Goal: Task Accomplishment & Management: Complete application form

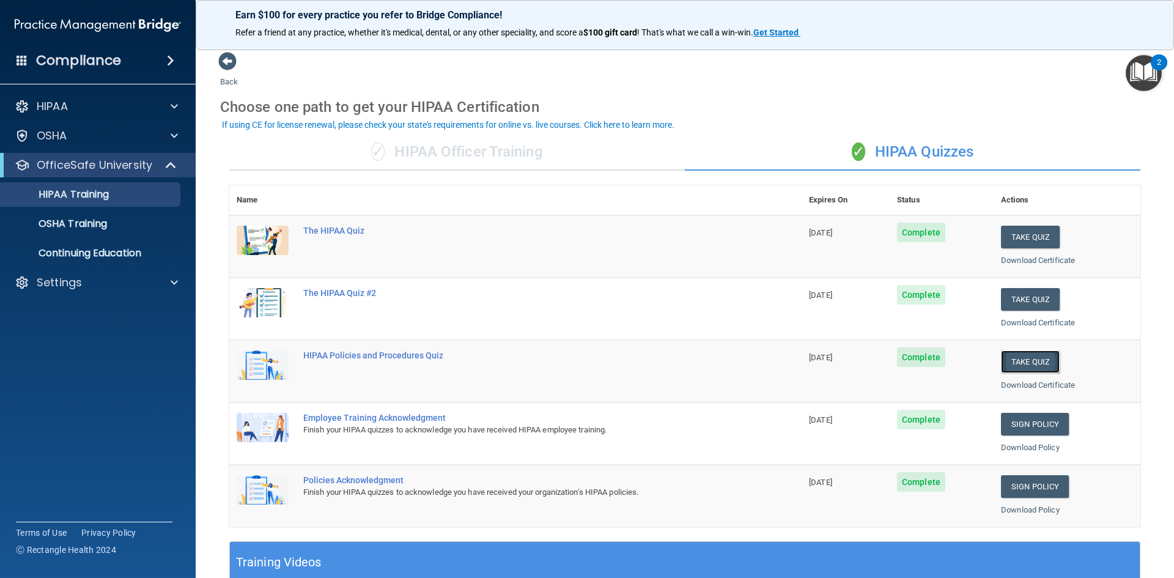
click at [1009, 360] on button "Take Quiz" at bounding box center [1030, 361] width 59 height 23
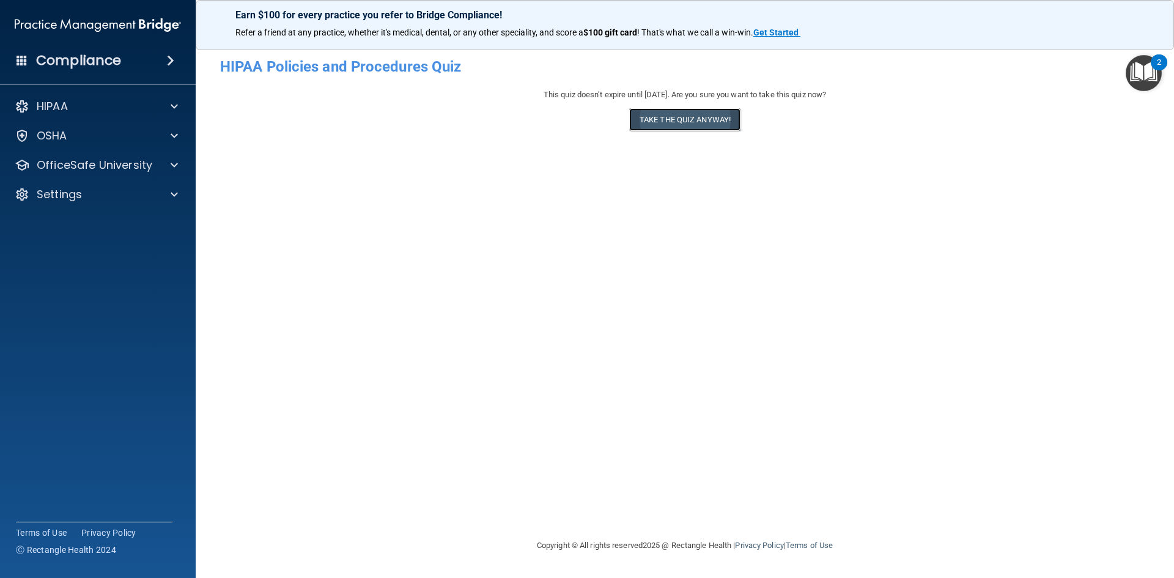
click at [713, 126] on button "Take the quiz anyway!" at bounding box center [684, 119] width 111 height 23
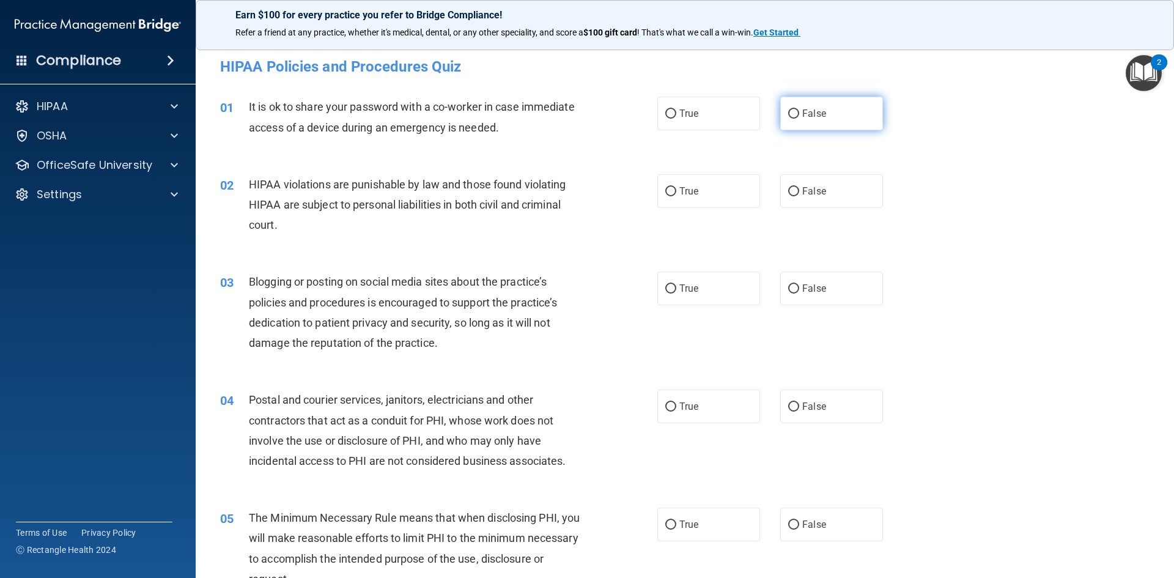
click at [791, 116] on input "False" at bounding box center [793, 113] width 11 height 9
radio input "true"
click at [669, 192] on input "True" at bounding box center [670, 191] width 11 height 9
radio input "true"
click at [788, 289] on input "False" at bounding box center [793, 288] width 11 height 9
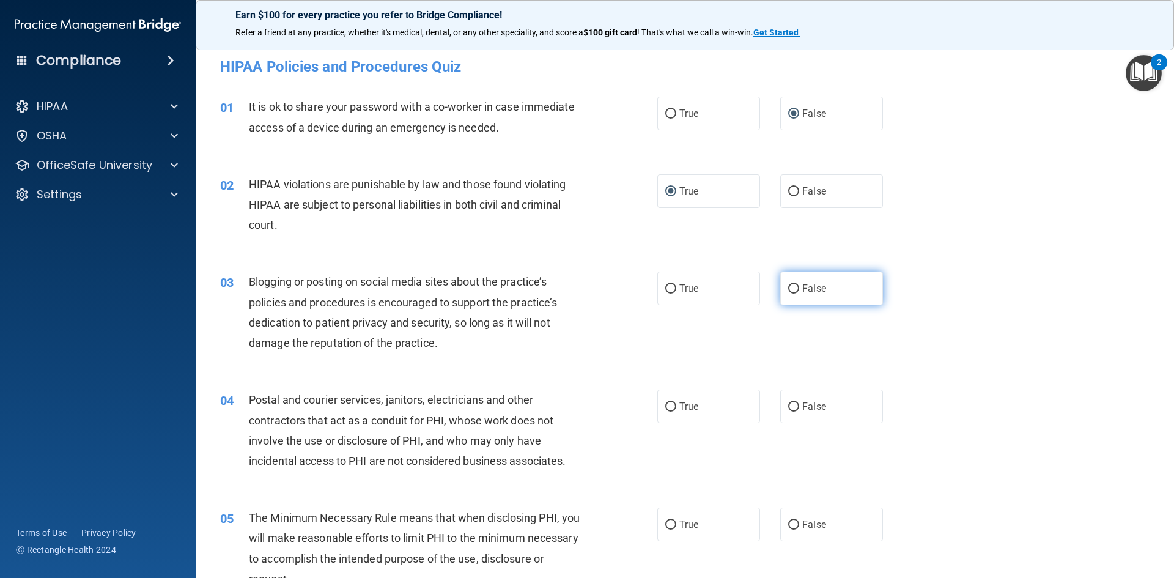
radio input "true"
click at [672, 408] on label "True" at bounding box center [708, 406] width 103 height 34
click at [672, 408] on input "True" at bounding box center [670, 406] width 11 height 9
radio input "true"
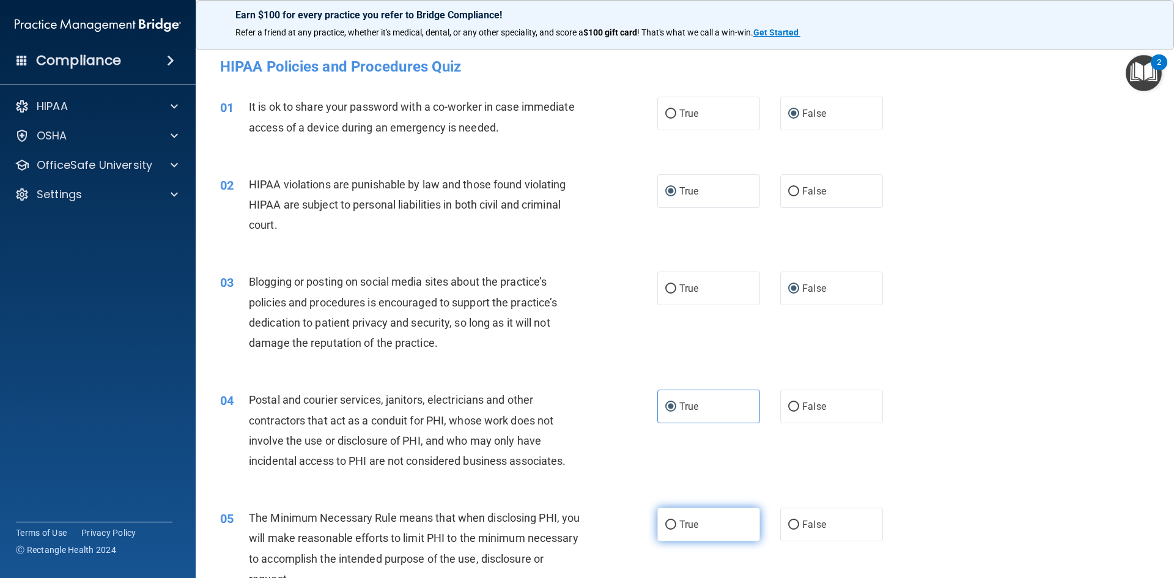
click at [668, 530] on label "True" at bounding box center [708, 524] width 103 height 34
click at [668, 529] on input "True" at bounding box center [670, 524] width 11 height 9
radio input "true"
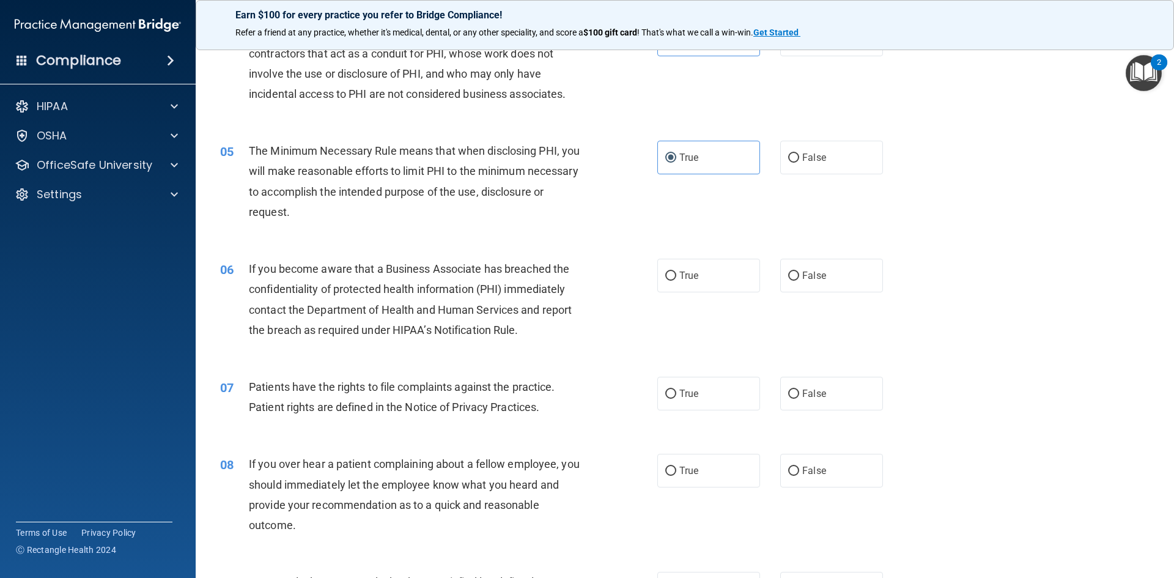
scroll to position [375, 0]
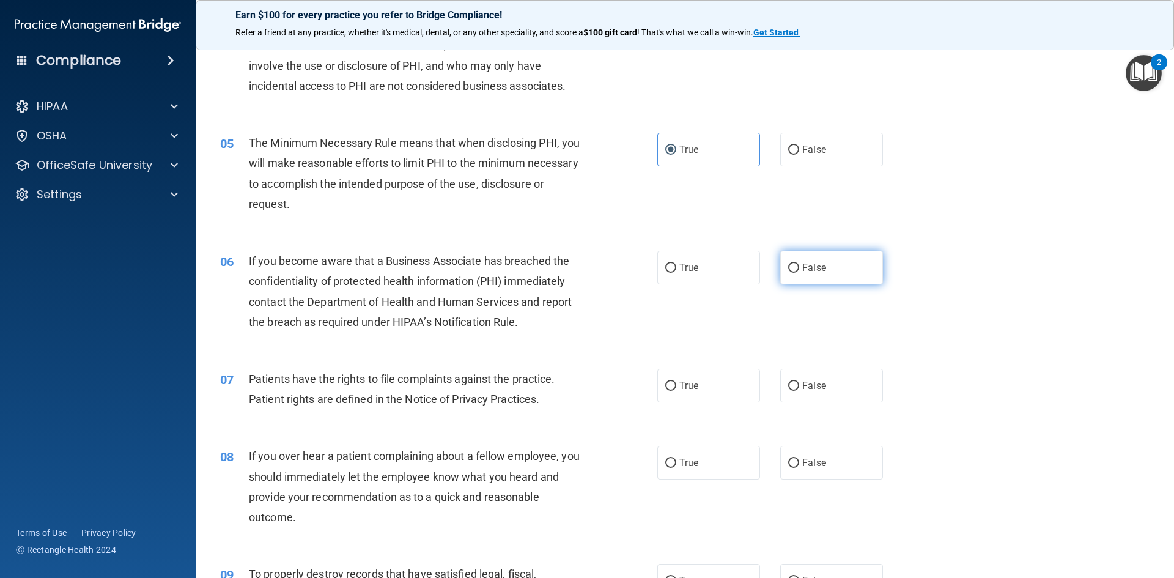
click at [788, 266] on input "False" at bounding box center [793, 268] width 11 height 9
radio input "true"
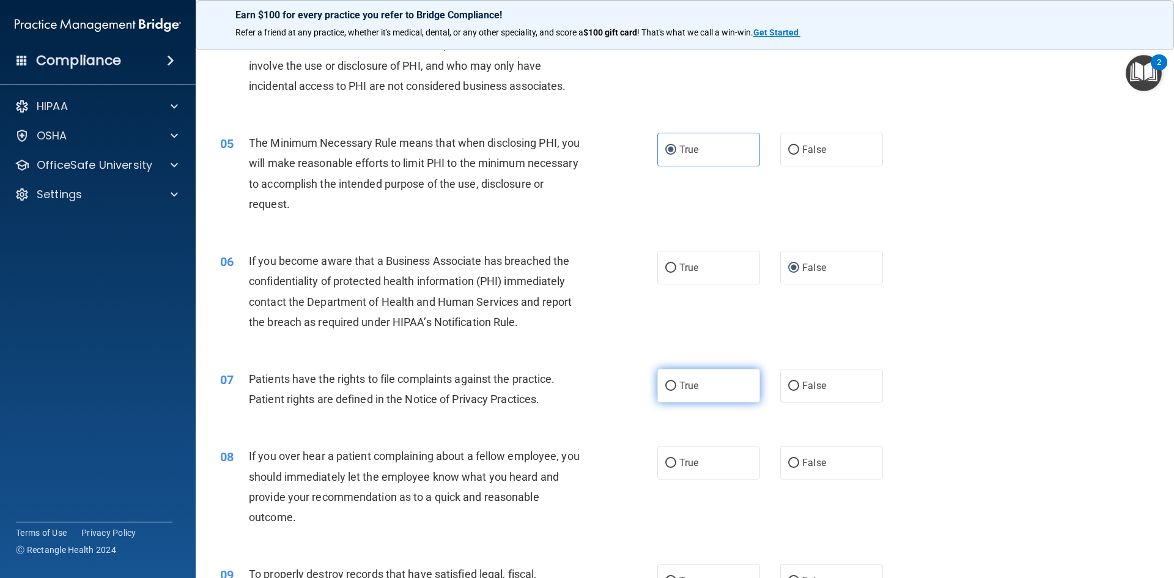
click at [665, 383] on input "True" at bounding box center [670, 386] width 11 height 9
radio input "true"
click at [788, 383] on input "False" at bounding box center [793, 386] width 11 height 9
radio input "true"
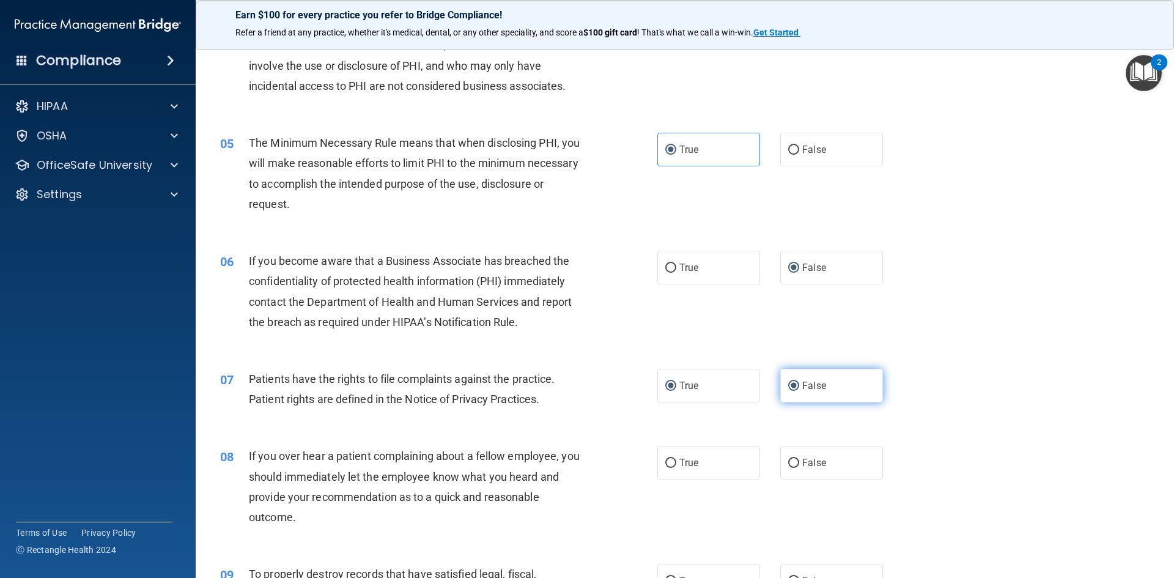
radio input "false"
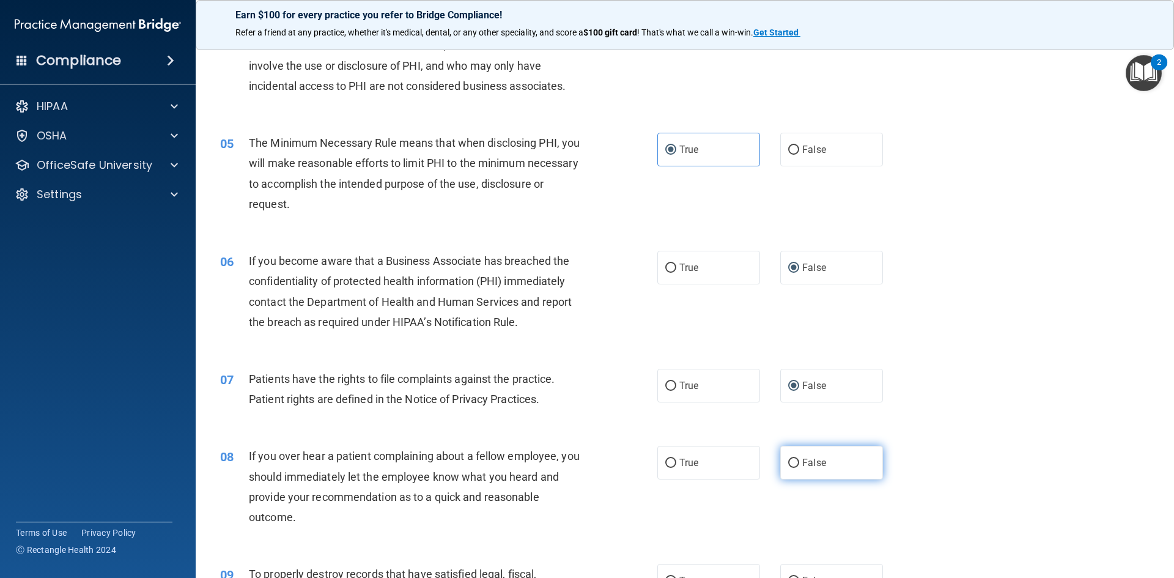
click at [795, 458] on label "False" at bounding box center [831, 463] width 103 height 34
click at [795, 459] on input "False" at bounding box center [793, 463] width 11 height 9
radio input "true"
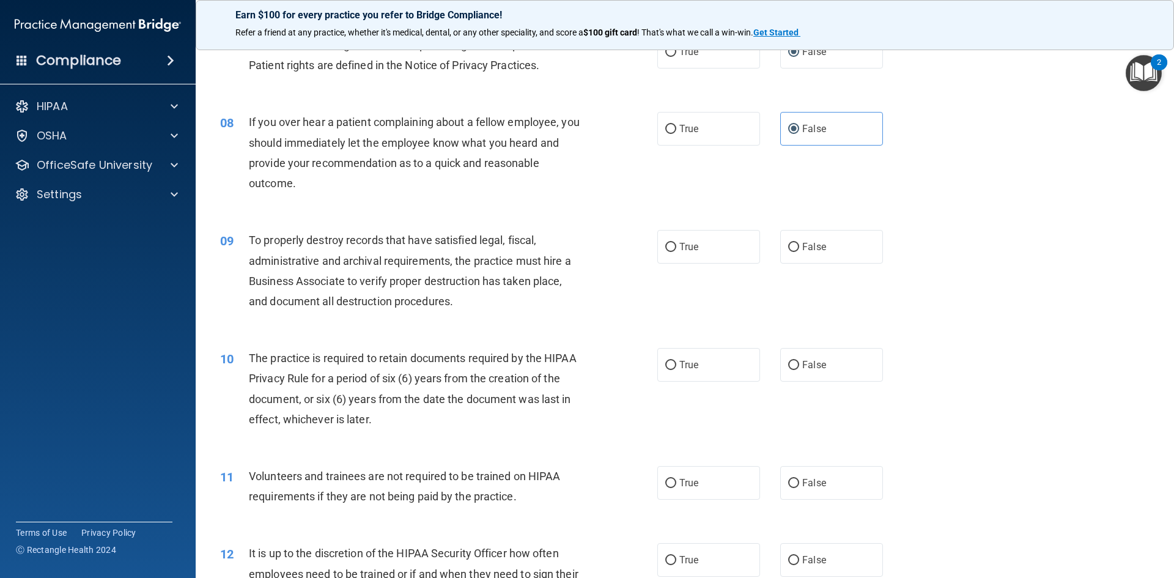
scroll to position [717, 0]
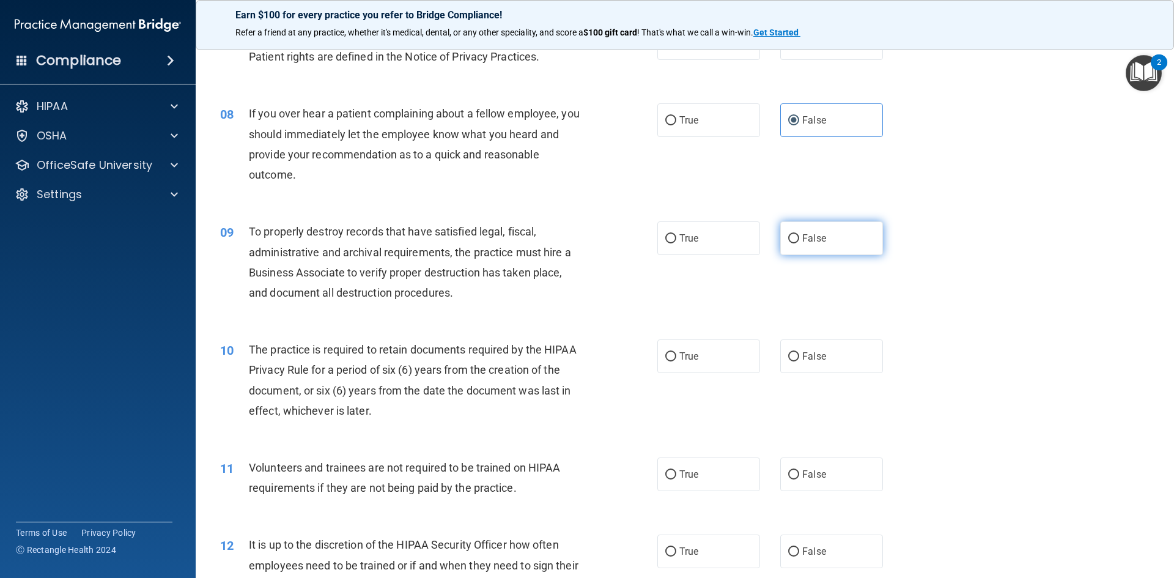
click at [802, 238] on span "False" at bounding box center [814, 238] width 24 height 12
click at [799, 238] on input "False" at bounding box center [793, 238] width 11 height 9
radio input "true"
click at [666, 357] on input "True" at bounding box center [670, 356] width 11 height 9
radio input "true"
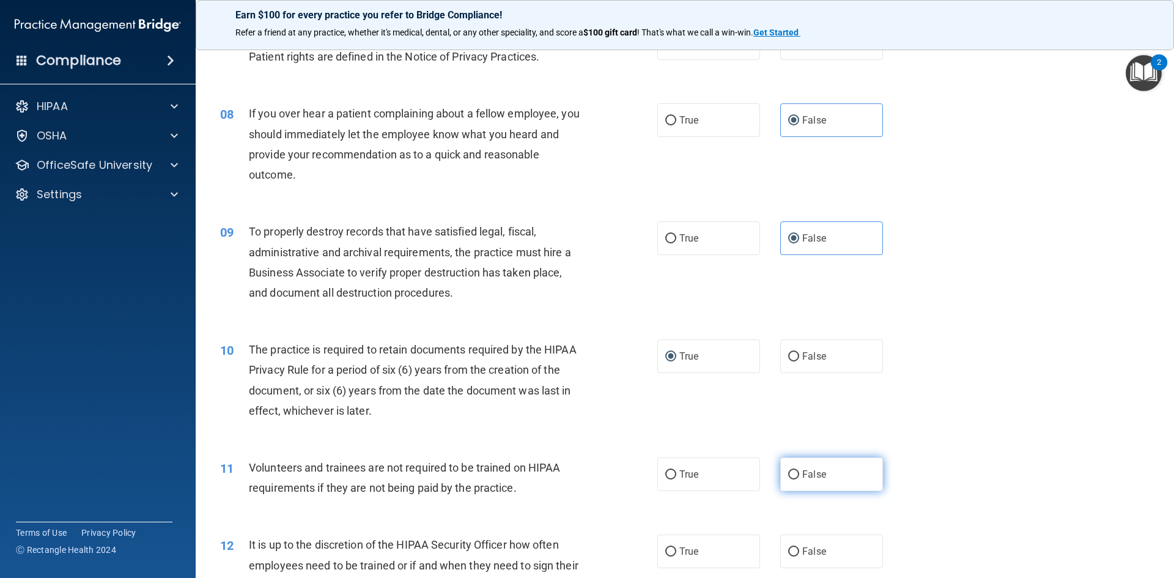
click at [790, 471] on input "False" at bounding box center [793, 474] width 11 height 9
radio input "true"
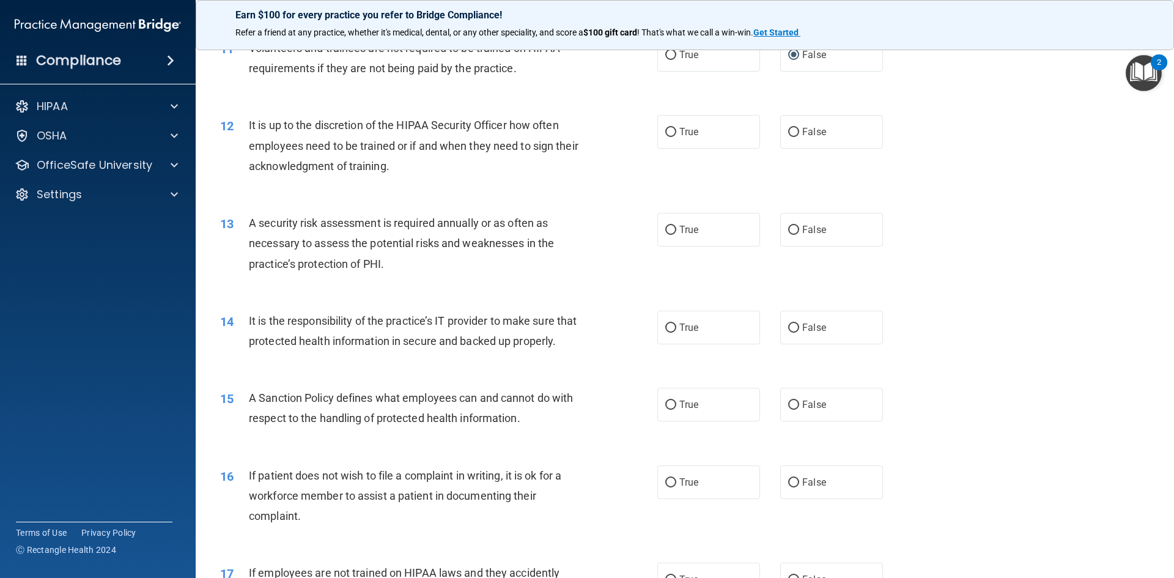
scroll to position [1141, 0]
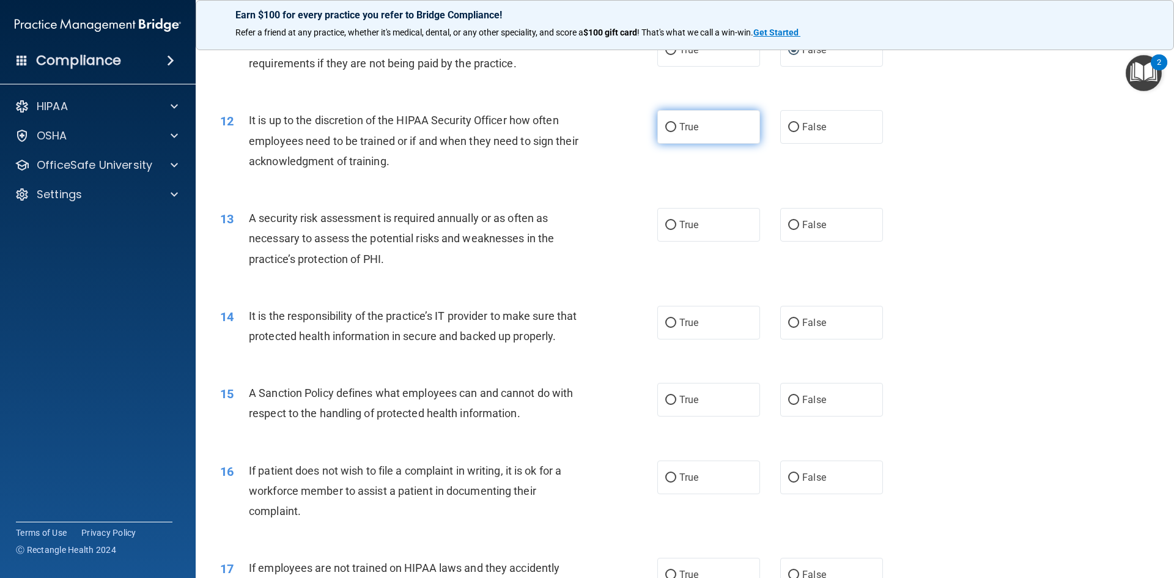
click at [665, 128] on input "True" at bounding box center [670, 127] width 11 height 9
radio input "true"
click at [790, 223] on input "False" at bounding box center [793, 225] width 11 height 9
radio input "true"
click at [788, 325] on input "False" at bounding box center [793, 323] width 11 height 9
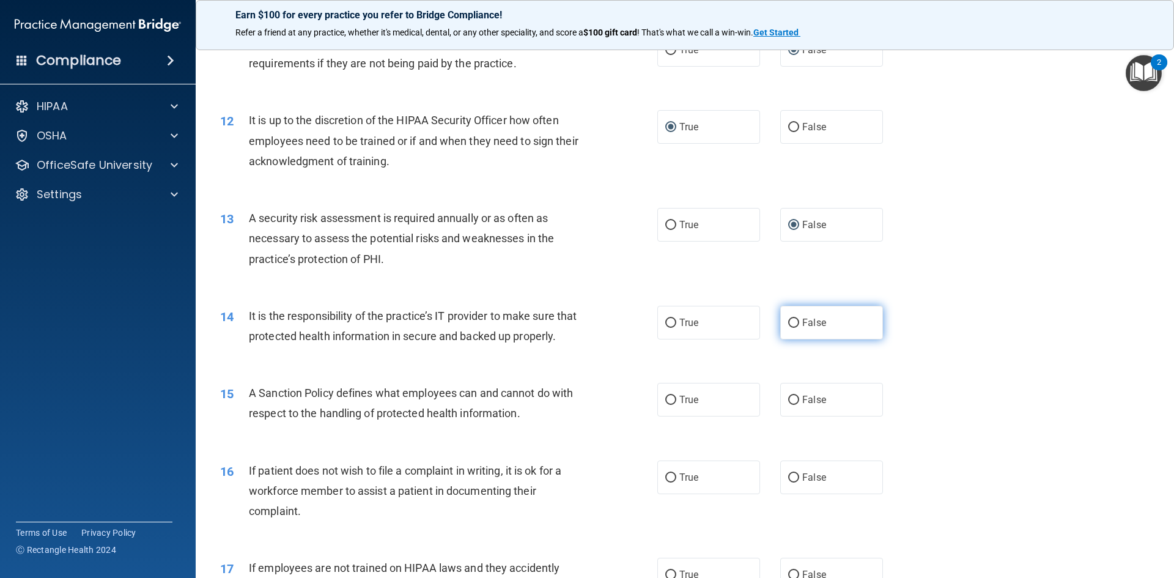
radio input "true"
click at [802, 405] on span "False" at bounding box center [814, 400] width 24 height 12
click at [798, 405] on input "False" at bounding box center [793, 400] width 11 height 9
radio input "true"
click at [665, 482] on input "True" at bounding box center [670, 477] width 11 height 9
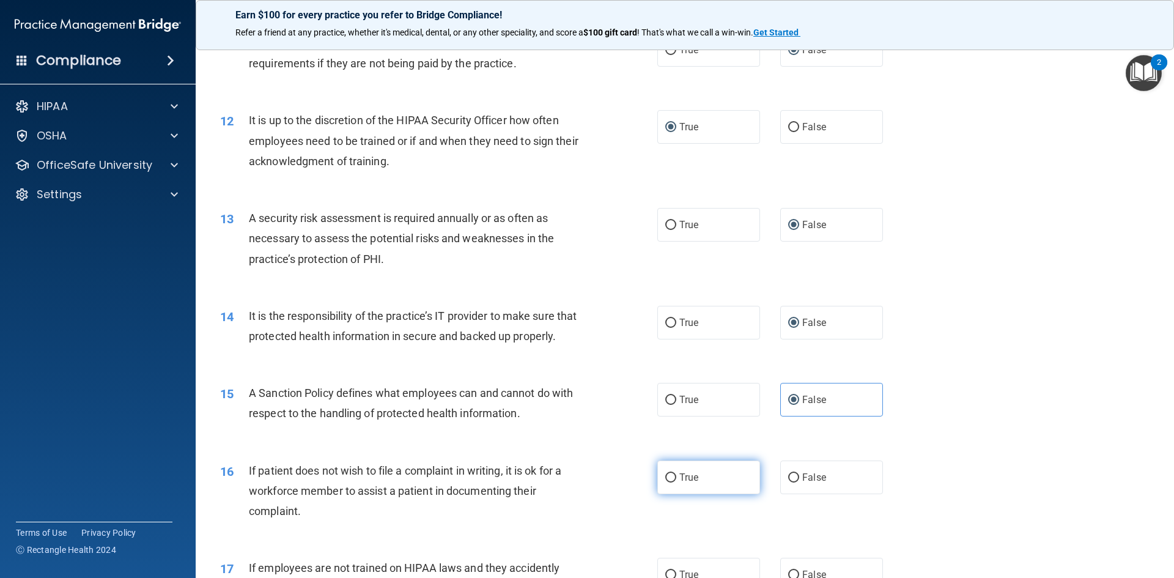
radio input "true"
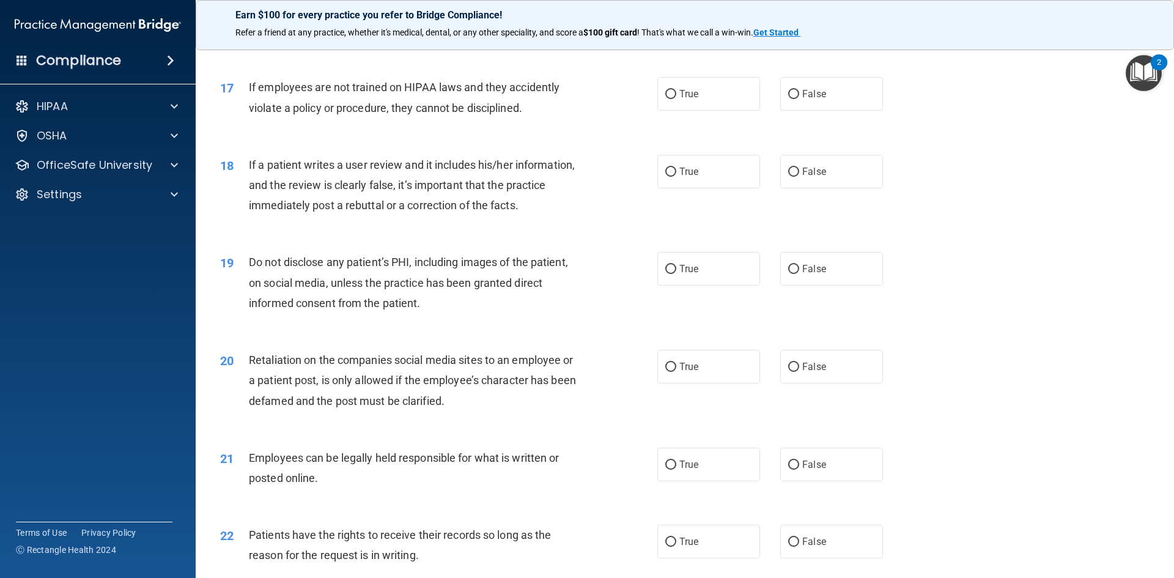
scroll to position [1646, 0]
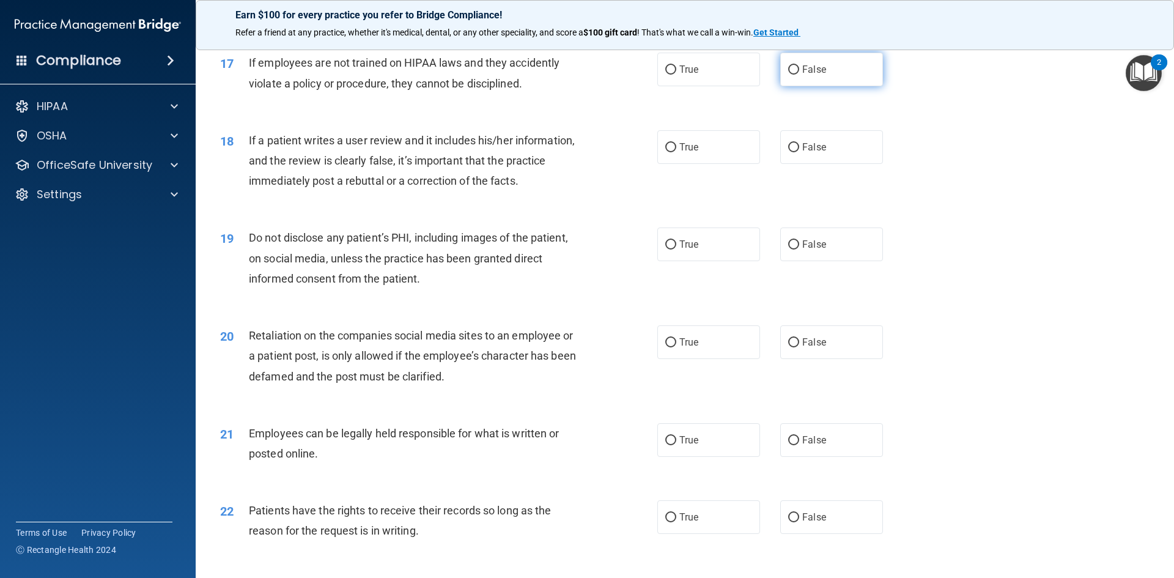
click at [788, 75] on input "False" at bounding box center [793, 69] width 11 height 9
radio input "true"
click at [789, 152] on input "False" at bounding box center [793, 147] width 11 height 9
radio input "true"
click at [666, 249] on input "True" at bounding box center [670, 244] width 11 height 9
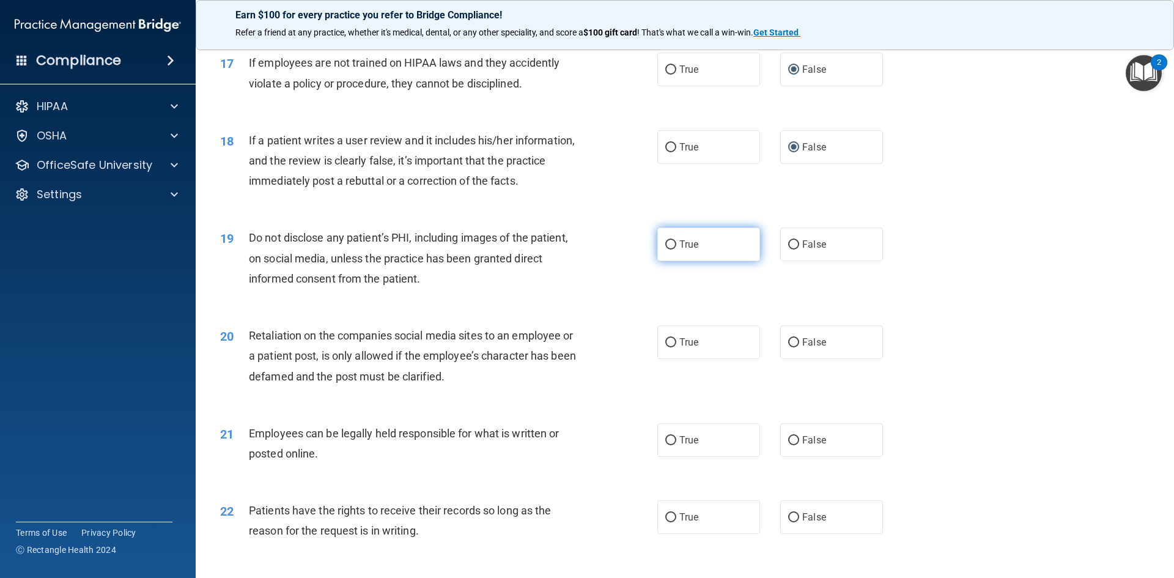
radio input "true"
click at [802, 348] on span "False" at bounding box center [814, 342] width 24 height 12
click at [797, 347] on input "False" at bounding box center [793, 342] width 11 height 9
radio input "true"
click at [669, 445] on input "True" at bounding box center [670, 440] width 11 height 9
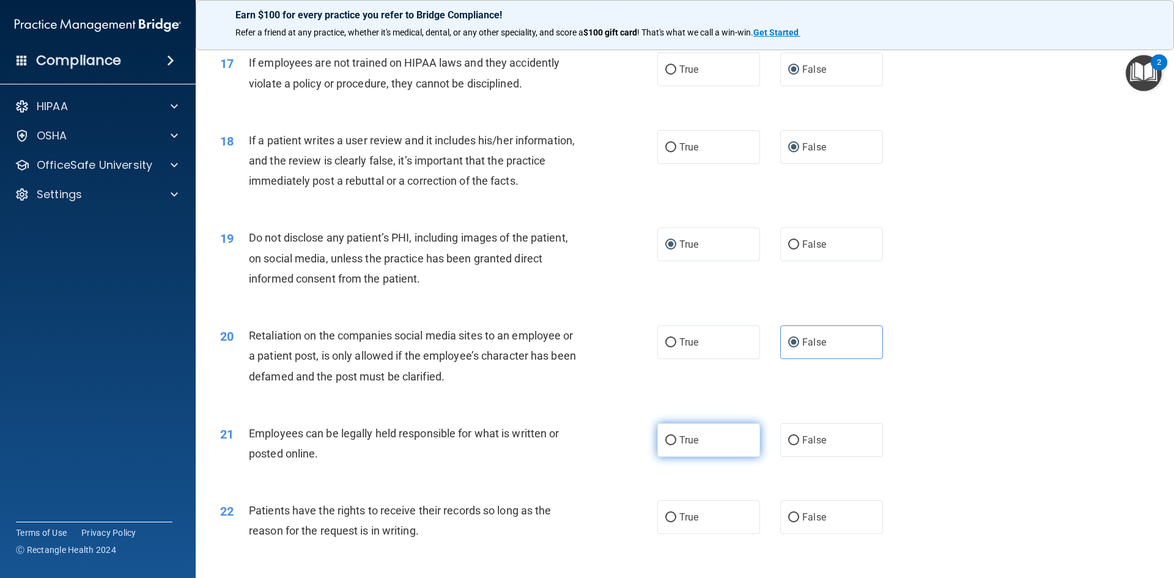
radio input "true"
click at [802, 534] on label "False" at bounding box center [831, 517] width 103 height 34
click at [799, 522] on input "False" at bounding box center [793, 517] width 11 height 9
radio input "true"
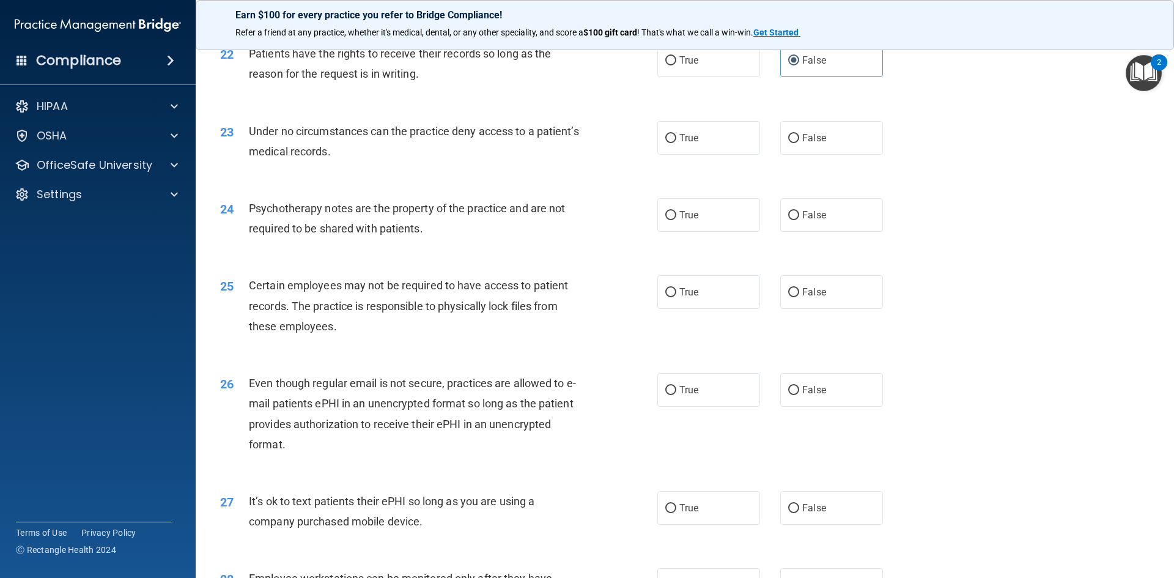
scroll to position [2128, 0]
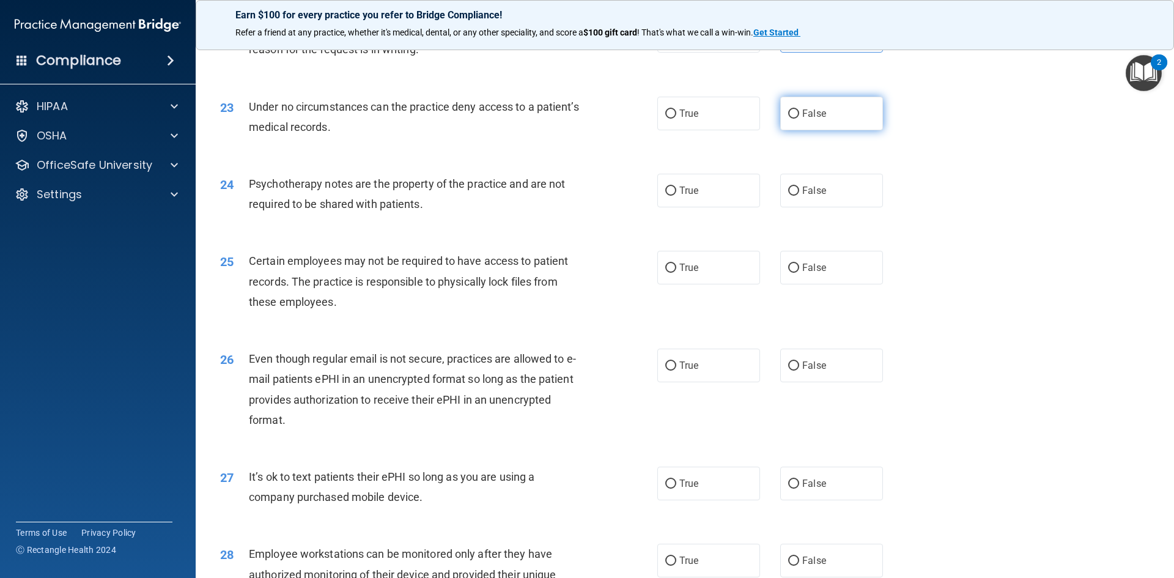
click at [791, 119] on input "False" at bounding box center [793, 113] width 11 height 9
radio input "true"
click at [679, 196] on span "True" at bounding box center [688, 191] width 19 height 12
click at [676, 196] on input "True" at bounding box center [670, 190] width 11 height 9
radio input "true"
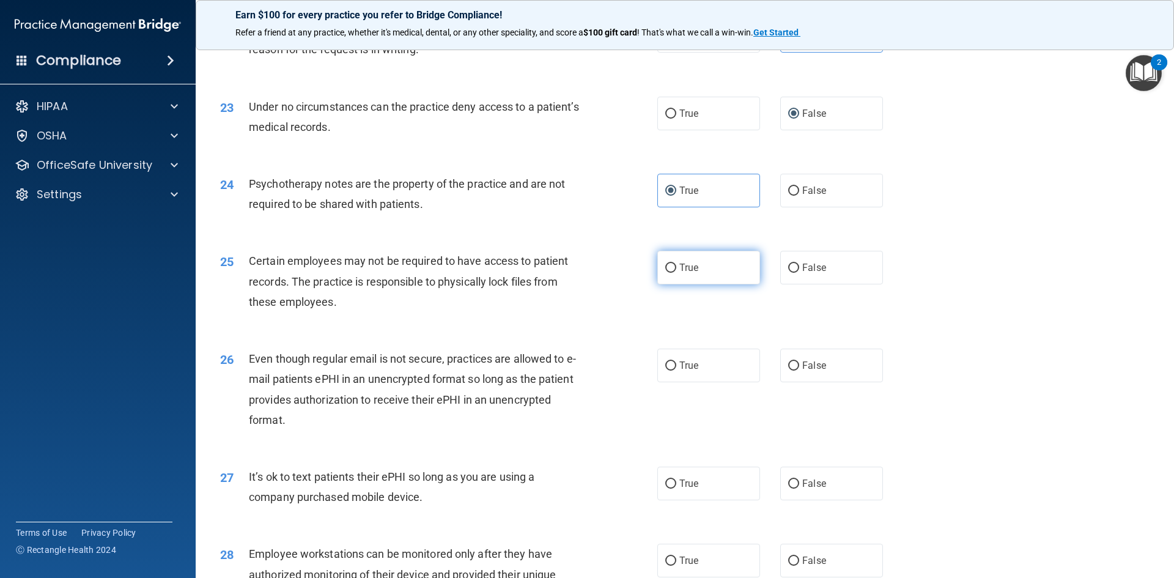
click at [667, 273] on input "True" at bounding box center [670, 268] width 11 height 9
radio input "true"
click at [669, 371] on input "True" at bounding box center [670, 365] width 11 height 9
radio input "true"
click at [794, 500] on label "False" at bounding box center [831, 483] width 103 height 34
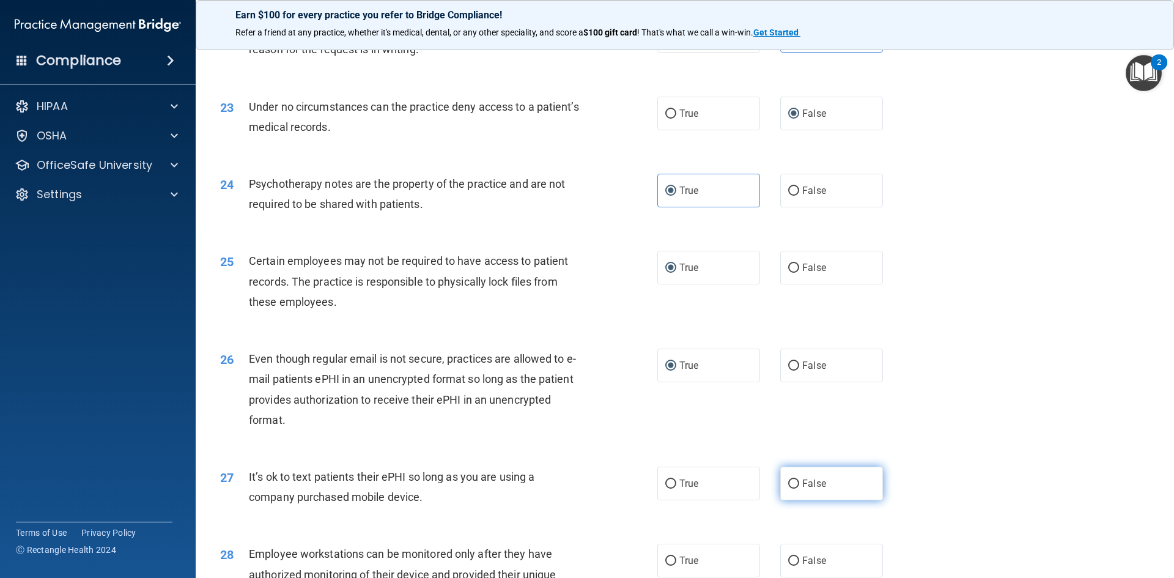
click at [794, 489] on input "False" at bounding box center [793, 483] width 11 height 9
radio input "true"
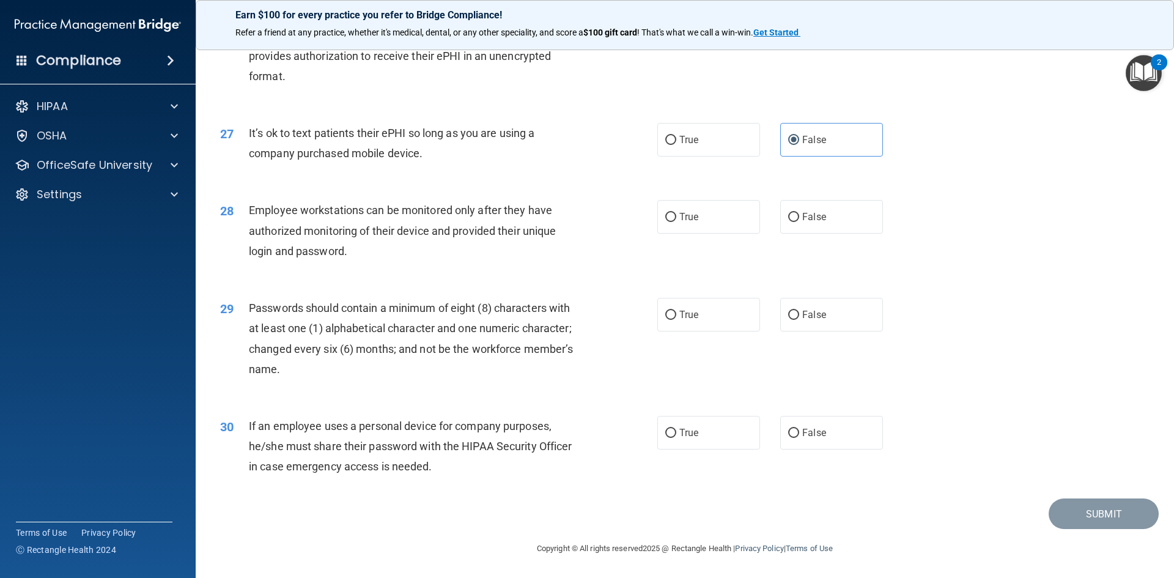
scroll to position [2491, 0]
click at [788, 215] on input "False" at bounding box center [793, 217] width 11 height 9
radio input "true"
click at [666, 314] on input "True" at bounding box center [670, 315] width 11 height 9
radio input "true"
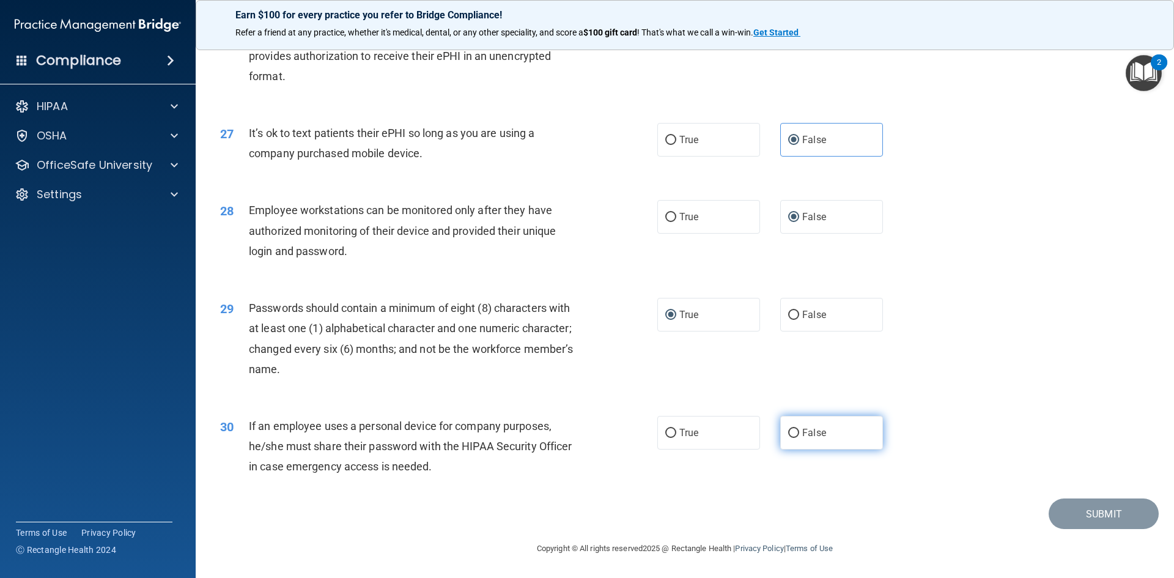
click at [789, 429] on input "False" at bounding box center [793, 433] width 11 height 9
radio input "true"
click at [1069, 514] on button "Submit" at bounding box center [1104, 513] width 110 height 31
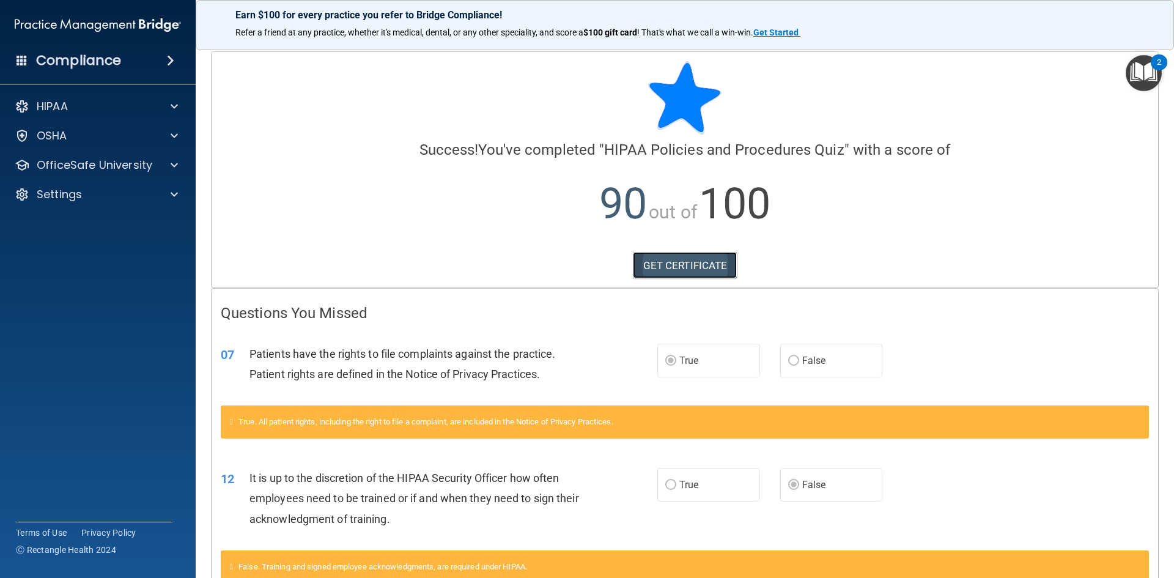
click at [667, 264] on link "GET CERTIFICATE" at bounding box center [685, 265] width 105 height 27
click at [73, 163] on p "OfficeSafe University" at bounding box center [95, 165] width 116 height 15
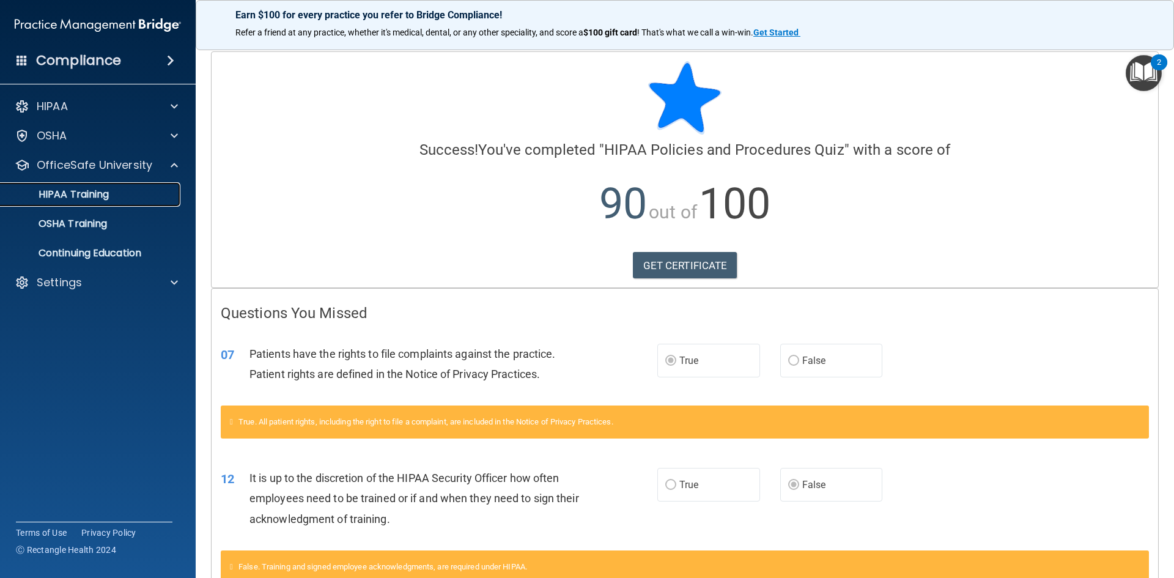
click at [102, 201] on p "HIPAA Training" at bounding box center [58, 194] width 101 height 12
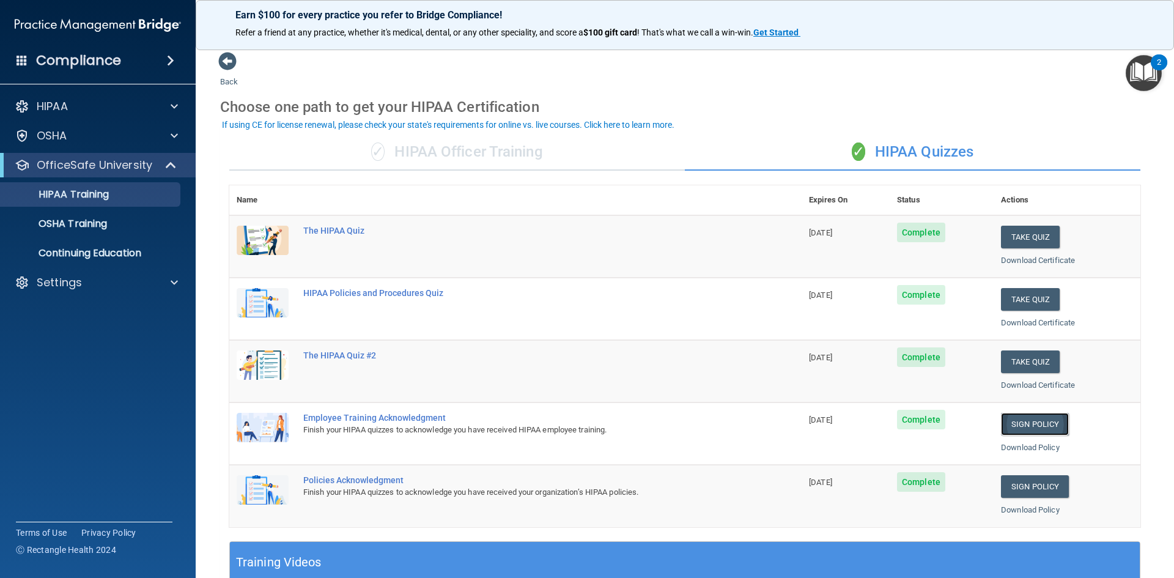
click at [1001, 424] on link "Sign Policy" at bounding box center [1035, 424] width 68 height 23
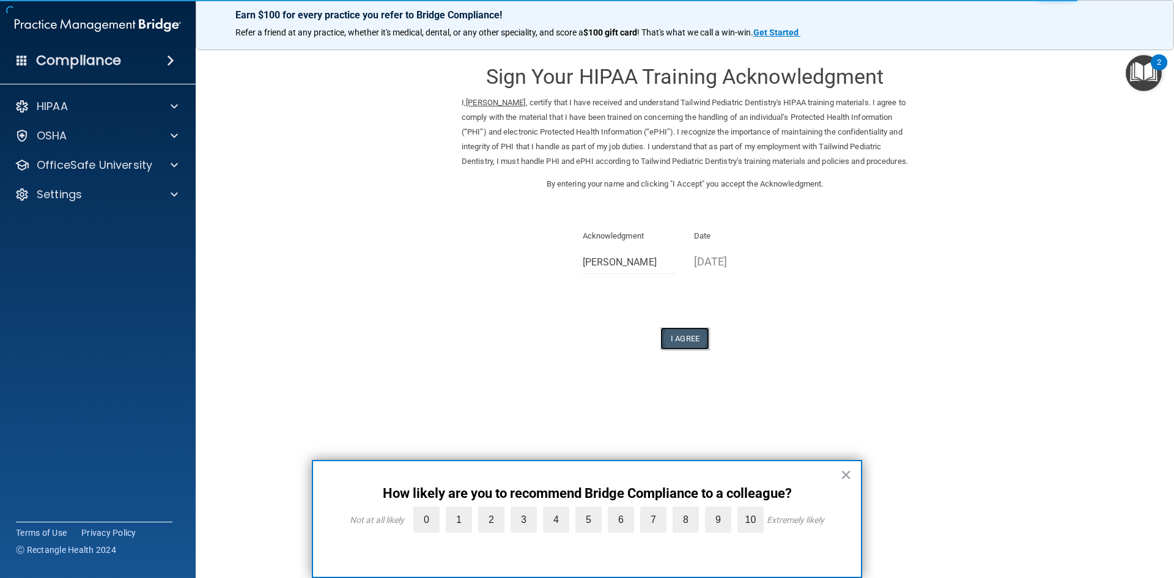
click at [688, 350] on button "I Agree" at bounding box center [684, 338] width 49 height 23
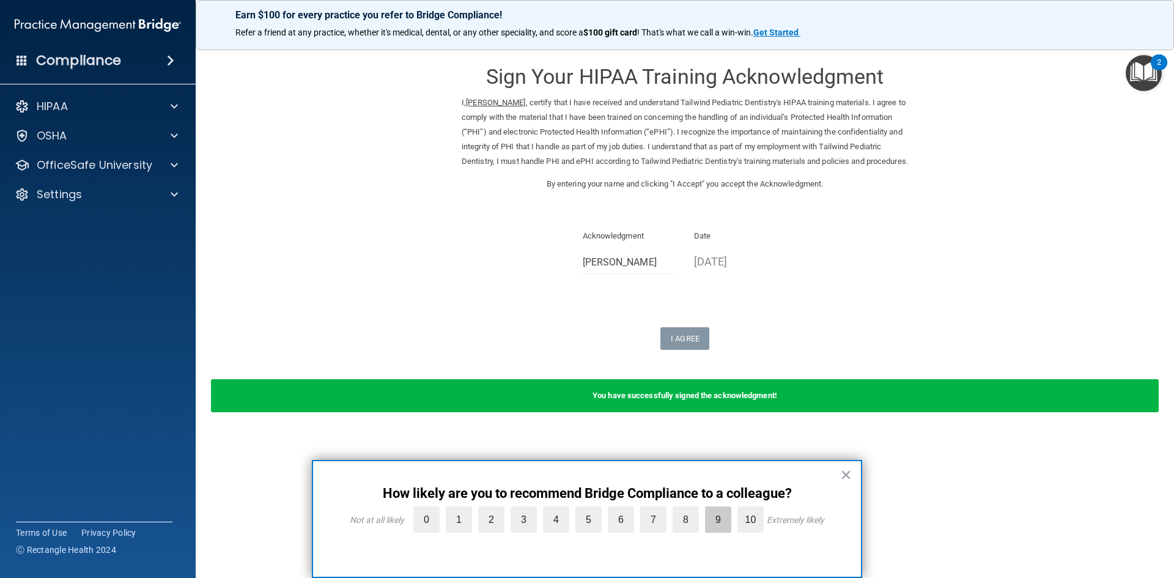
click at [709, 523] on label "9" at bounding box center [718, 519] width 26 height 26
click at [690, 509] on input "9" at bounding box center [690, 509] width 0 height 0
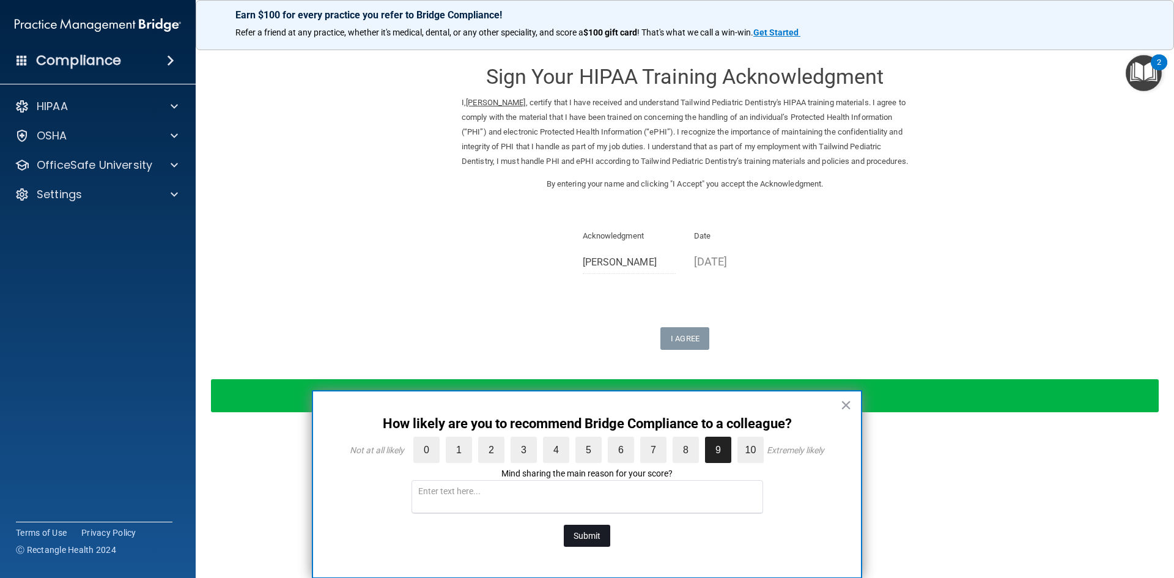
click at [588, 536] on button "Submit" at bounding box center [587, 536] width 46 height 22
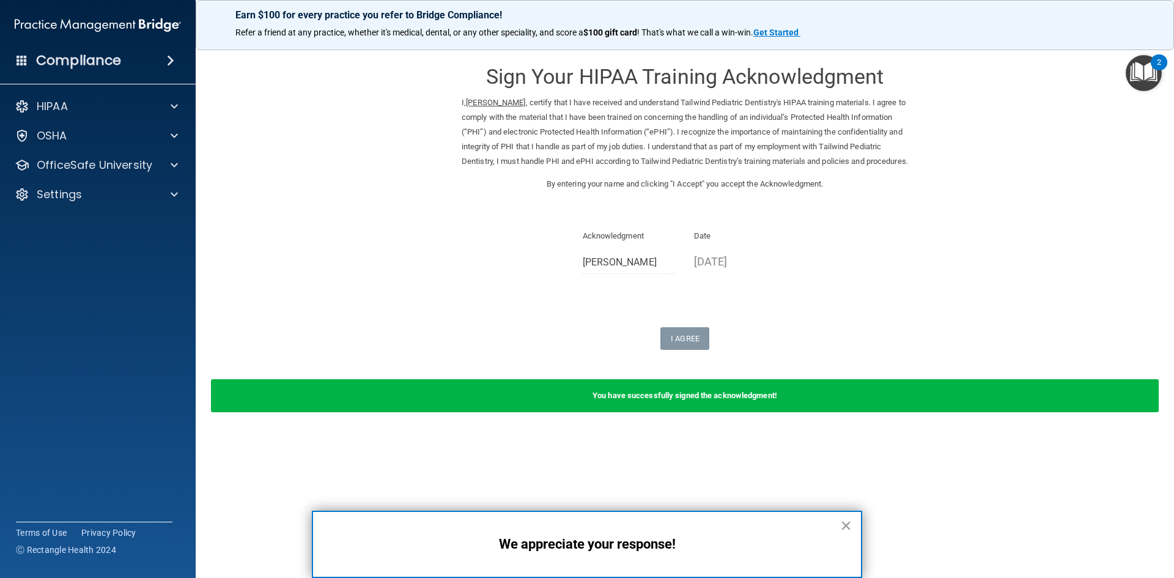
click at [847, 526] on button "×" at bounding box center [846, 525] width 12 height 20
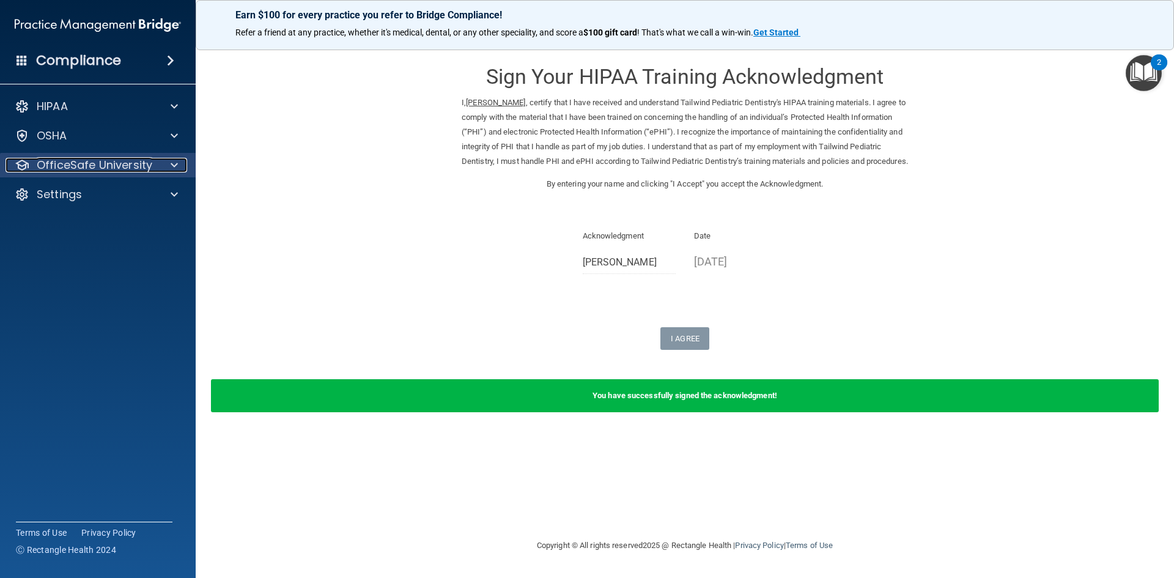
click at [165, 164] on div at bounding box center [172, 165] width 31 height 15
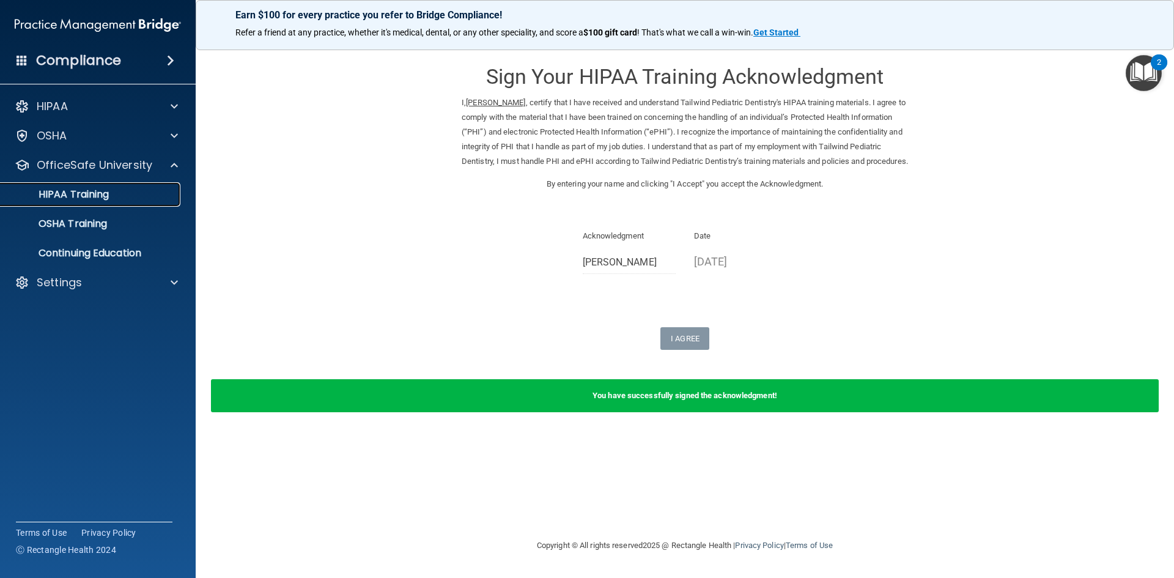
click at [158, 191] on div "HIPAA Training" at bounding box center [91, 194] width 167 height 12
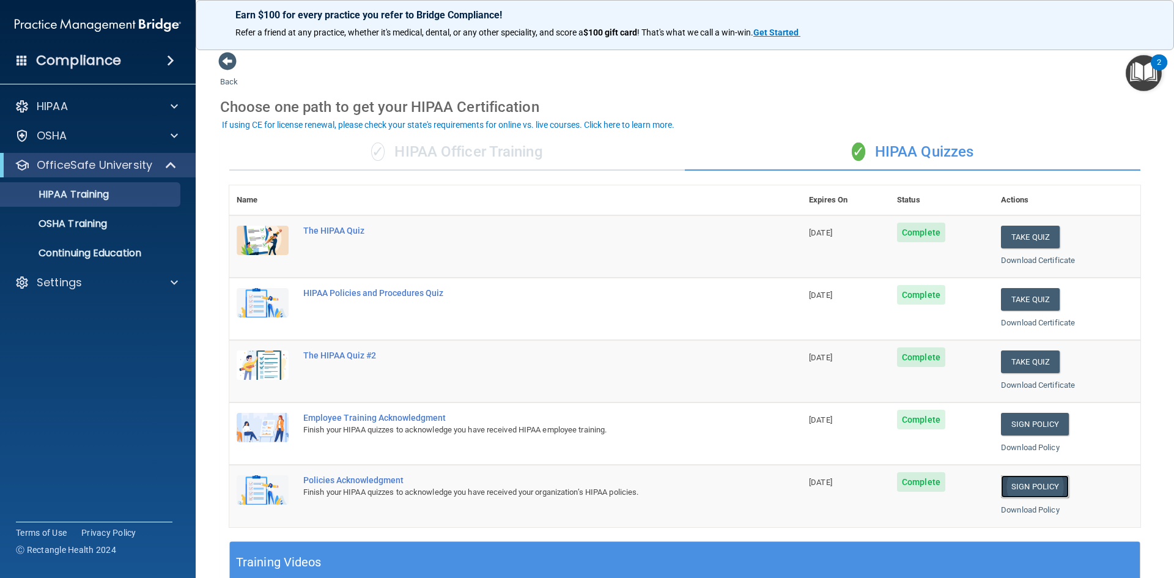
click at [1030, 489] on link "Sign Policy" at bounding box center [1035, 486] width 68 height 23
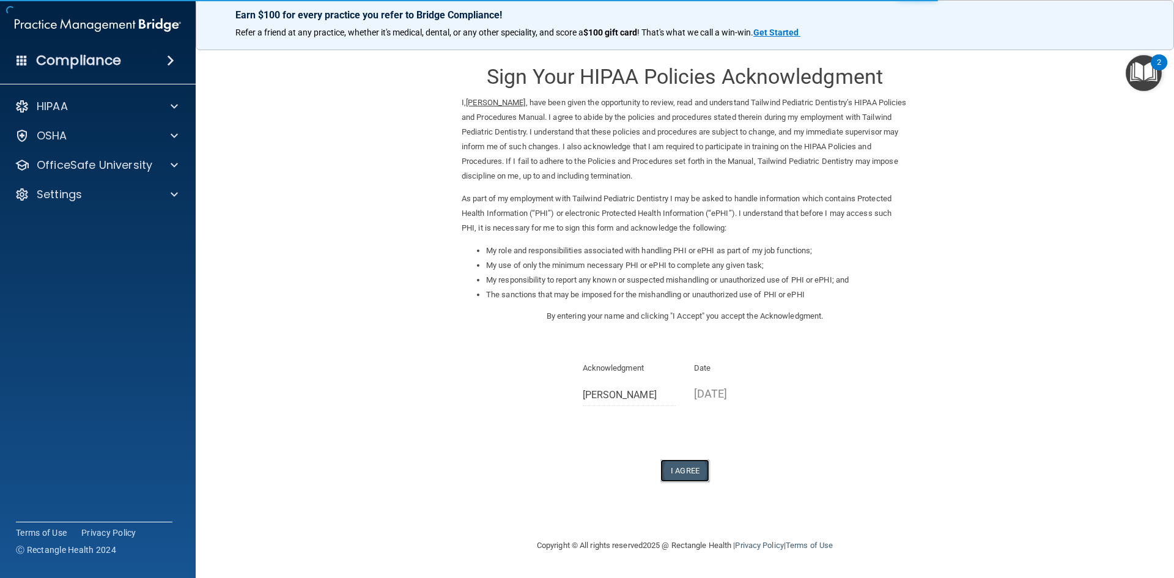
click at [683, 469] on button "I Agree" at bounding box center [684, 470] width 49 height 23
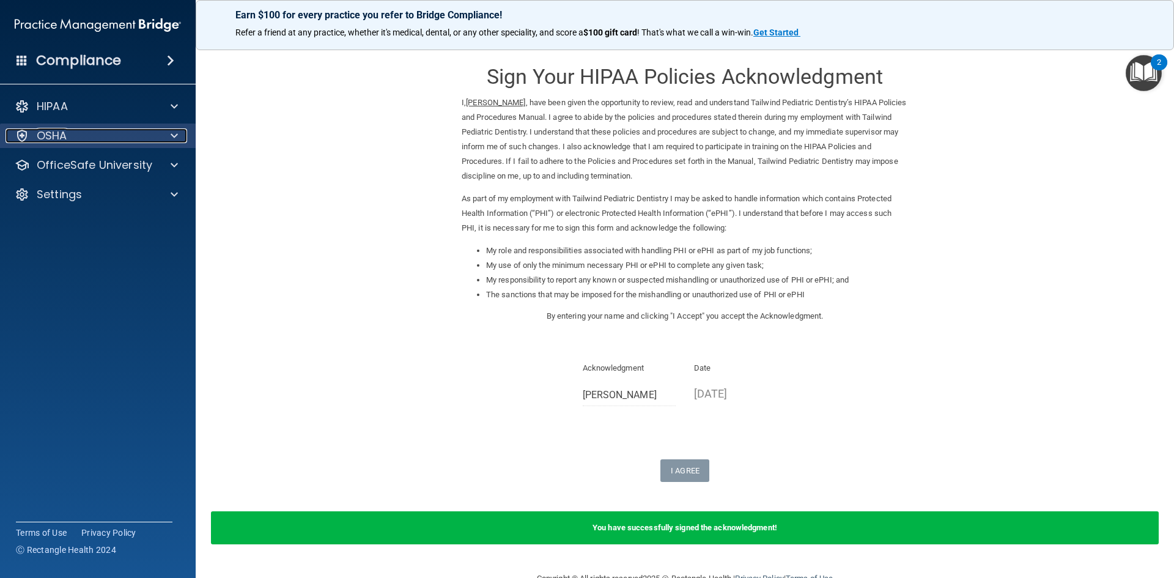
click at [57, 137] on p "OSHA" at bounding box center [52, 135] width 31 height 15
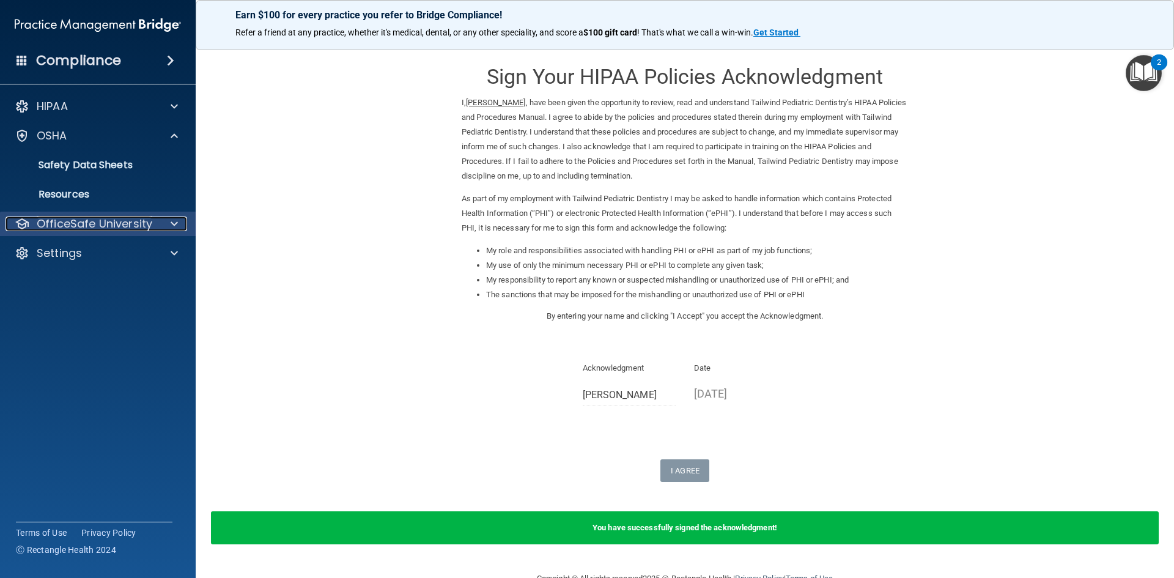
click at [87, 226] on p "OfficeSafe University" at bounding box center [95, 223] width 116 height 15
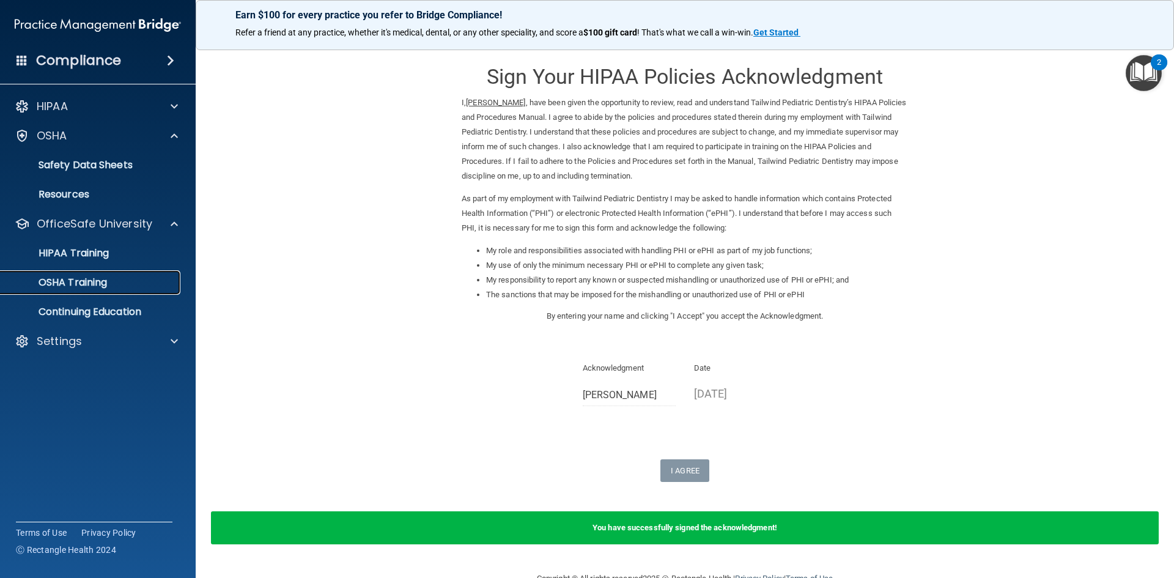
click at [107, 286] on p "OSHA Training" at bounding box center [57, 282] width 99 height 12
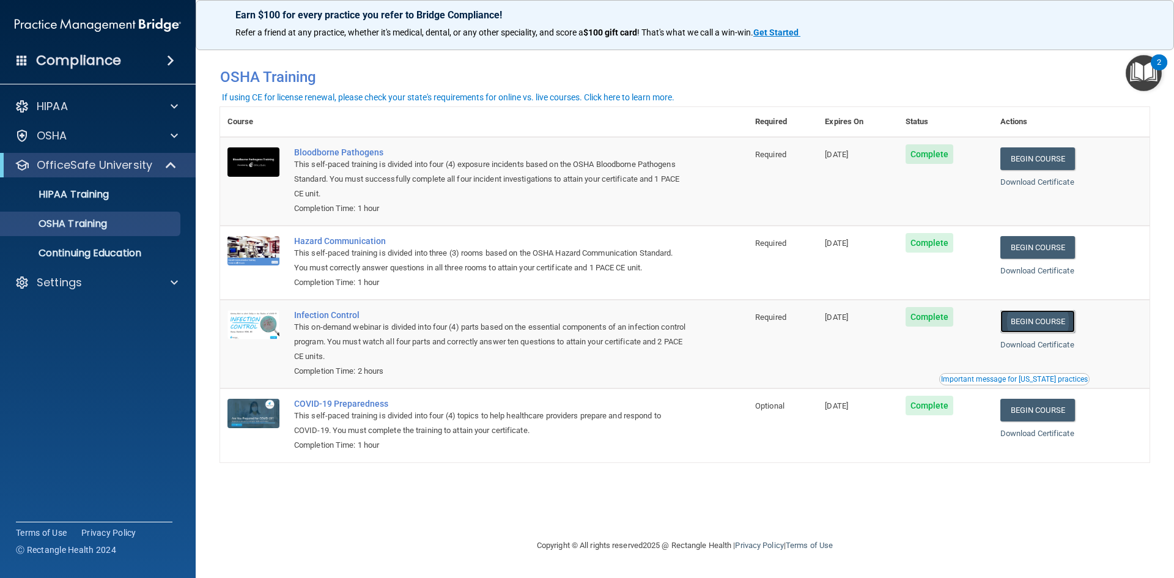
click at [1050, 326] on link "Begin Course" at bounding box center [1037, 321] width 75 height 23
click at [1027, 347] on link "Download Certificate" at bounding box center [1037, 344] width 74 height 9
click at [1070, 318] on link "Begin Course" at bounding box center [1037, 321] width 75 height 23
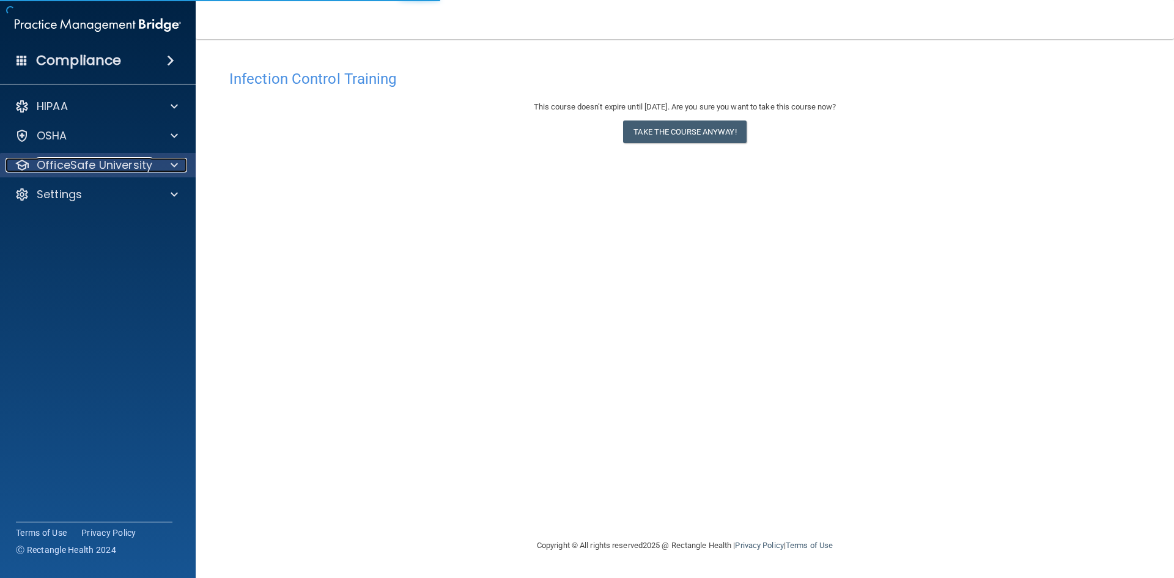
click at [143, 168] on p "OfficeSafe University" at bounding box center [95, 165] width 116 height 15
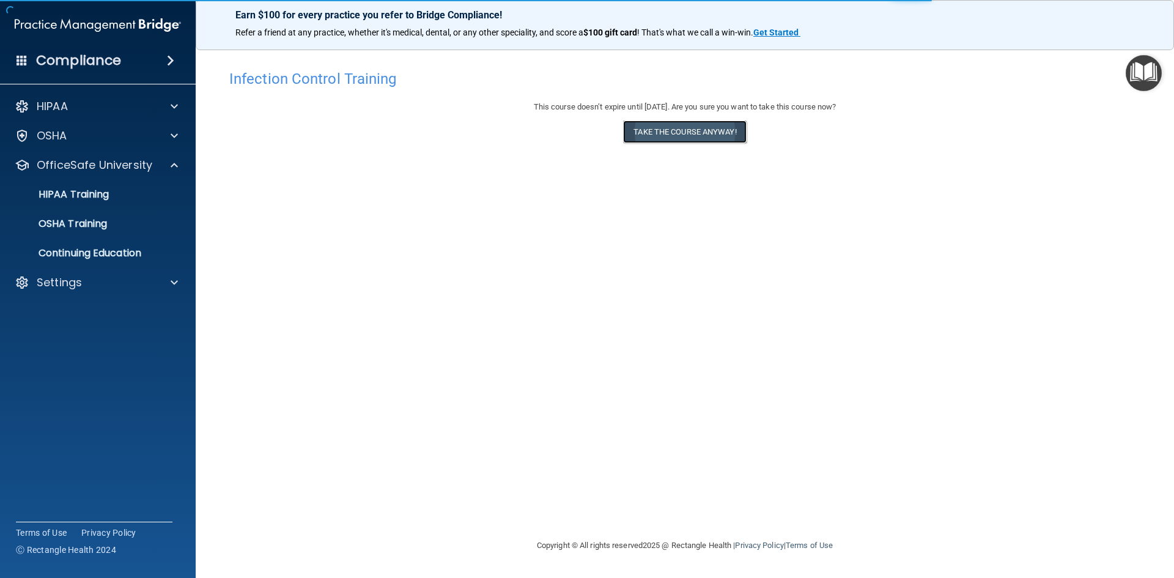
click at [676, 133] on button "Take the course anyway!" at bounding box center [684, 131] width 123 height 23
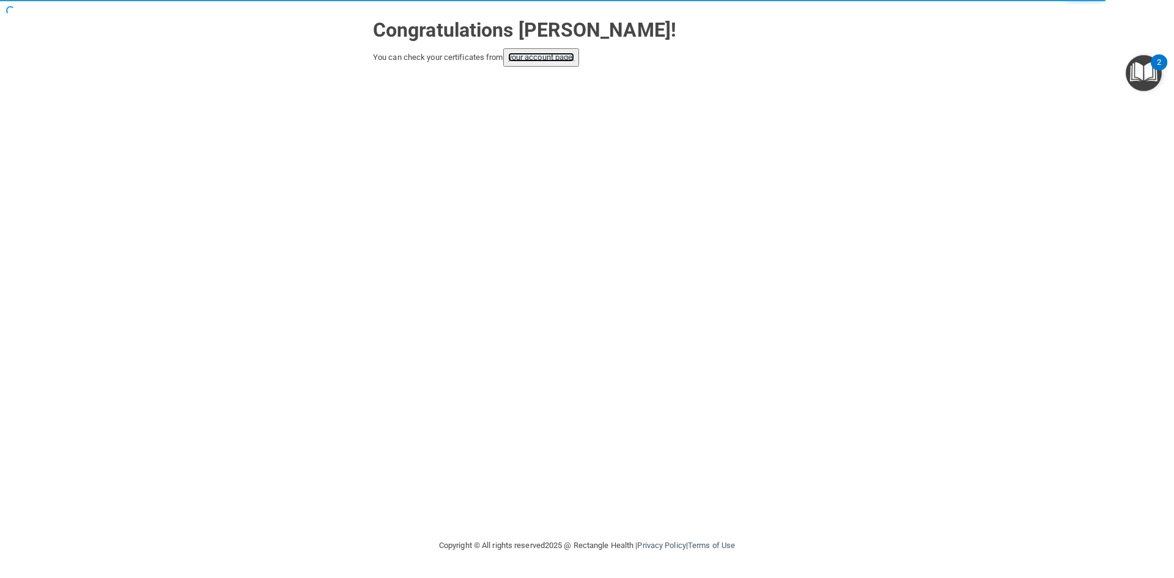
click at [555, 59] on link "your account page!" at bounding box center [541, 57] width 67 height 9
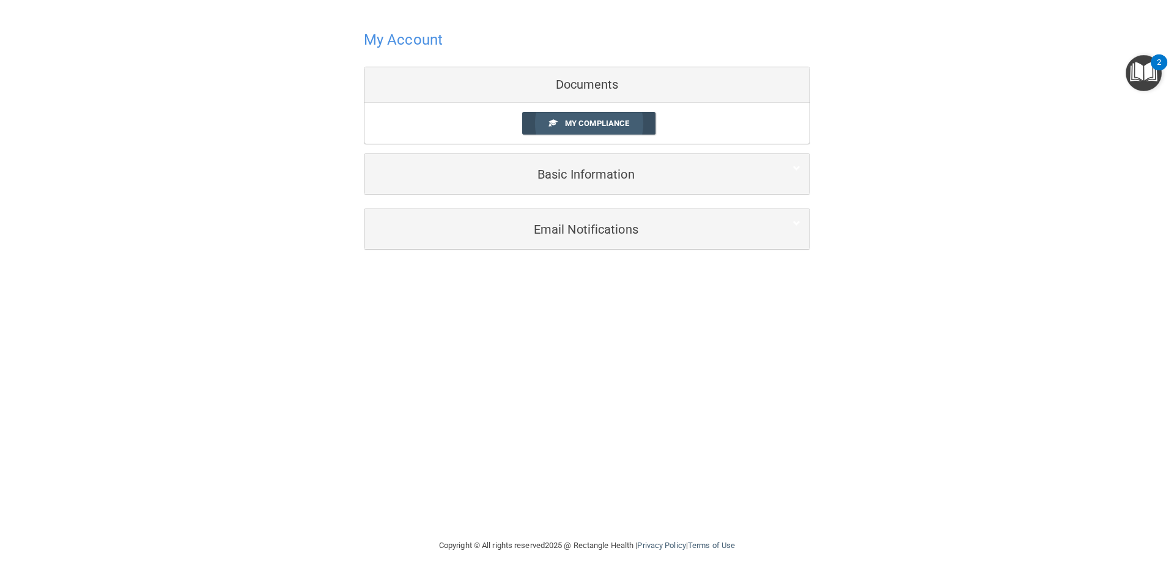
click at [586, 123] on span "My Compliance" at bounding box center [597, 123] width 64 height 9
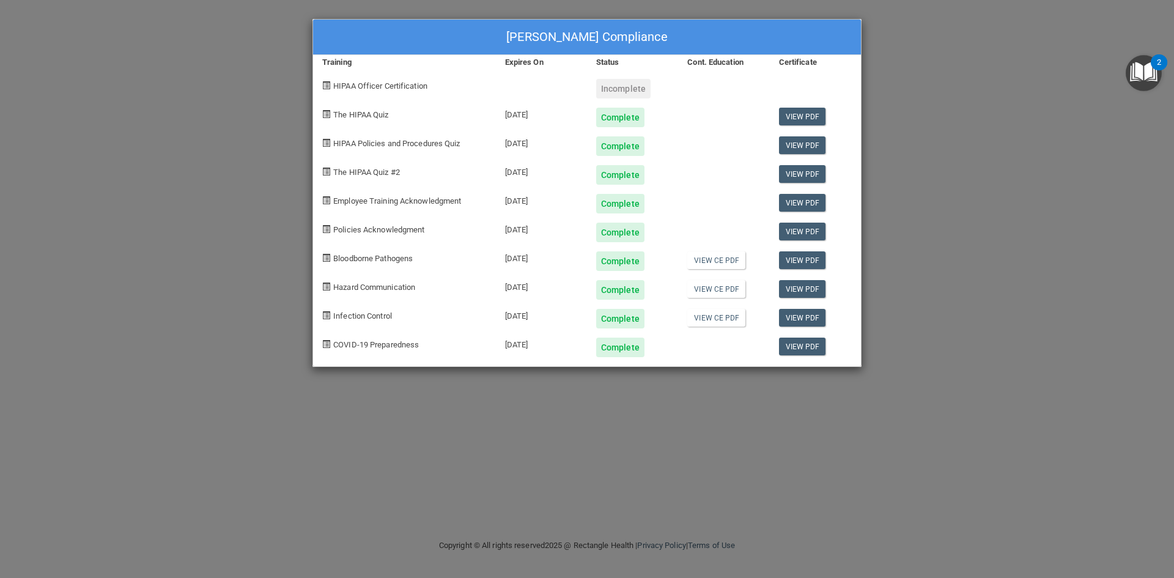
click at [618, 352] on div "Complete" at bounding box center [620, 347] width 48 height 20
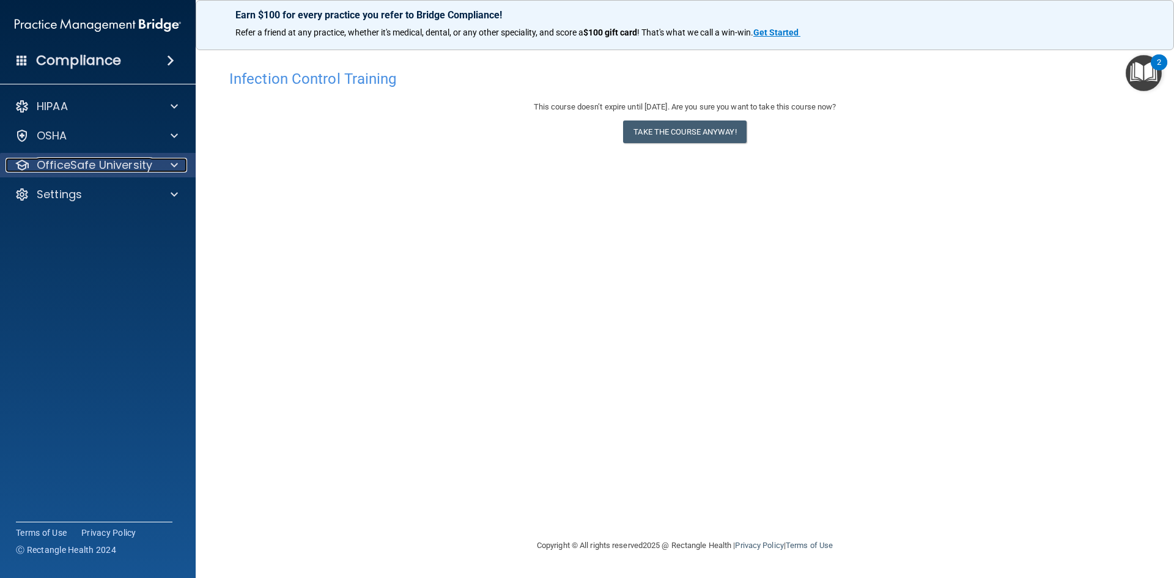
click at [90, 162] on p "OfficeSafe University" at bounding box center [95, 165] width 116 height 15
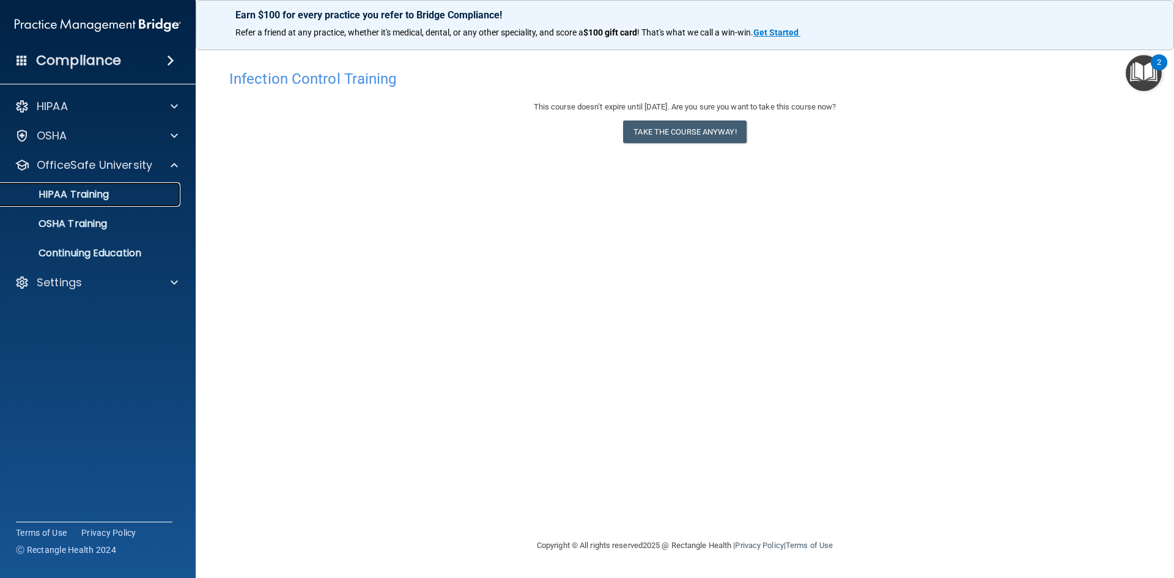
click at [86, 190] on p "HIPAA Training" at bounding box center [58, 194] width 101 height 12
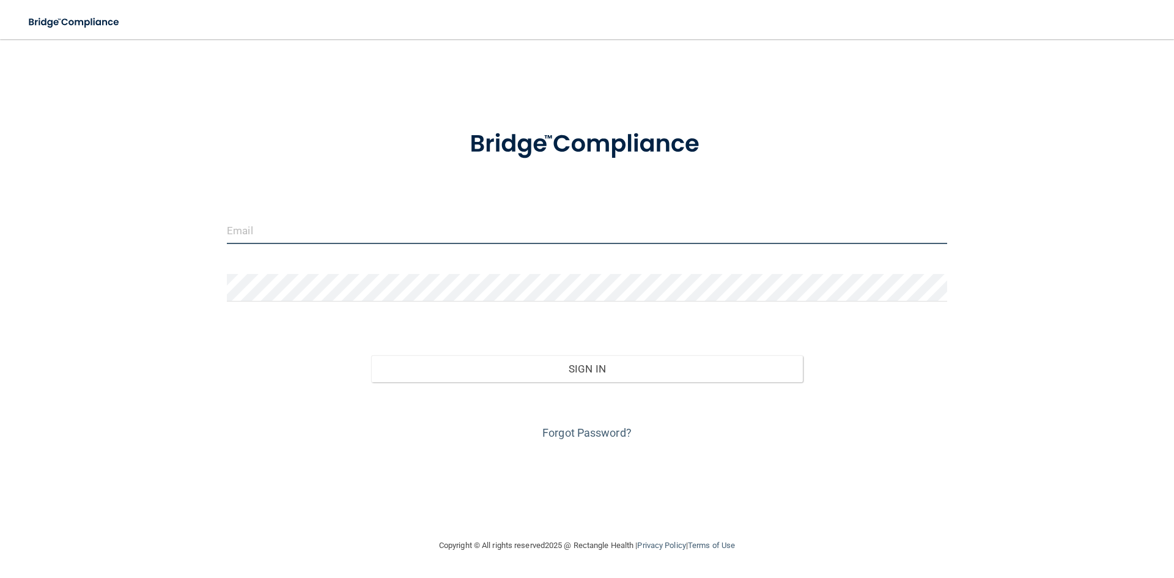
click at [367, 222] on input "email" at bounding box center [587, 230] width 720 height 28
click at [270, 232] on input "email" at bounding box center [587, 230] width 720 height 28
type input "[PERSON_NAME][EMAIL_ADDRESS][PERSON_NAME][DOMAIN_NAME]"
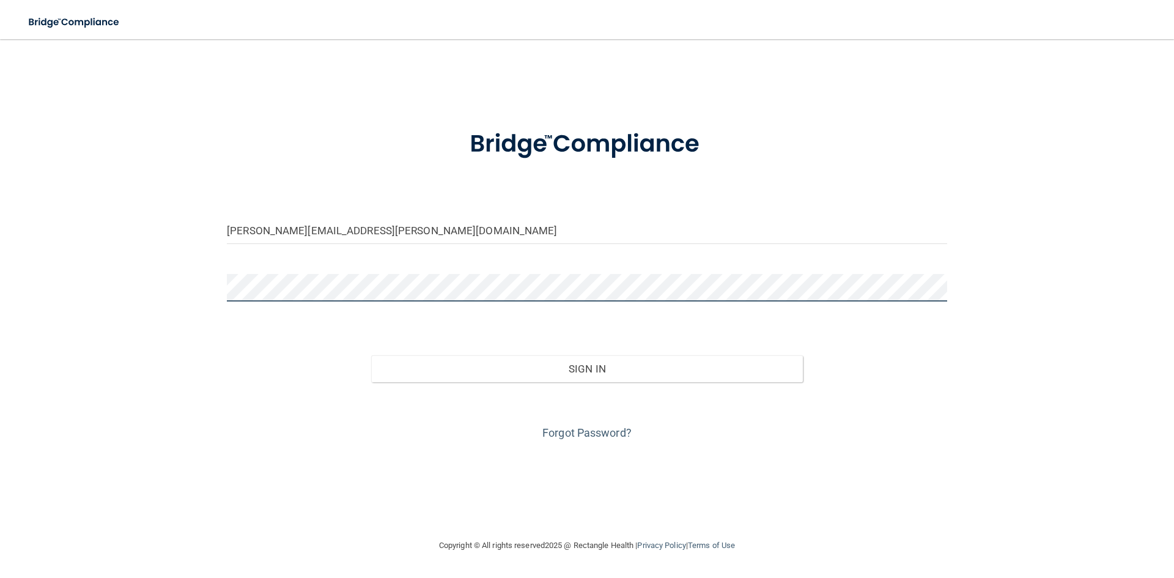
click at [371, 355] on button "Sign In" at bounding box center [587, 368] width 432 height 27
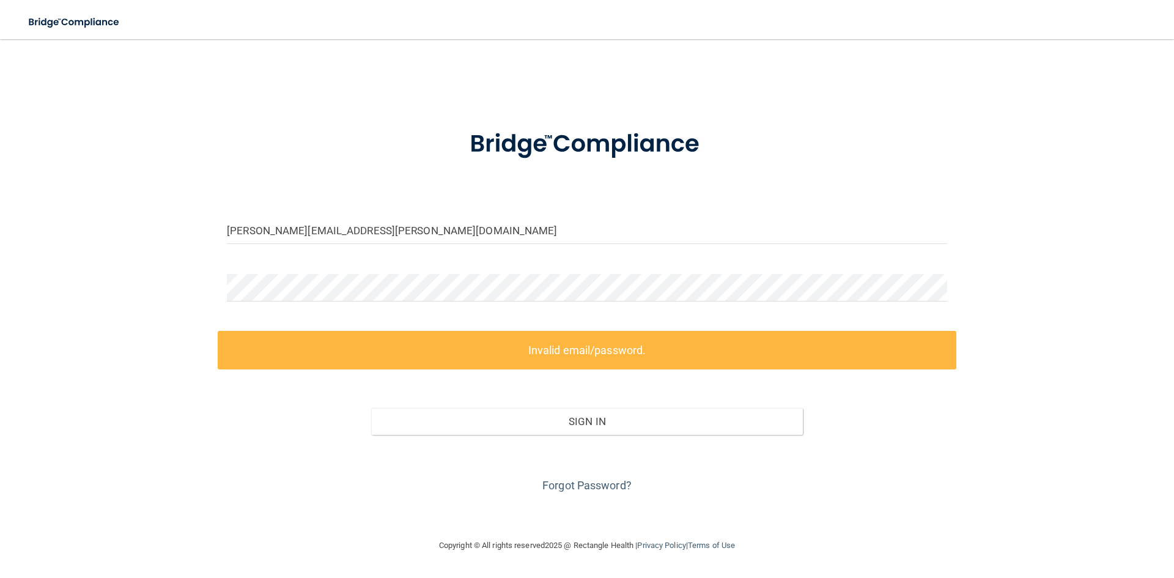
click at [318, 273] on form "[PERSON_NAME][EMAIL_ADDRESS][PERSON_NAME][DOMAIN_NAME] Invalid email/password. …" at bounding box center [587, 303] width 720 height 383
click at [319, 275] on form "[PERSON_NAME][EMAIL_ADDRESS][PERSON_NAME][DOMAIN_NAME] Invalid email/password. …" at bounding box center [587, 303] width 720 height 383
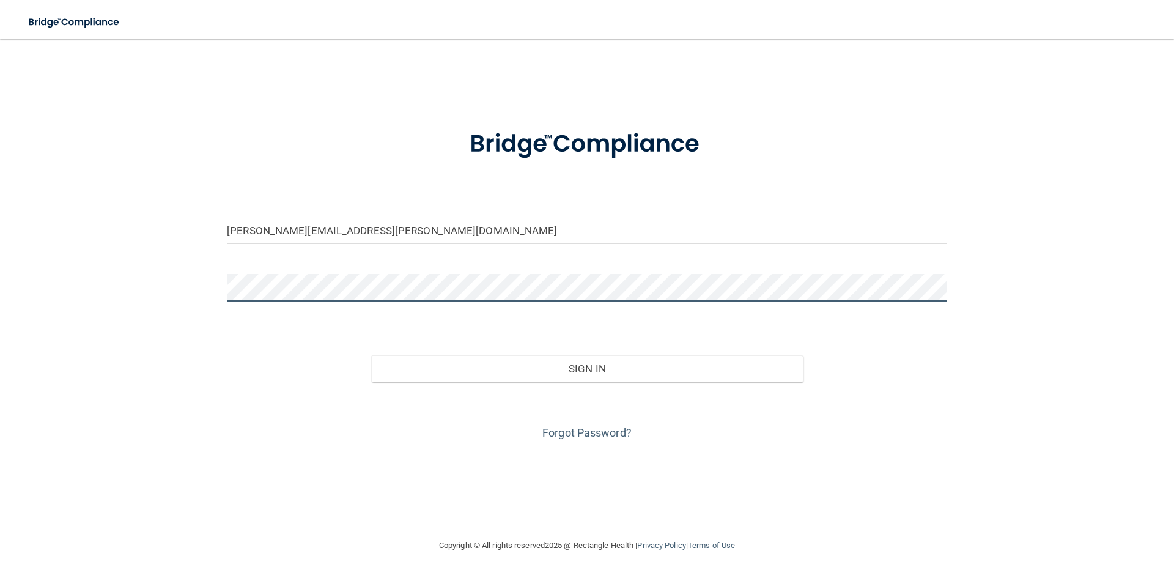
click at [371, 355] on button "Sign In" at bounding box center [587, 368] width 432 height 27
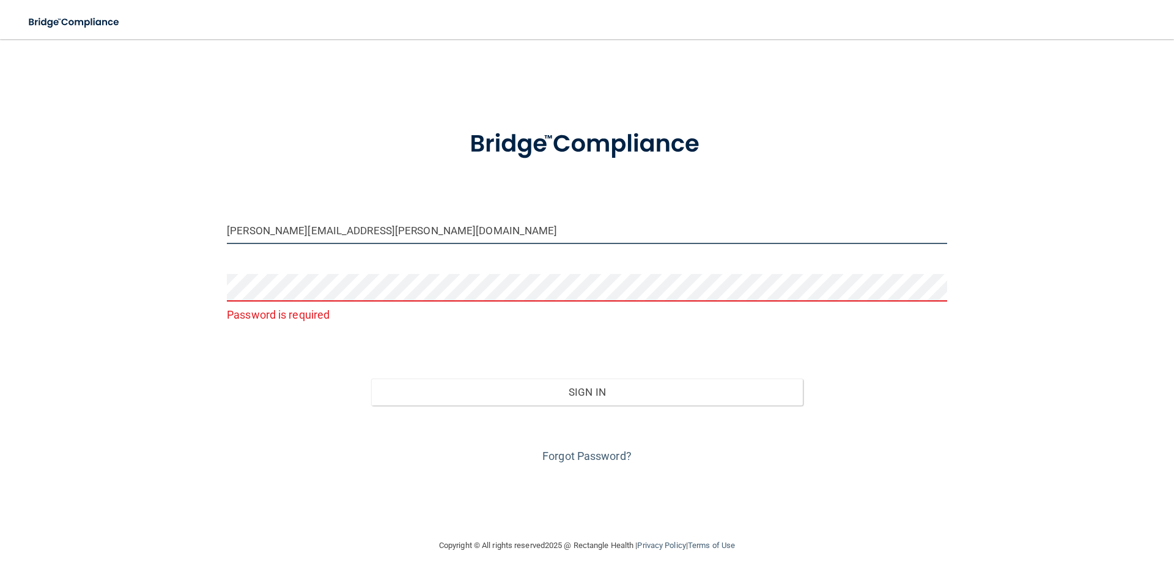
click at [418, 230] on input "[PERSON_NAME][EMAIL_ADDRESS][PERSON_NAME][DOMAIN_NAME]" at bounding box center [587, 230] width 720 height 28
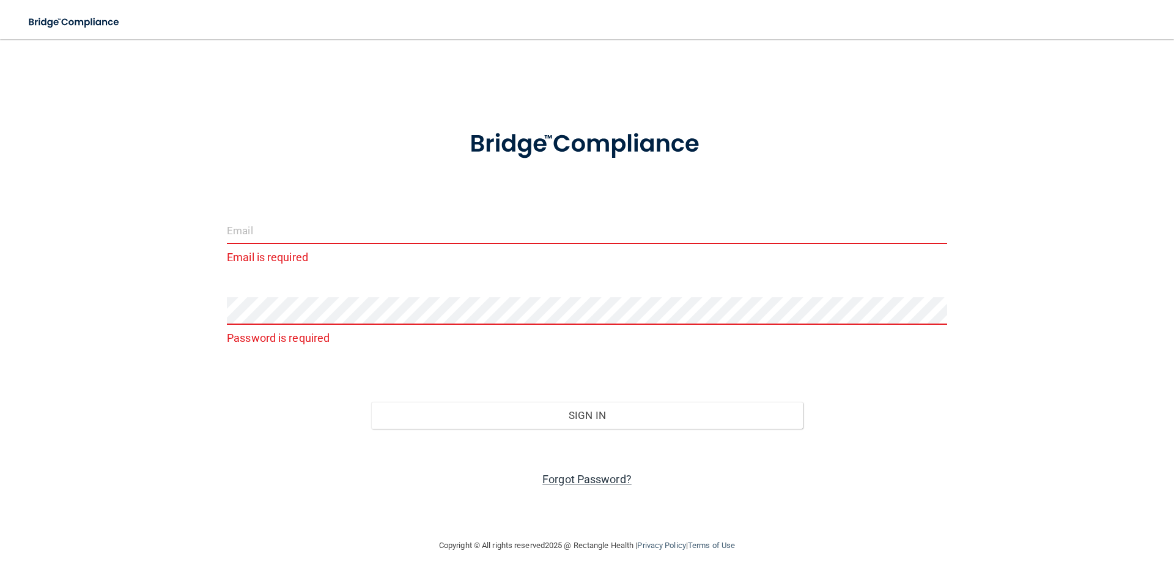
click at [618, 475] on link "Forgot Password?" at bounding box center [586, 479] width 89 height 13
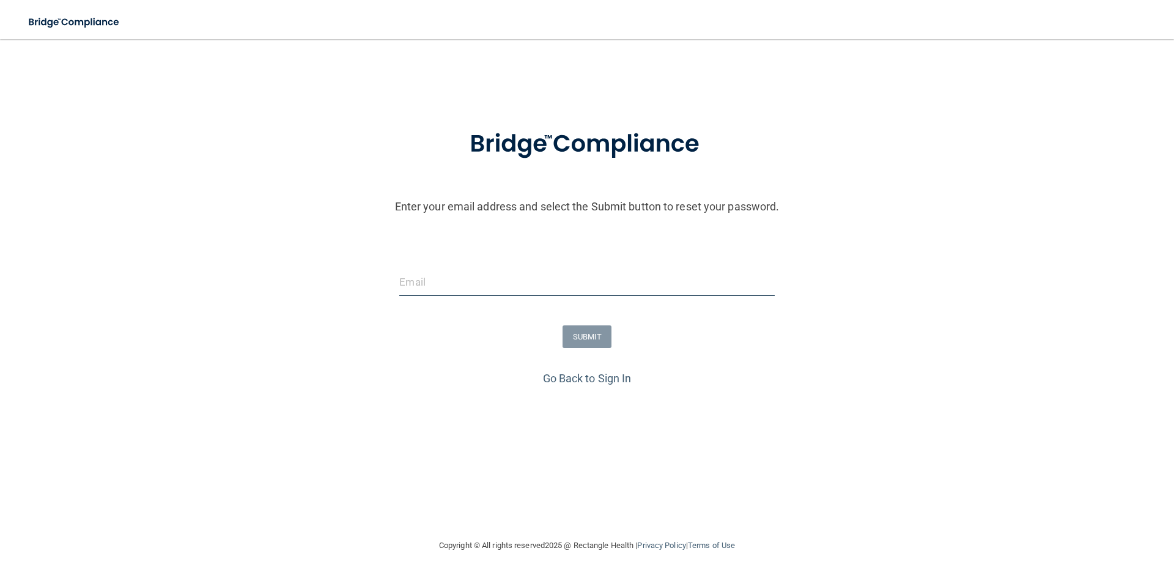
drag, startPoint x: 494, startPoint y: 270, endPoint x: 496, endPoint y: 279, distance: 9.4
click at [495, 276] on input "email" at bounding box center [586, 282] width 375 height 28
click at [341, 225] on div "Enter your email address and select the Submit button to reset your password." at bounding box center [587, 169] width 1180 height 115
click at [432, 268] on input "email" at bounding box center [586, 282] width 375 height 28
click at [421, 281] on input "email" at bounding box center [586, 282] width 375 height 28
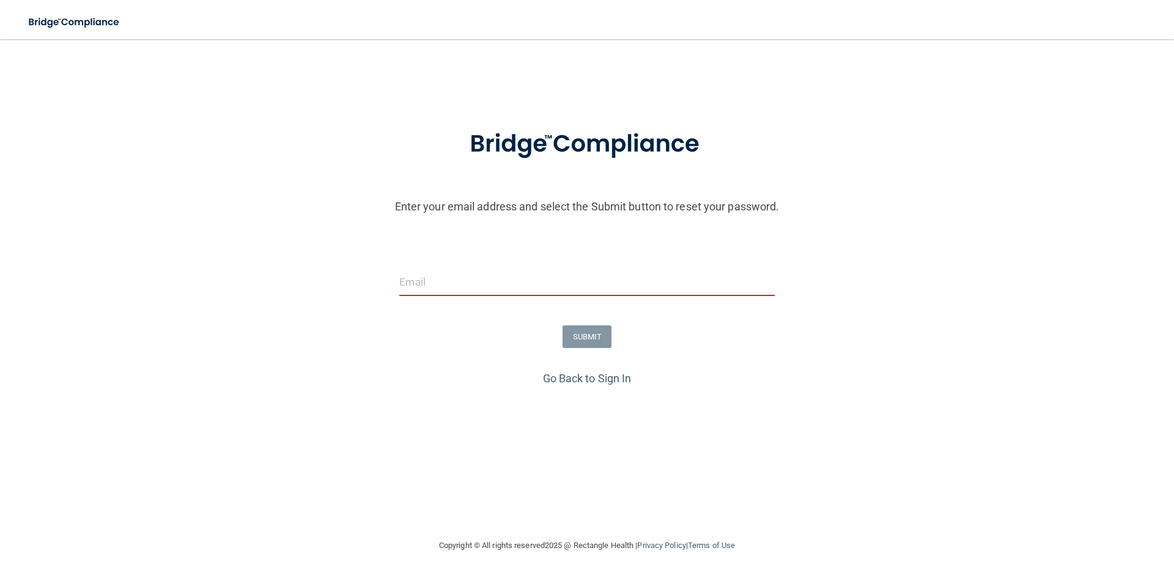
click at [360, 224] on div "Enter your email address and select the Submit button to reset your password." at bounding box center [587, 169] width 1180 height 115
click at [426, 275] on input "email" at bounding box center [586, 282] width 375 height 28
click at [330, 325] on form "Enter your email address and select the Submit button to reset your password. S…" at bounding box center [587, 240] width 1162 height 256
click at [572, 384] on link "Go Back to Sign In" at bounding box center [587, 378] width 89 height 13
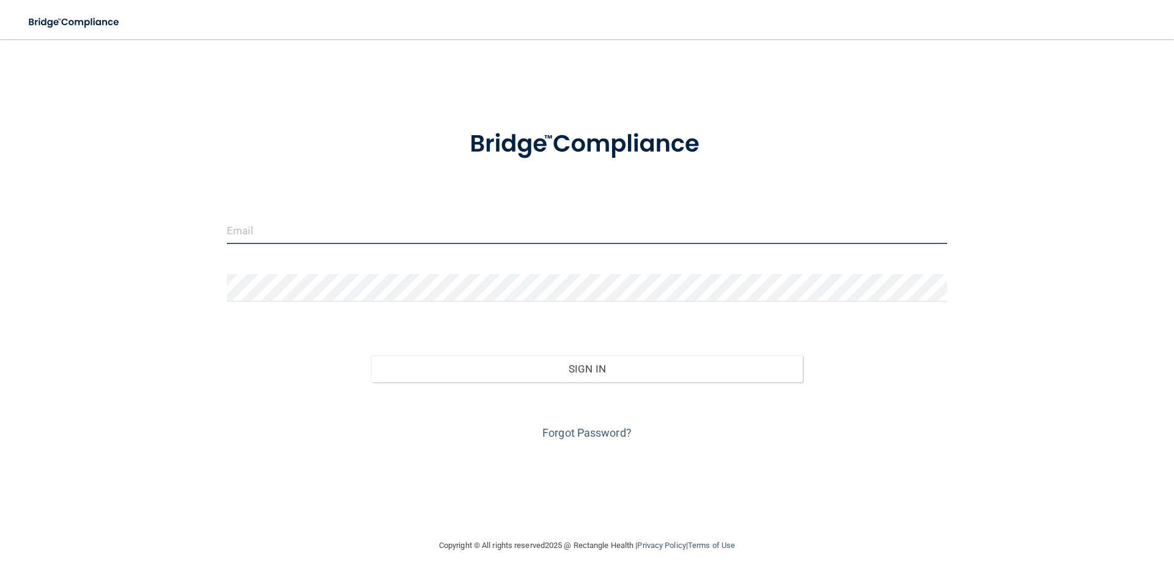
click at [261, 238] on input "email" at bounding box center [587, 230] width 720 height 28
drag, startPoint x: 176, startPoint y: 320, endPoint x: 188, endPoint y: 319, distance: 11.7
click at [176, 317] on div "Invalid email/password. You don't have permission to access that page. Sign In …" at bounding box center [586, 288] width 1125 height 474
click at [313, 225] on input "email" at bounding box center [587, 230] width 720 height 28
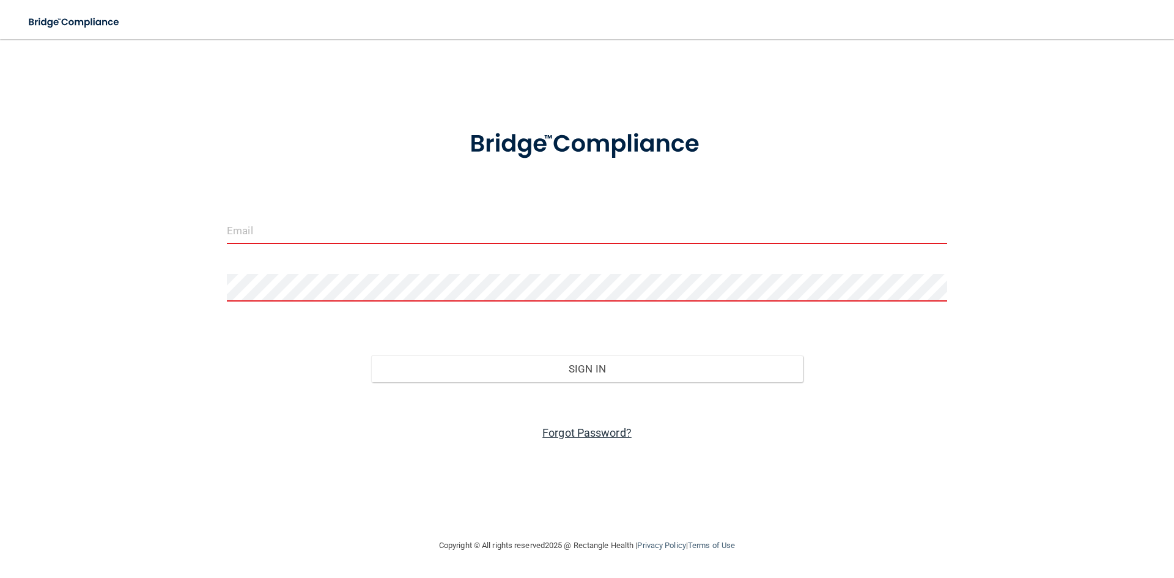
click at [572, 429] on link "Forgot Password?" at bounding box center [586, 432] width 89 height 13
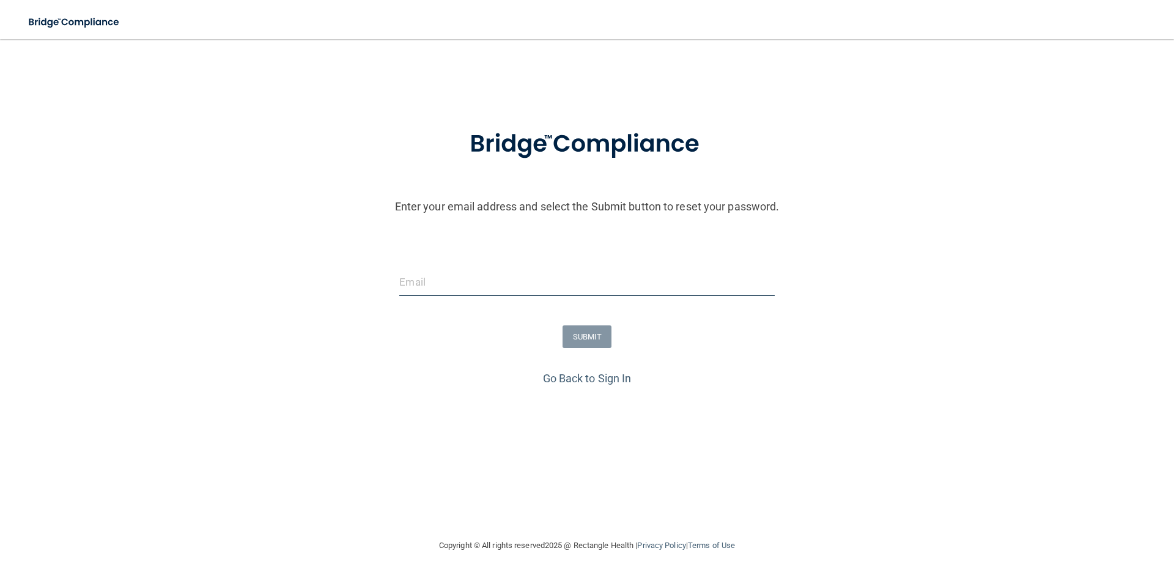
click at [430, 283] on input "email" at bounding box center [586, 282] width 375 height 28
type input "[PERSON_NAME][EMAIL_ADDRESS][PERSON_NAME][DOMAIN_NAME]"
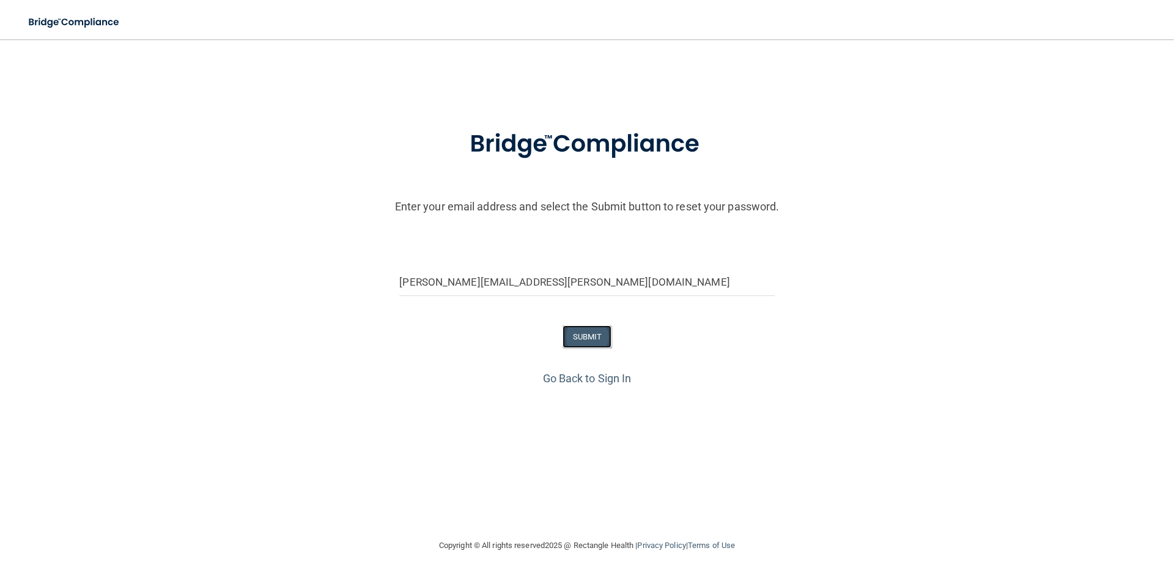
click at [580, 334] on button "SUBMIT" at bounding box center [587, 336] width 50 height 23
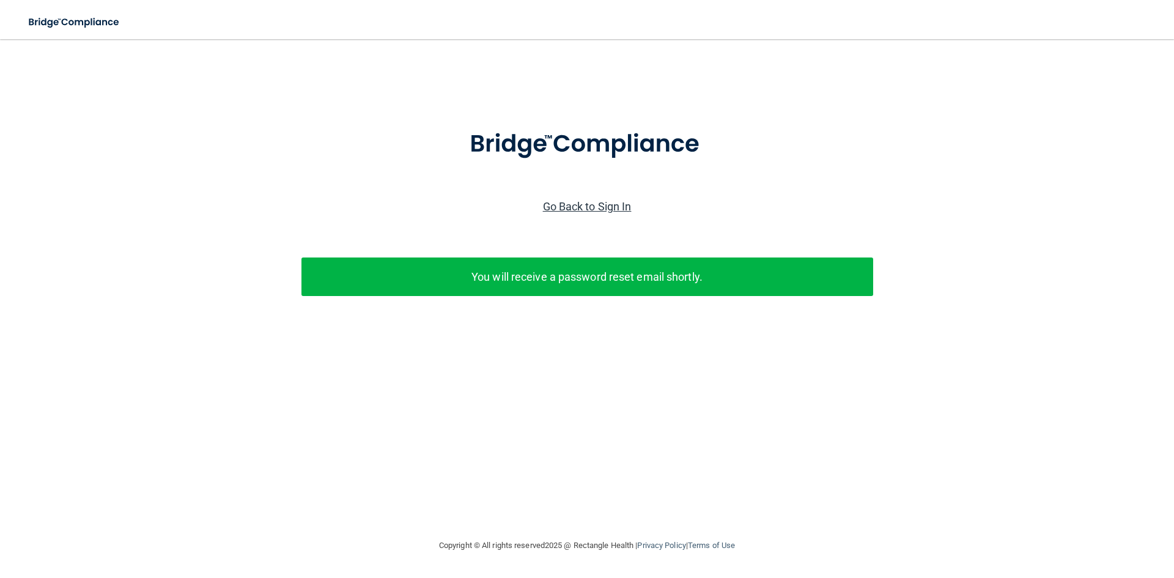
click at [589, 209] on link "Go Back to Sign In" at bounding box center [587, 206] width 89 height 13
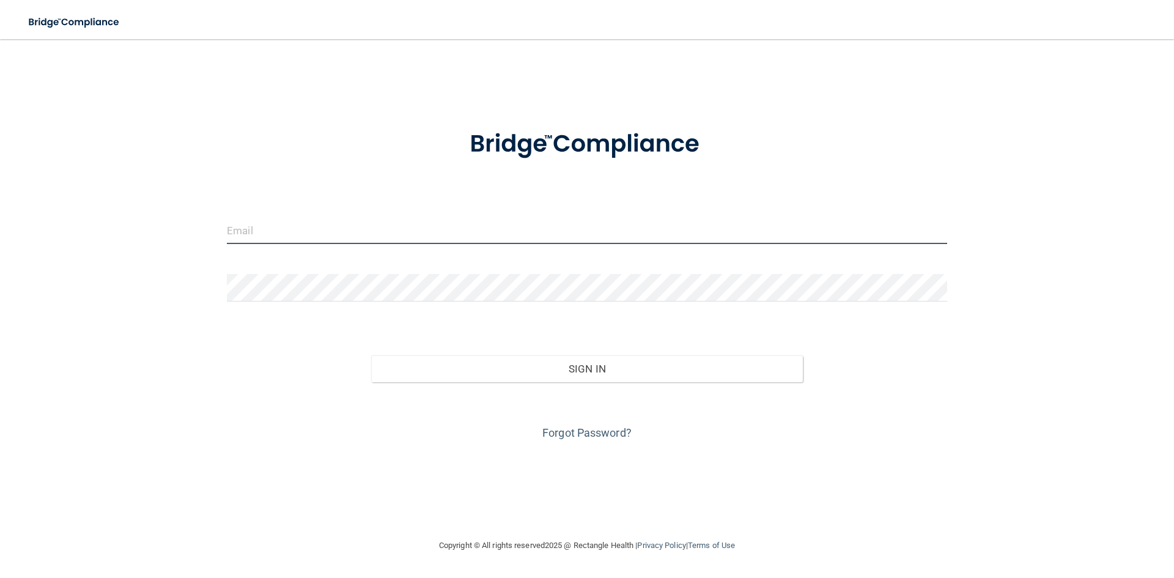
click at [337, 223] on input "email" at bounding box center [587, 230] width 720 height 28
click at [257, 356] on div "Sign In" at bounding box center [587, 356] width 739 height 51
click at [303, 229] on input "email" at bounding box center [587, 230] width 720 height 28
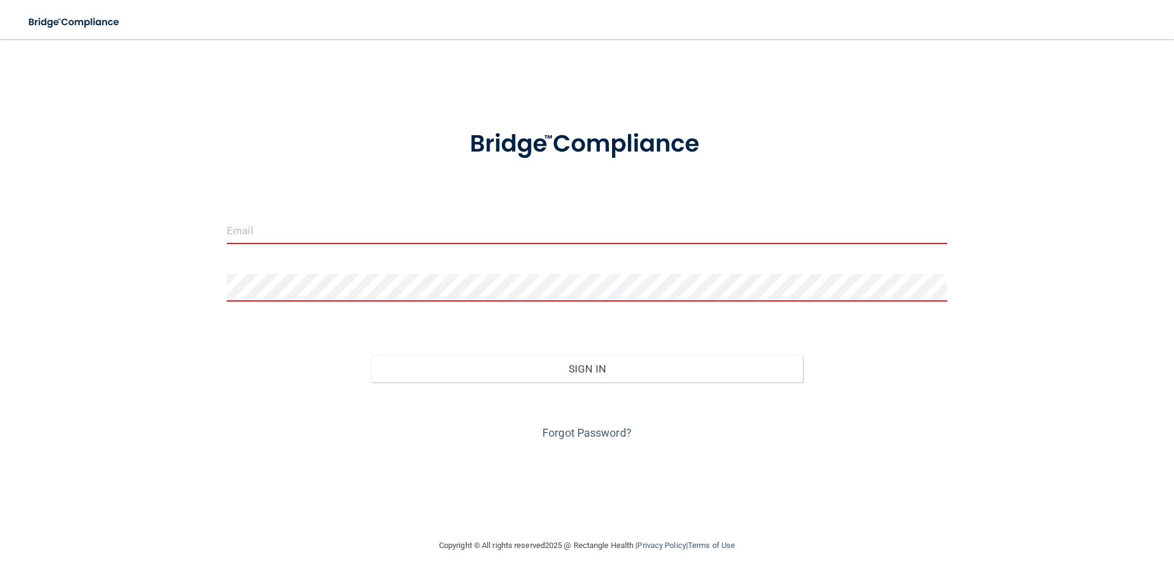
click at [589, 443] on div "Invalid email/password. You don't have permission to access that page. Sign In …" at bounding box center [586, 288] width 1125 height 474
click at [579, 431] on link "Forgot Password?" at bounding box center [586, 432] width 89 height 13
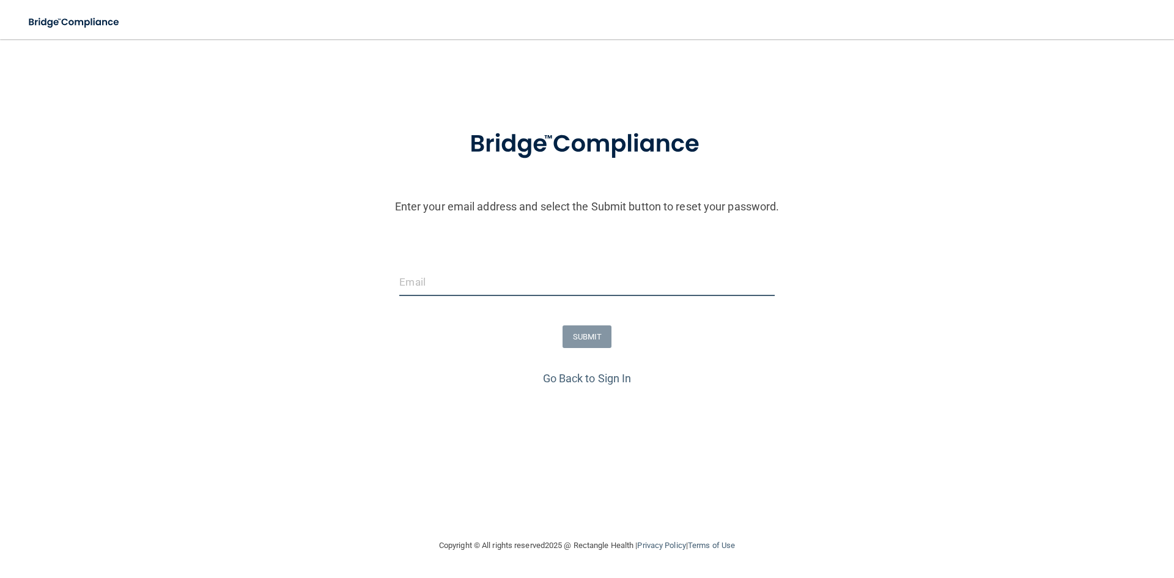
click at [411, 281] on input "email" at bounding box center [586, 282] width 375 height 28
type input "makayla.quigley@tailwindkids.com"
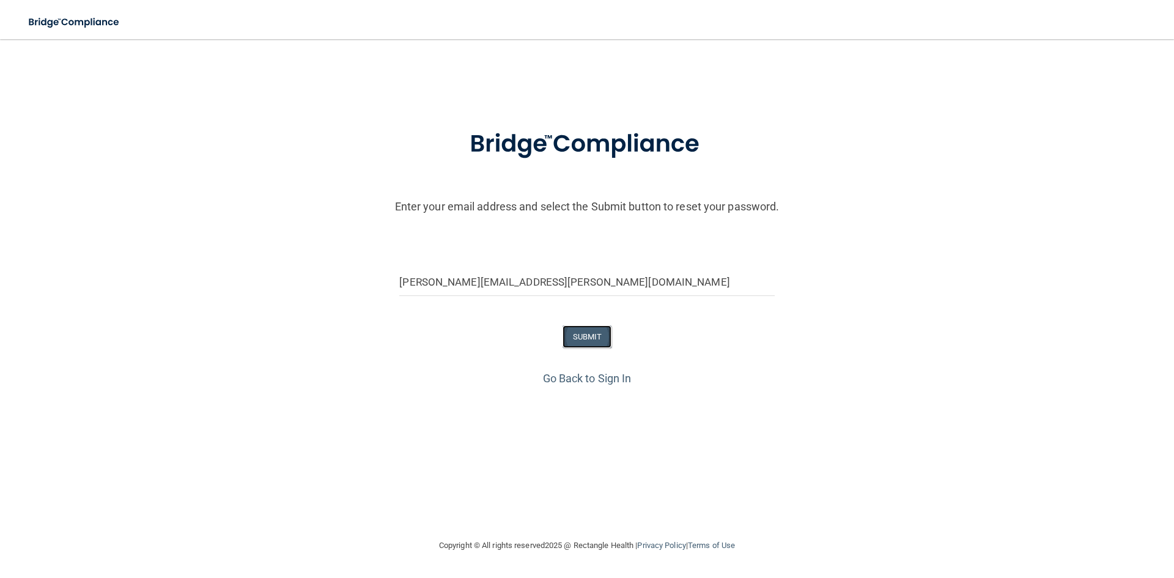
click at [581, 339] on button "SUBMIT" at bounding box center [587, 336] width 50 height 23
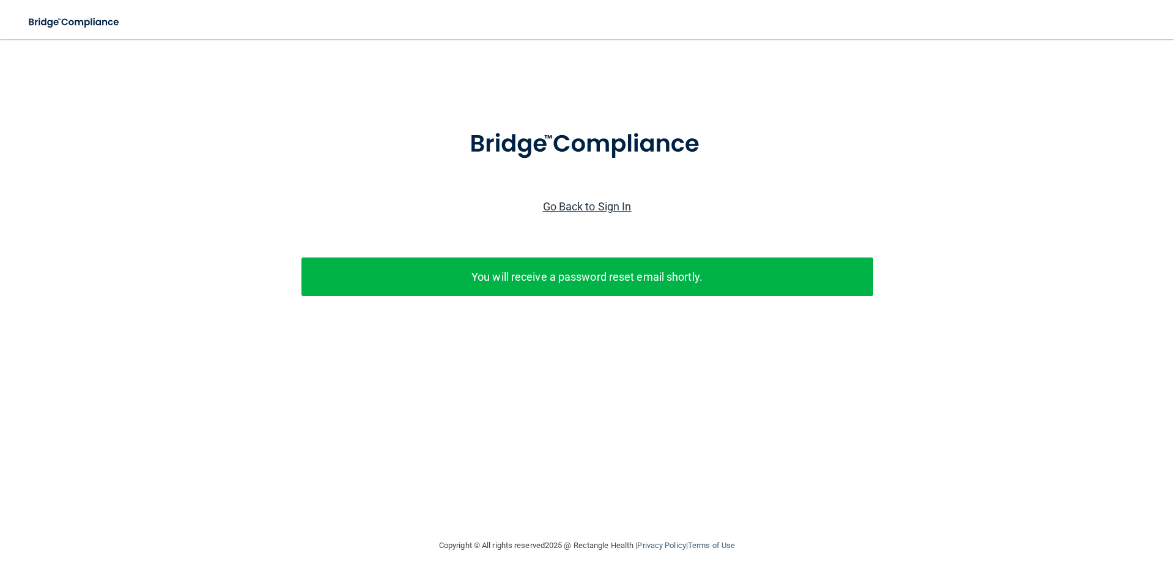
click at [602, 207] on link "Go Back to Sign In" at bounding box center [587, 206] width 89 height 13
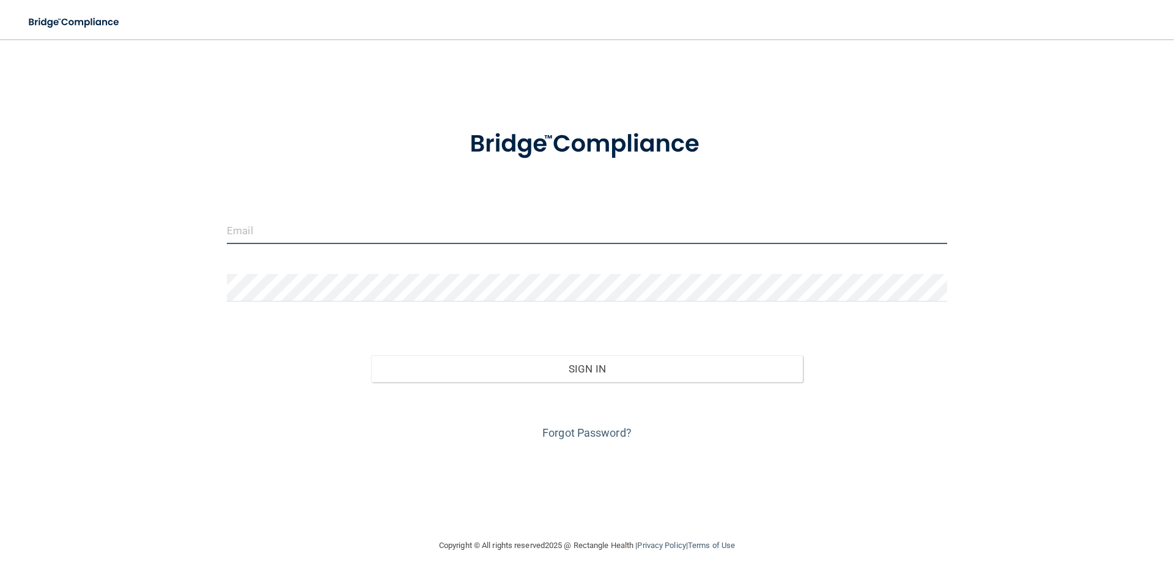
click at [259, 227] on input "email" at bounding box center [587, 230] width 720 height 28
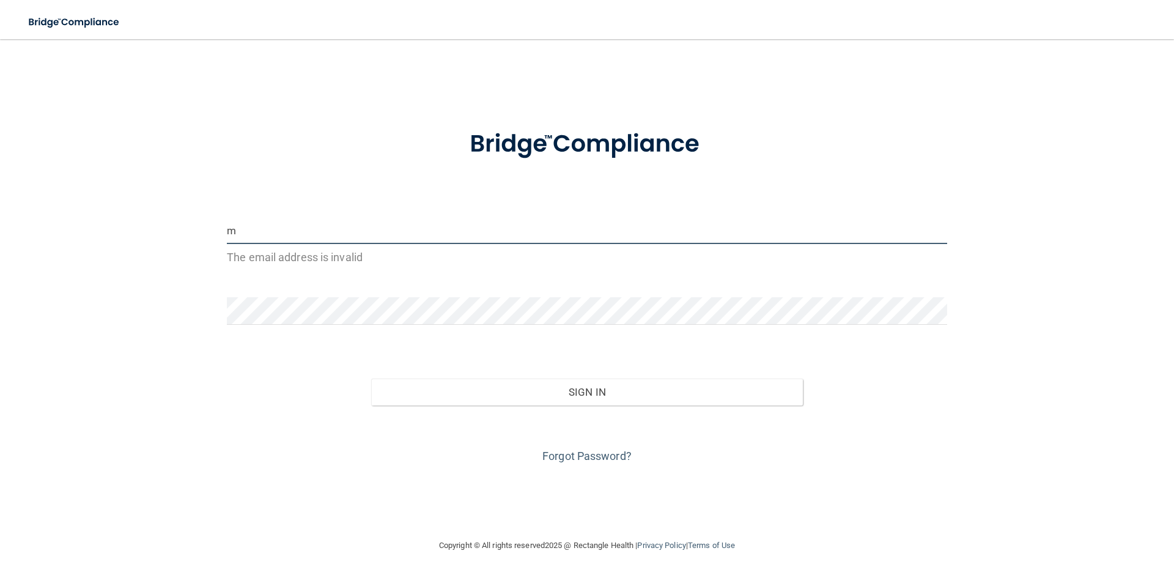
type input "makayla.quigley@tailwindkids.com"
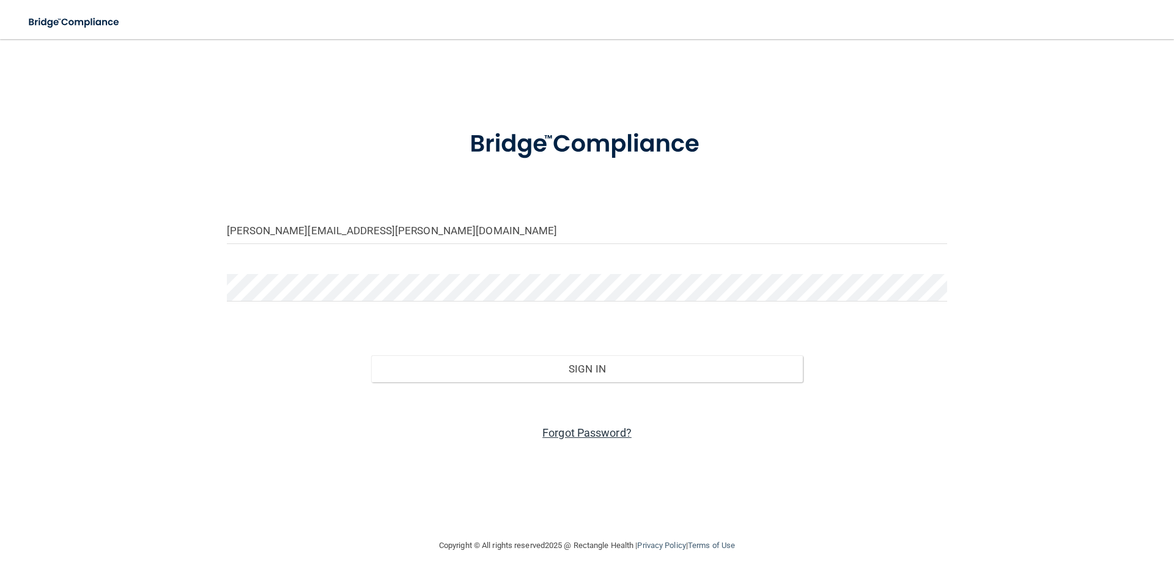
click at [572, 436] on link "Forgot Password?" at bounding box center [586, 432] width 89 height 13
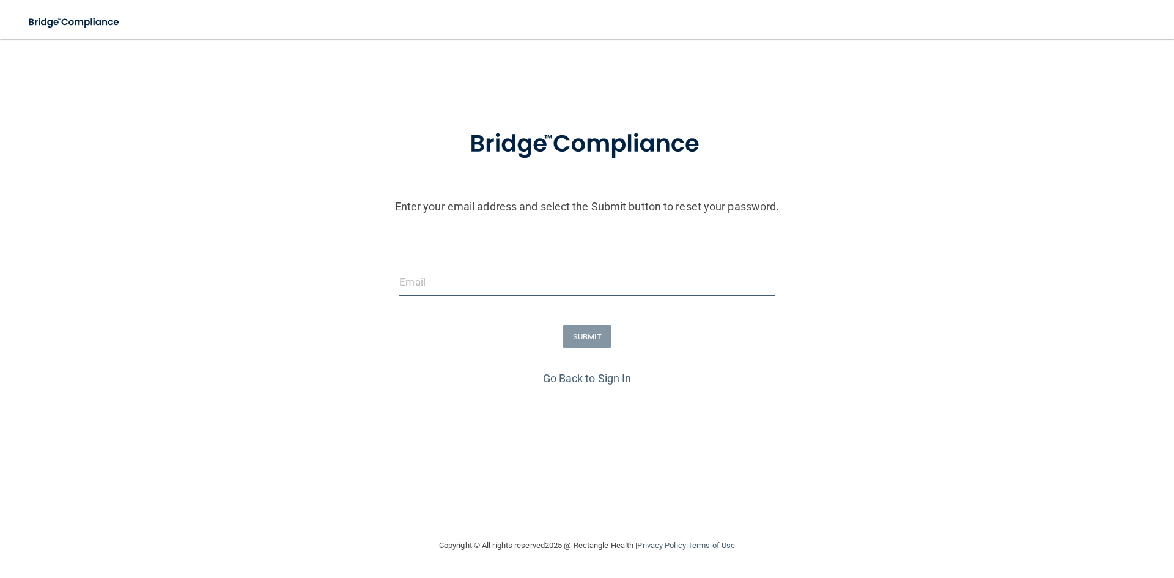
click at [492, 272] on input "email" at bounding box center [586, 282] width 375 height 28
type input "makayla.quigley@tailwindkids.com"
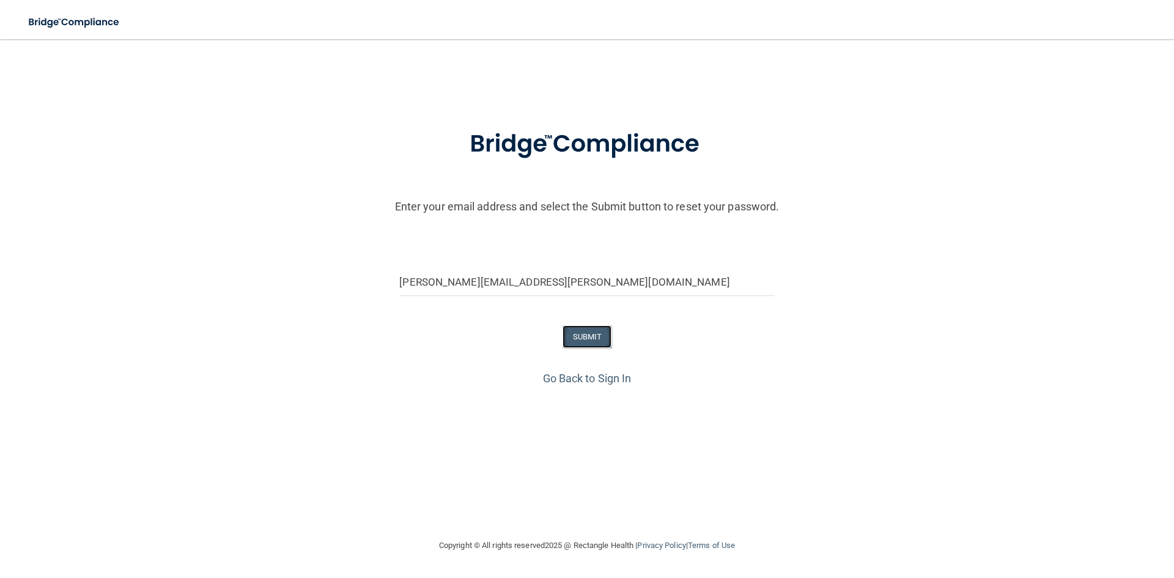
click at [576, 338] on button "SUBMIT" at bounding box center [587, 336] width 50 height 23
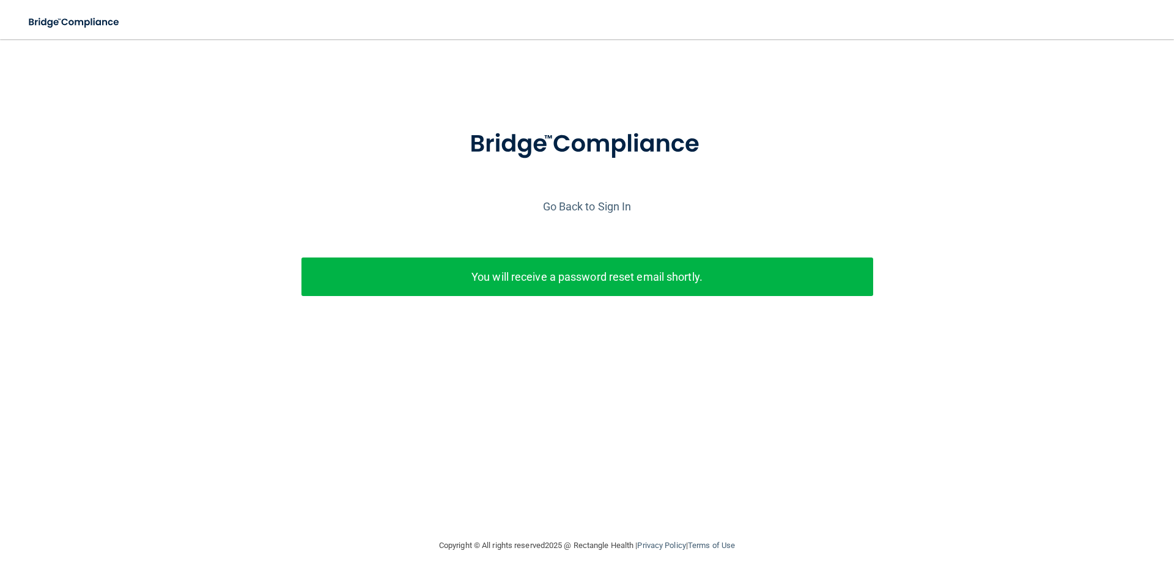
click at [488, 273] on p "You will receive a password reset email shortly." at bounding box center [587, 277] width 553 height 20
click at [569, 212] on link "Go Back to Sign In" at bounding box center [587, 206] width 89 height 13
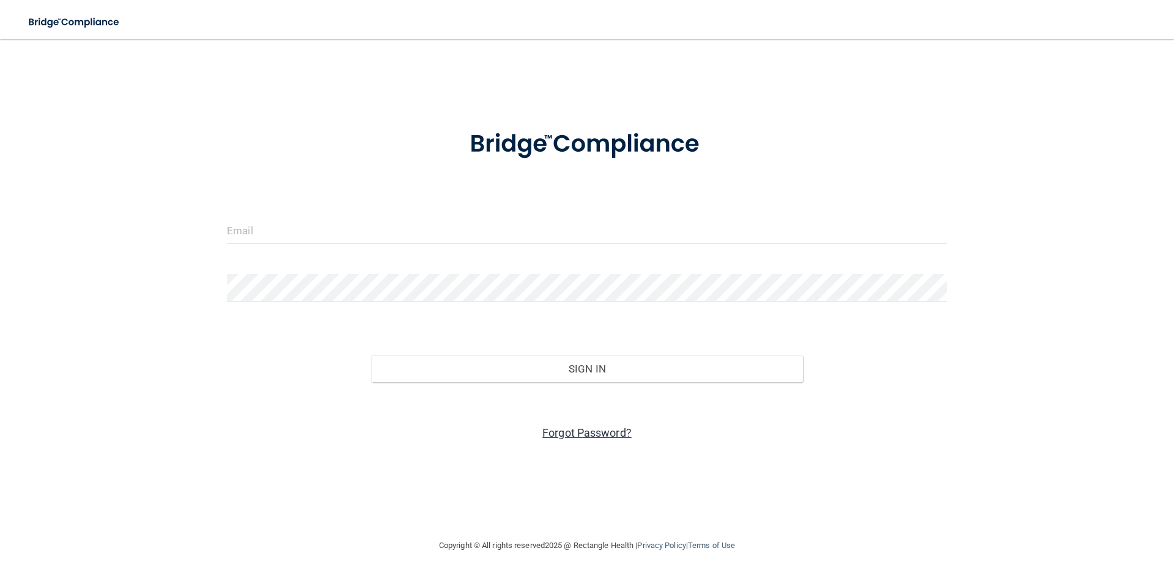
click at [570, 433] on link "Forgot Password?" at bounding box center [586, 432] width 89 height 13
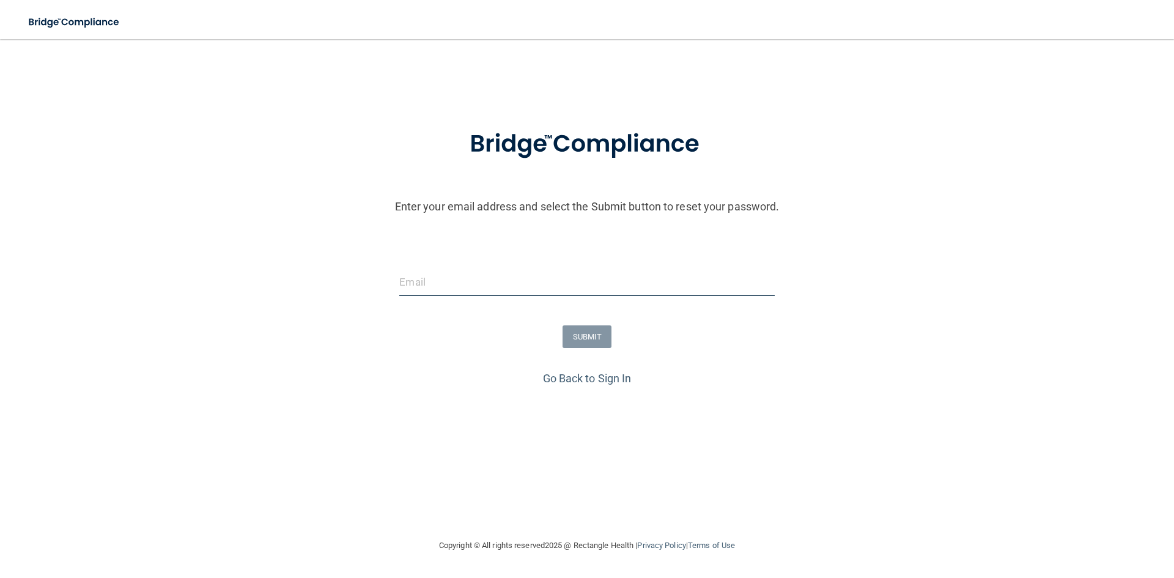
click at [466, 276] on input "email" at bounding box center [586, 282] width 375 height 28
type input "[EMAIL_ADDRESS][DOMAIN_NAME]"
click at [583, 330] on button "SUBMIT" at bounding box center [587, 336] width 50 height 23
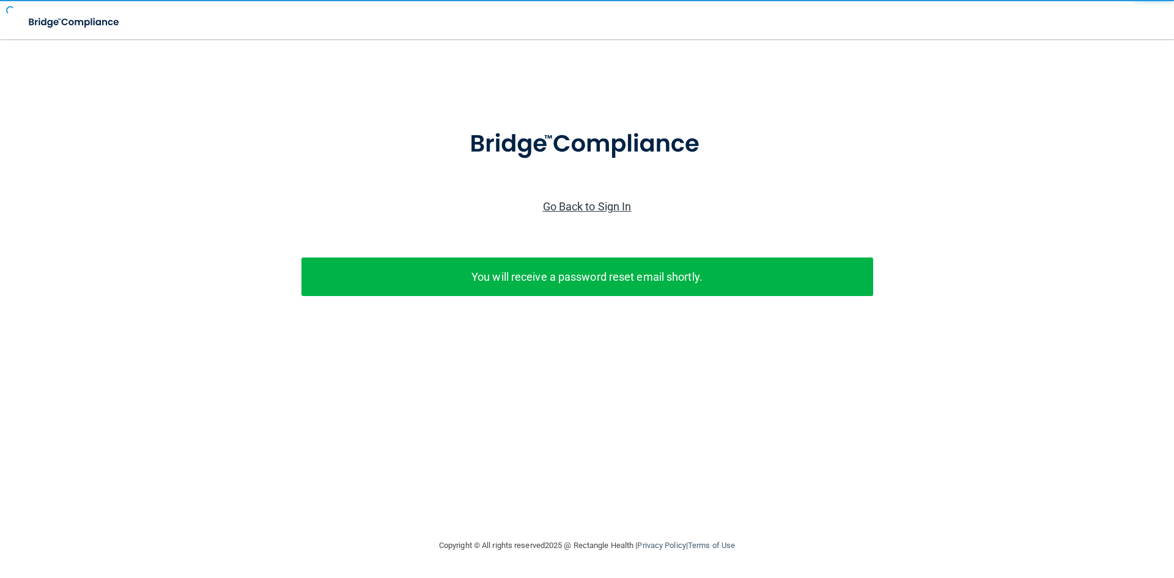
click at [547, 207] on link "Go Back to Sign In" at bounding box center [587, 206] width 89 height 13
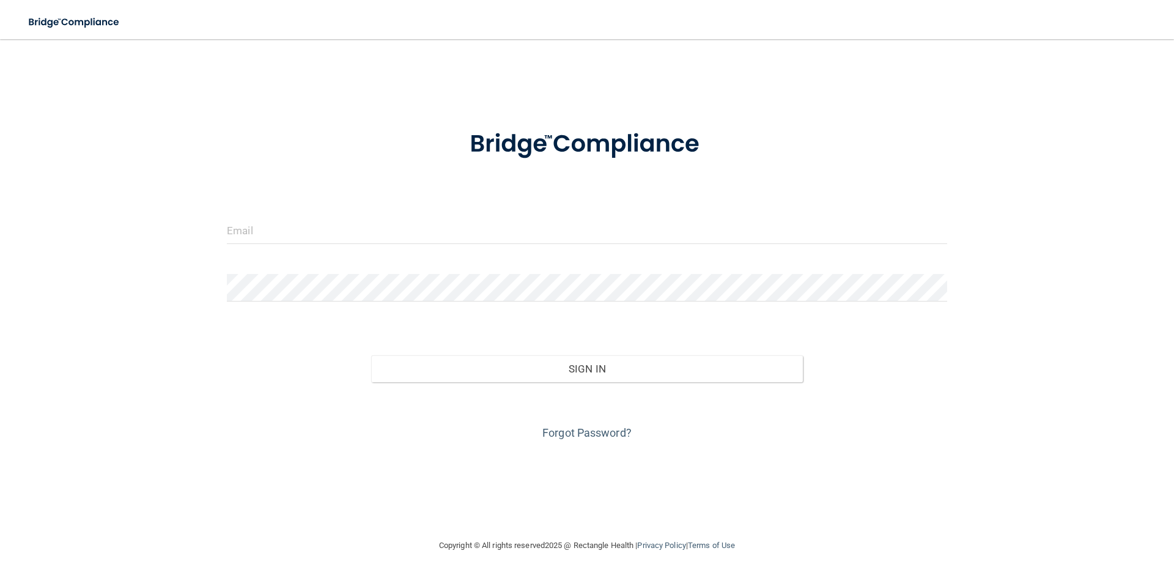
click at [435, 193] on form "Invalid email/password. You don't have permission to access that page. Sign In …" at bounding box center [587, 277] width 720 height 330
click at [383, 230] on input "email" at bounding box center [587, 230] width 720 height 28
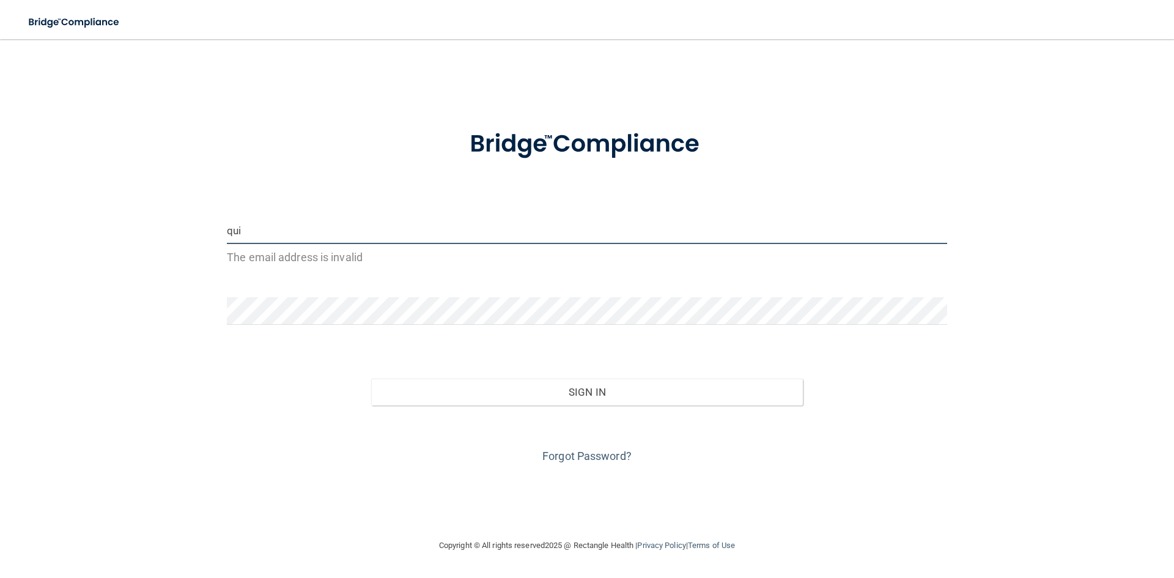
type input "[EMAIL_ADDRESS][DOMAIN_NAME]"
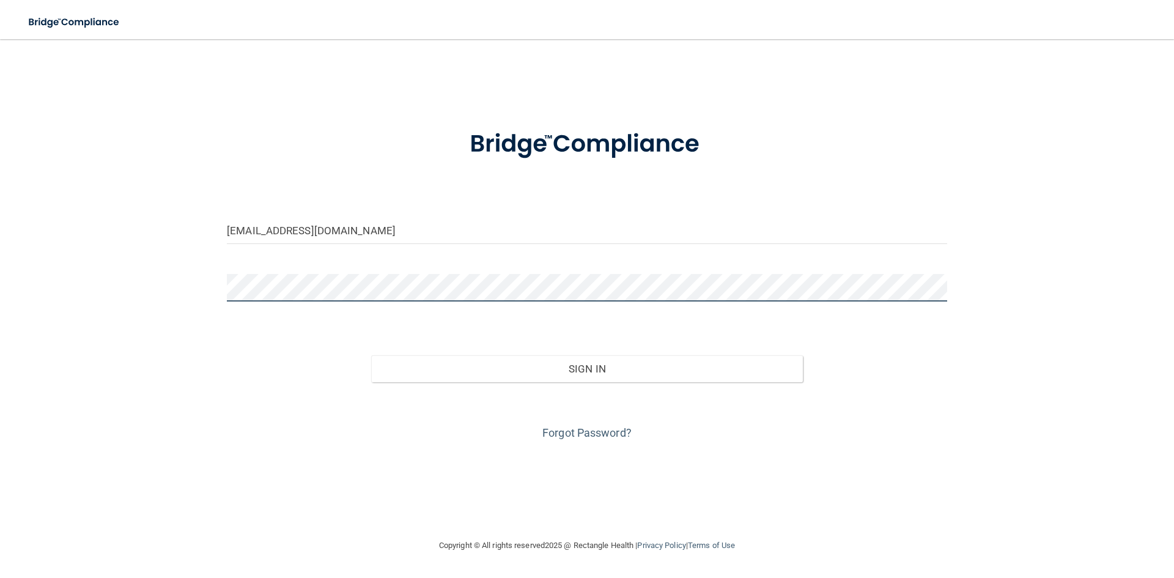
click at [371, 355] on button "Sign In" at bounding box center [587, 368] width 432 height 27
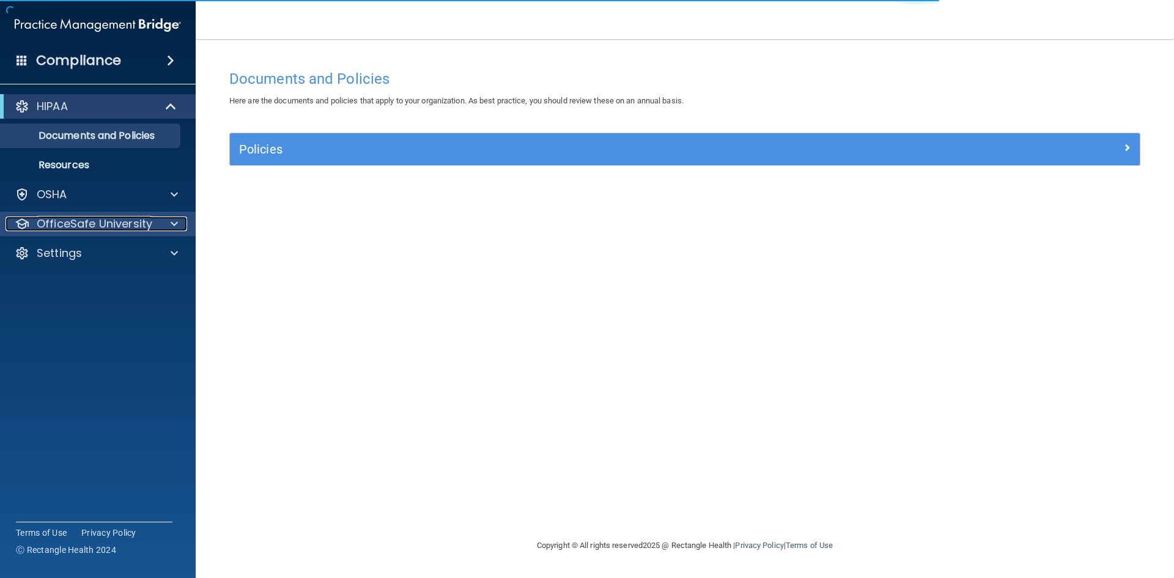
click at [76, 226] on p "OfficeSafe University" at bounding box center [95, 223] width 116 height 15
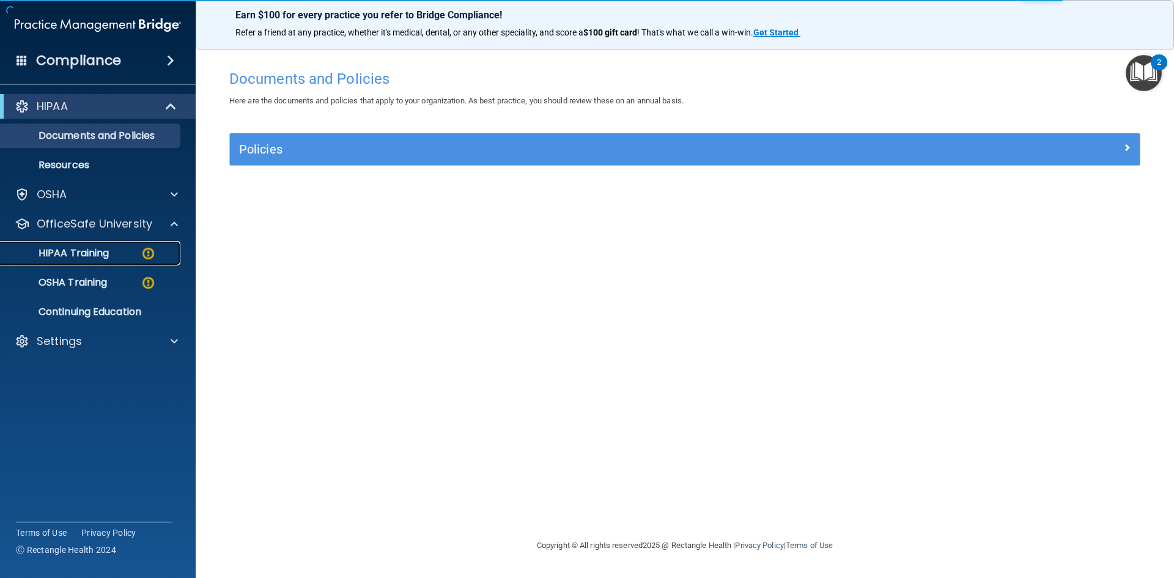
click at [73, 254] on p "HIPAA Training" at bounding box center [58, 253] width 101 height 12
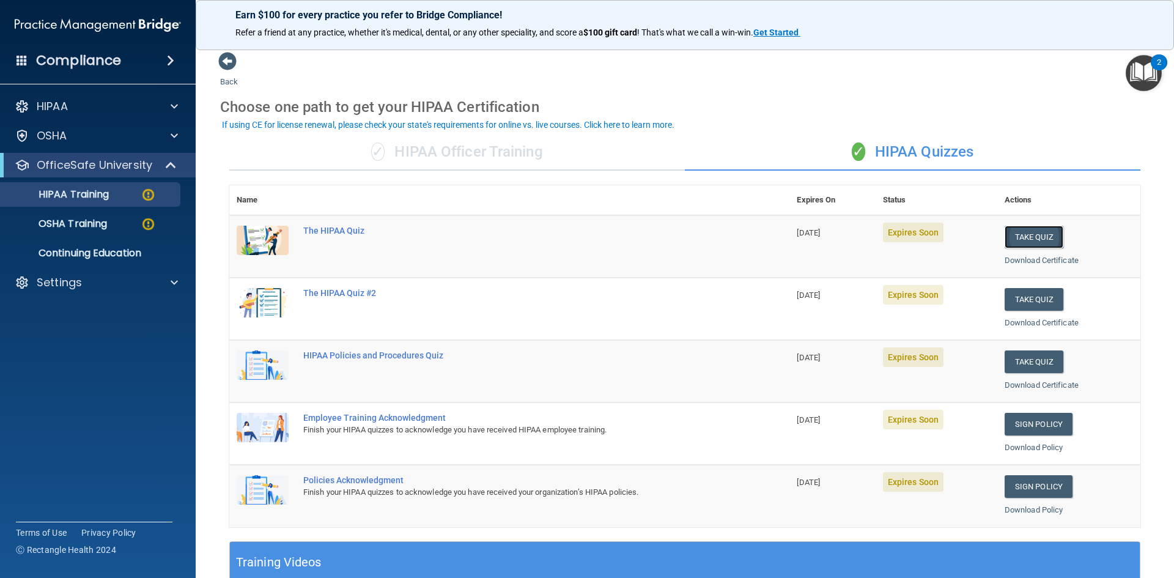
click at [1017, 235] on button "Take Quiz" at bounding box center [1034, 237] width 59 height 23
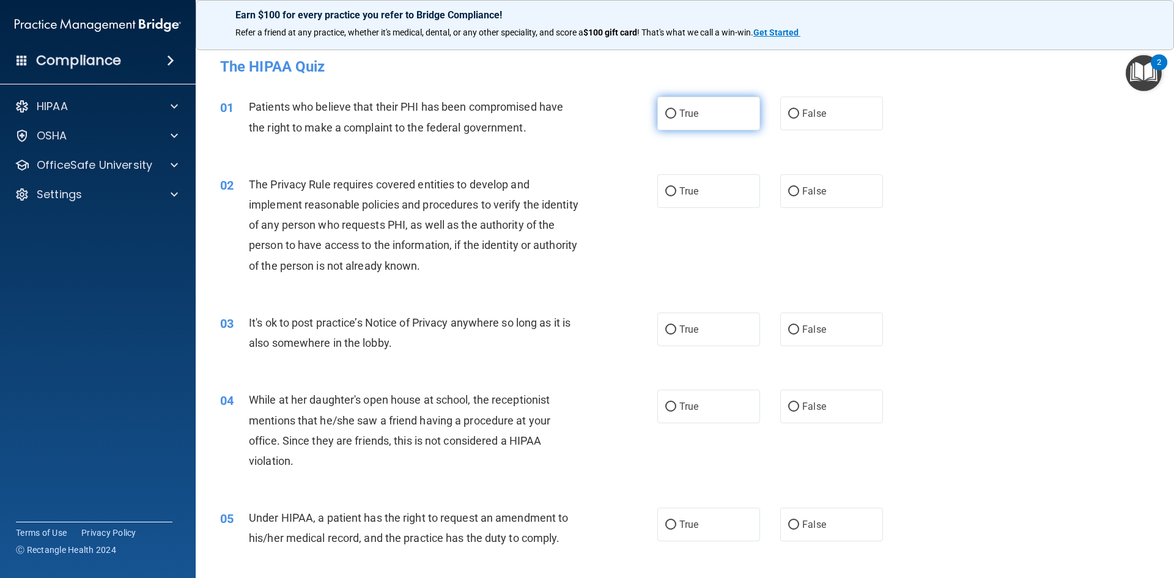
click at [693, 112] on span "True" at bounding box center [688, 114] width 19 height 12
click at [676, 112] on input "True" at bounding box center [670, 113] width 11 height 9
radio input "true"
click at [706, 183] on label "True" at bounding box center [708, 191] width 103 height 34
click at [676, 187] on input "True" at bounding box center [670, 191] width 11 height 9
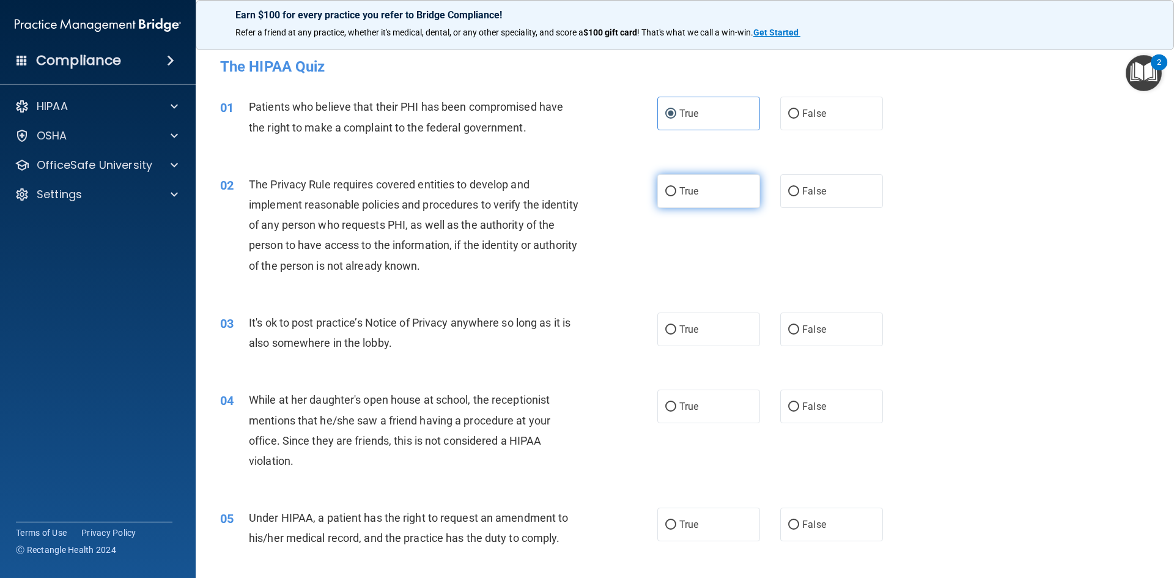
radio input "true"
click at [843, 186] on label "False" at bounding box center [831, 191] width 103 height 34
click at [799, 187] on input "False" at bounding box center [793, 191] width 11 height 9
radio input "true"
radio input "false"
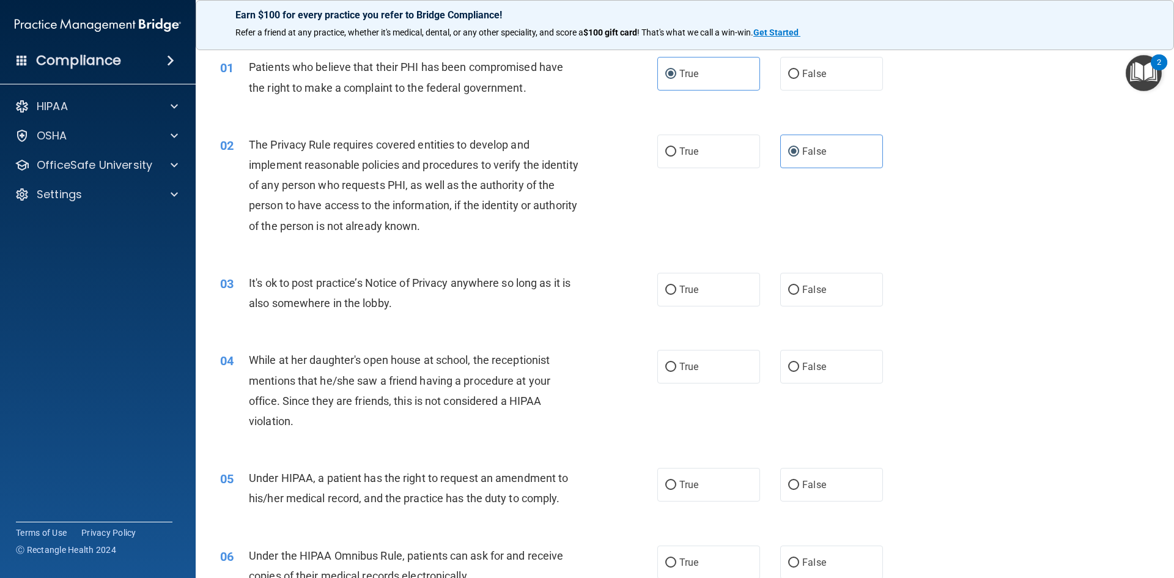
scroll to position [61, 0]
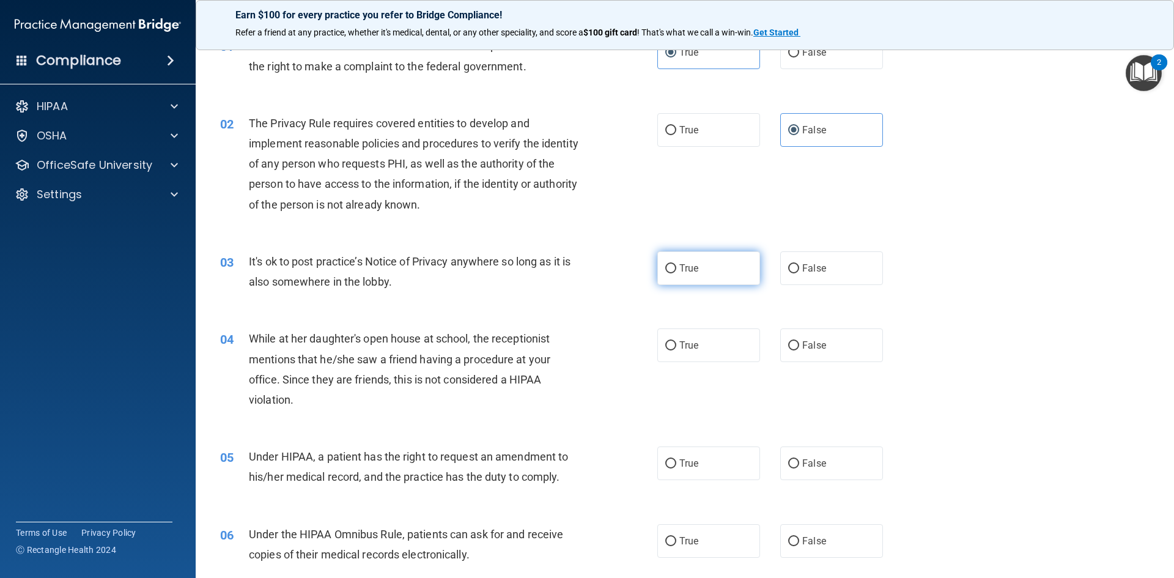
click at [700, 265] on label "True" at bounding box center [708, 268] width 103 height 34
click at [676, 265] on input "True" at bounding box center [670, 268] width 11 height 9
radio input "true"
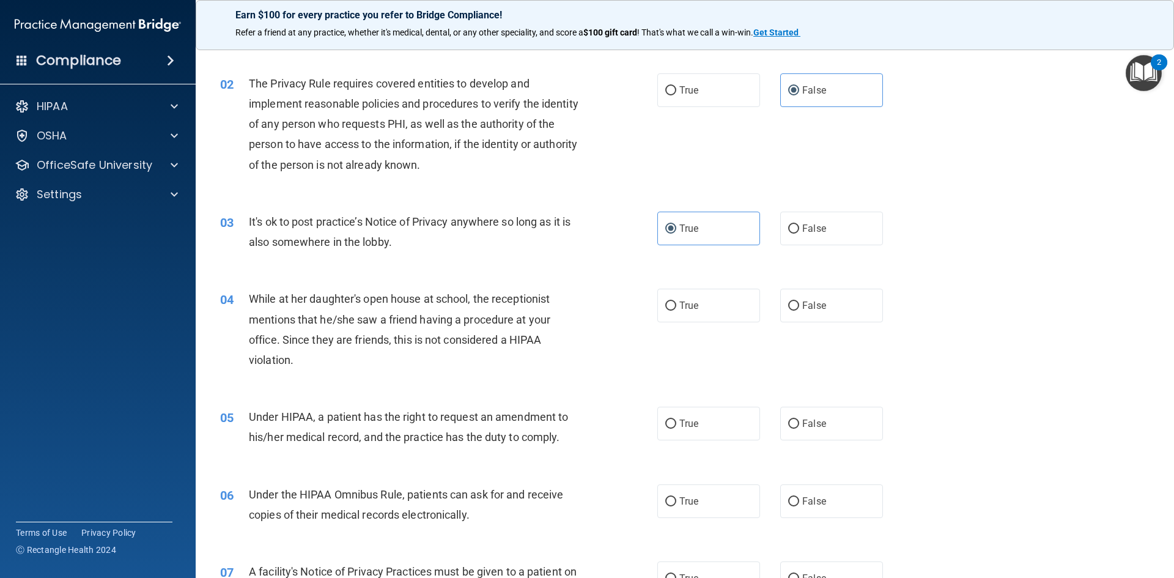
scroll to position [122, 0]
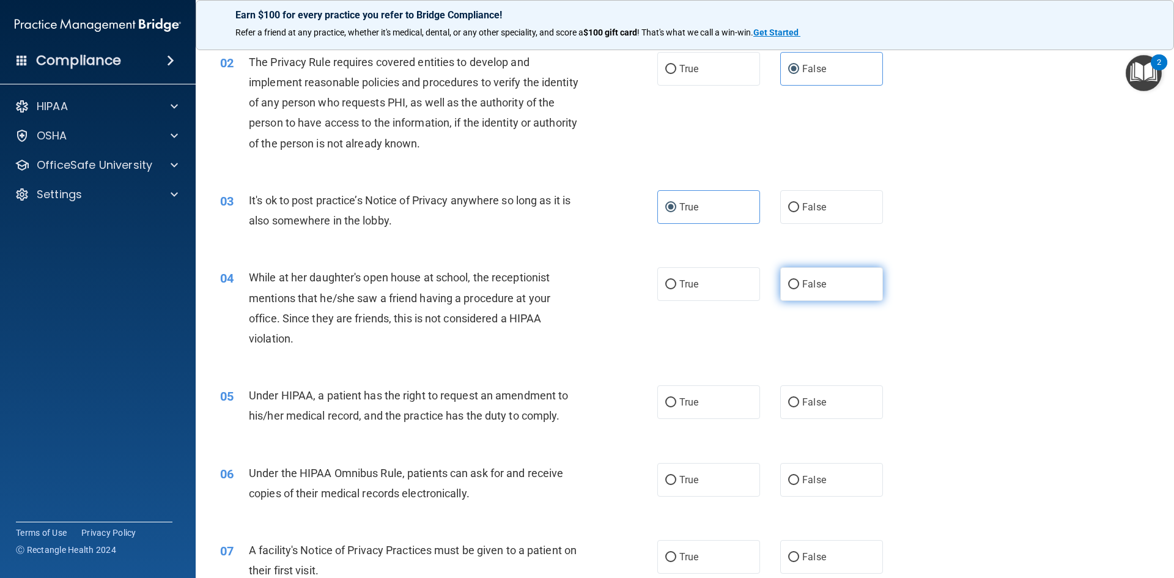
click at [789, 287] on input "False" at bounding box center [793, 284] width 11 height 9
radio input "true"
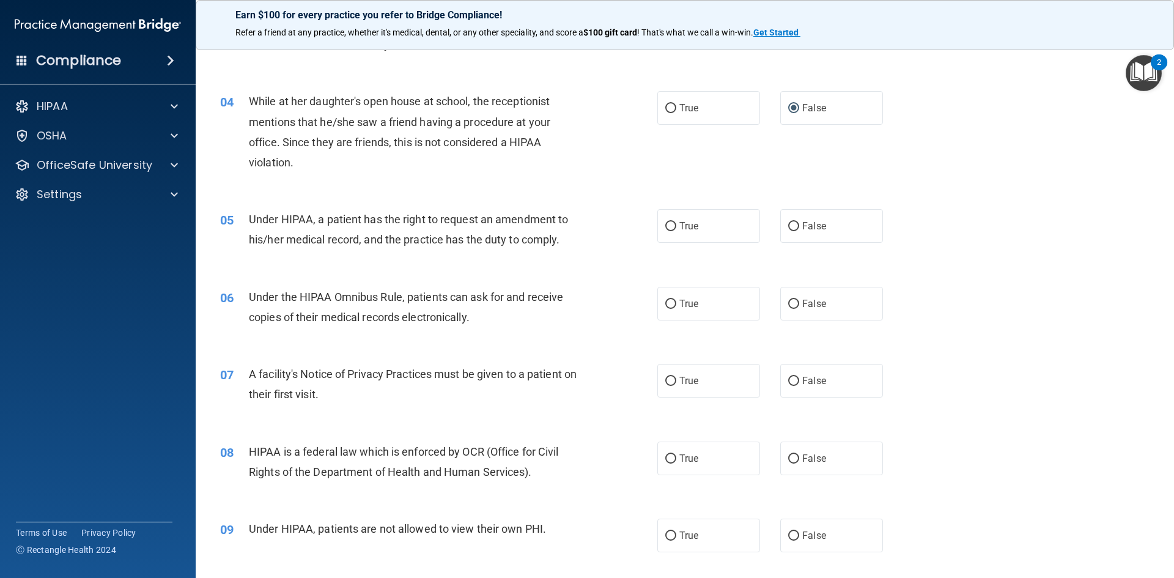
scroll to position [306, 0]
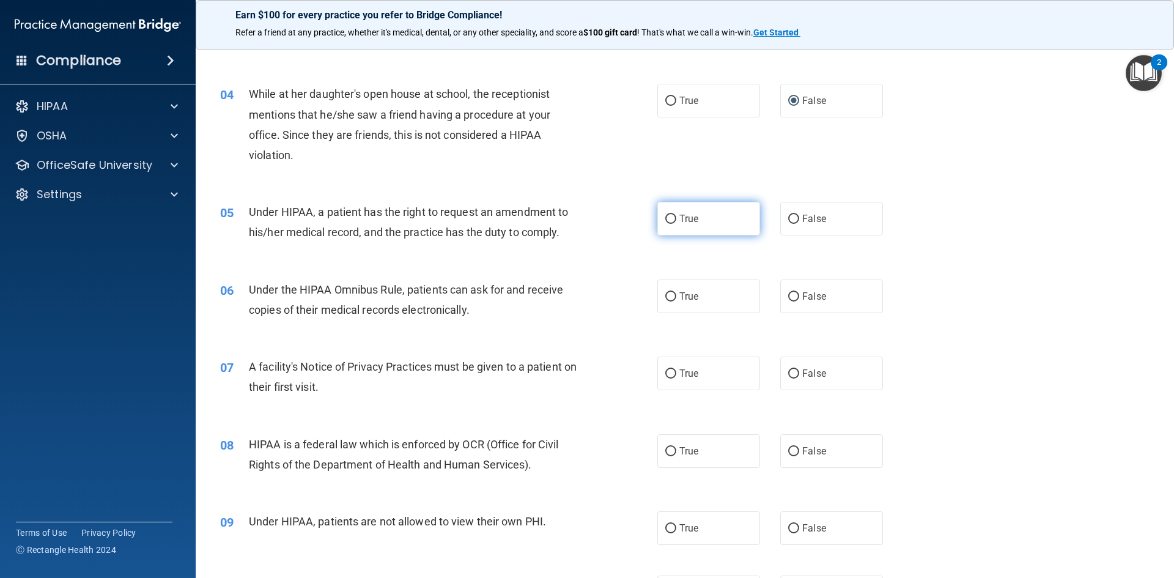
click at [726, 204] on label "True" at bounding box center [708, 219] width 103 height 34
click at [676, 215] on input "True" at bounding box center [670, 219] width 11 height 9
radio input "true"
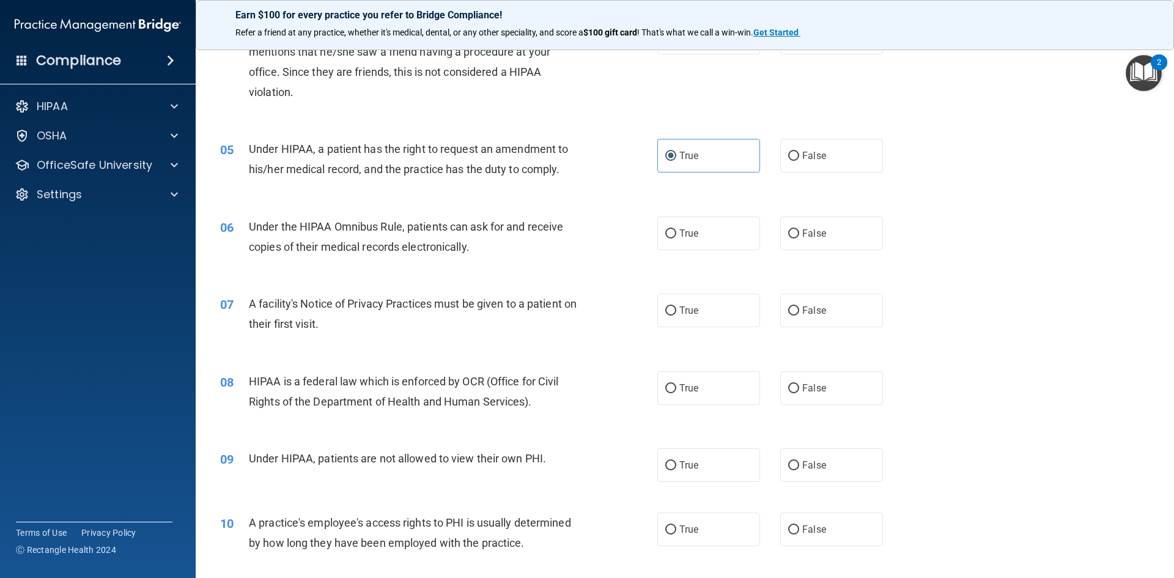
scroll to position [428, 0]
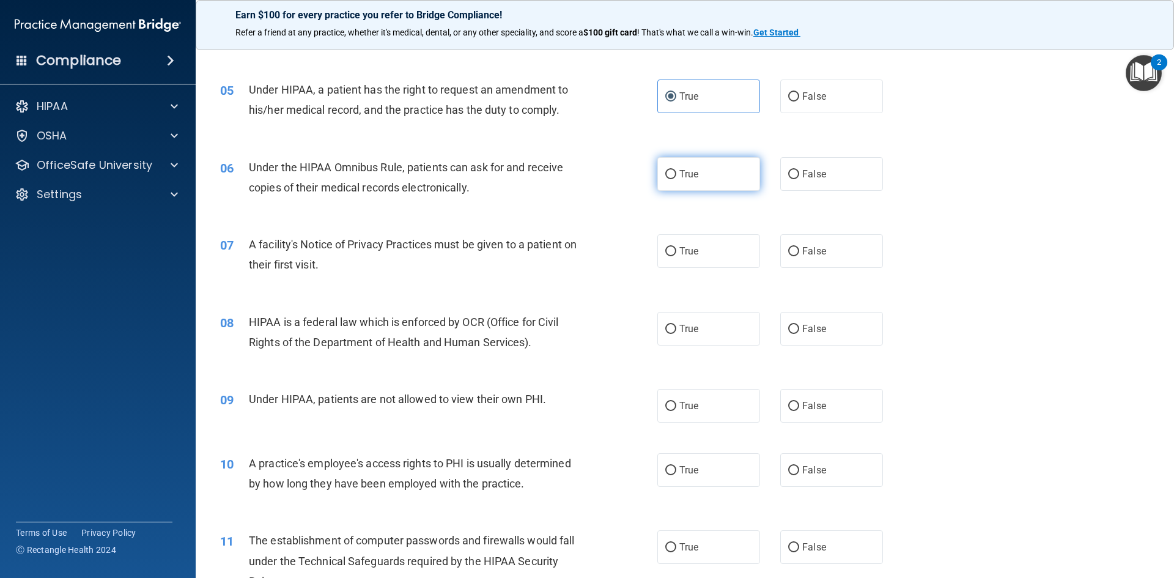
click at [683, 161] on label "True" at bounding box center [708, 174] width 103 height 34
click at [676, 170] on input "True" at bounding box center [670, 174] width 11 height 9
radio input "true"
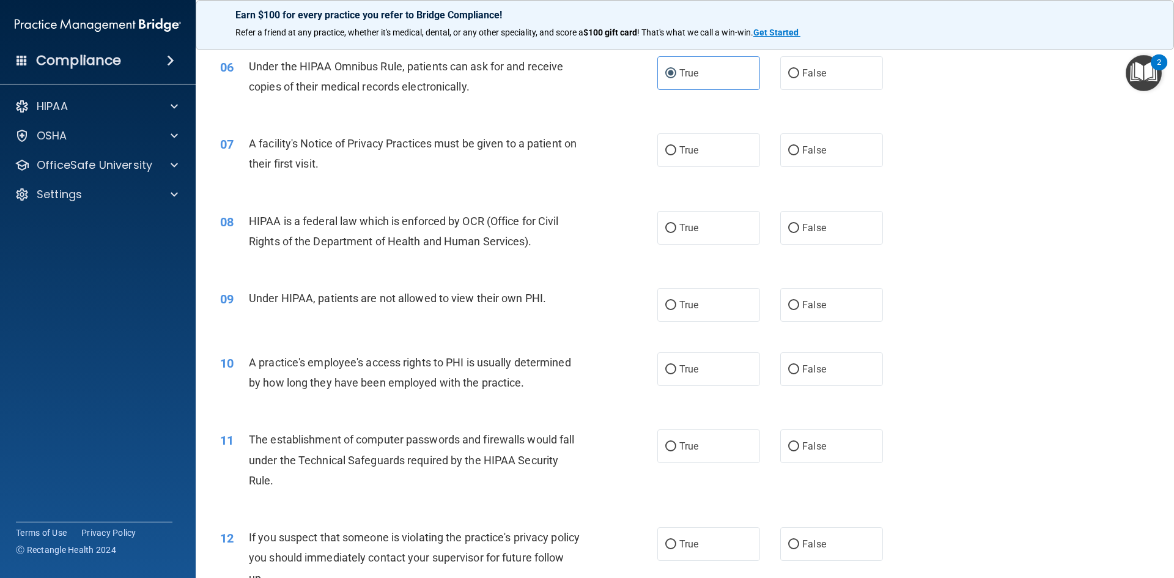
scroll to position [550, 0]
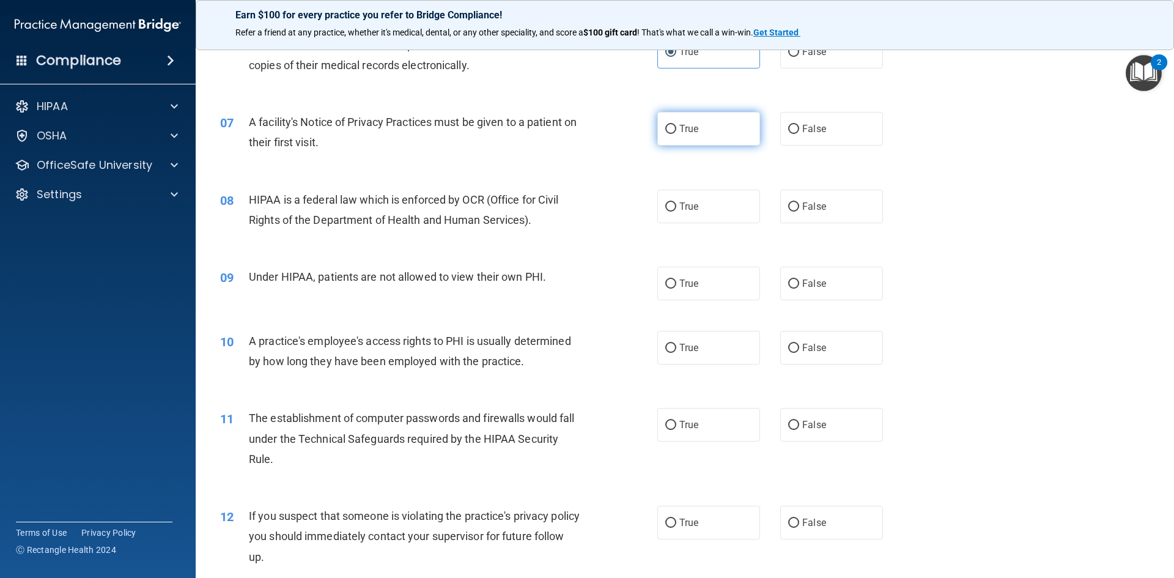
click at [698, 120] on label "True" at bounding box center [708, 129] width 103 height 34
click at [676, 125] on input "True" at bounding box center [670, 129] width 11 height 9
radio input "true"
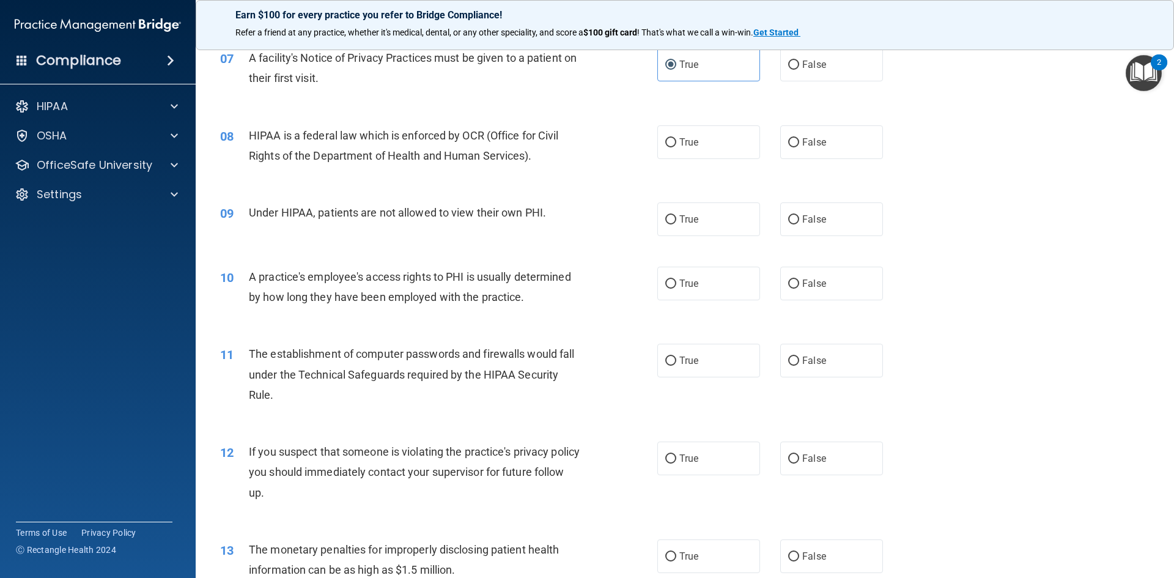
scroll to position [673, 0]
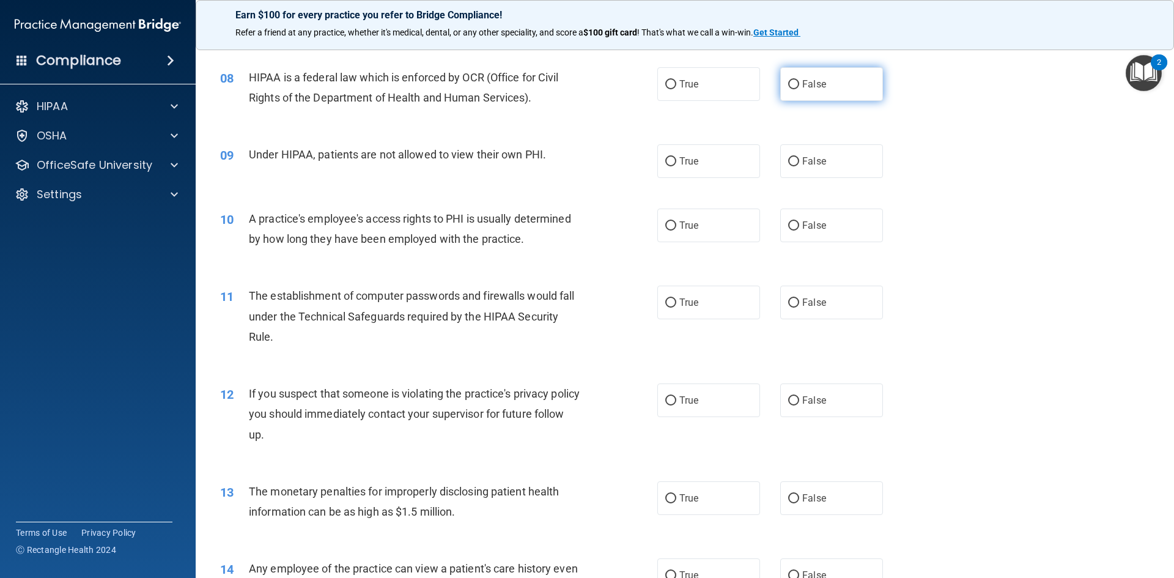
click at [846, 83] on label "False" at bounding box center [831, 84] width 103 height 34
click at [799, 83] on input "False" at bounding box center [793, 84] width 11 height 9
radio input "true"
click at [709, 98] on label "True" at bounding box center [708, 84] width 103 height 34
click at [676, 89] on input "True" at bounding box center [670, 84] width 11 height 9
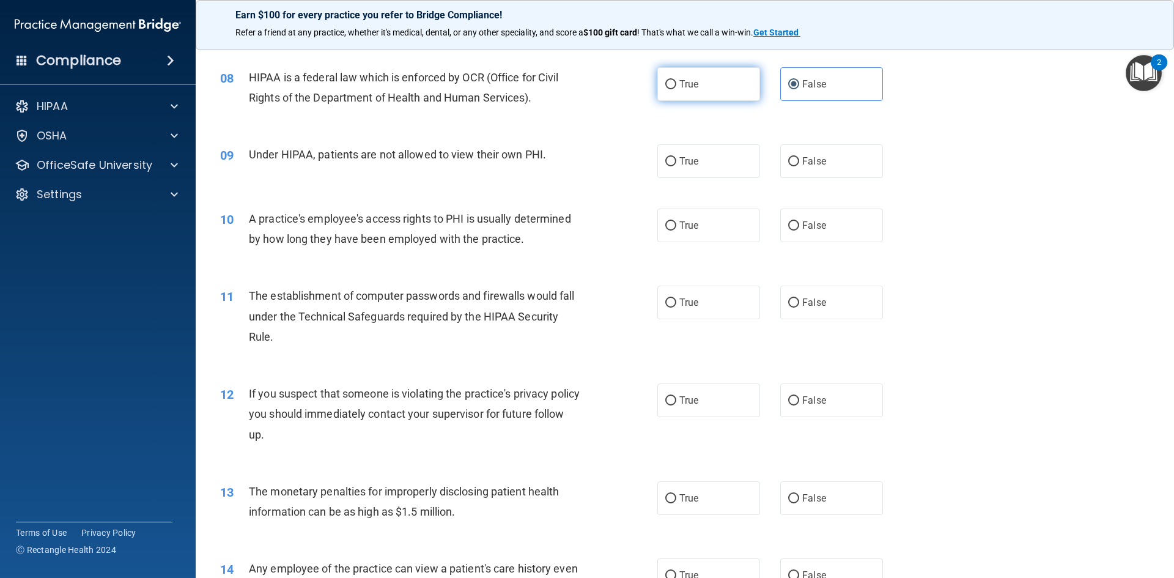
radio input "true"
radio input "false"
click at [825, 163] on label "False" at bounding box center [831, 161] width 103 height 34
click at [799, 163] on input "False" at bounding box center [793, 161] width 11 height 9
radio input "true"
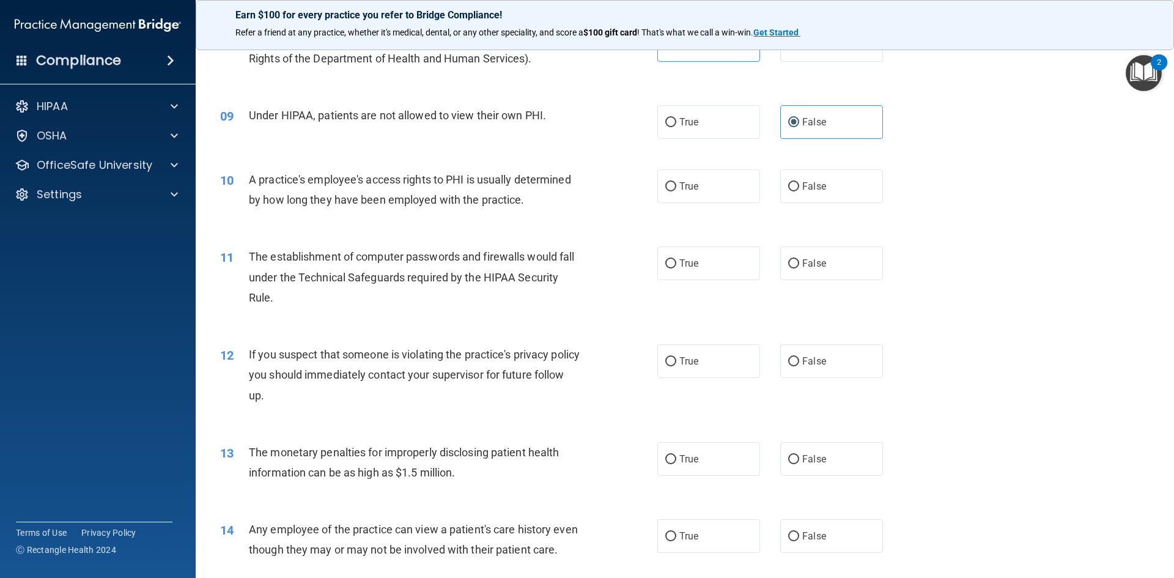
scroll to position [734, 0]
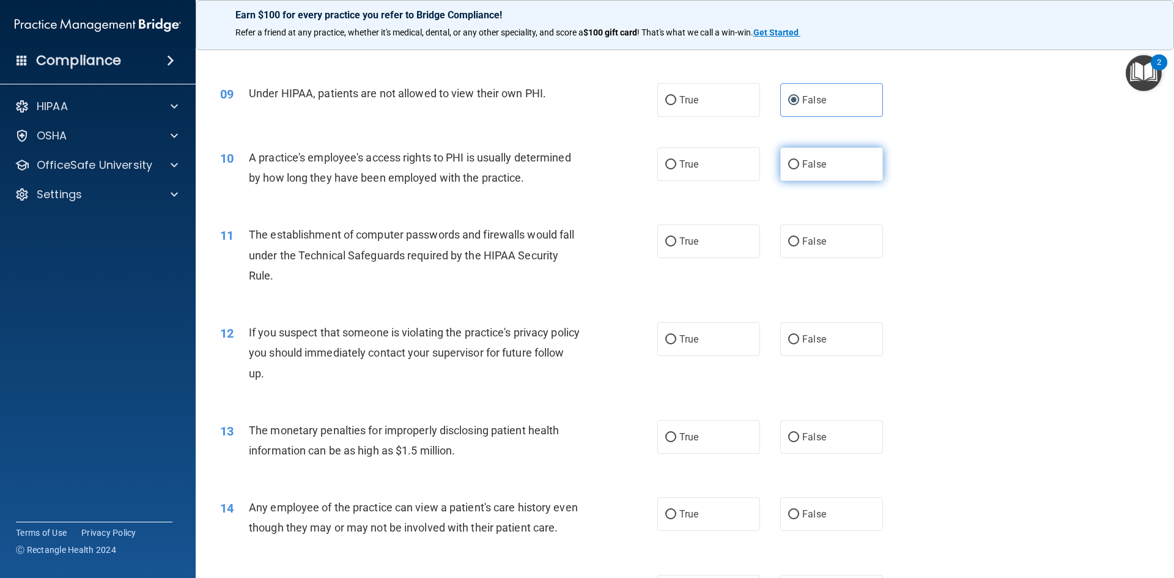
drag, startPoint x: 847, startPoint y: 161, endPoint x: 828, endPoint y: 162, distance: 19.0
click at [847, 161] on label "False" at bounding box center [831, 164] width 103 height 34
click at [799, 161] on input "False" at bounding box center [793, 164] width 11 height 9
radio input "true"
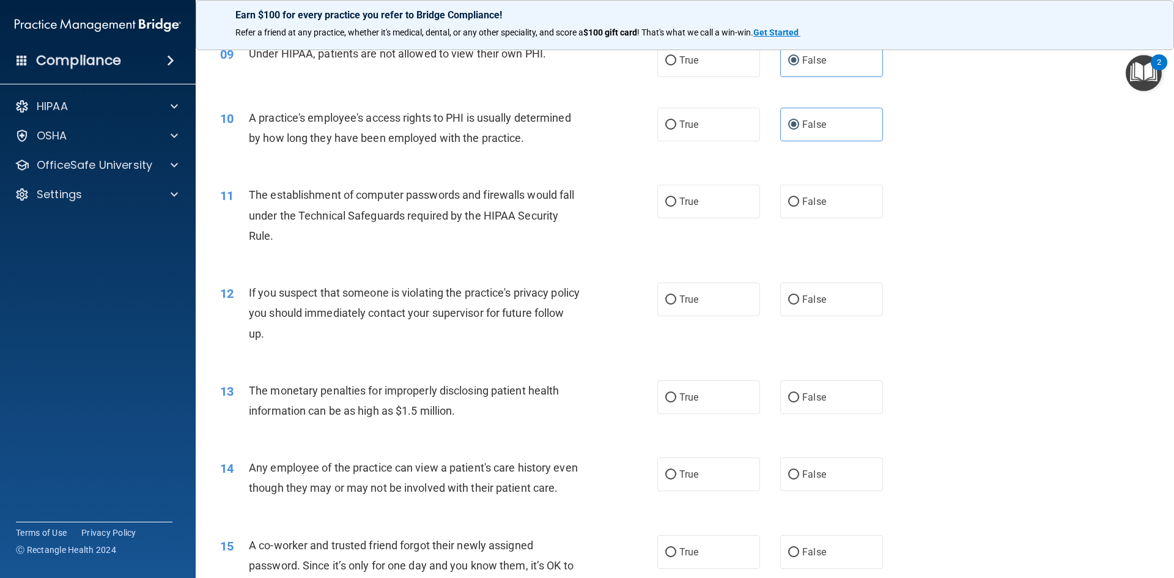
scroll to position [795, 0]
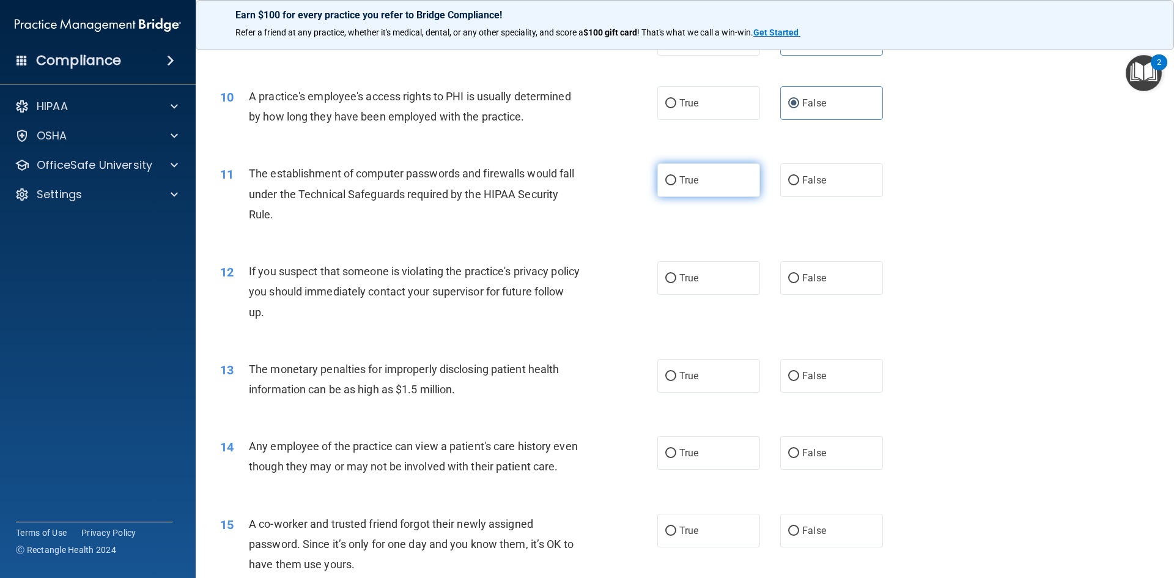
click at [690, 181] on span "True" at bounding box center [688, 180] width 19 height 12
click at [676, 181] on input "True" at bounding box center [670, 180] width 11 height 9
radio input "true"
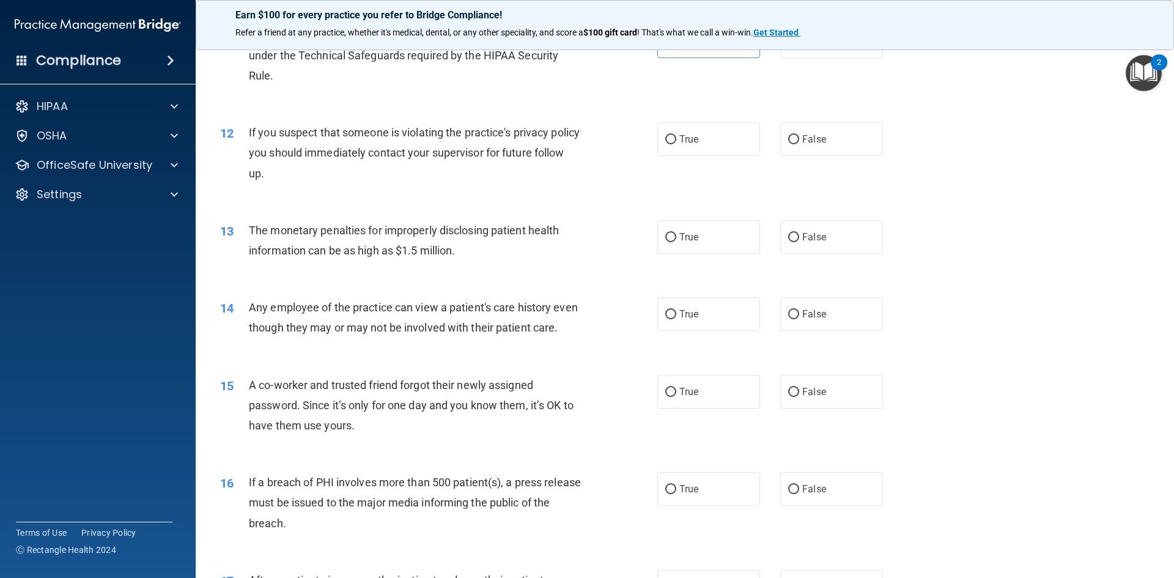
scroll to position [917, 0]
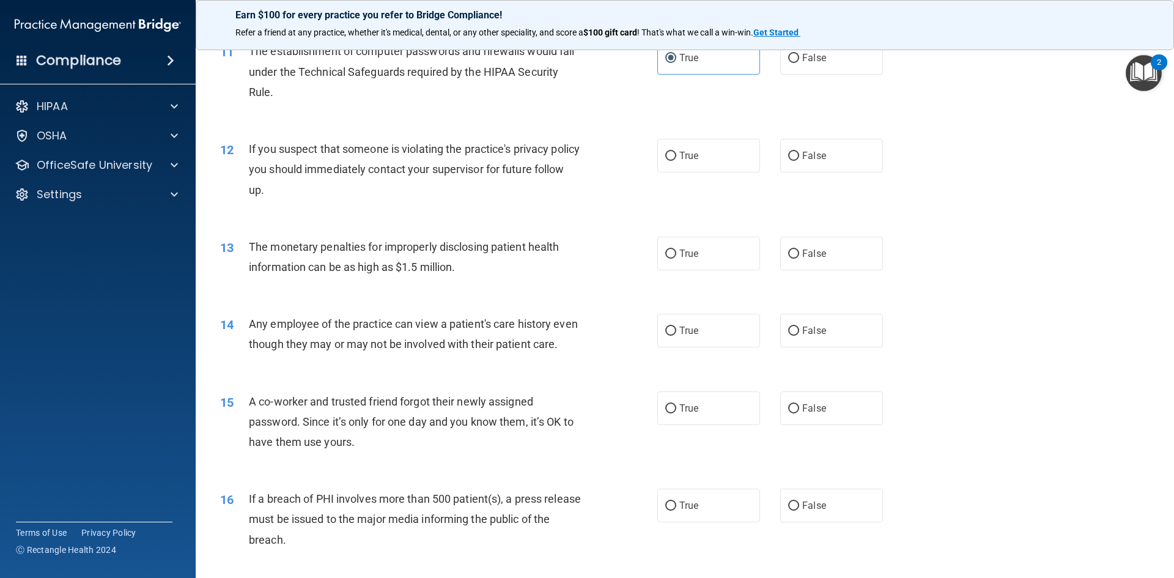
click at [754, 158] on div "True False" at bounding box center [780, 156] width 246 height 34
click at [734, 159] on label "True" at bounding box center [708, 156] width 103 height 34
click at [676, 159] on input "True" at bounding box center [670, 156] width 11 height 9
radio input "true"
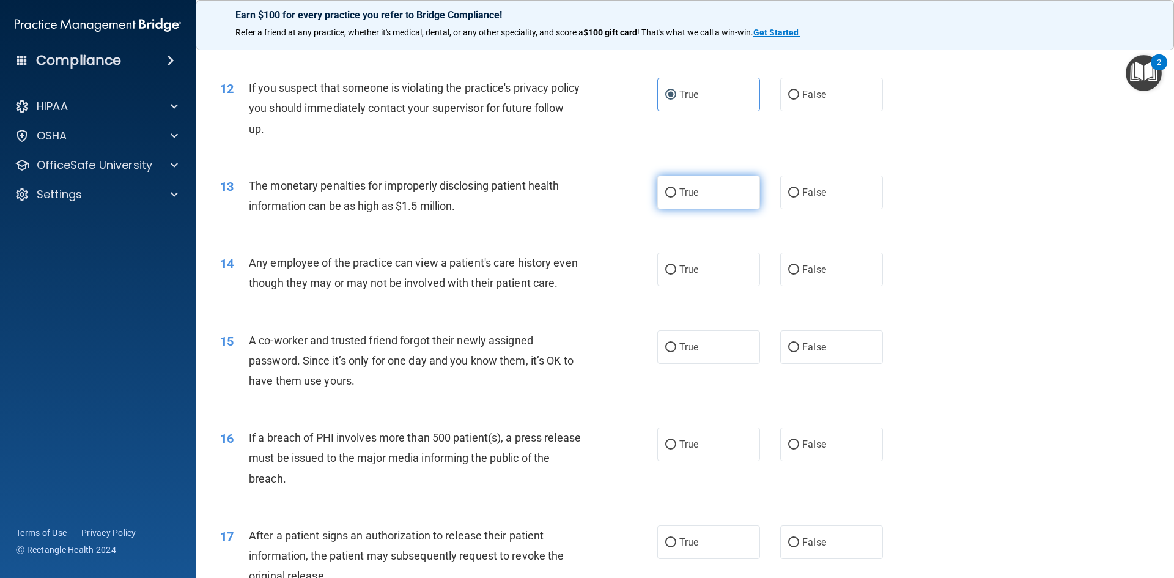
click at [730, 187] on label "True" at bounding box center [708, 192] width 103 height 34
click at [676, 188] on input "True" at bounding box center [670, 192] width 11 height 9
radio input "true"
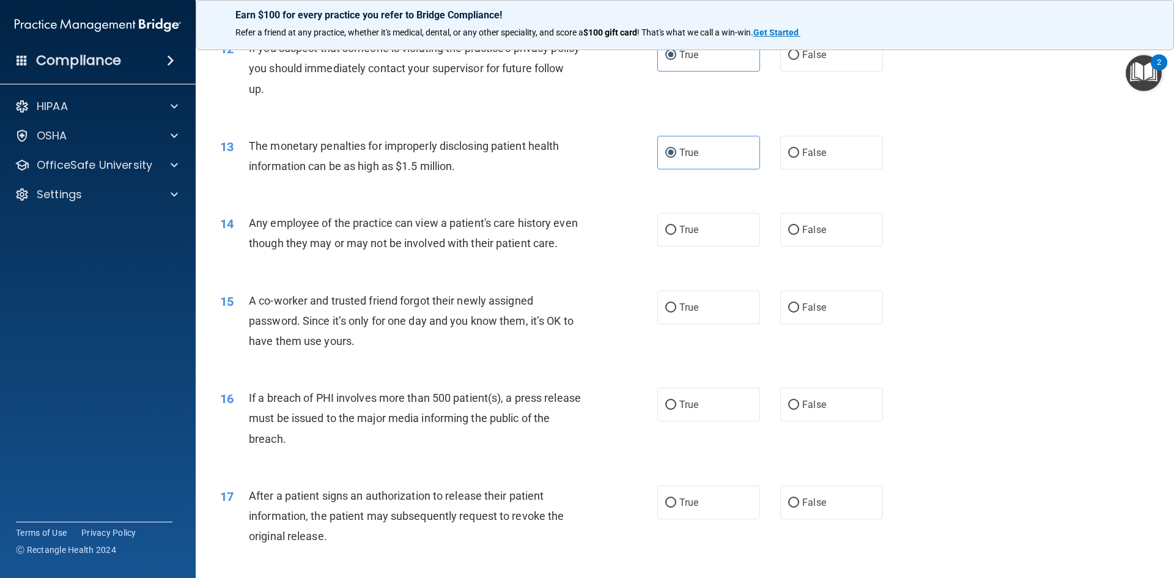
scroll to position [1039, 0]
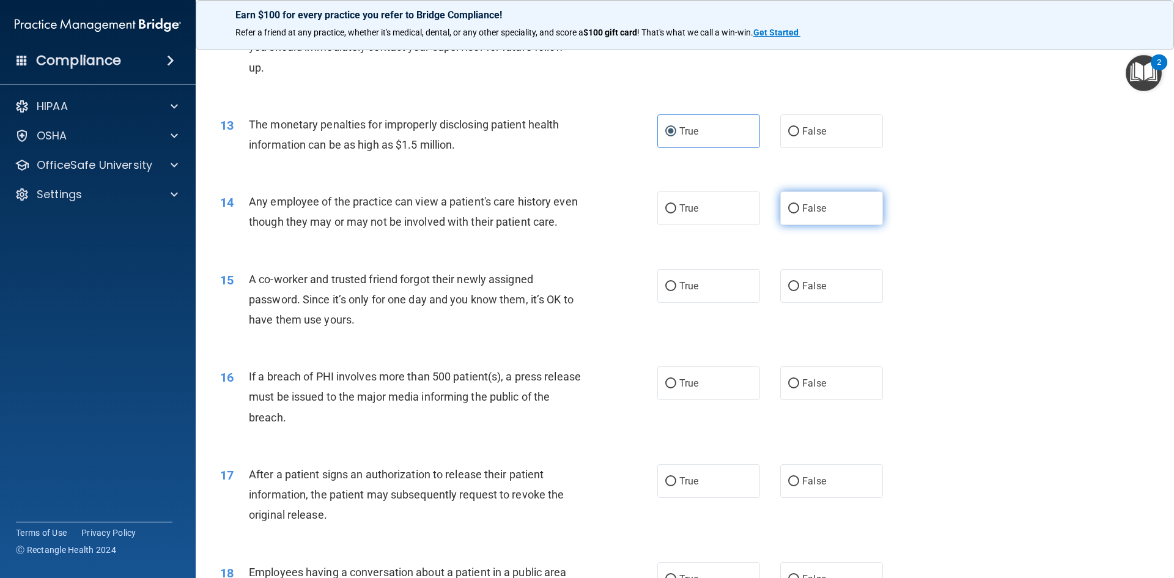
click at [808, 200] on label "False" at bounding box center [831, 208] width 103 height 34
click at [799, 204] on input "False" at bounding box center [793, 208] width 11 height 9
radio input "true"
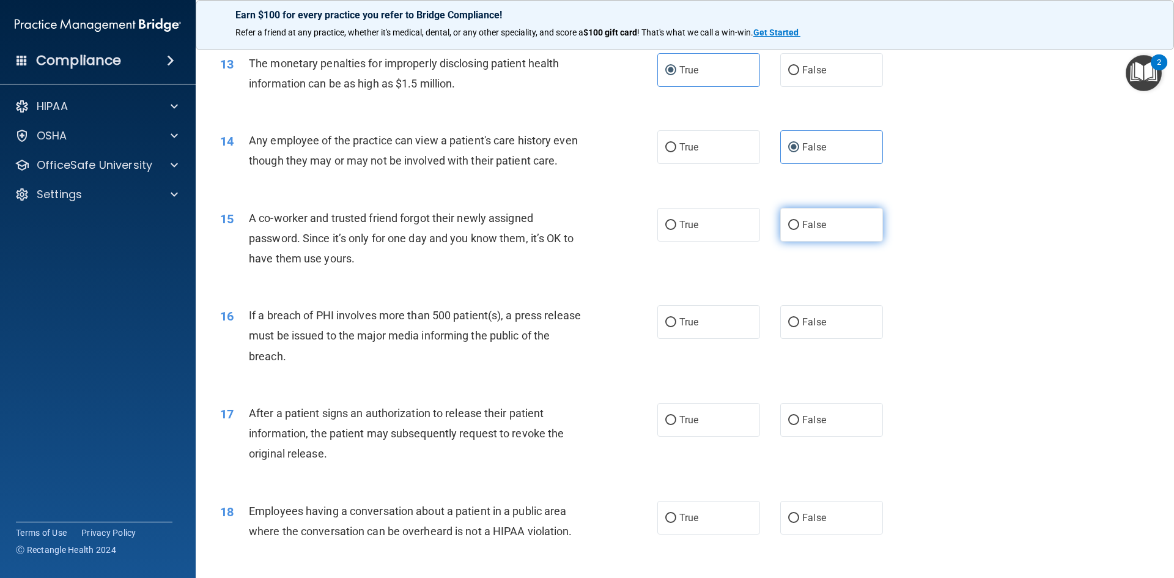
drag, startPoint x: 813, startPoint y: 242, endPoint x: 775, endPoint y: 249, distance: 38.6
click at [814, 230] on span "False" at bounding box center [814, 225] width 24 height 12
click at [799, 230] on input "False" at bounding box center [793, 225] width 11 height 9
radio input "true"
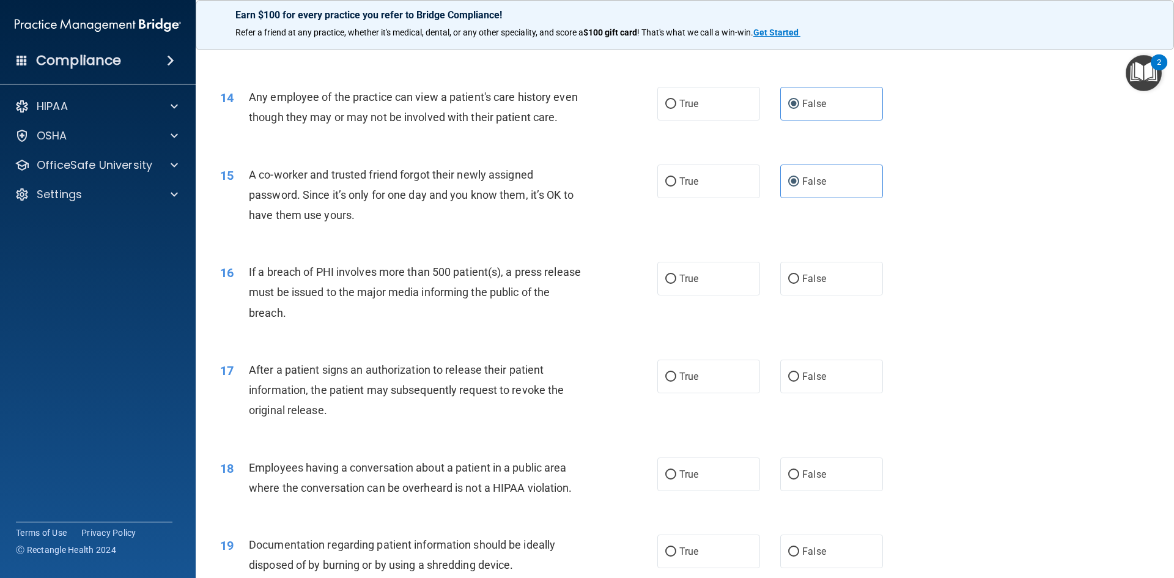
scroll to position [1223, 0]
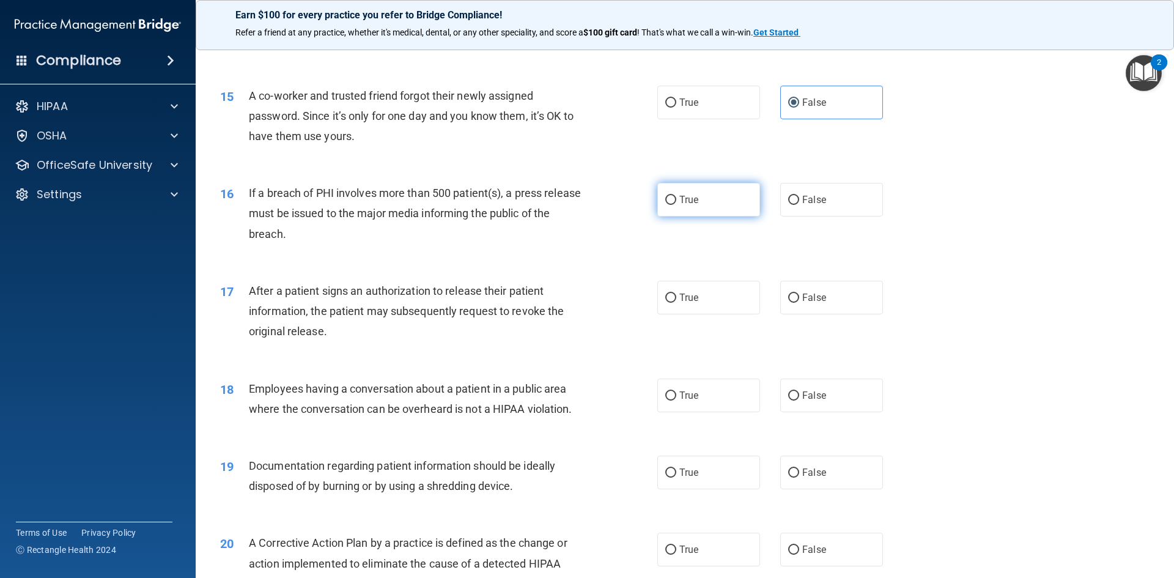
click at [695, 215] on label "True" at bounding box center [708, 200] width 103 height 34
click at [676, 205] on input "True" at bounding box center [670, 200] width 11 height 9
radio input "true"
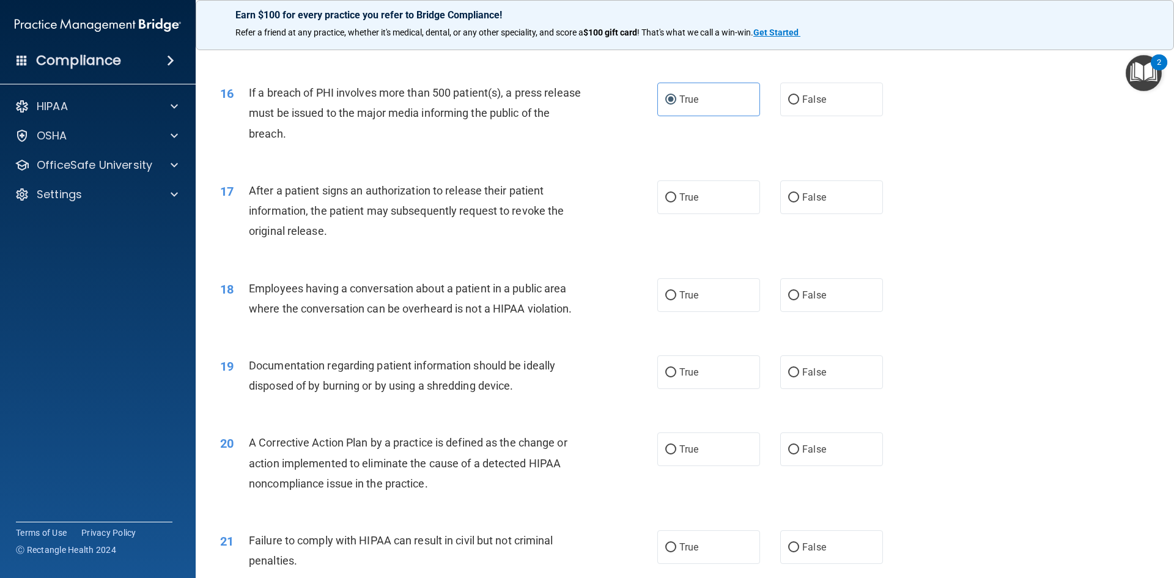
scroll to position [1345, 0]
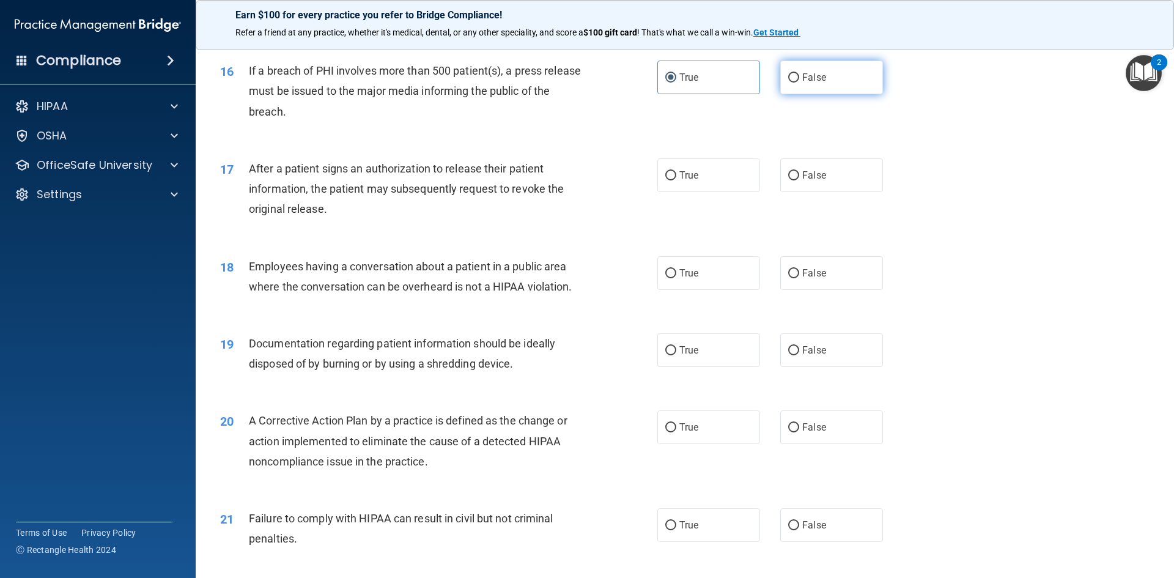
click at [828, 94] on label "False" at bounding box center [831, 78] width 103 height 34
click at [799, 83] on input "False" at bounding box center [793, 77] width 11 height 9
radio input "true"
radio input "false"
click at [817, 192] on label "False" at bounding box center [831, 175] width 103 height 34
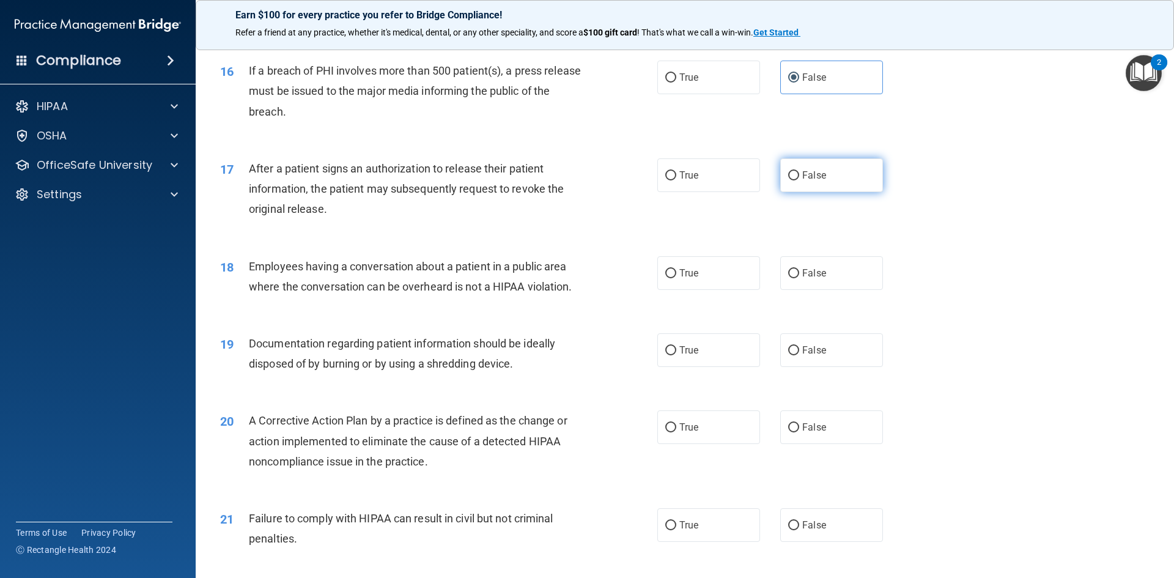
click at [799, 180] on input "False" at bounding box center [793, 175] width 11 height 9
radio input "true"
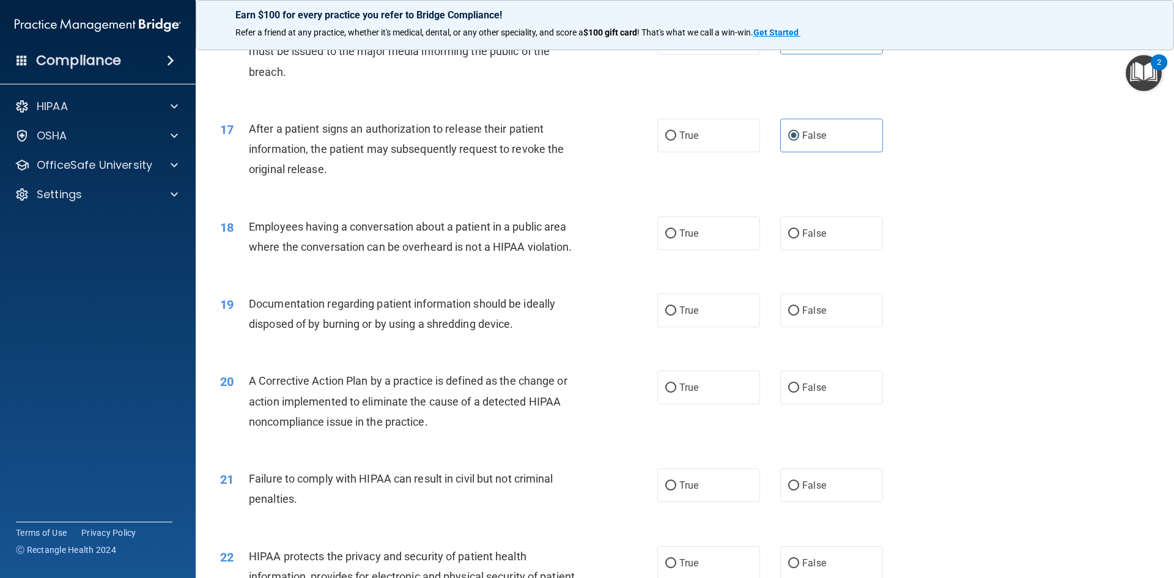
scroll to position [1406, 0]
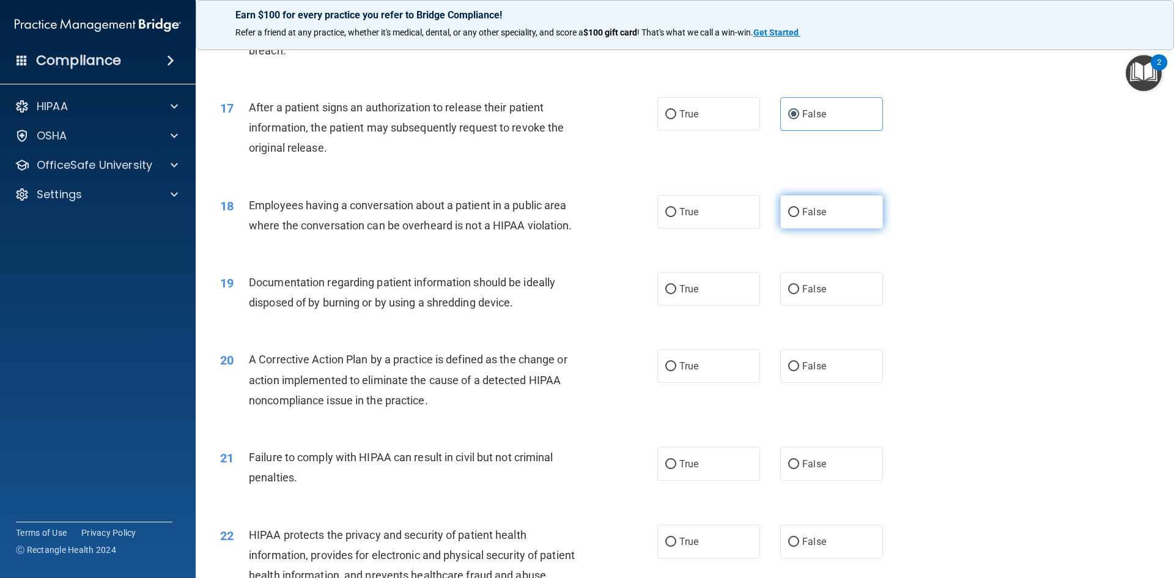
click at [825, 229] on label "False" at bounding box center [831, 212] width 103 height 34
click at [799, 217] on input "False" at bounding box center [793, 212] width 11 height 9
radio input "true"
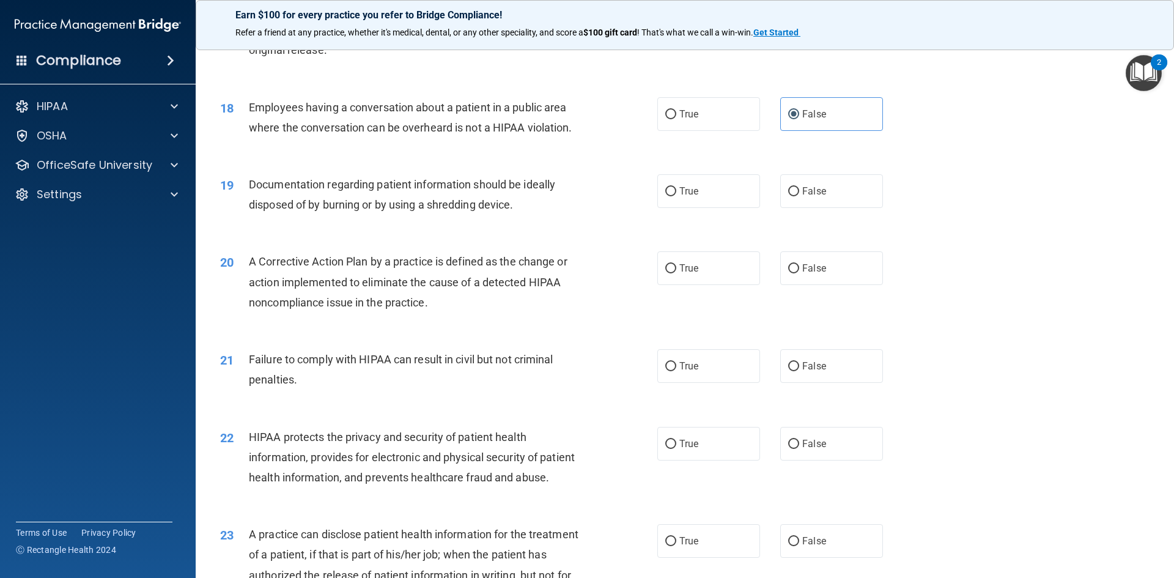
scroll to position [1528, 0]
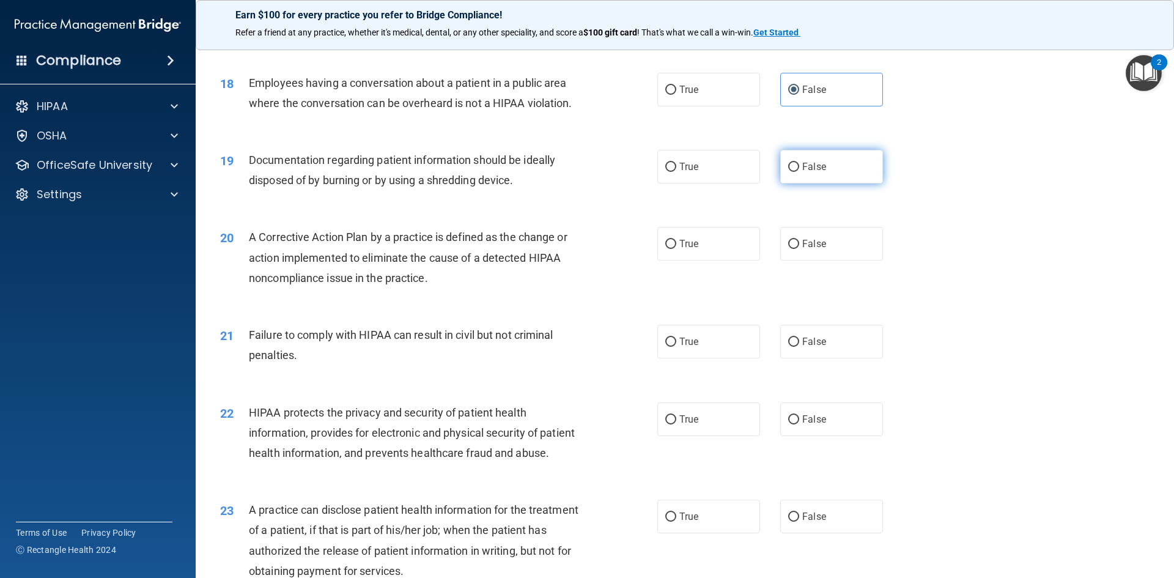
click at [808, 179] on label "False" at bounding box center [831, 167] width 103 height 34
click at [799, 172] on input "False" at bounding box center [793, 167] width 11 height 9
radio input "true"
click at [700, 183] on label "True" at bounding box center [708, 167] width 103 height 34
click at [676, 172] on input "True" at bounding box center [670, 167] width 11 height 9
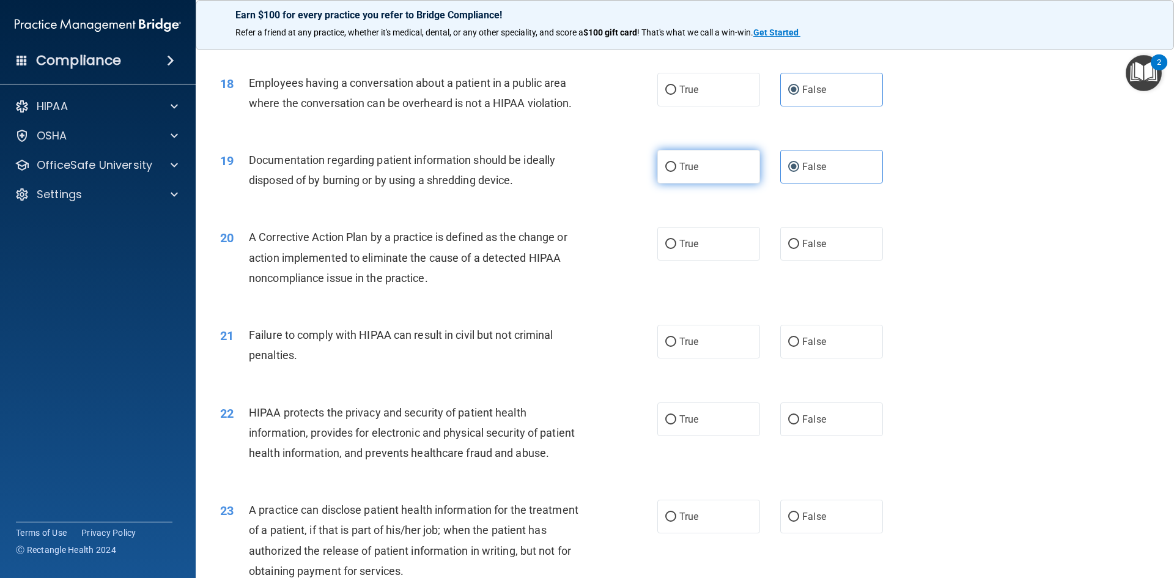
radio input "true"
radio input "false"
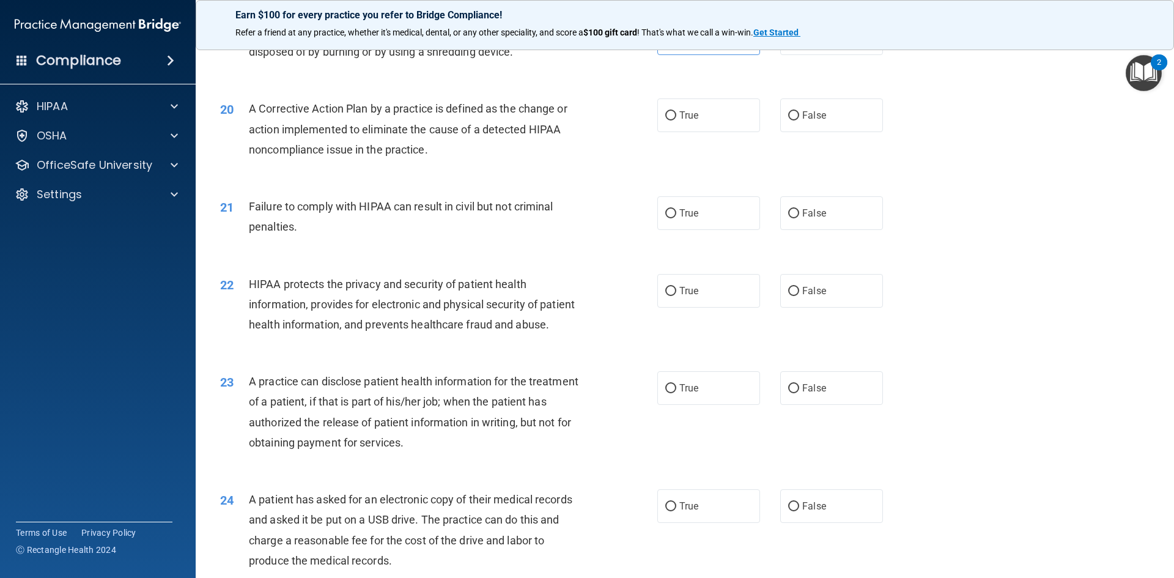
scroll to position [1712, 0]
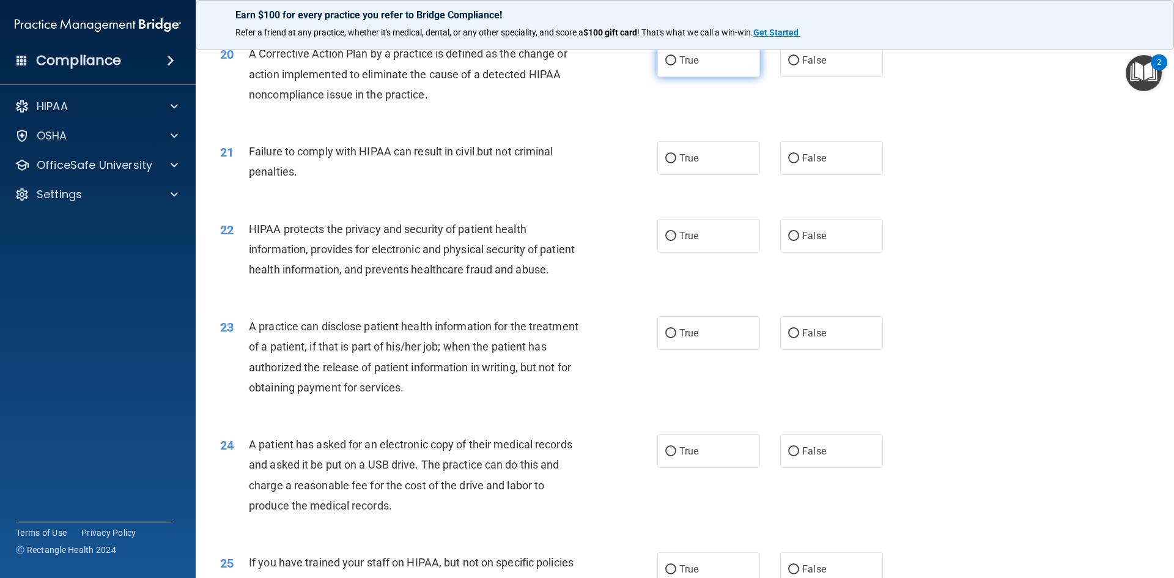
click at [710, 76] on label "True" at bounding box center [708, 60] width 103 height 34
click at [676, 65] on input "True" at bounding box center [670, 60] width 11 height 9
radio input "true"
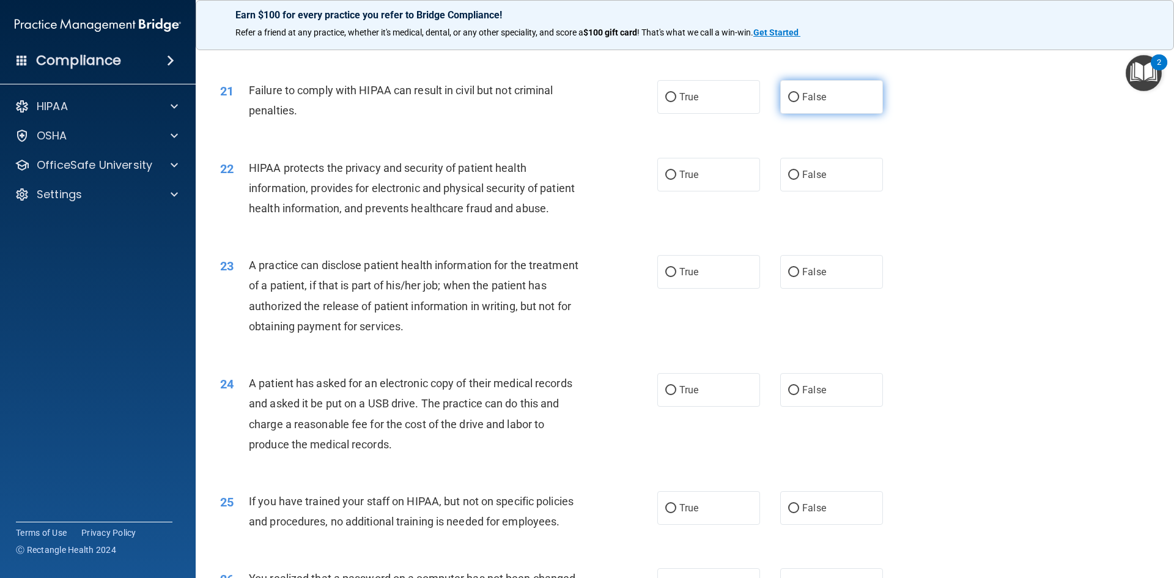
click at [795, 114] on label "False" at bounding box center [831, 97] width 103 height 34
click at [795, 102] on input "False" at bounding box center [793, 97] width 11 height 9
radio input "true"
click at [717, 114] on label "True" at bounding box center [708, 97] width 103 height 34
click at [676, 102] on input "True" at bounding box center [670, 97] width 11 height 9
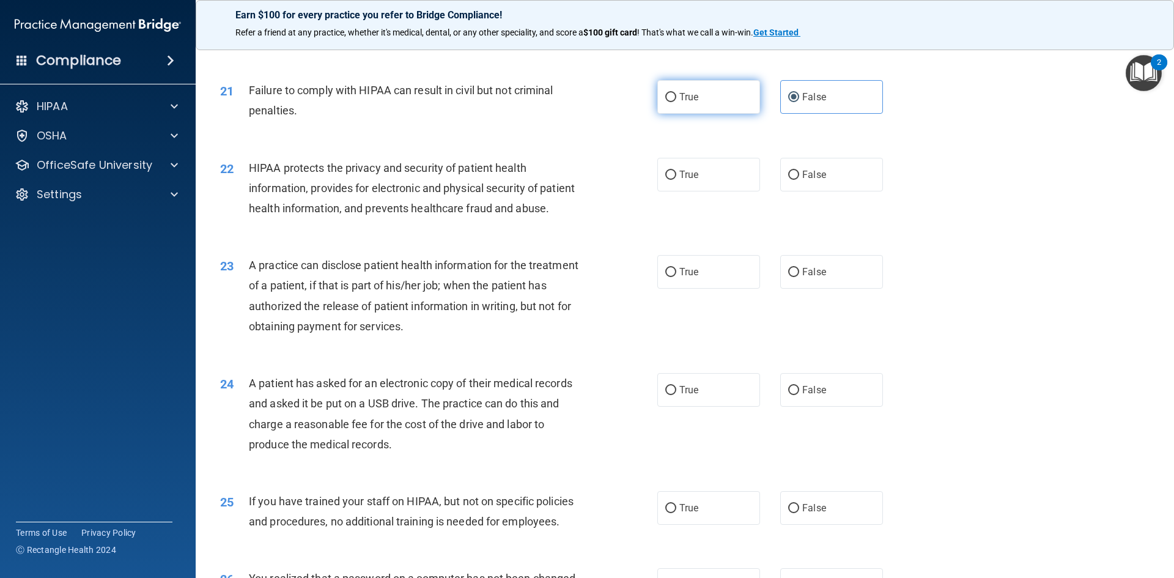
radio input "true"
radio input "false"
click at [667, 188] on label "True" at bounding box center [708, 175] width 103 height 34
click at [667, 180] on input "True" at bounding box center [670, 175] width 11 height 9
radio input "true"
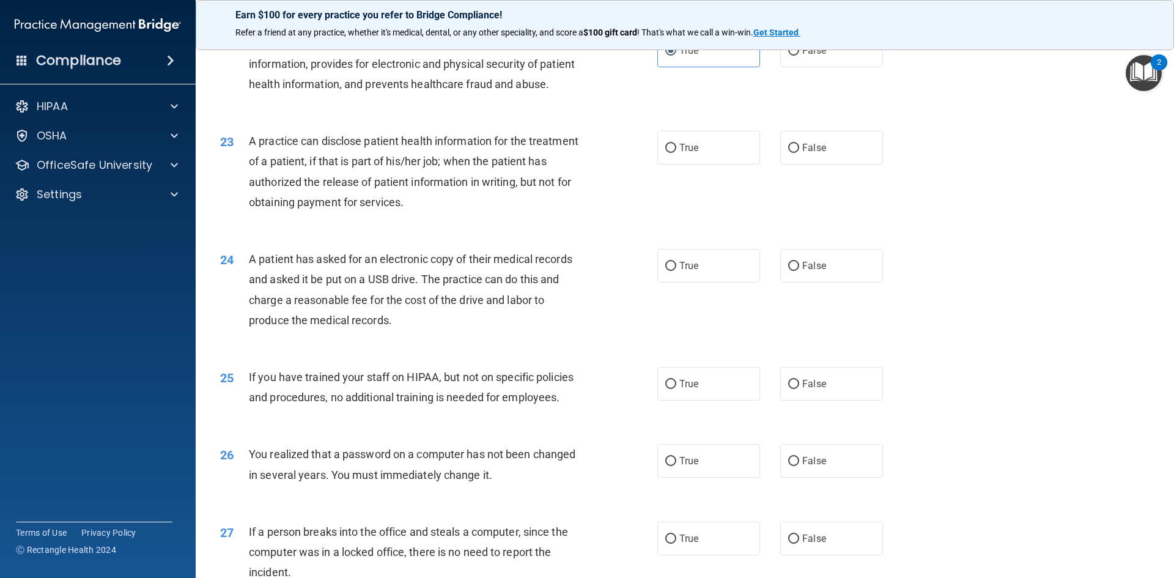
scroll to position [1956, 0]
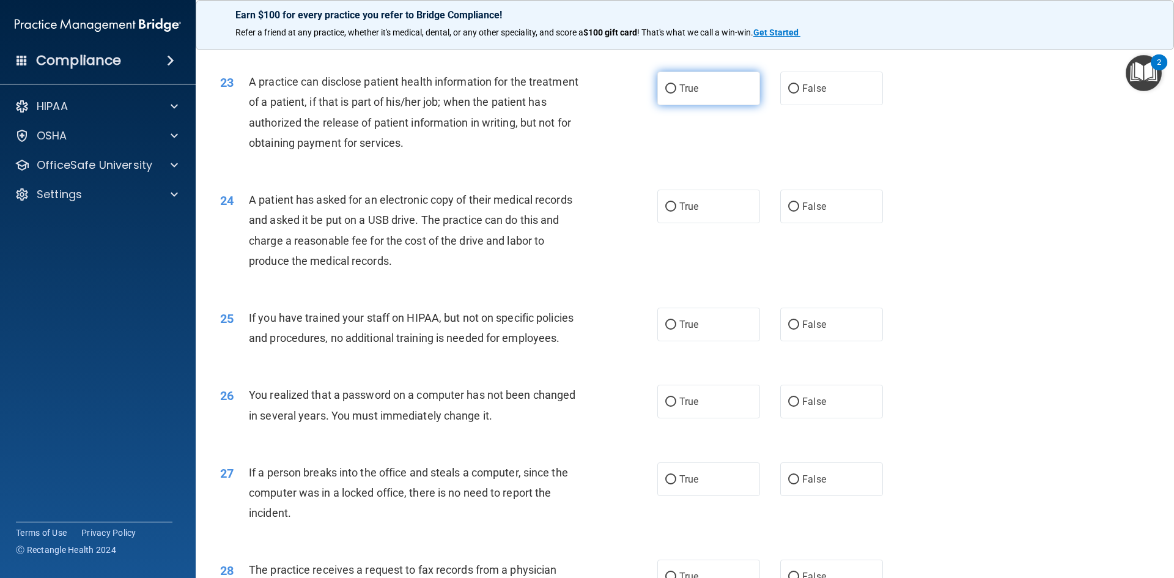
click at [701, 105] on label "True" at bounding box center [708, 89] width 103 height 34
click at [676, 94] on input "True" at bounding box center [670, 88] width 11 height 9
radio input "true"
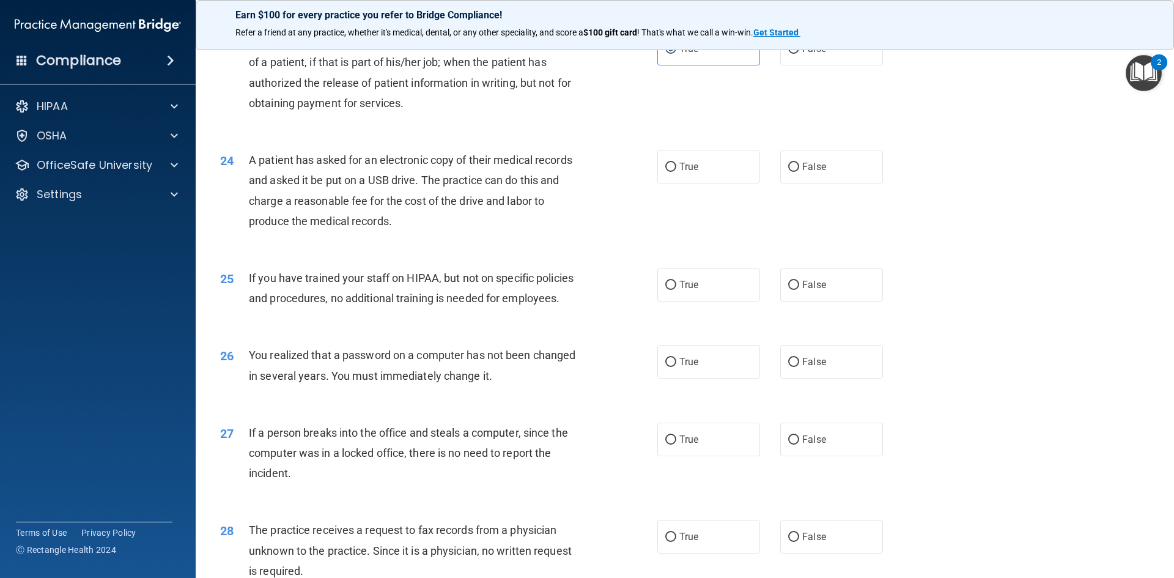
scroll to position [2018, 0]
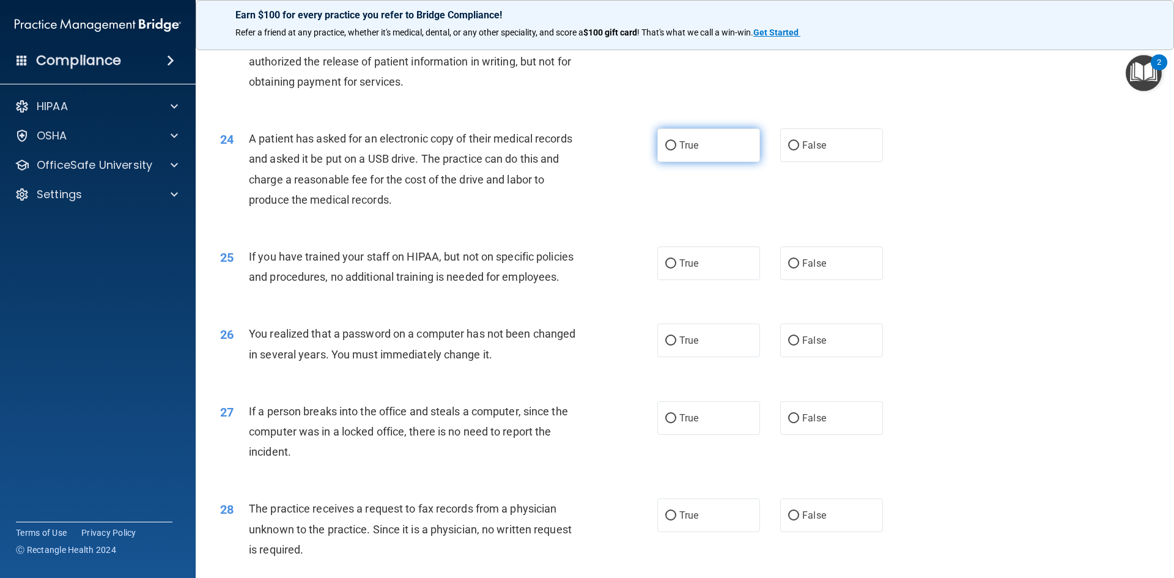
click at [715, 162] on label "True" at bounding box center [708, 145] width 103 height 34
click at [676, 150] on input "True" at bounding box center [670, 145] width 11 height 9
radio input "true"
click at [781, 162] on label "False" at bounding box center [831, 145] width 103 height 34
click at [788, 150] on input "False" at bounding box center [793, 145] width 11 height 9
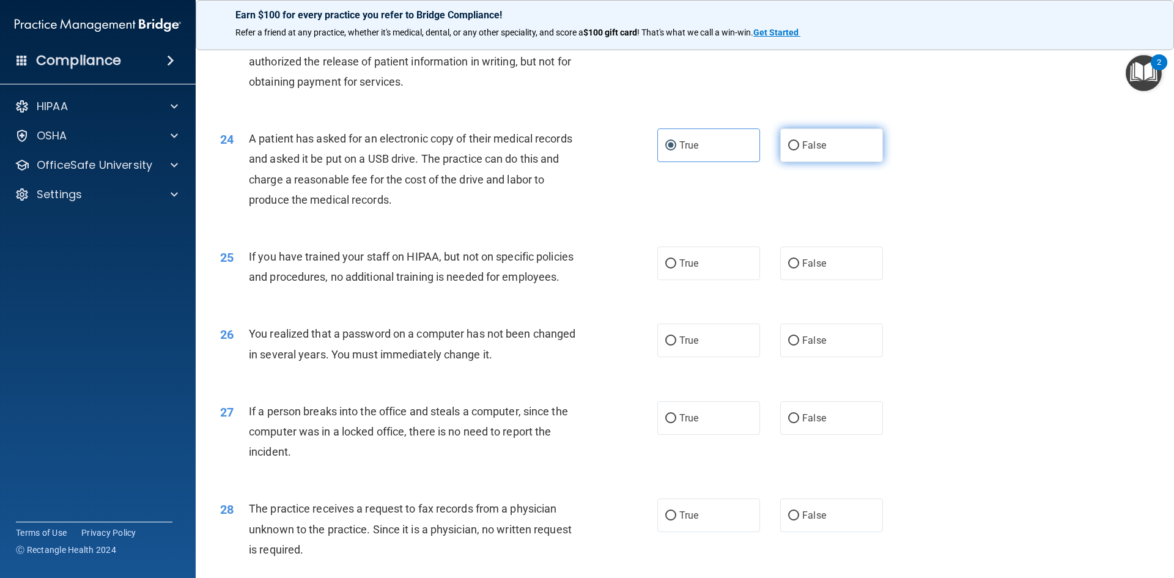
radio input "true"
radio input "false"
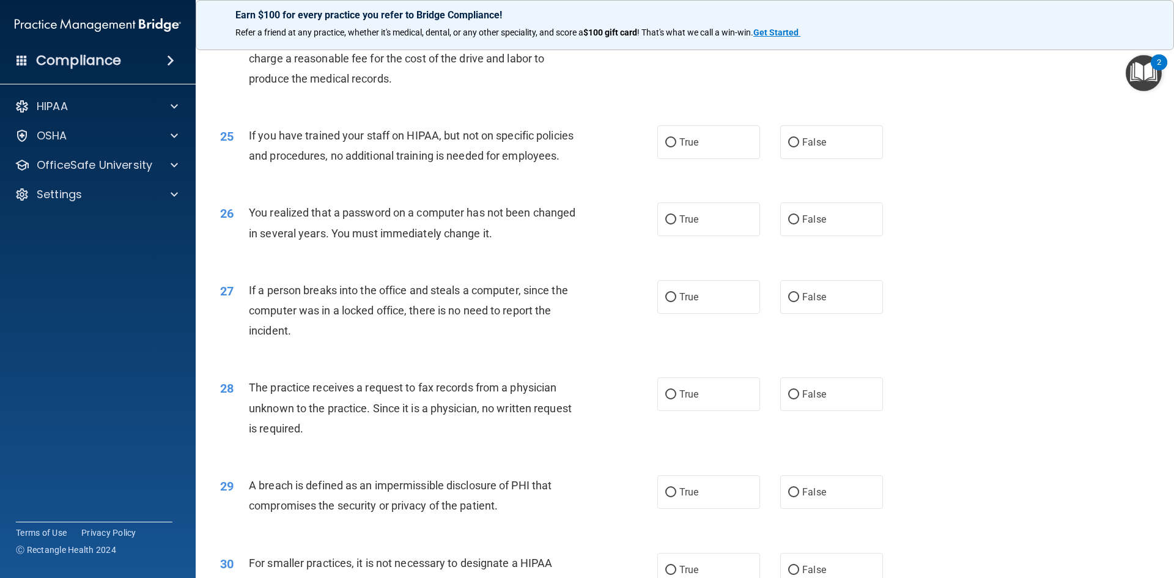
scroll to position [2140, 0]
click at [788, 158] on label "False" at bounding box center [831, 141] width 103 height 34
click at [788, 146] on input "False" at bounding box center [793, 141] width 11 height 9
radio input "true"
click at [712, 235] on label "True" at bounding box center [708, 218] width 103 height 34
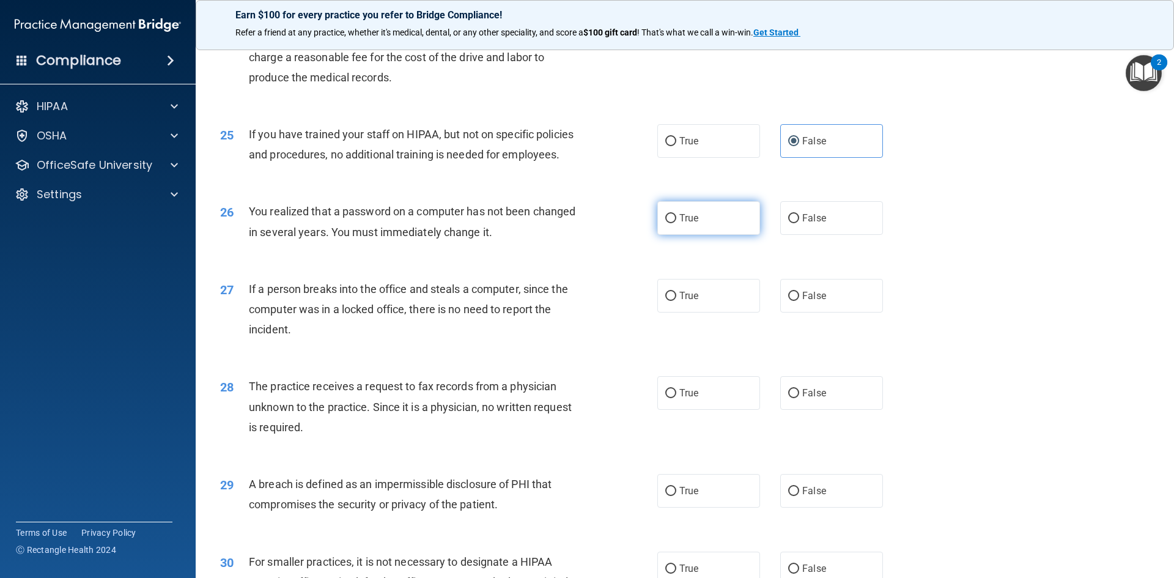
click at [676, 223] on input "True" at bounding box center [670, 218] width 11 height 9
radio input "true"
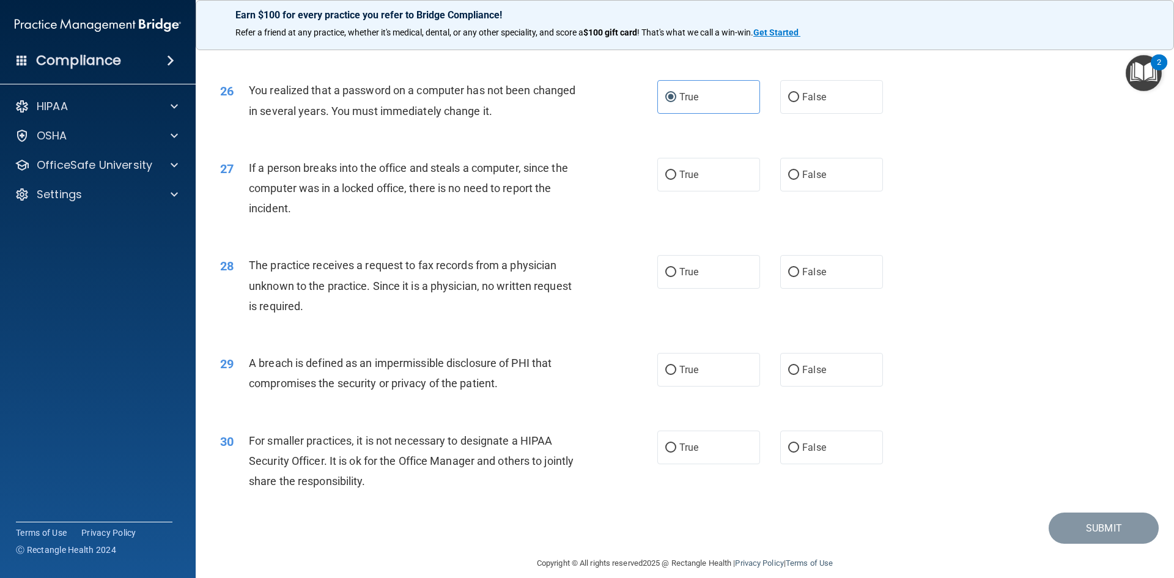
scroll to position [2262, 0]
click at [811, 179] on span "False" at bounding box center [814, 174] width 24 height 12
click at [799, 179] on input "False" at bounding box center [793, 173] width 11 height 9
radio input "true"
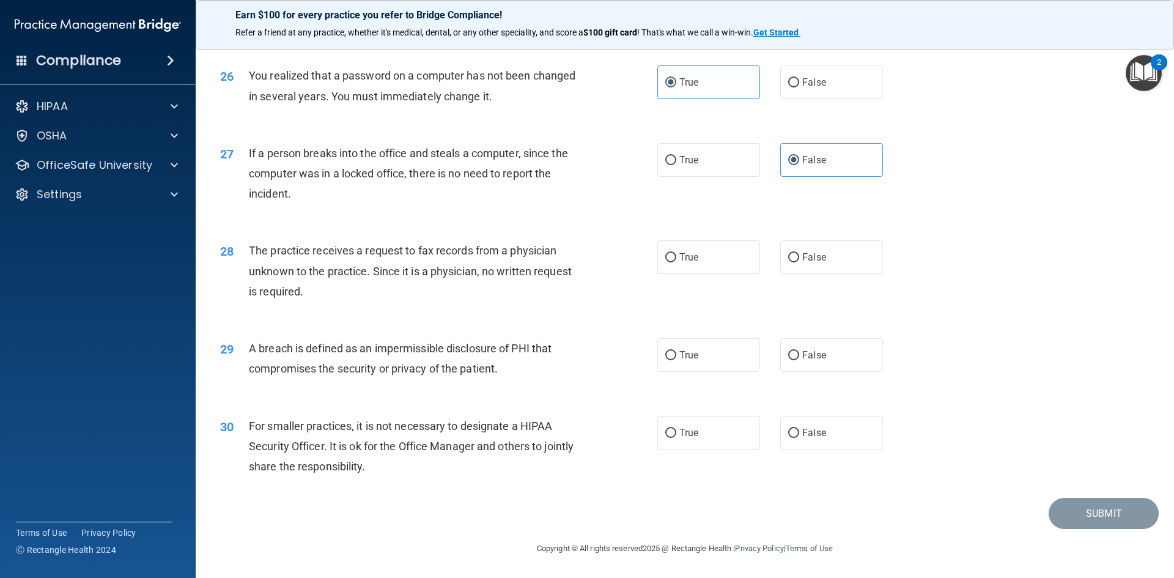
scroll to position [2316, 0]
click at [786, 267] on label "False" at bounding box center [831, 257] width 103 height 34
click at [788, 262] on input "False" at bounding box center [793, 257] width 11 height 9
radio input "true"
click at [665, 353] on input "True" at bounding box center [670, 355] width 11 height 9
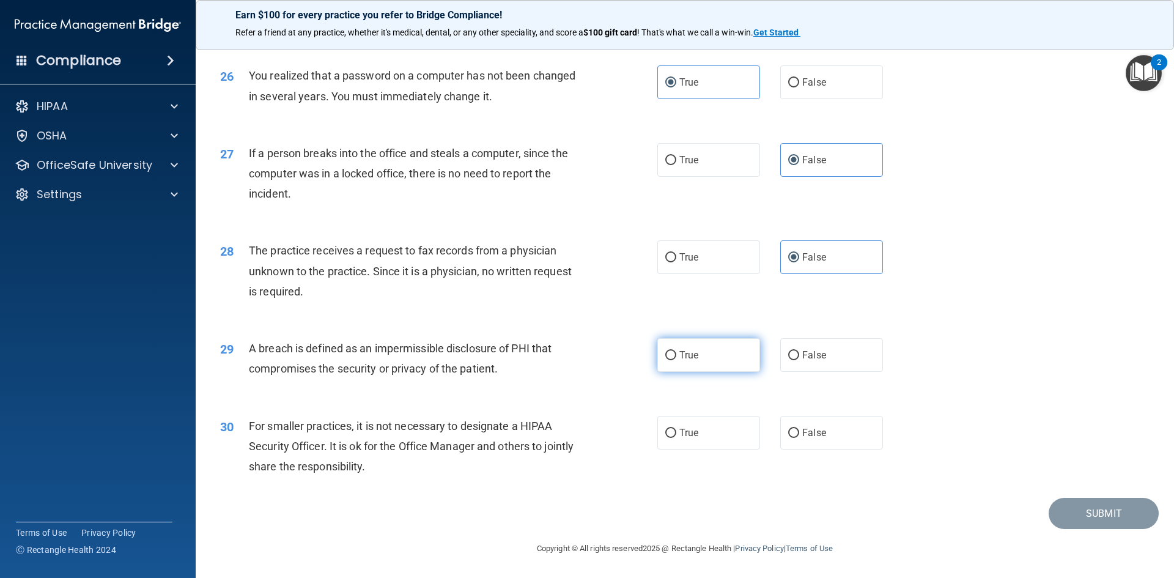
radio input "true"
click at [809, 431] on span "False" at bounding box center [814, 433] width 24 height 12
click at [799, 431] on input "False" at bounding box center [793, 433] width 11 height 9
radio input "true"
click at [1056, 512] on button "Submit" at bounding box center [1104, 513] width 110 height 31
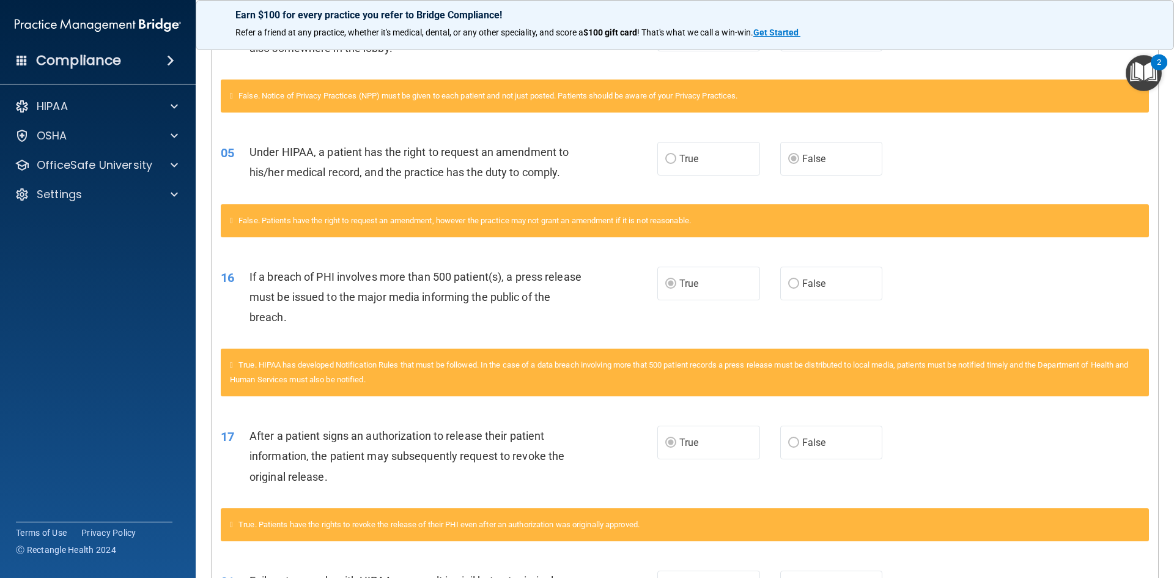
scroll to position [329, 0]
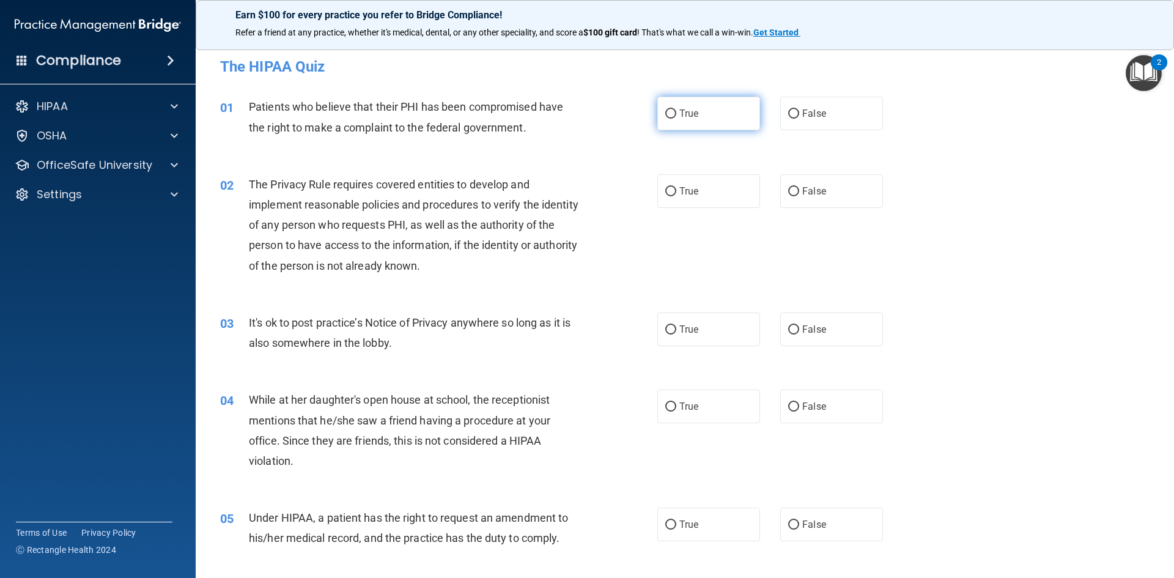
click at [693, 109] on span "True" at bounding box center [688, 114] width 19 height 12
click at [676, 109] on input "True" at bounding box center [670, 113] width 11 height 9
radio input "true"
click at [698, 183] on label "True" at bounding box center [708, 191] width 103 height 34
click at [676, 187] on input "True" at bounding box center [670, 191] width 11 height 9
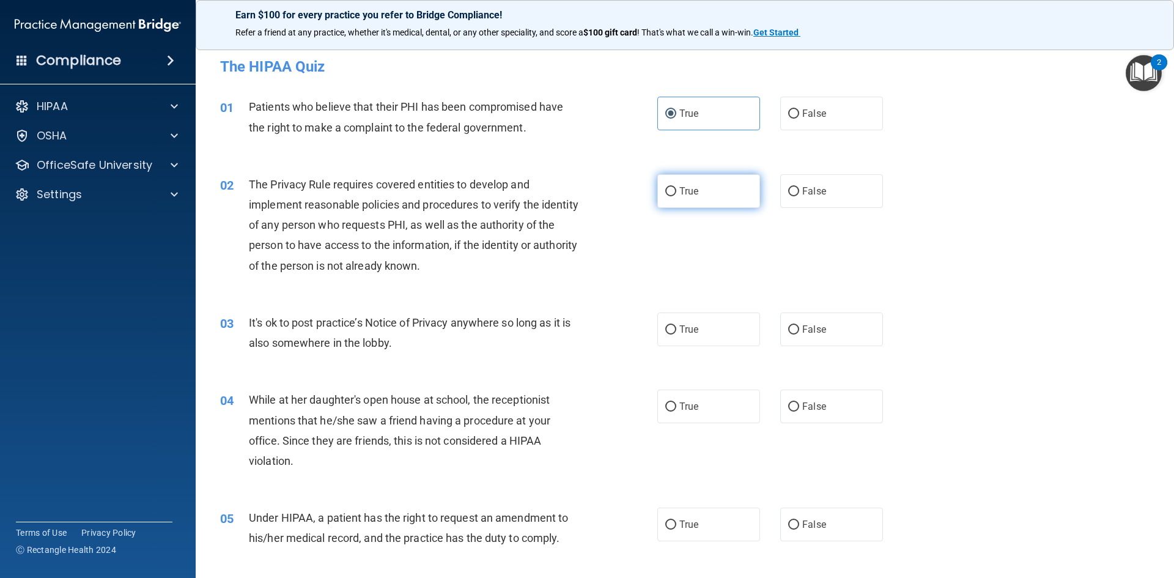
radio input "true"
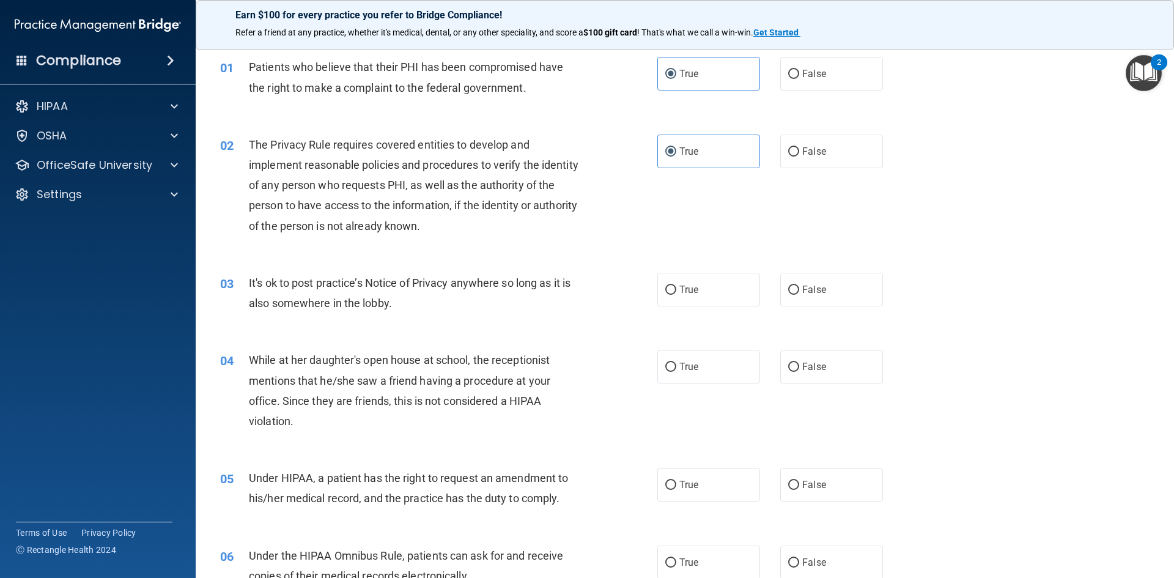
scroll to position [61, 0]
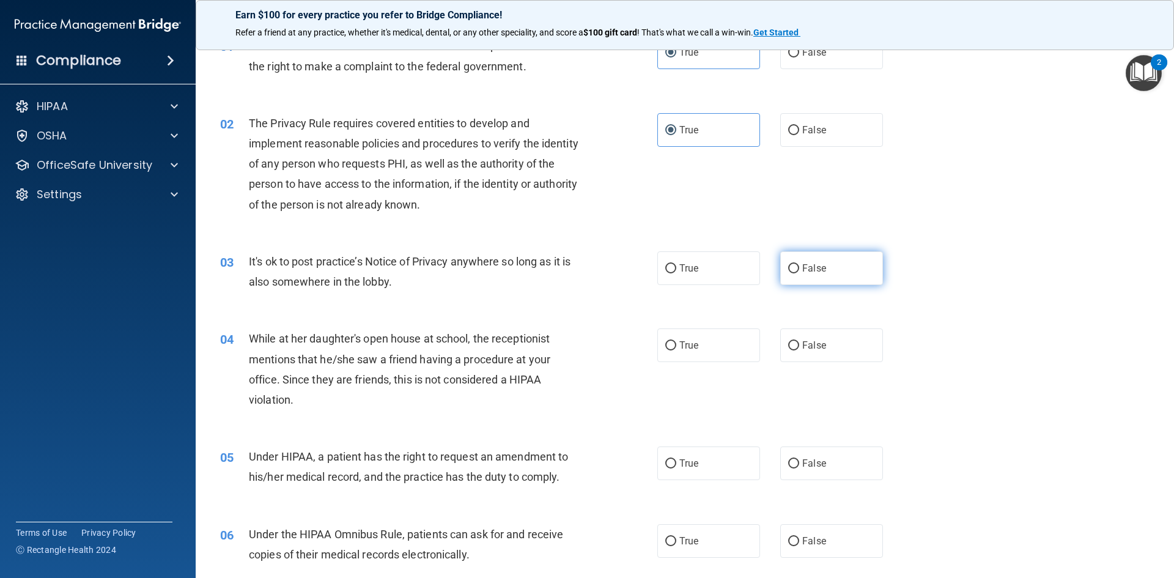
click at [789, 273] on input "False" at bounding box center [793, 268] width 11 height 9
radio input "true"
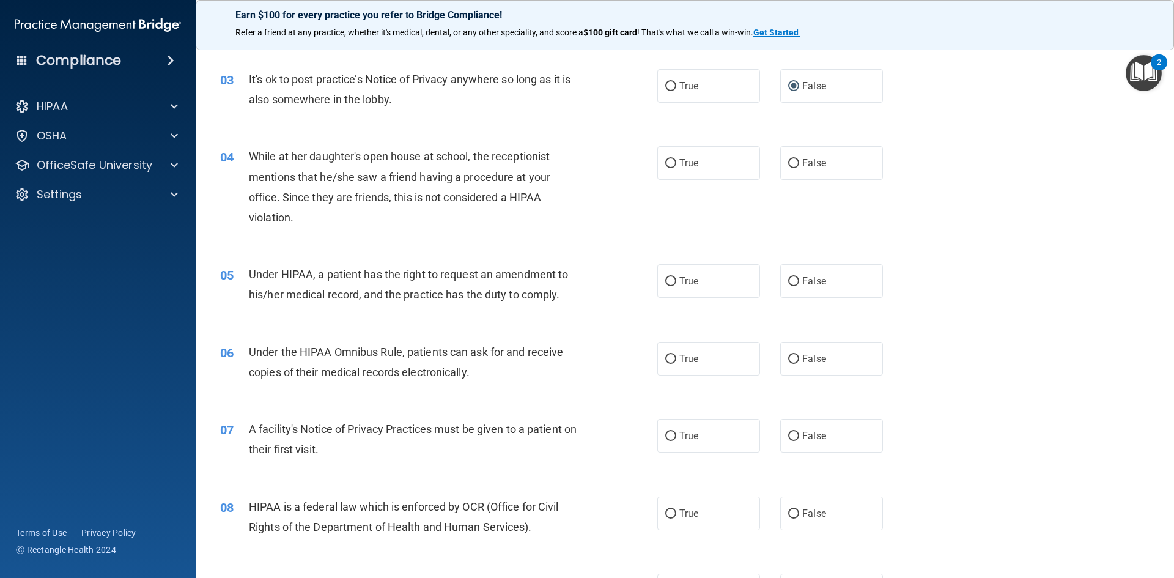
scroll to position [245, 0]
click at [805, 168] on label "False" at bounding box center [831, 162] width 103 height 34
click at [799, 167] on input "False" at bounding box center [793, 162] width 11 height 9
radio input "true"
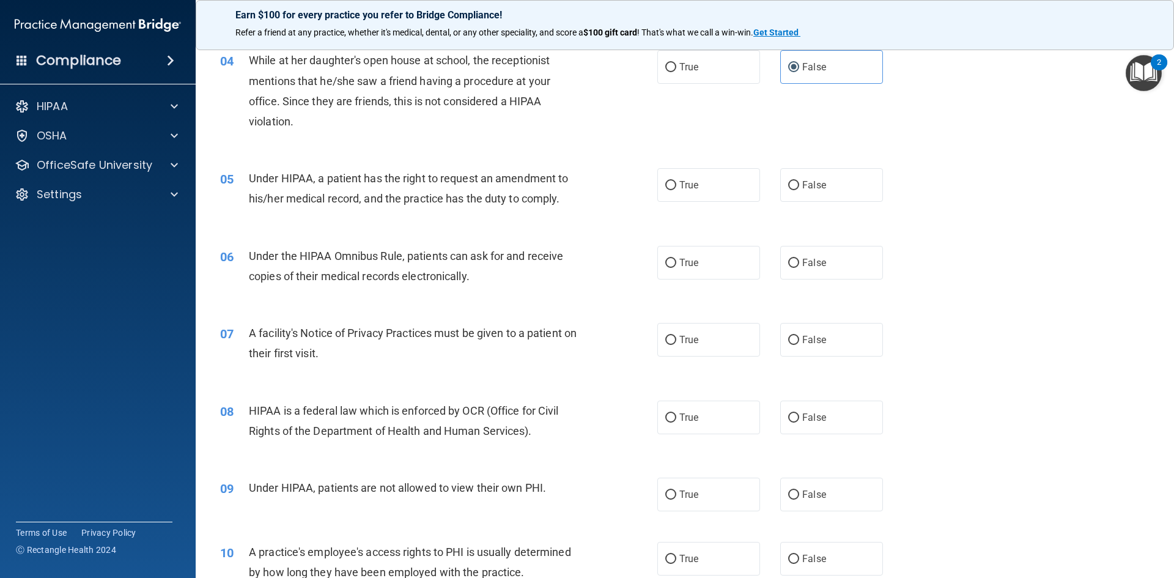
scroll to position [367, 0]
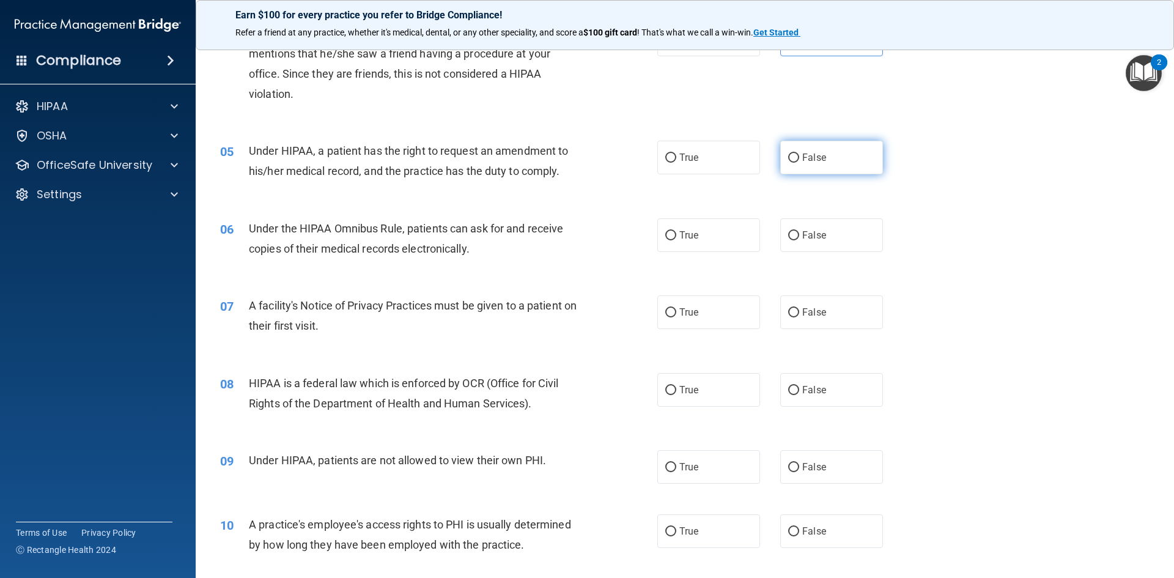
click at [790, 174] on label "False" at bounding box center [831, 158] width 103 height 34
click at [790, 163] on input "False" at bounding box center [793, 157] width 11 height 9
radio input "true"
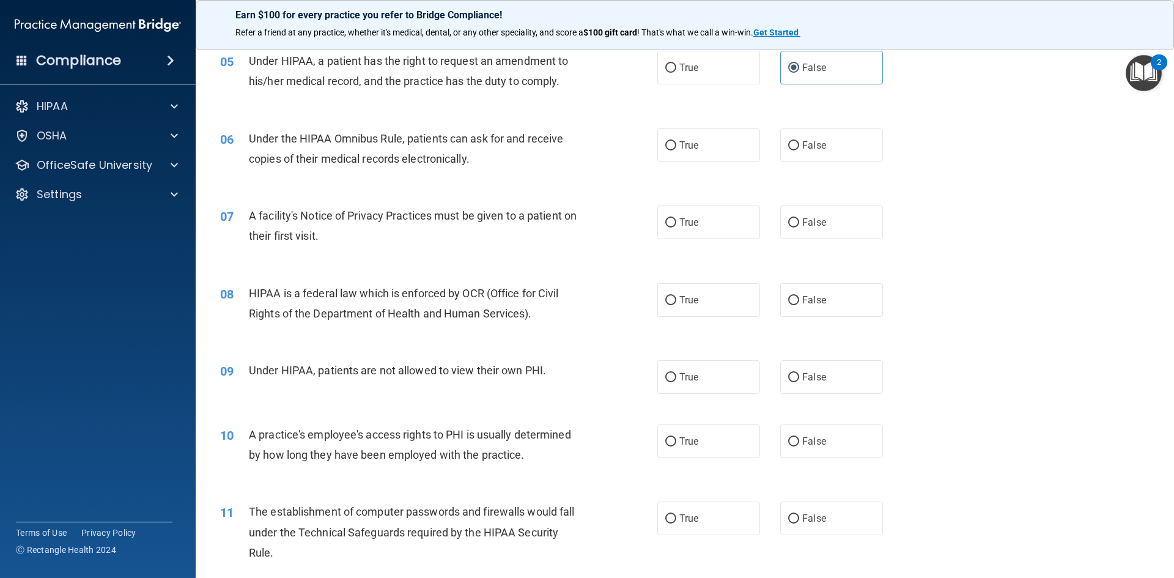
scroll to position [489, 0]
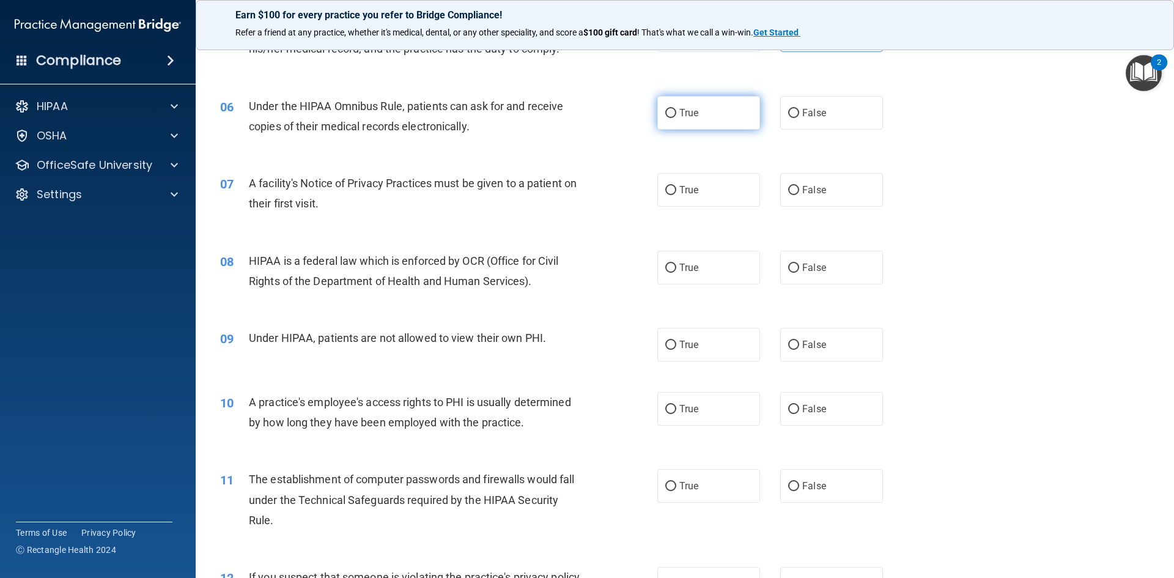
click at [721, 111] on label "True" at bounding box center [708, 113] width 103 height 34
click at [676, 111] on input "True" at bounding box center [670, 113] width 11 height 9
radio input "true"
click at [691, 188] on span "True" at bounding box center [688, 190] width 19 height 12
click at [676, 188] on input "True" at bounding box center [670, 190] width 11 height 9
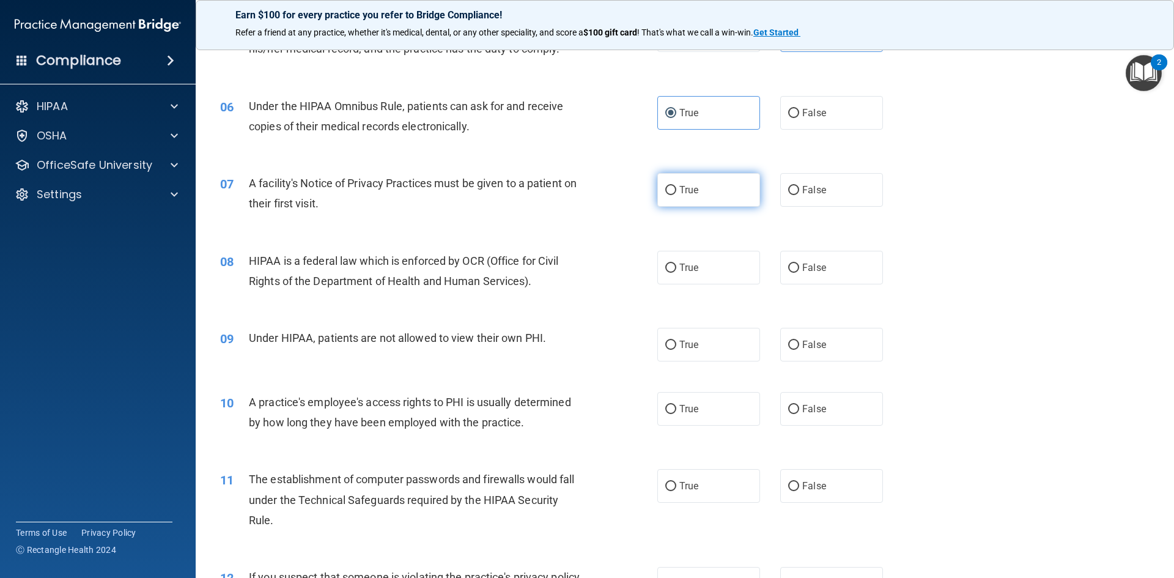
radio input "true"
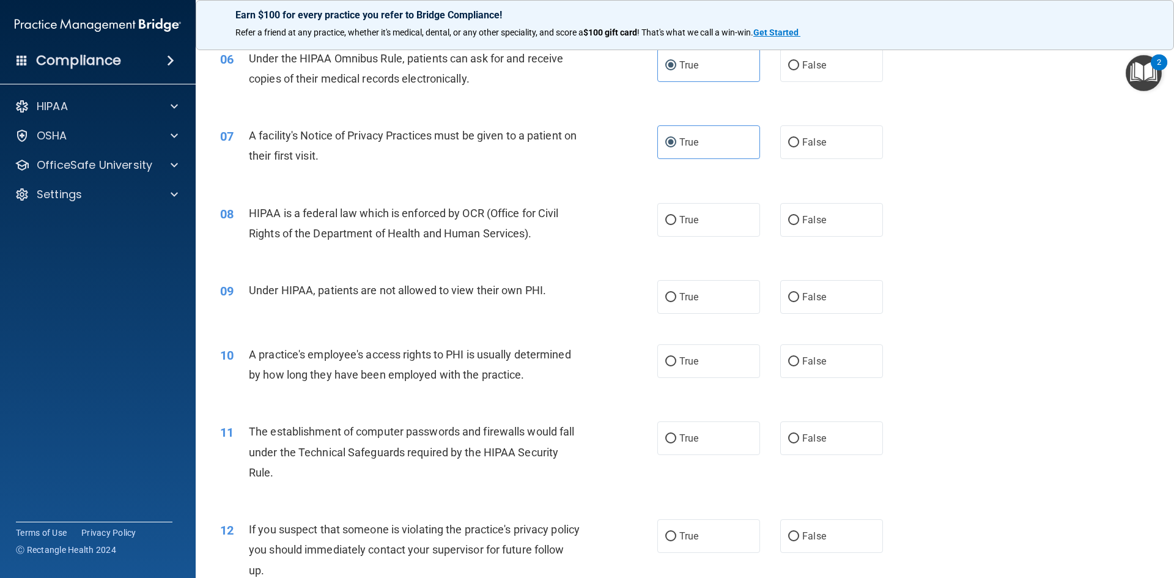
scroll to position [611, 0]
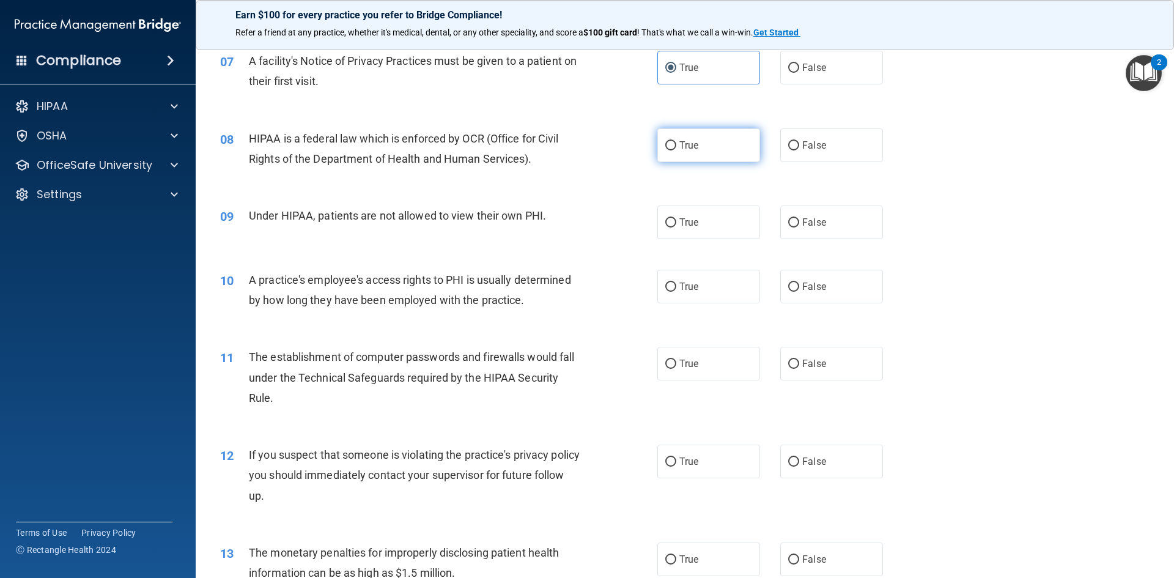
click at [717, 141] on label "True" at bounding box center [708, 145] width 103 height 34
click at [676, 141] on input "True" at bounding box center [670, 145] width 11 height 9
radio input "true"
click at [789, 219] on input "False" at bounding box center [793, 222] width 11 height 9
radio input "true"
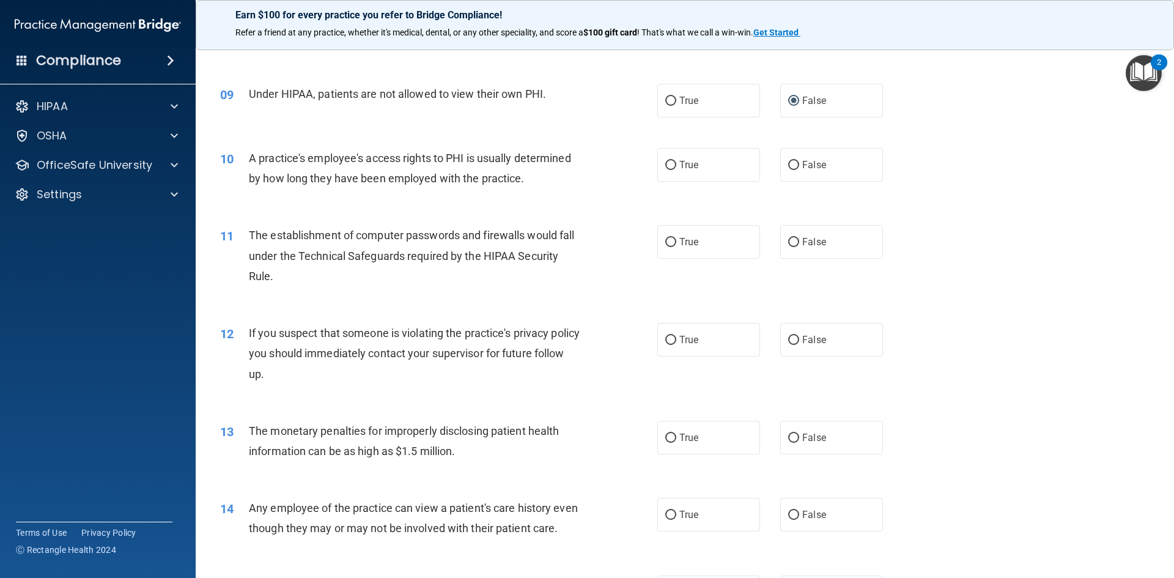
scroll to position [734, 0]
click at [803, 175] on label "False" at bounding box center [831, 164] width 103 height 34
click at [799, 169] on input "False" at bounding box center [793, 164] width 11 height 9
radio input "true"
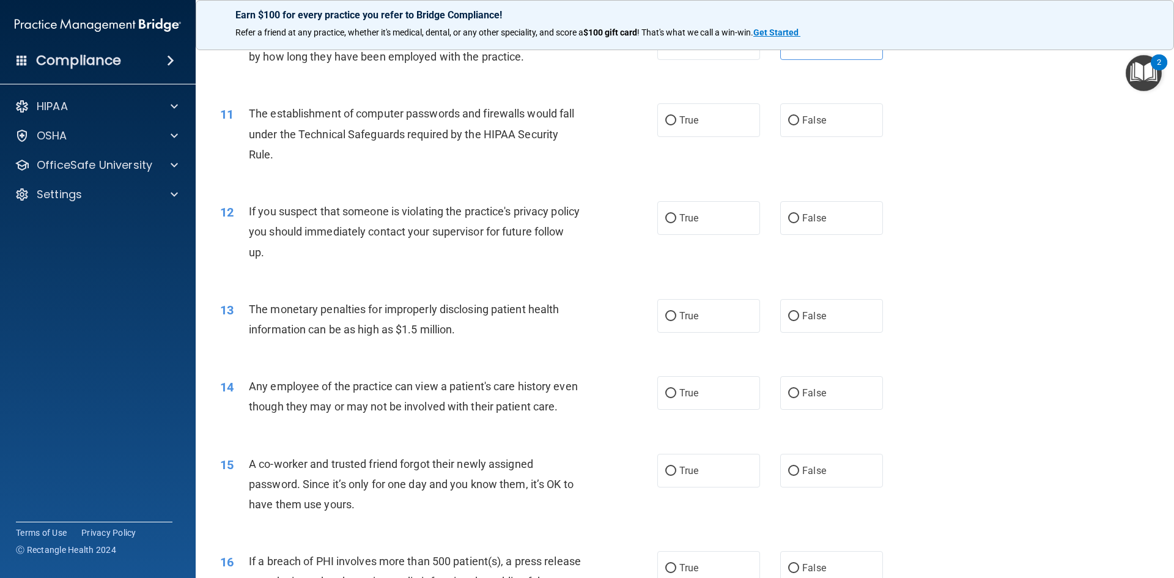
scroll to position [856, 0]
click at [734, 119] on label "True" at bounding box center [708, 119] width 103 height 34
click at [676, 119] on input "True" at bounding box center [670, 119] width 11 height 9
radio input "true"
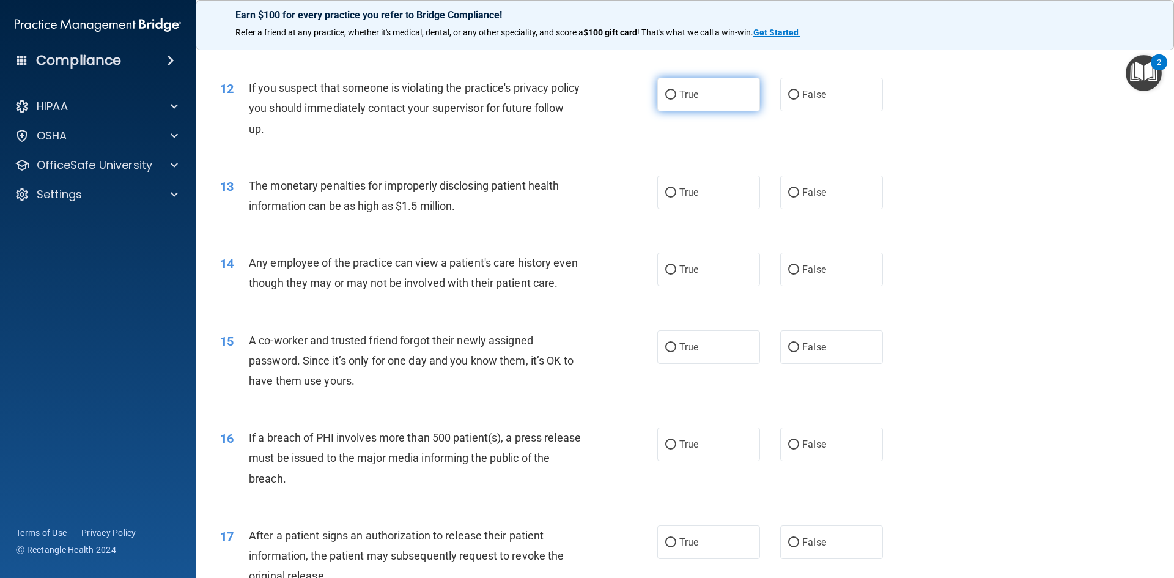
drag, startPoint x: 707, startPoint y: 92, endPoint x: 714, endPoint y: 89, distance: 7.7
click at [708, 94] on label "True" at bounding box center [708, 95] width 103 height 34
click at [676, 94] on input "True" at bounding box center [670, 94] width 11 height 9
radio input "true"
click at [751, 186] on label "True" at bounding box center [708, 192] width 103 height 34
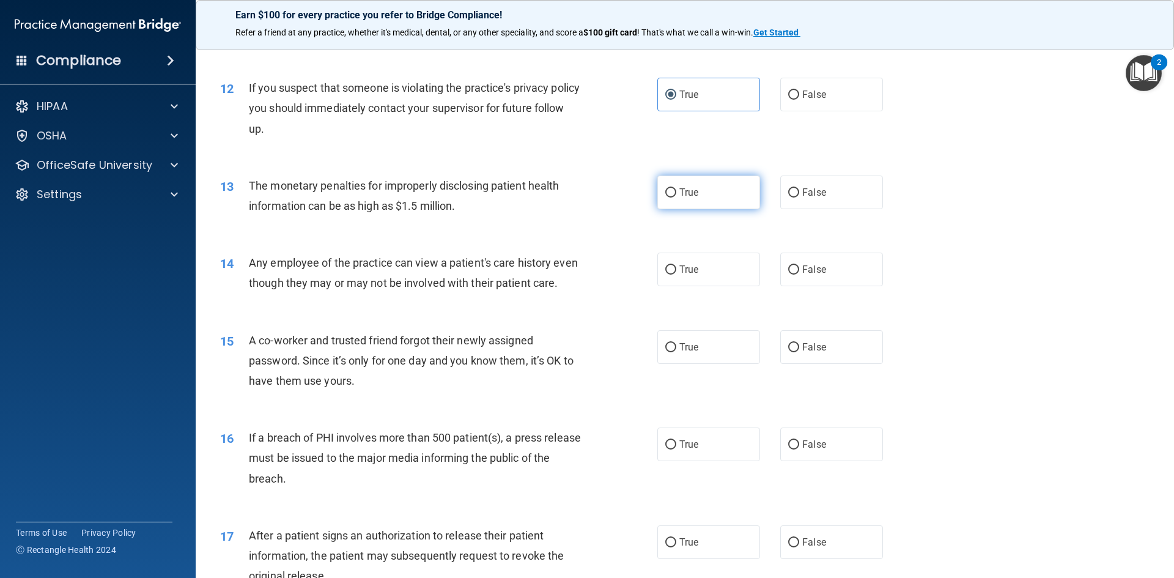
click at [676, 188] on input "True" at bounding box center [670, 192] width 11 height 9
radio input "true"
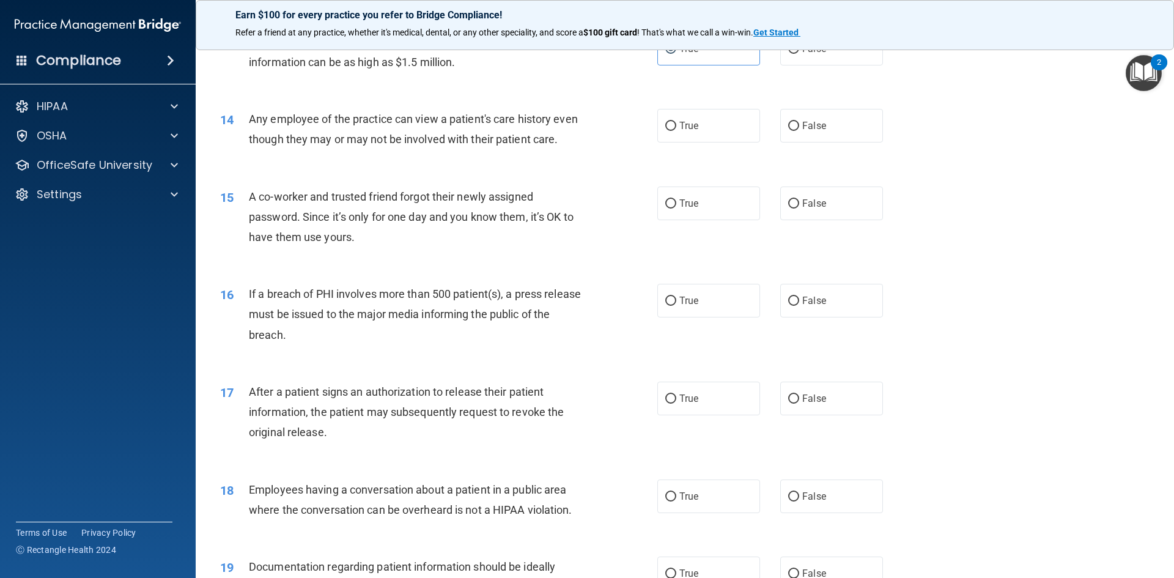
scroll to position [1101, 0]
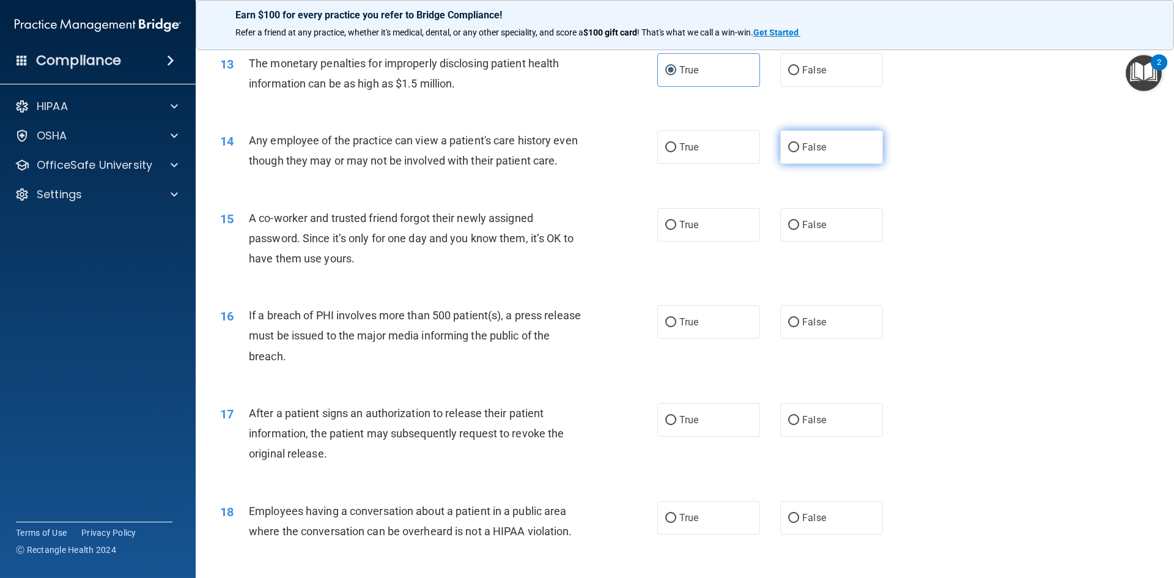
click at [791, 147] on input "False" at bounding box center [793, 147] width 11 height 9
radio input "true"
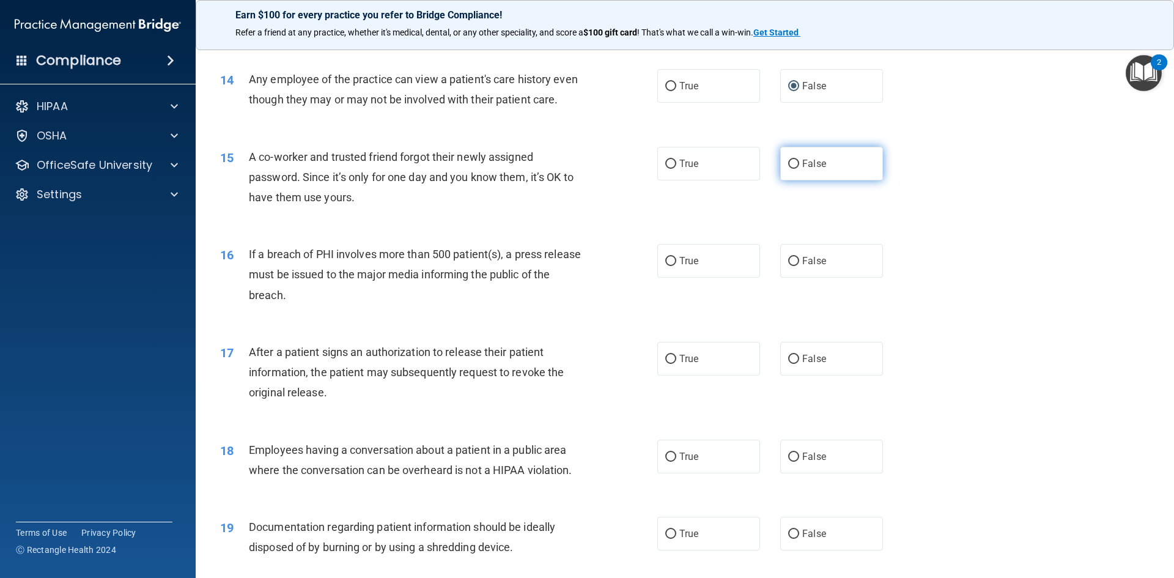
click at [806, 169] on span "False" at bounding box center [814, 164] width 24 height 12
click at [799, 169] on input "False" at bounding box center [793, 164] width 11 height 9
radio input "true"
click at [720, 278] on label "True" at bounding box center [708, 261] width 103 height 34
click at [676, 266] on input "True" at bounding box center [670, 261] width 11 height 9
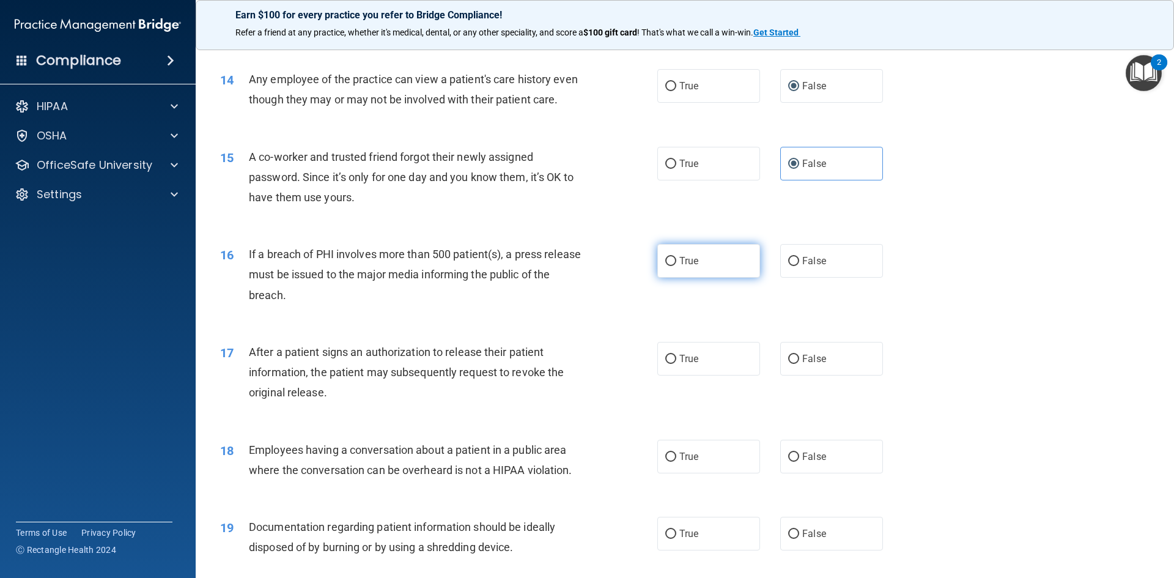
radio input "true"
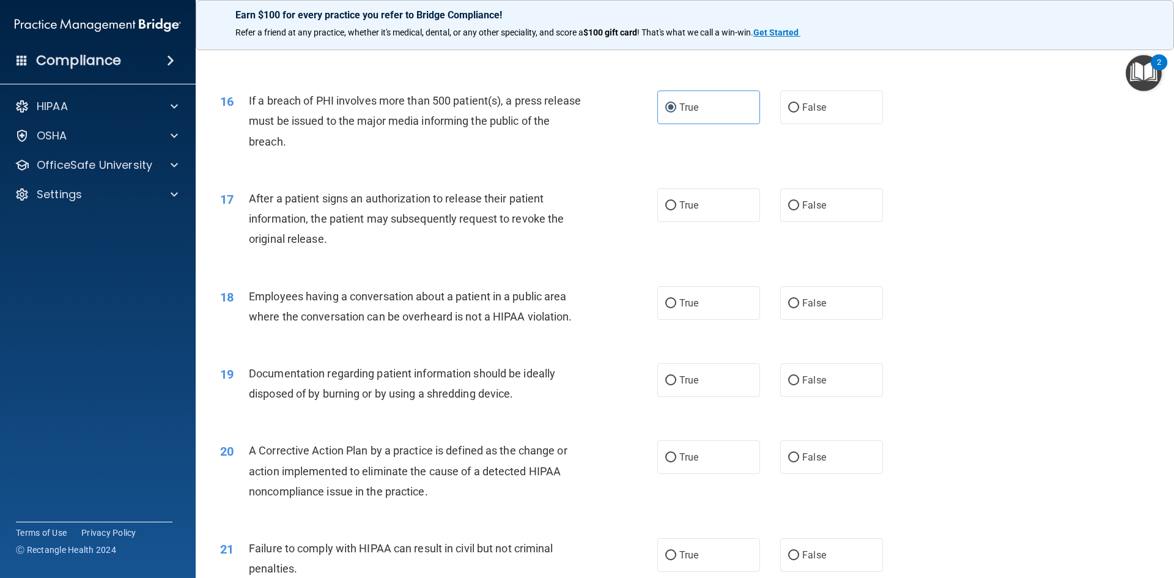
scroll to position [1345, 0]
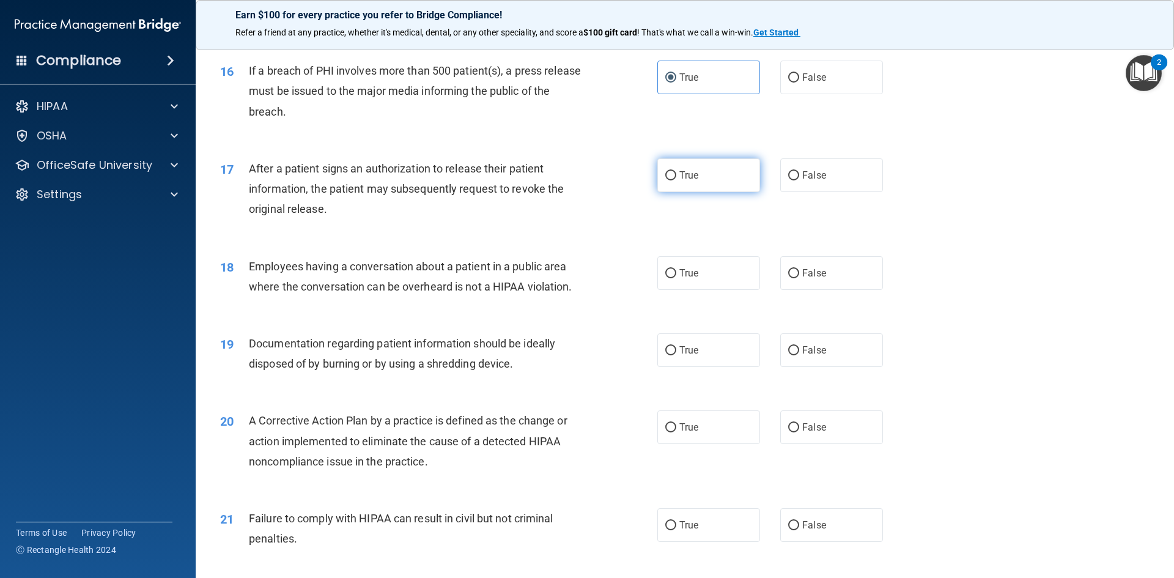
click at [705, 192] on label "True" at bounding box center [708, 175] width 103 height 34
click at [676, 180] on input "True" at bounding box center [670, 175] width 11 height 9
radio input "true"
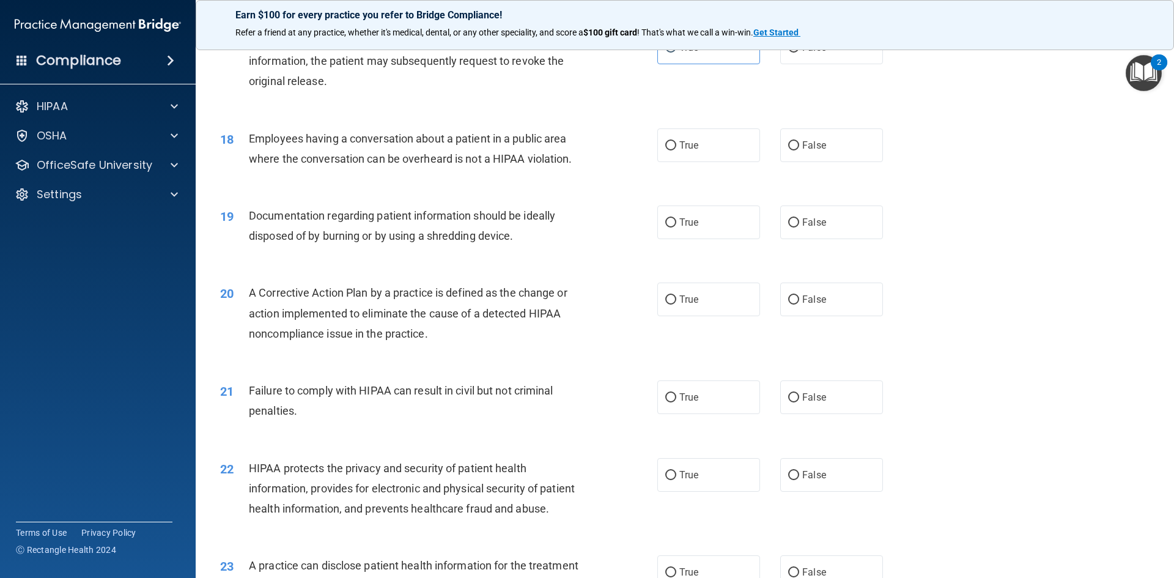
scroll to position [1528, 0]
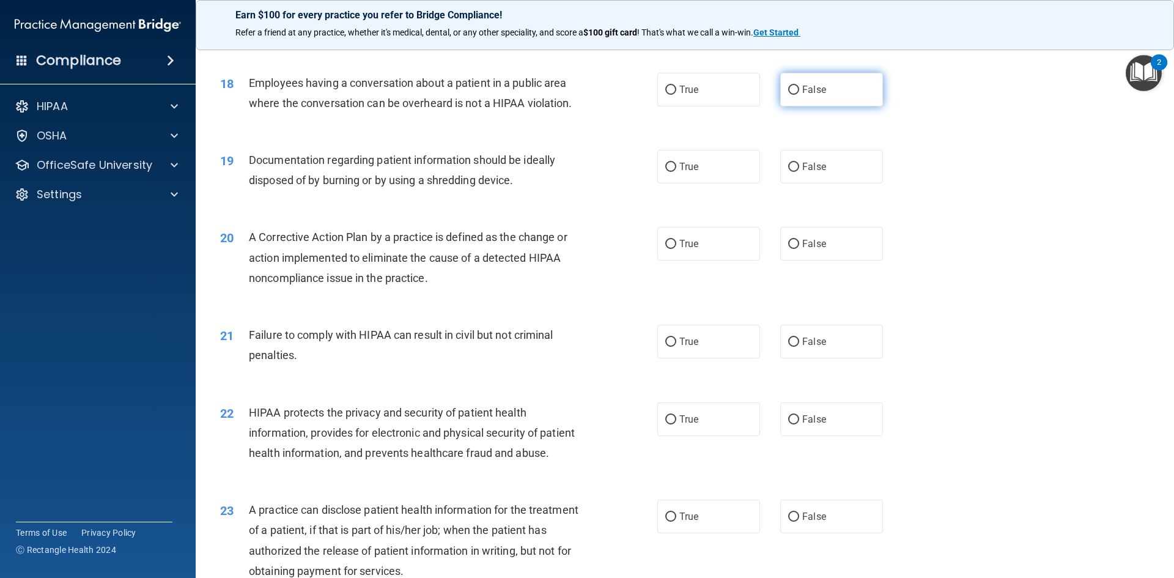
click at [789, 106] on label "False" at bounding box center [831, 90] width 103 height 34
click at [789, 95] on input "False" at bounding box center [793, 90] width 11 height 9
radio input "true"
click at [710, 183] on label "True" at bounding box center [708, 167] width 103 height 34
click at [676, 172] on input "True" at bounding box center [670, 167] width 11 height 9
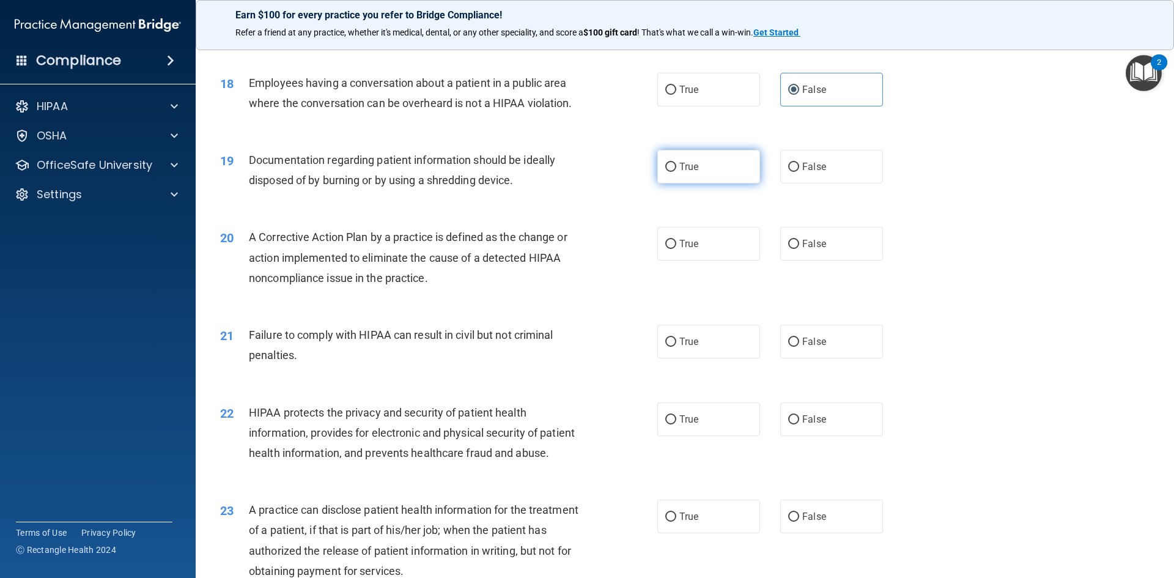
radio input "true"
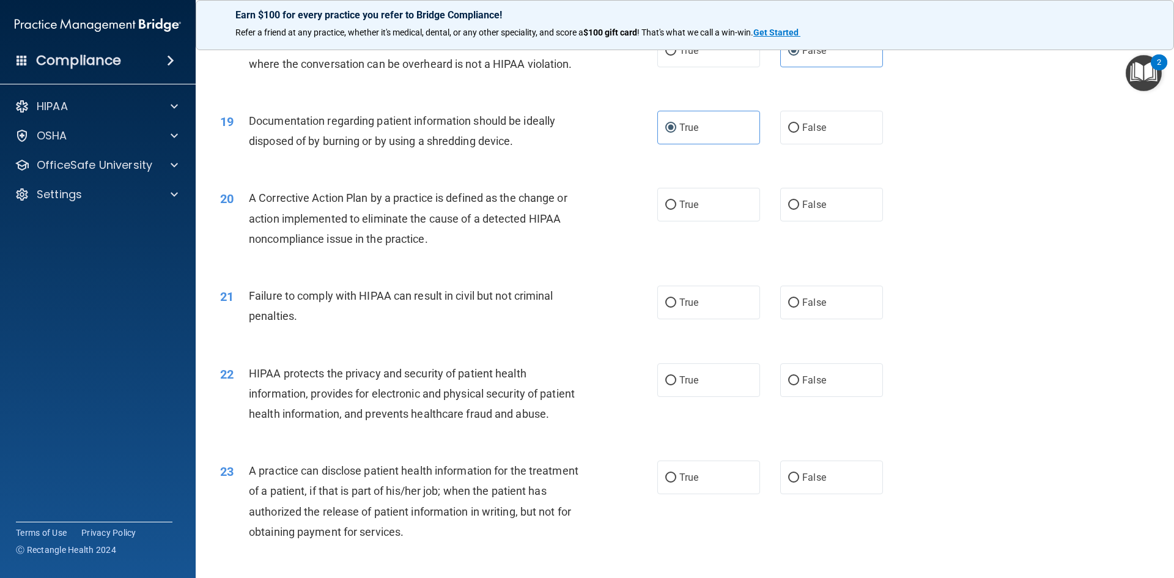
scroll to position [1651, 0]
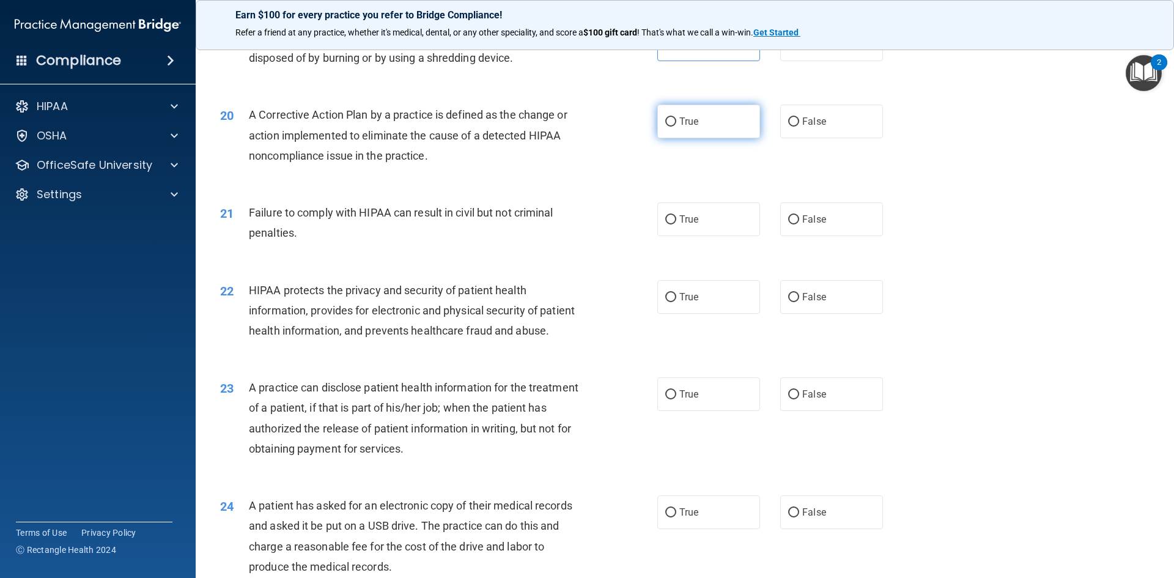
click at [693, 127] on span "True" at bounding box center [688, 122] width 19 height 12
click at [676, 127] on input "True" at bounding box center [670, 121] width 11 height 9
radio input "true"
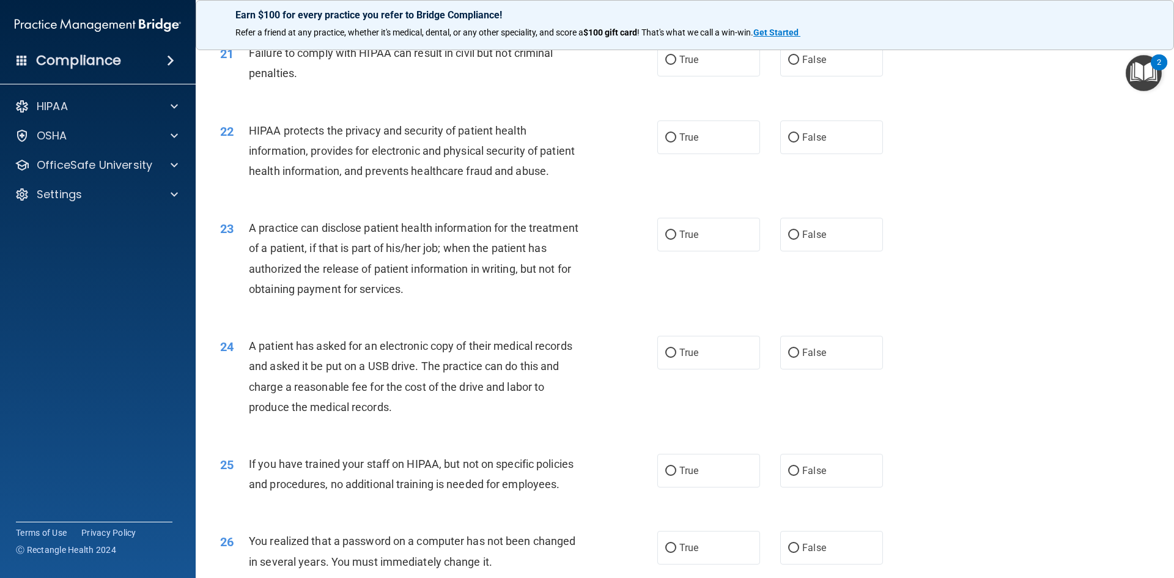
scroll to position [1773, 0]
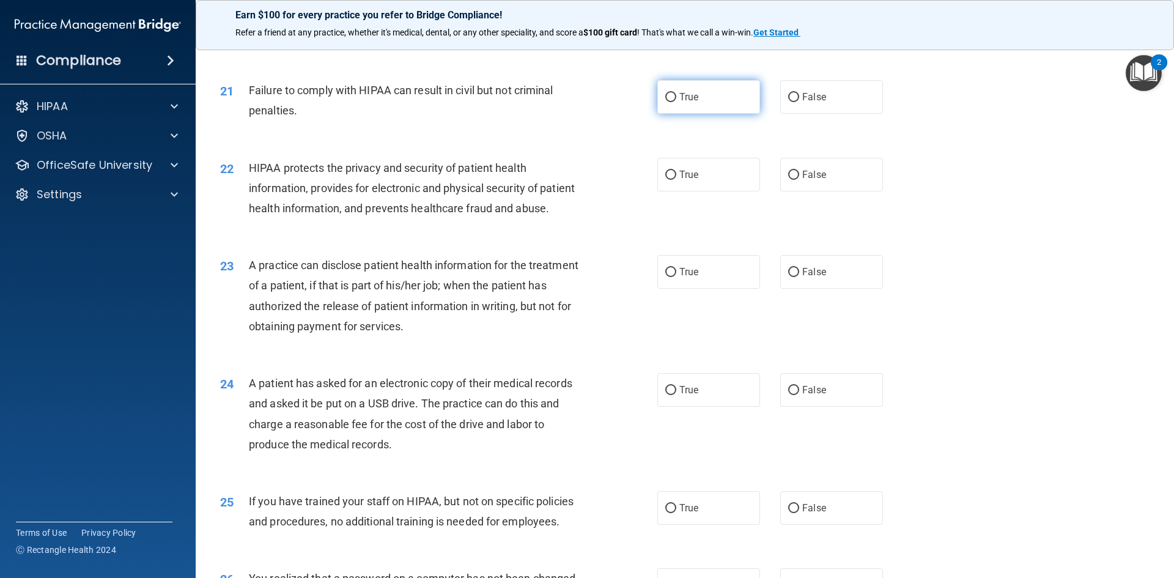
click at [706, 114] on label "True" at bounding box center [708, 97] width 103 height 34
click at [676, 102] on input "True" at bounding box center [670, 97] width 11 height 9
radio input "true"
click at [805, 103] on span "False" at bounding box center [814, 97] width 24 height 12
click at [799, 102] on input "False" at bounding box center [793, 97] width 11 height 9
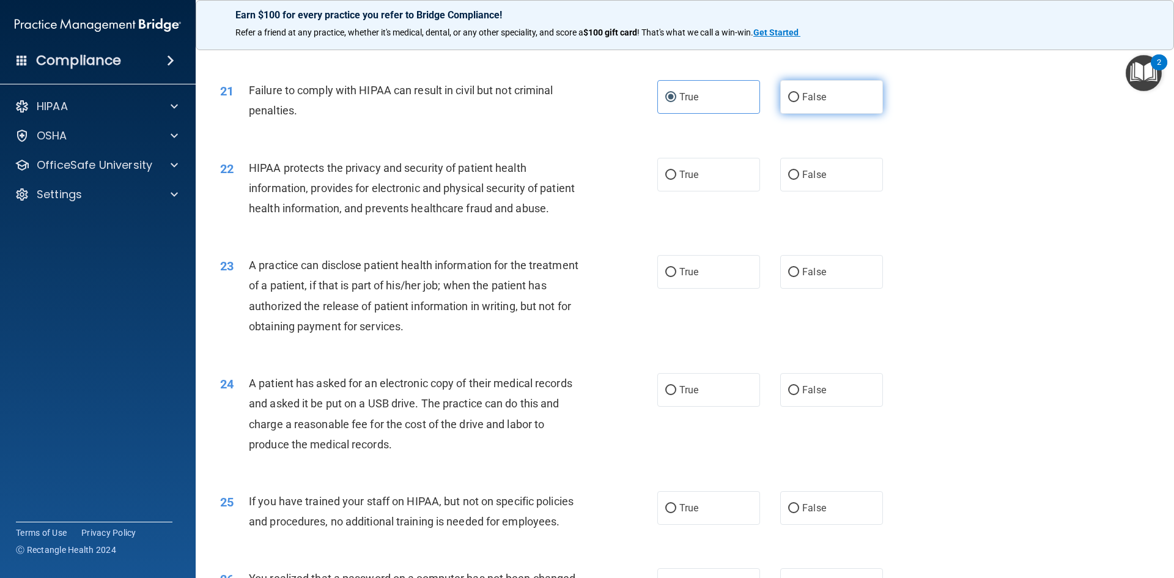
radio input "true"
radio input "false"
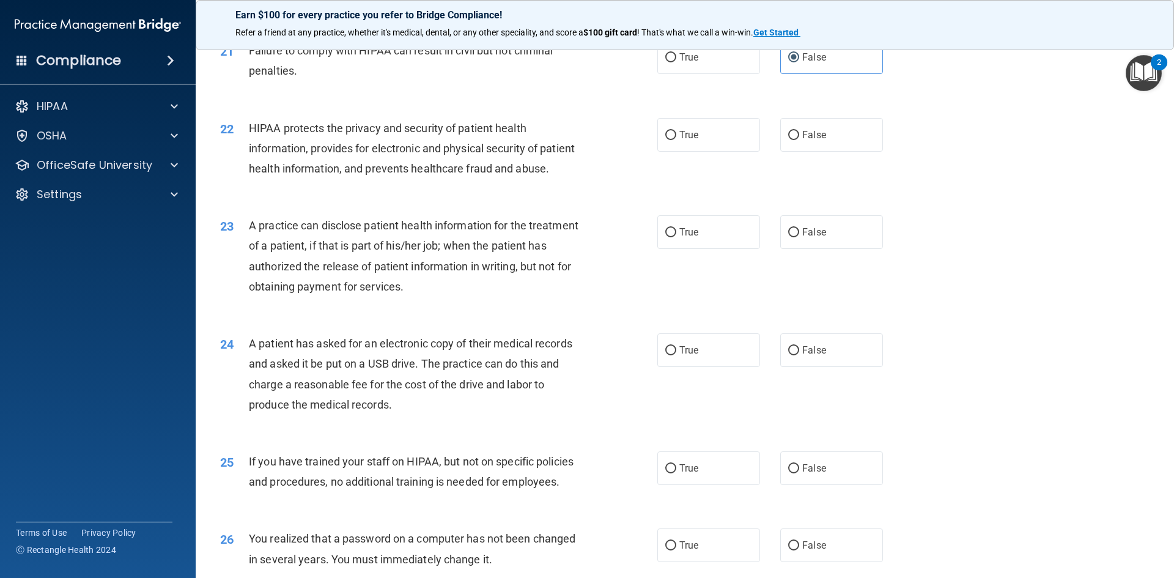
scroll to position [1834, 0]
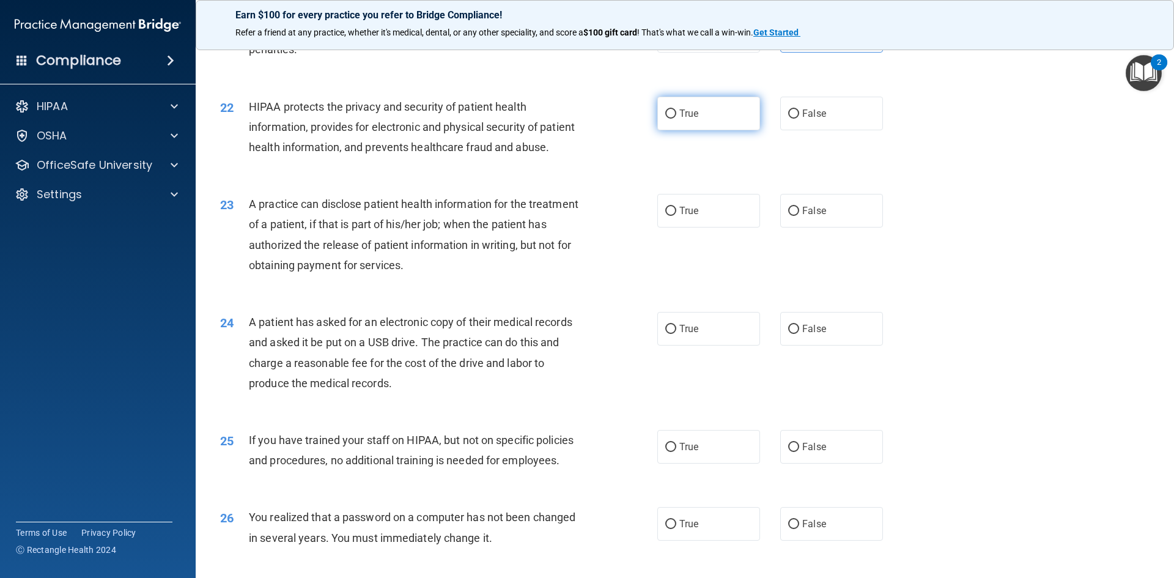
click at [684, 119] on span "True" at bounding box center [688, 114] width 19 height 12
click at [676, 119] on input "True" at bounding box center [670, 113] width 11 height 9
radio input "true"
drag, startPoint x: 792, startPoint y: 249, endPoint x: 808, endPoint y: 276, distance: 31.2
click at [792, 216] on input "False" at bounding box center [793, 211] width 11 height 9
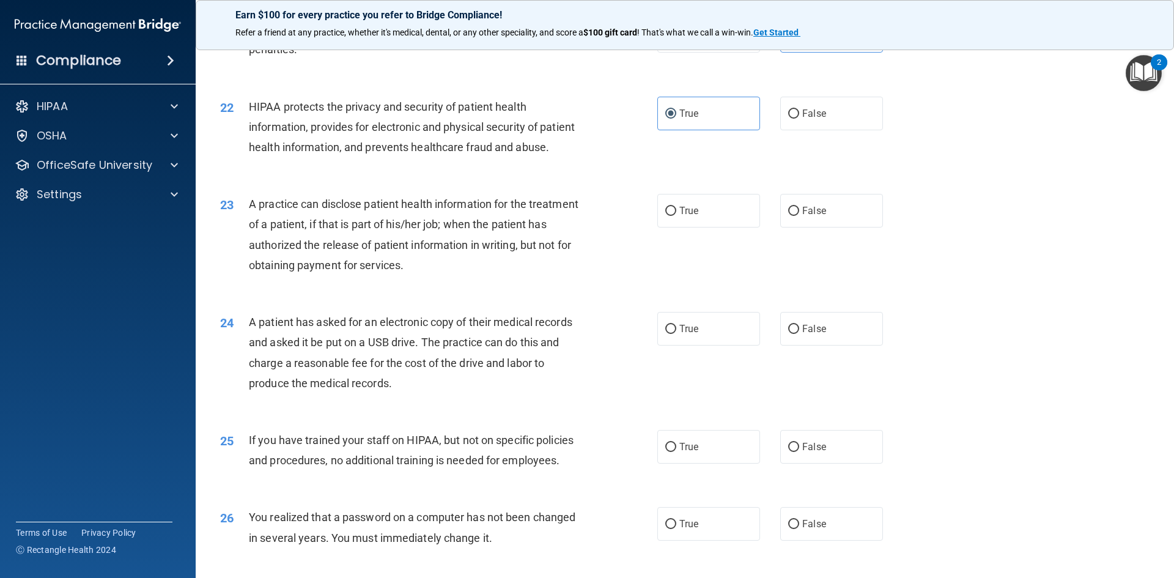
radio input "true"
click at [706, 345] on label "True" at bounding box center [708, 329] width 103 height 34
click at [676, 334] on input "True" at bounding box center [670, 329] width 11 height 9
radio input "true"
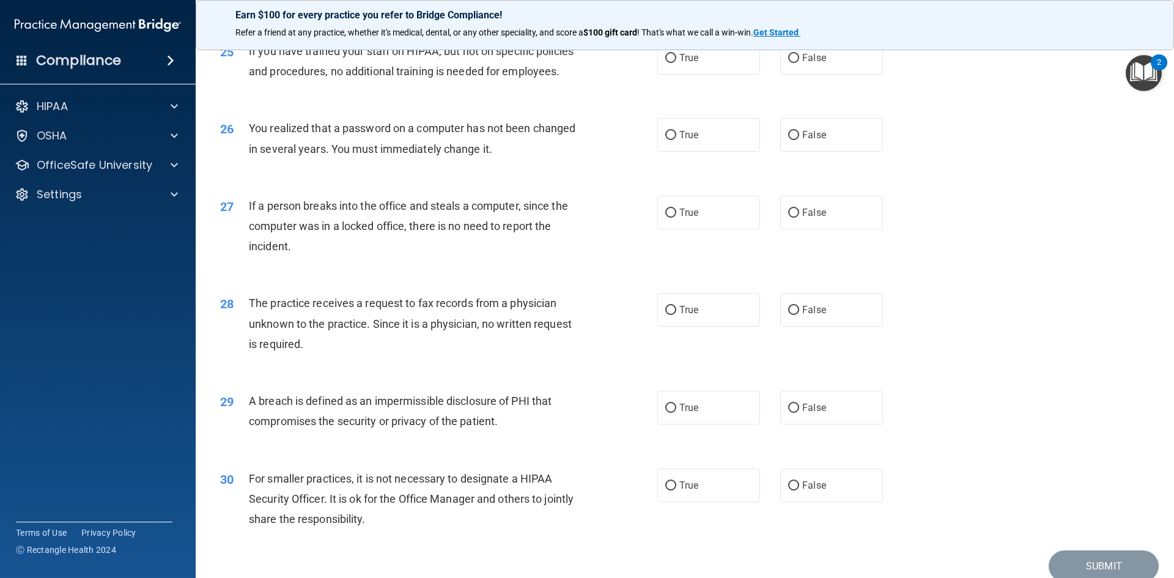
scroll to position [2201, 0]
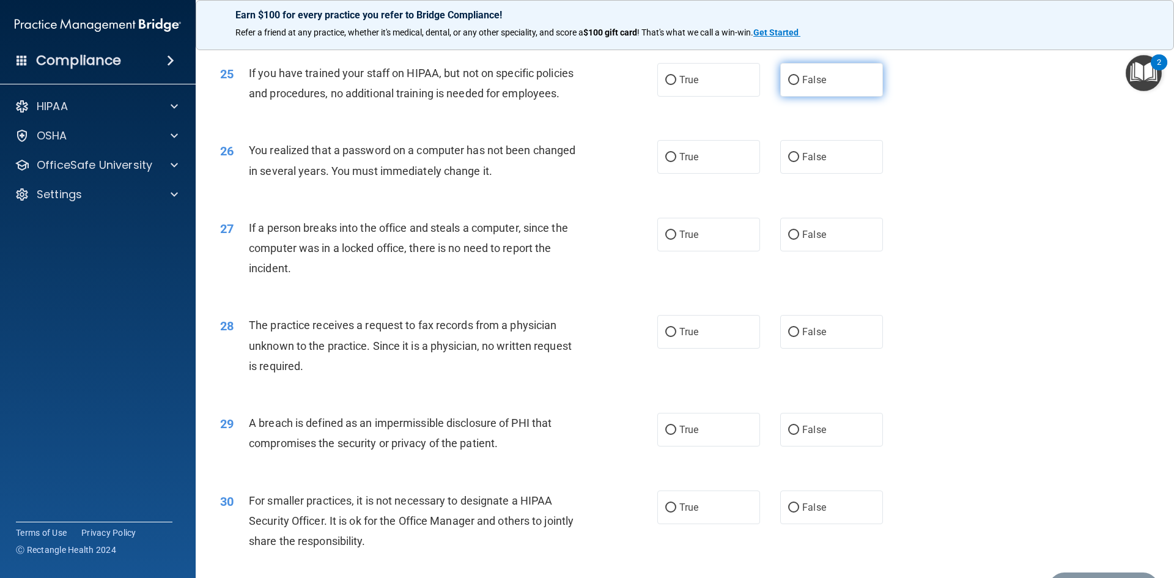
click at [794, 97] on label "False" at bounding box center [831, 80] width 103 height 34
click at [794, 85] on input "False" at bounding box center [793, 80] width 11 height 9
radio input "true"
click at [706, 174] on label "True" at bounding box center [708, 157] width 103 height 34
click at [676, 162] on input "True" at bounding box center [670, 157] width 11 height 9
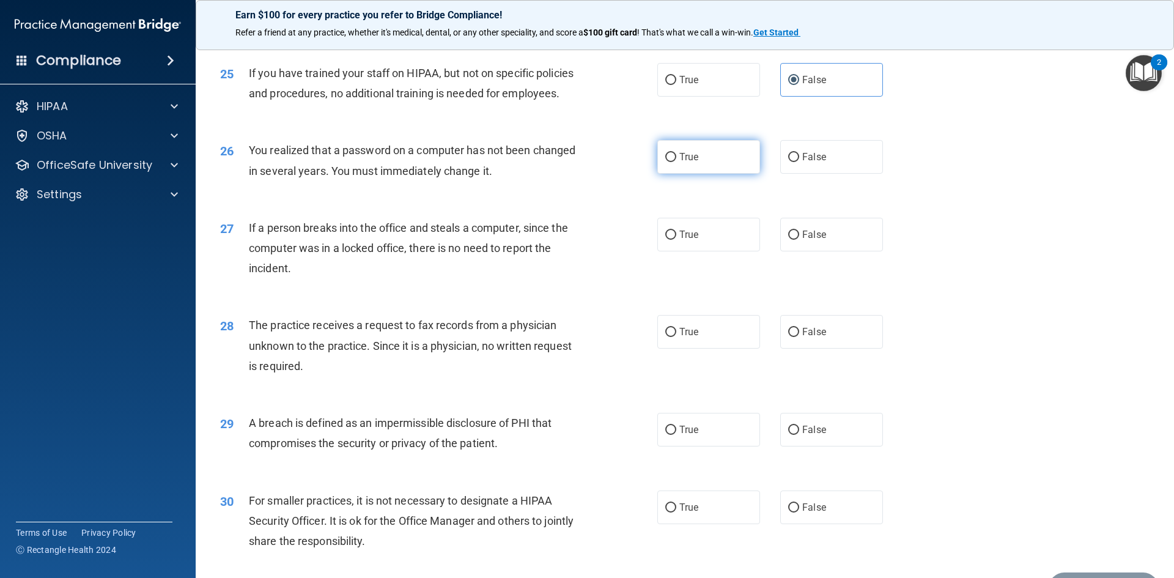
radio input "true"
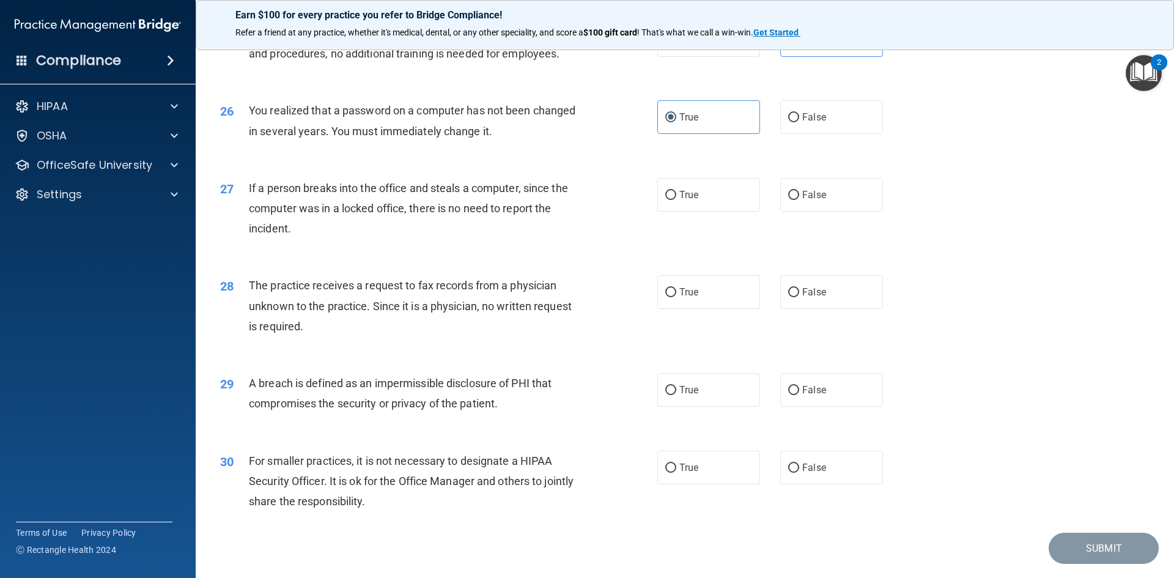
scroll to position [2262, 0]
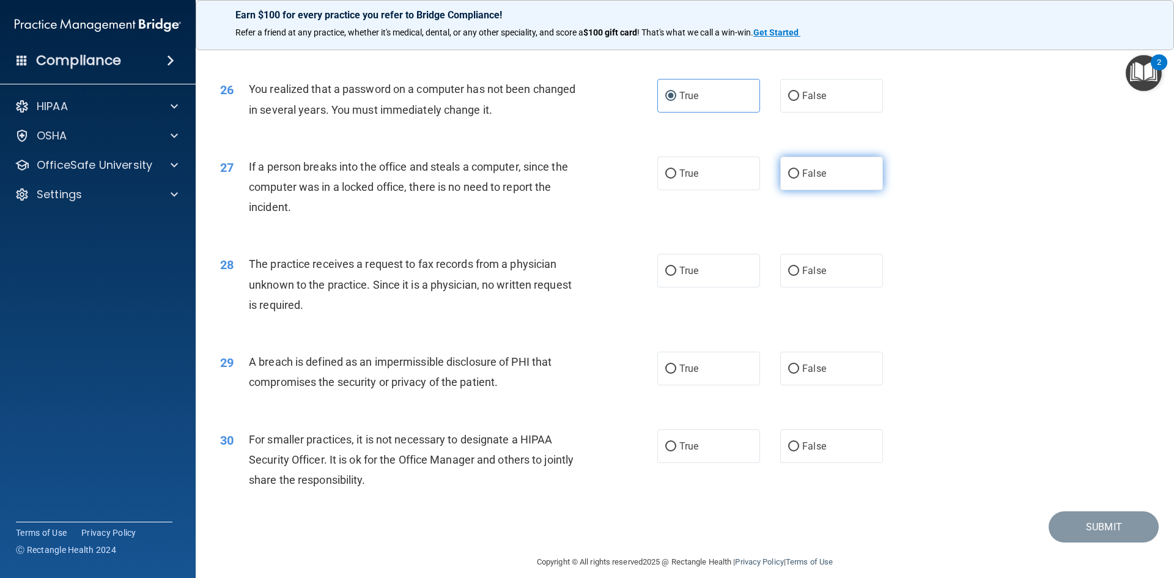
click at [828, 190] on label "False" at bounding box center [831, 174] width 103 height 34
click at [799, 179] on input "False" at bounding box center [793, 173] width 11 height 9
radio input "true"
click at [691, 276] on span "True" at bounding box center [688, 271] width 19 height 12
click at [676, 276] on input "True" at bounding box center [670, 271] width 11 height 9
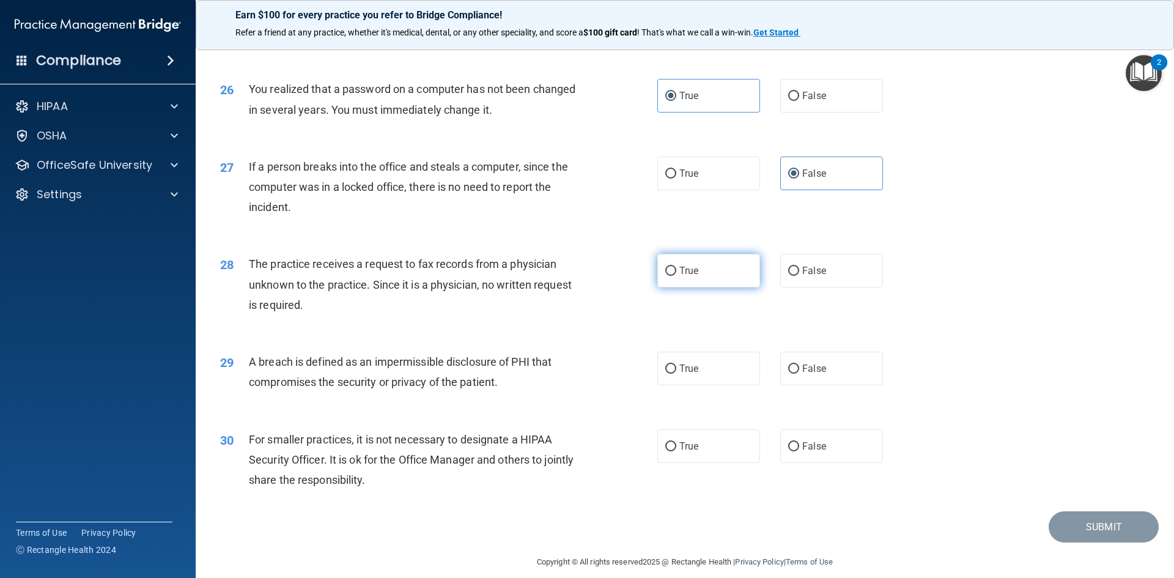
radio input "true"
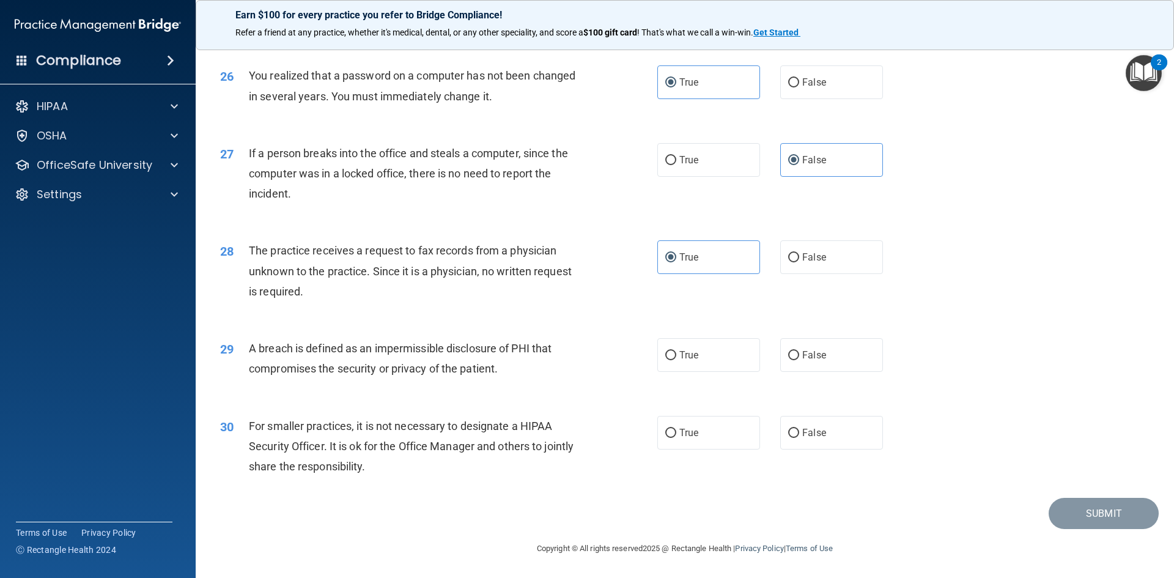
scroll to position [2316, 0]
click at [670, 366] on label "True" at bounding box center [708, 355] width 103 height 34
click at [670, 360] on input "True" at bounding box center [670, 355] width 11 height 9
radio input "true"
click at [793, 430] on input "False" at bounding box center [793, 433] width 11 height 9
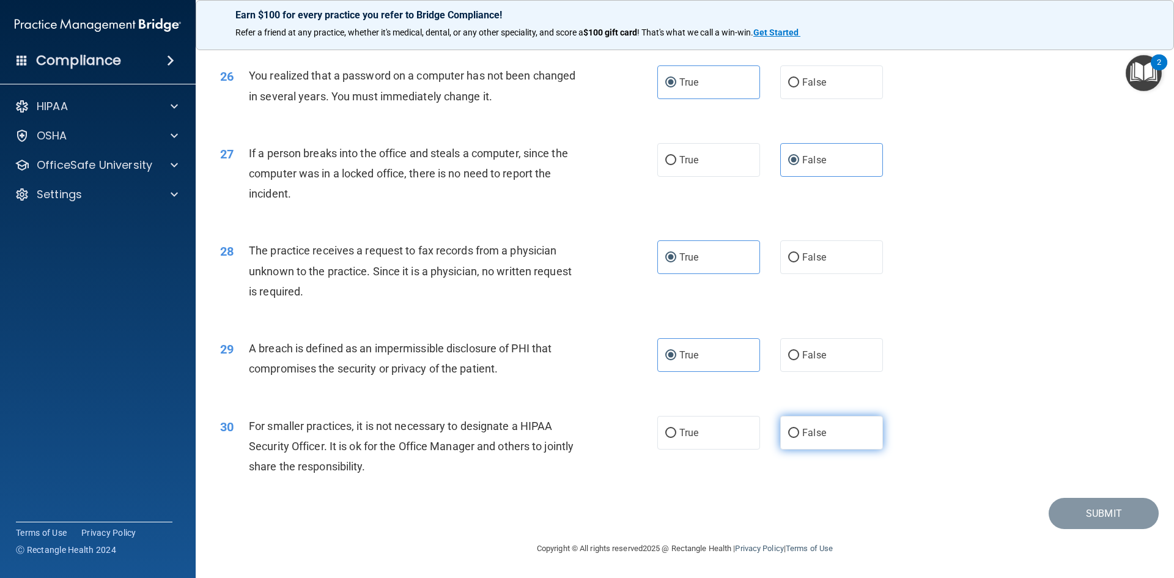
radio input "true"
click at [1068, 504] on button "Submit" at bounding box center [1104, 513] width 110 height 31
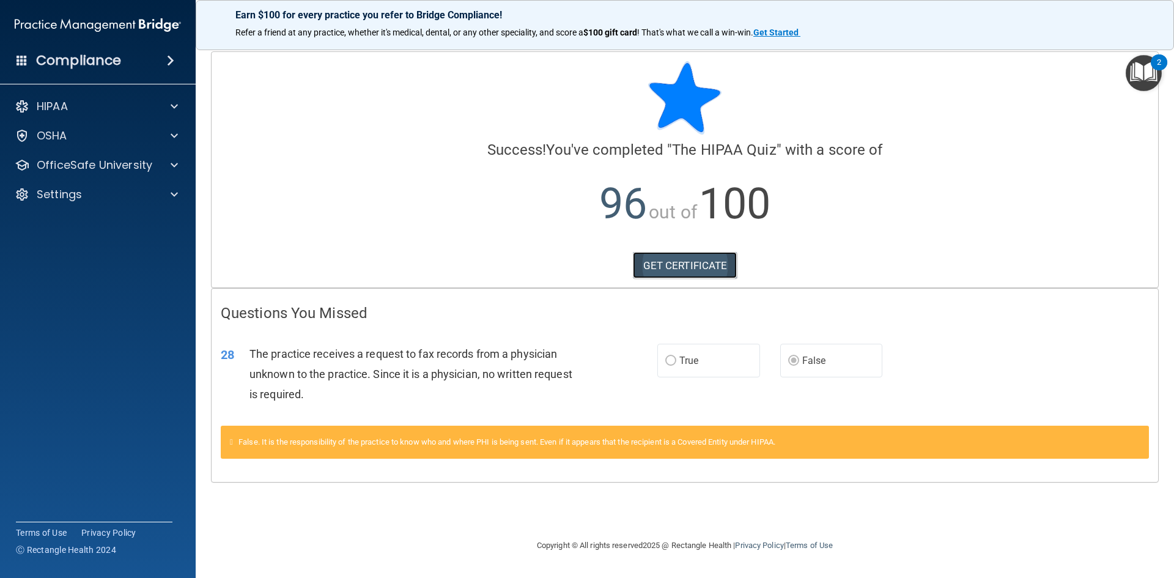
click at [666, 270] on link "GET CERTIFICATE" at bounding box center [685, 265] width 105 height 27
click at [111, 163] on p "OfficeSafe University" at bounding box center [95, 165] width 116 height 15
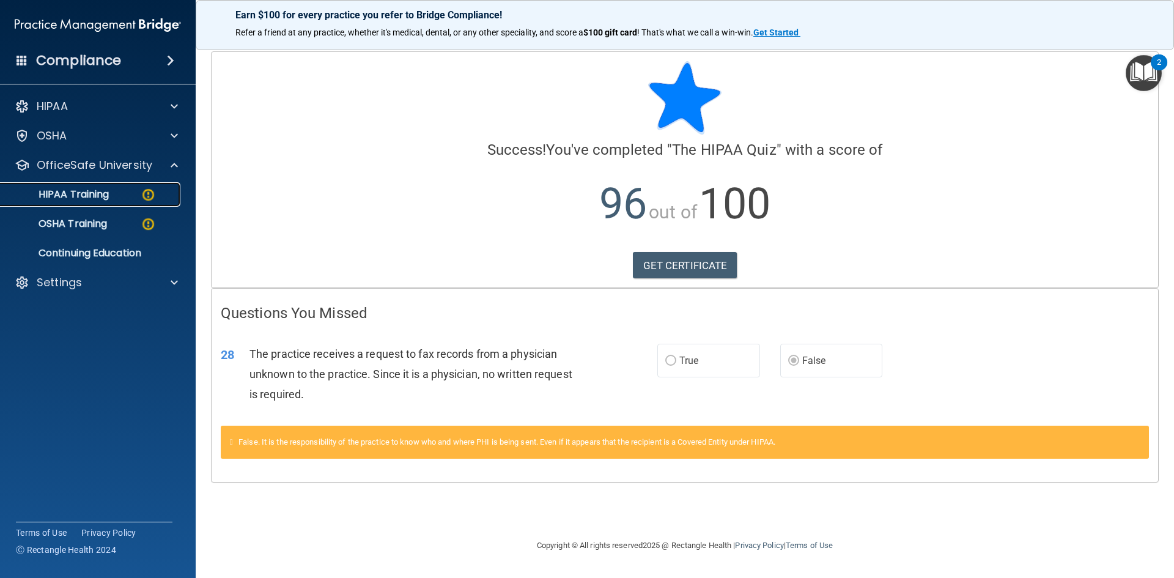
click at [97, 191] on p "HIPAA Training" at bounding box center [58, 194] width 101 height 12
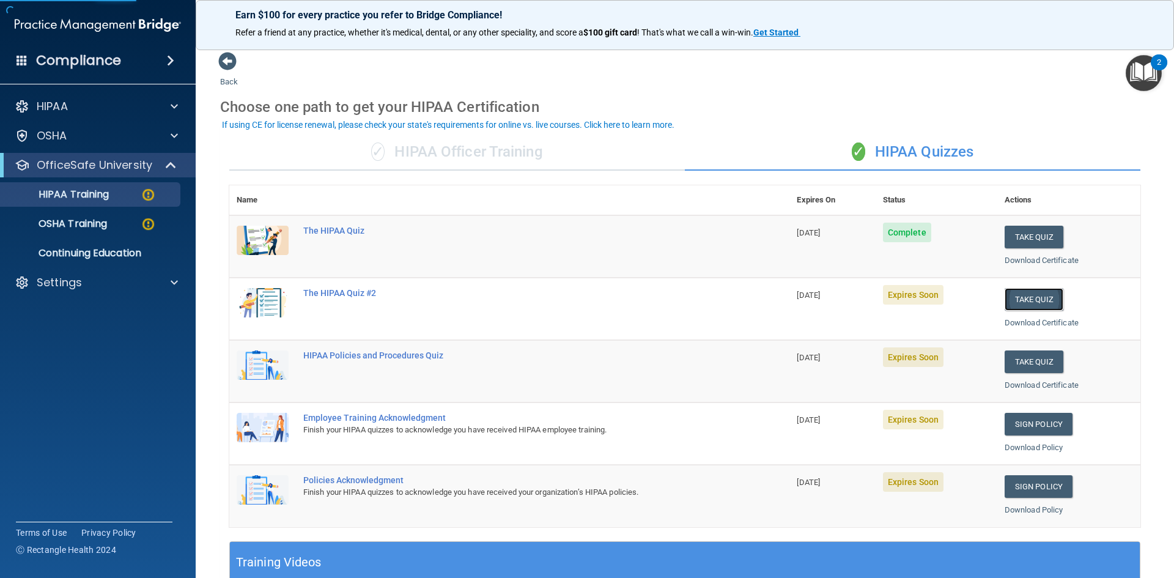
click at [1022, 297] on button "Take Quiz" at bounding box center [1034, 299] width 59 height 23
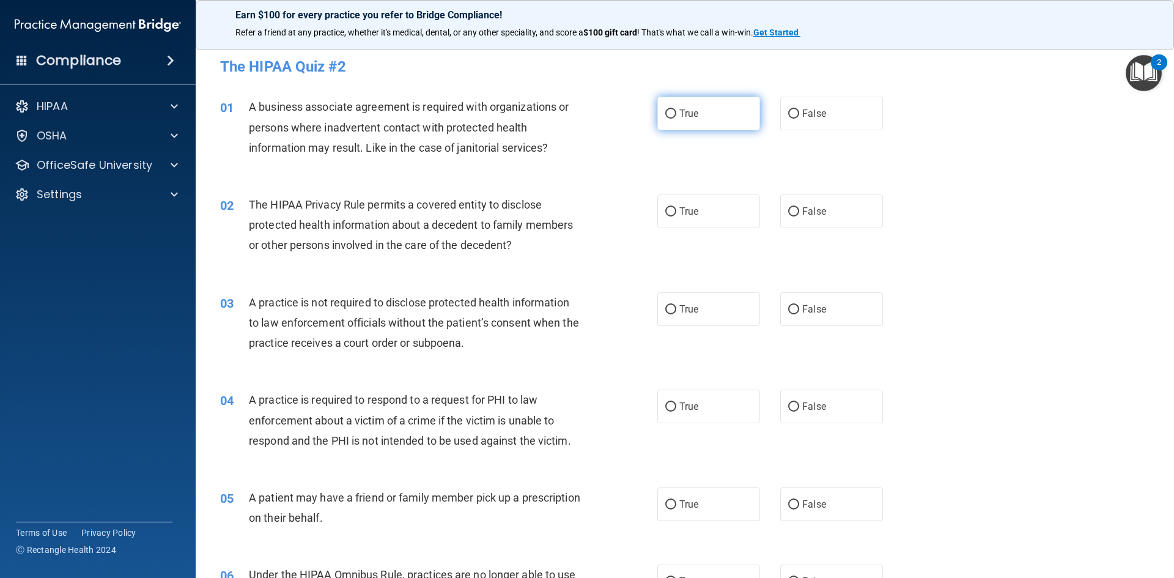
drag, startPoint x: 693, startPoint y: 115, endPoint x: 696, endPoint y: 120, distance: 6.6
click at [700, 121] on label "True" at bounding box center [708, 114] width 103 height 34
click at [676, 119] on input "True" at bounding box center [670, 113] width 11 height 9
radio input "true"
click at [738, 210] on label "True" at bounding box center [708, 211] width 103 height 34
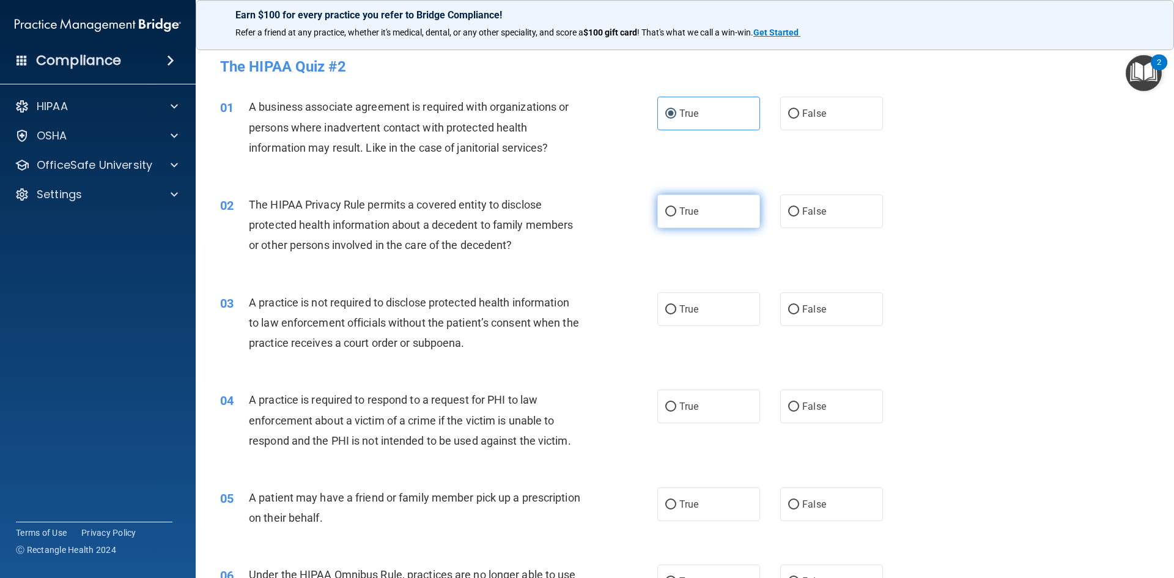
click at [676, 210] on input "True" at bounding box center [670, 211] width 11 height 9
radio input "true"
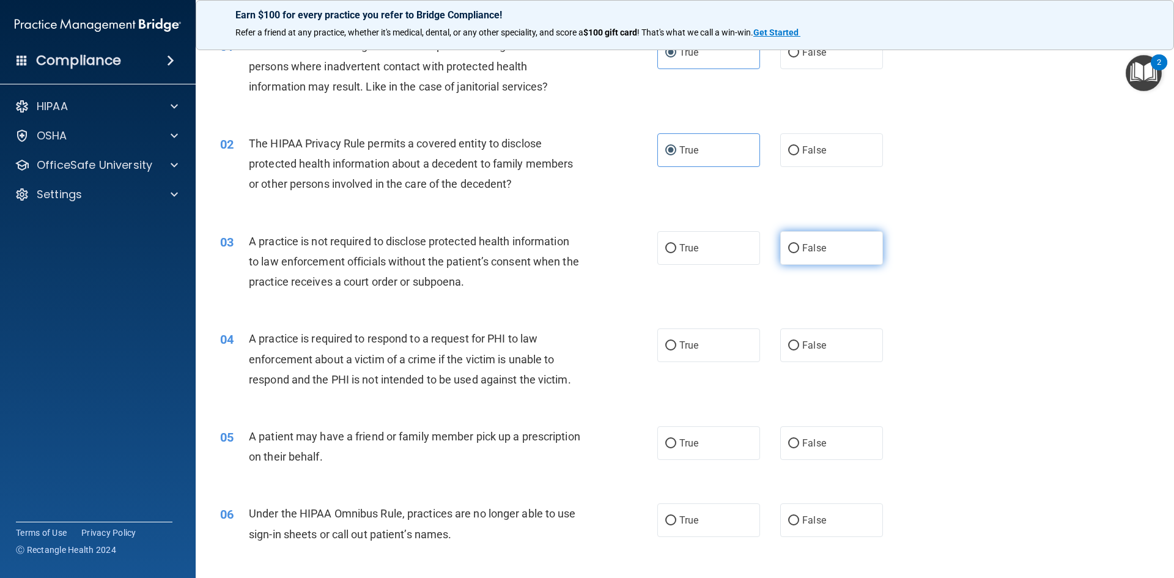
click at [802, 244] on span "False" at bounding box center [814, 248] width 24 height 12
click at [799, 244] on input "False" at bounding box center [793, 248] width 11 height 9
radio input "true"
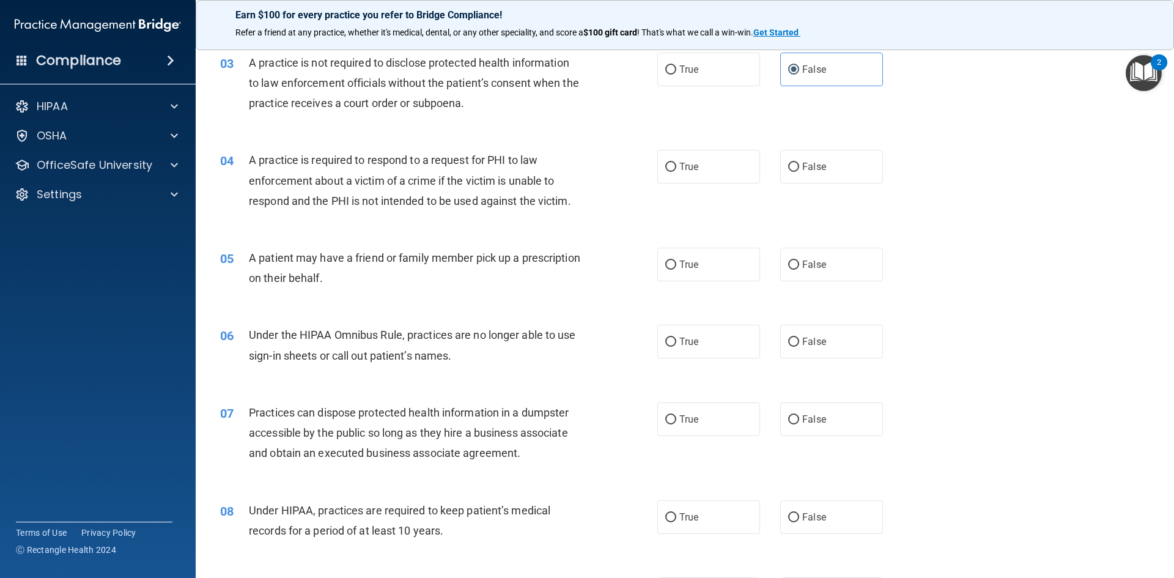
scroll to position [245, 0]
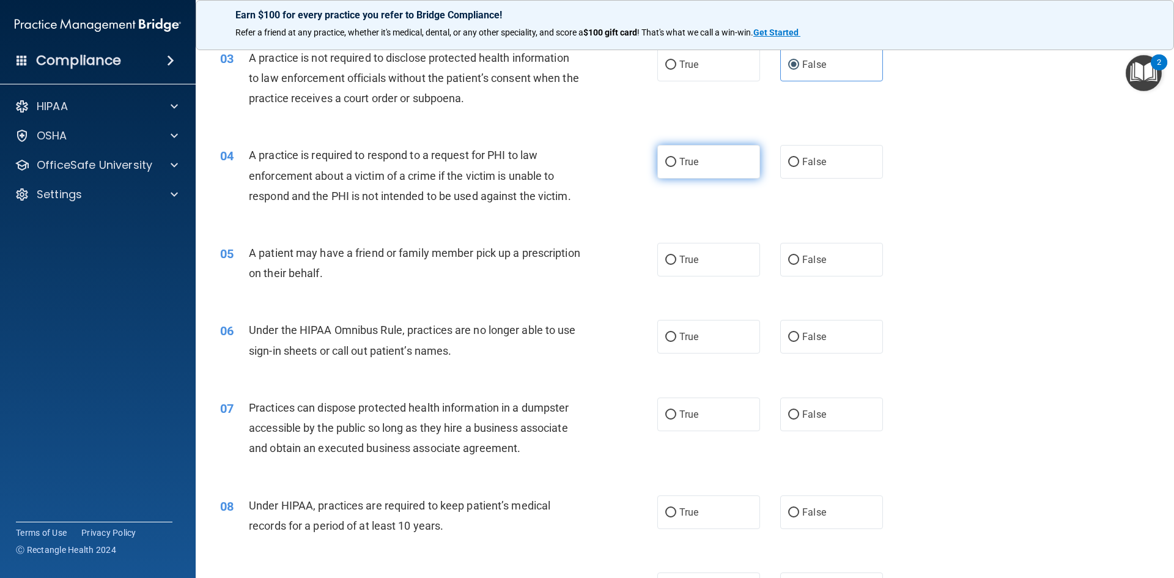
click at [669, 164] on input "True" at bounding box center [670, 162] width 11 height 9
radio input "true"
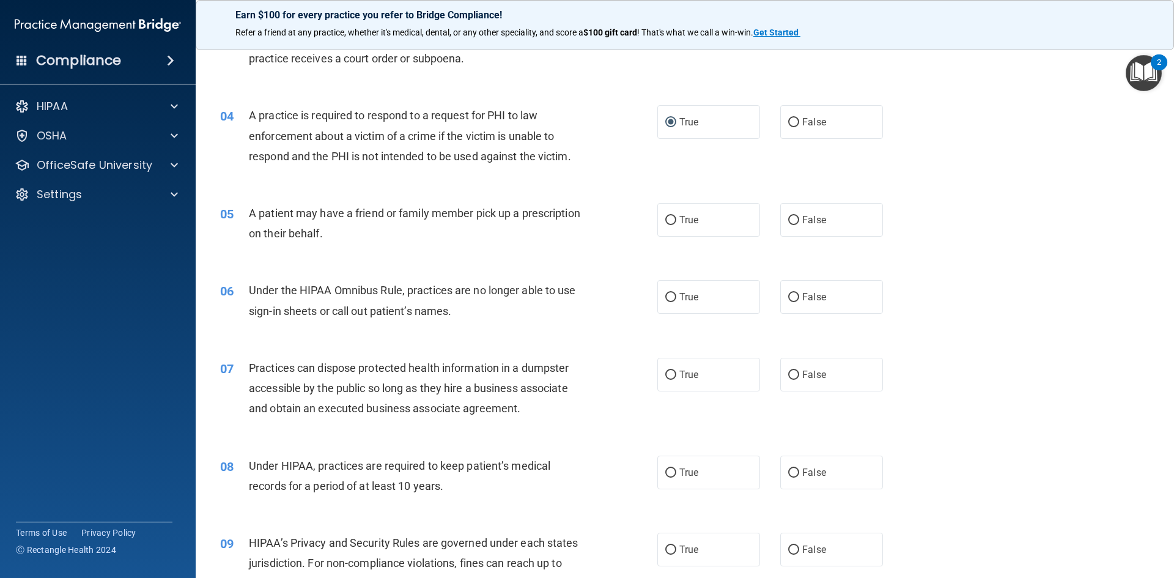
scroll to position [306, 0]
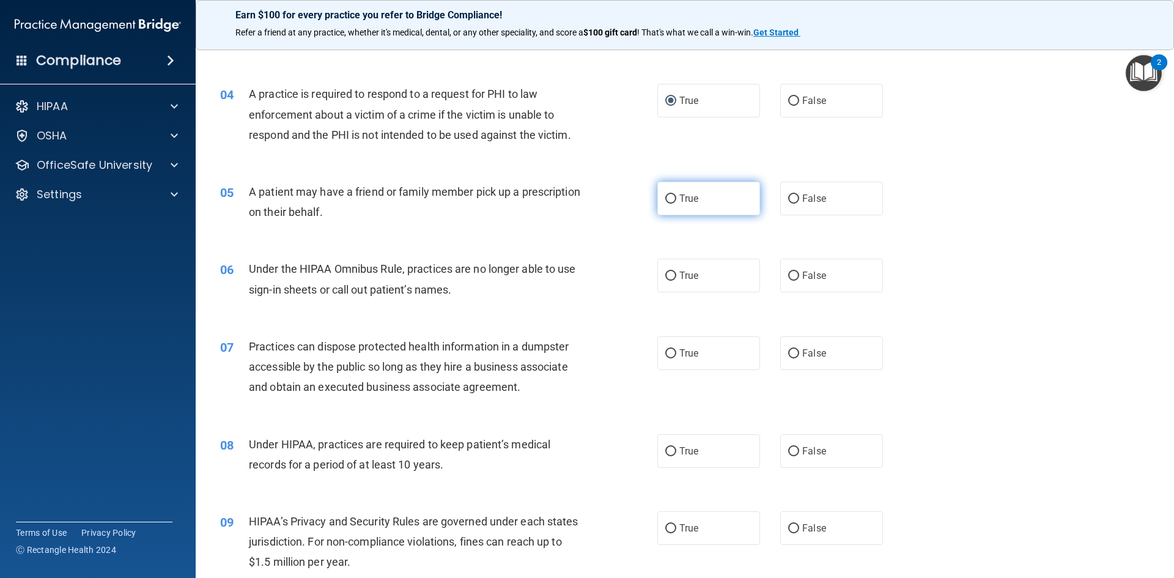
click at [681, 203] on span "True" at bounding box center [688, 199] width 19 height 12
click at [676, 203] on input "True" at bounding box center [670, 198] width 11 height 9
radio input "true"
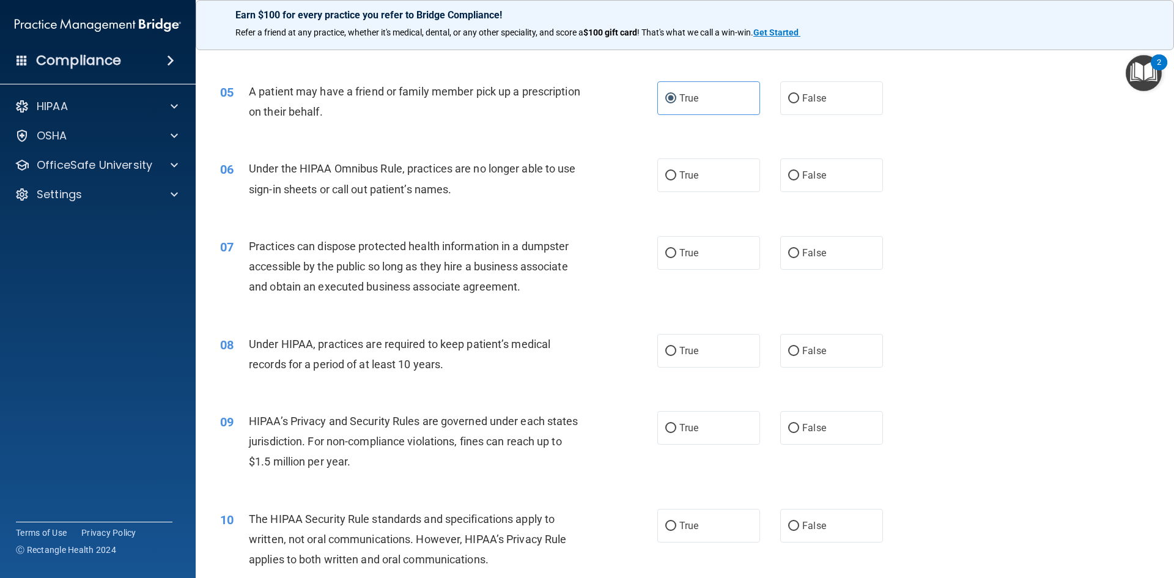
scroll to position [428, 0]
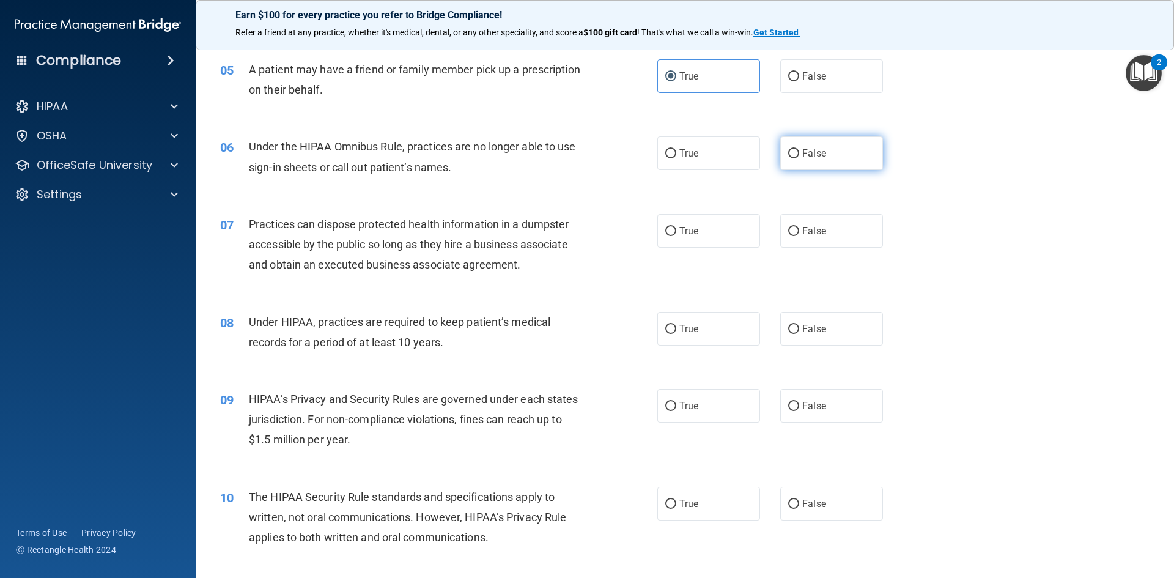
click at [794, 148] on label "False" at bounding box center [831, 153] width 103 height 34
click at [794, 149] on input "False" at bounding box center [793, 153] width 11 height 9
radio input "true"
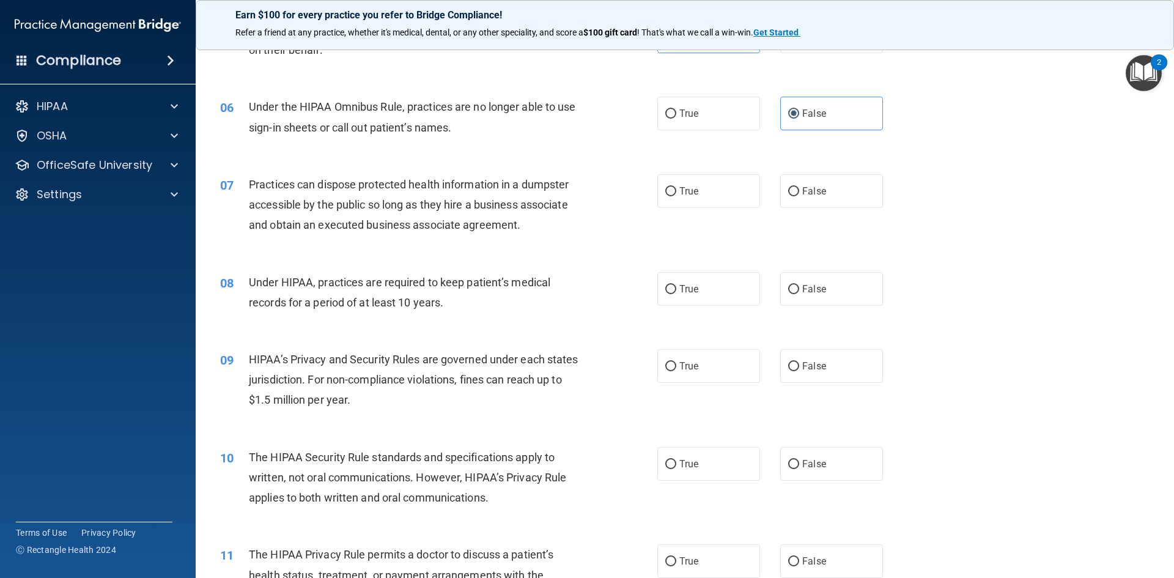
scroll to position [489, 0]
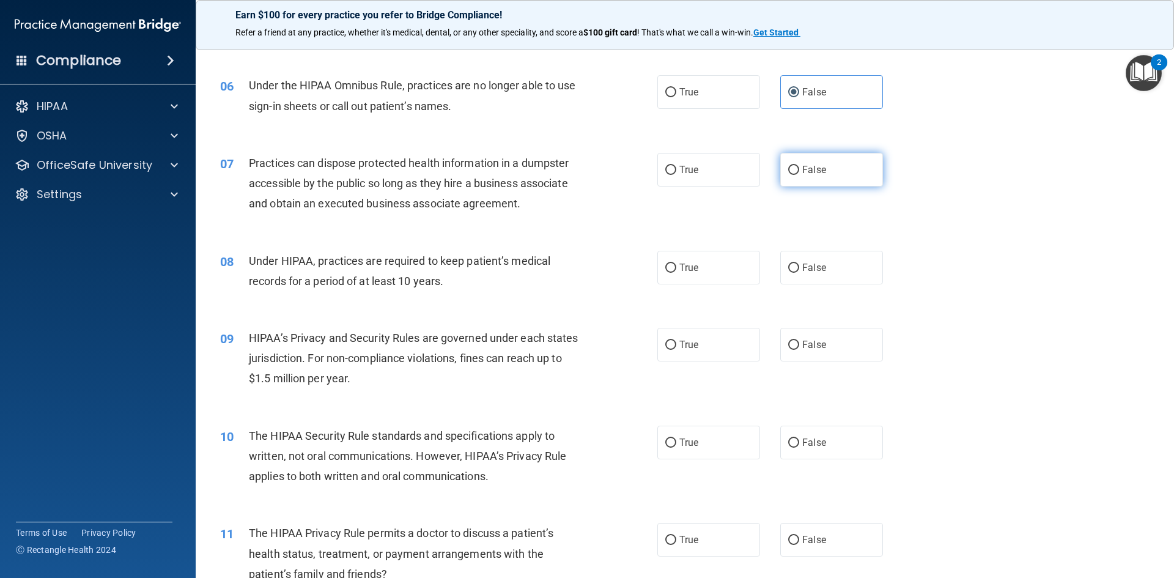
click at [835, 172] on label "False" at bounding box center [831, 170] width 103 height 34
click at [799, 172] on input "False" at bounding box center [793, 170] width 11 height 9
radio input "true"
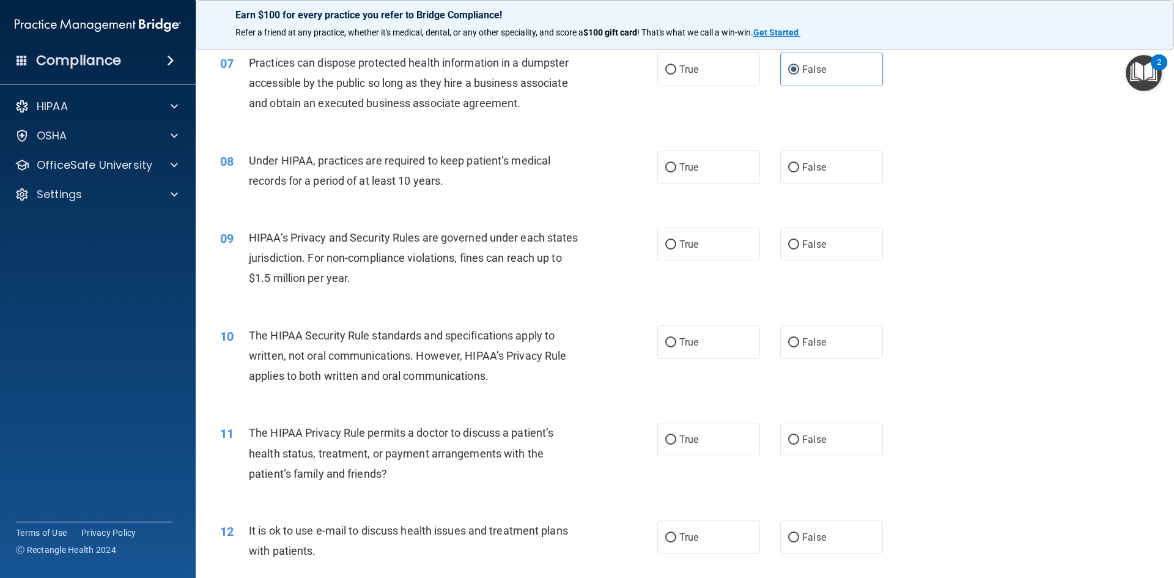
scroll to position [611, 0]
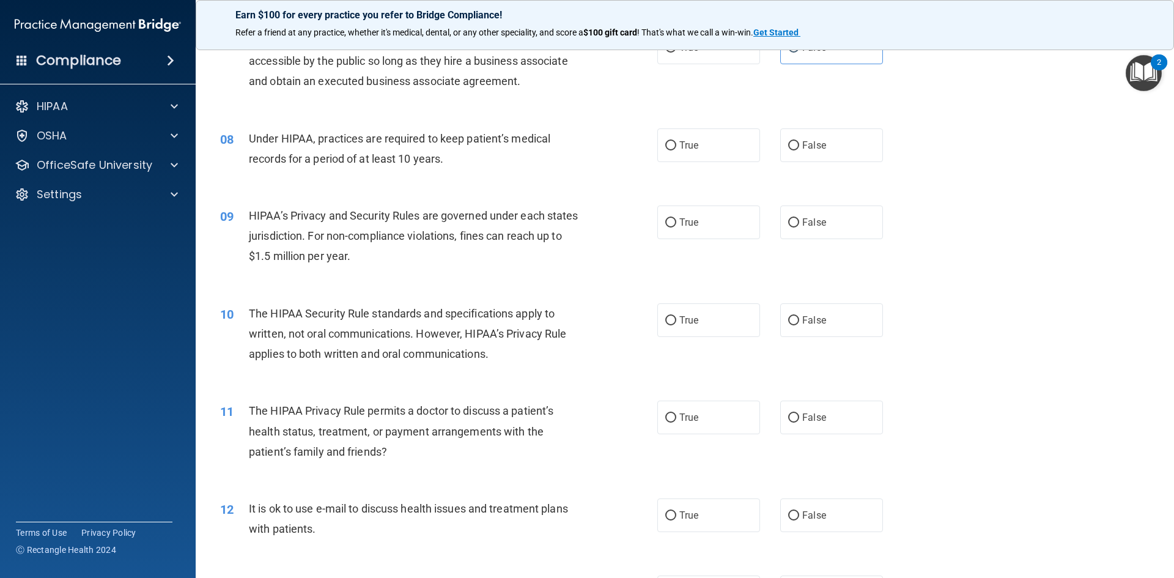
drag, startPoint x: 669, startPoint y: 146, endPoint x: 614, endPoint y: 144, distance: 55.1
click at [670, 146] on input "True" at bounding box center [670, 145] width 11 height 9
radio input "true"
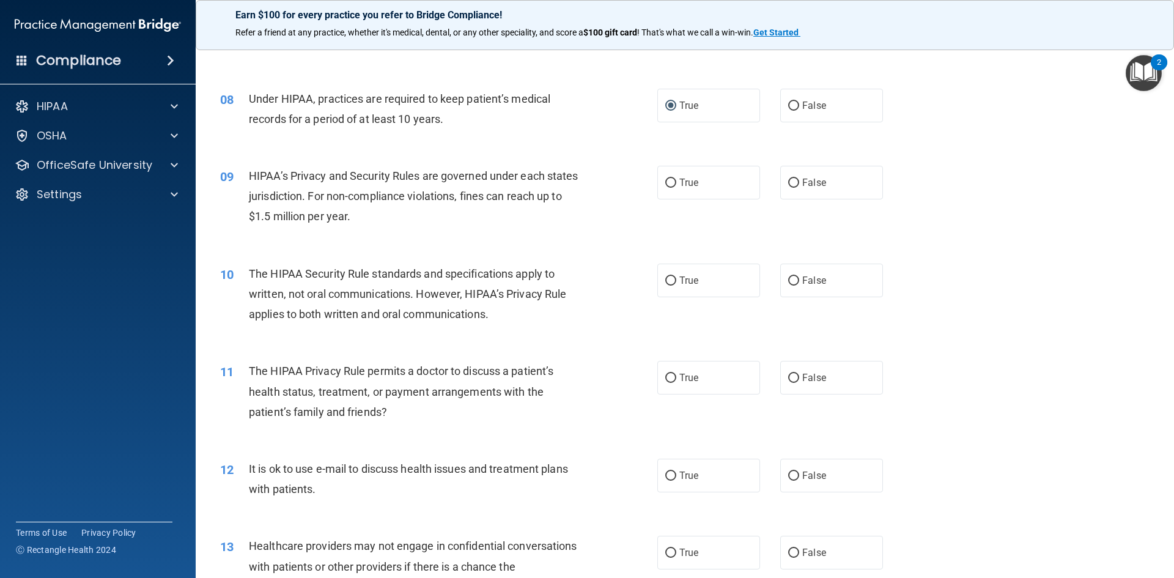
scroll to position [673, 0]
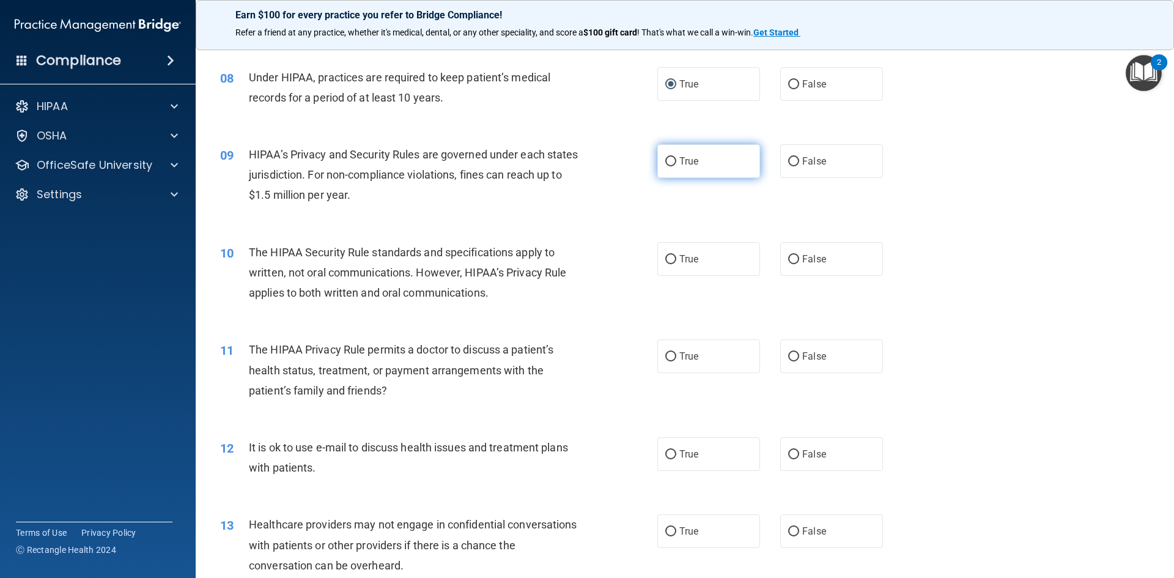
click at [679, 162] on span "True" at bounding box center [688, 161] width 19 height 12
click at [676, 162] on input "True" at bounding box center [670, 161] width 11 height 9
radio input "true"
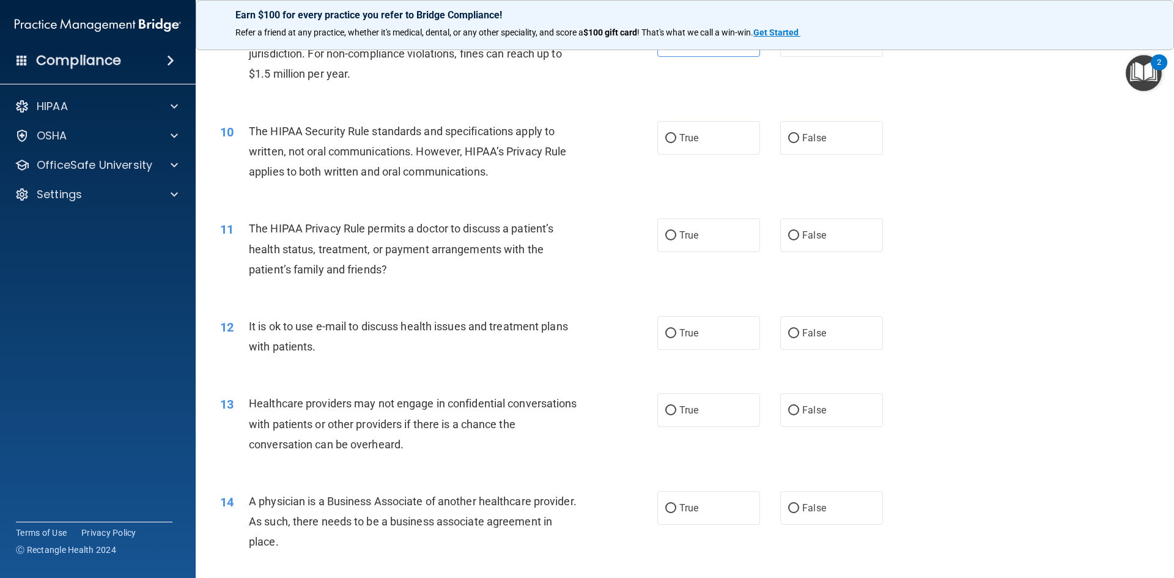
scroll to position [795, 0]
click at [813, 128] on label "False" at bounding box center [831, 137] width 103 height 34
click at [799, 133] on input "False" at bounding box center [793, 137] width 11 height 9
radio input "true"
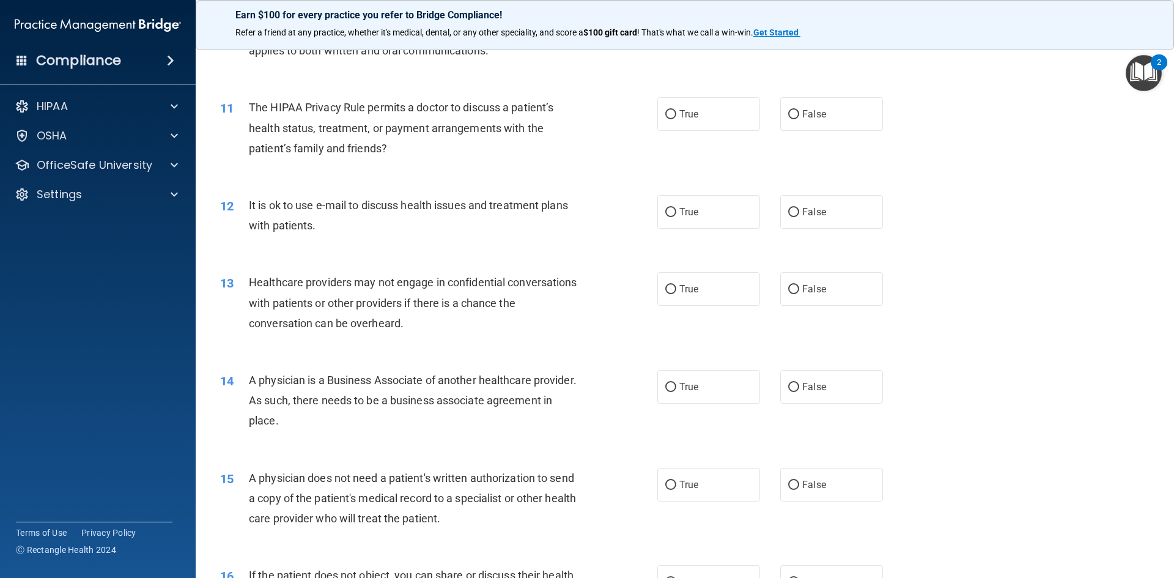
scroll to position [917, 0]
click at [717, 109] on label "True" at bounding box center [708, 112] width 103 height 34
click at [676, 109] on input "True" at bounding box center [670, 112] width 11 height 9
radio input "true"
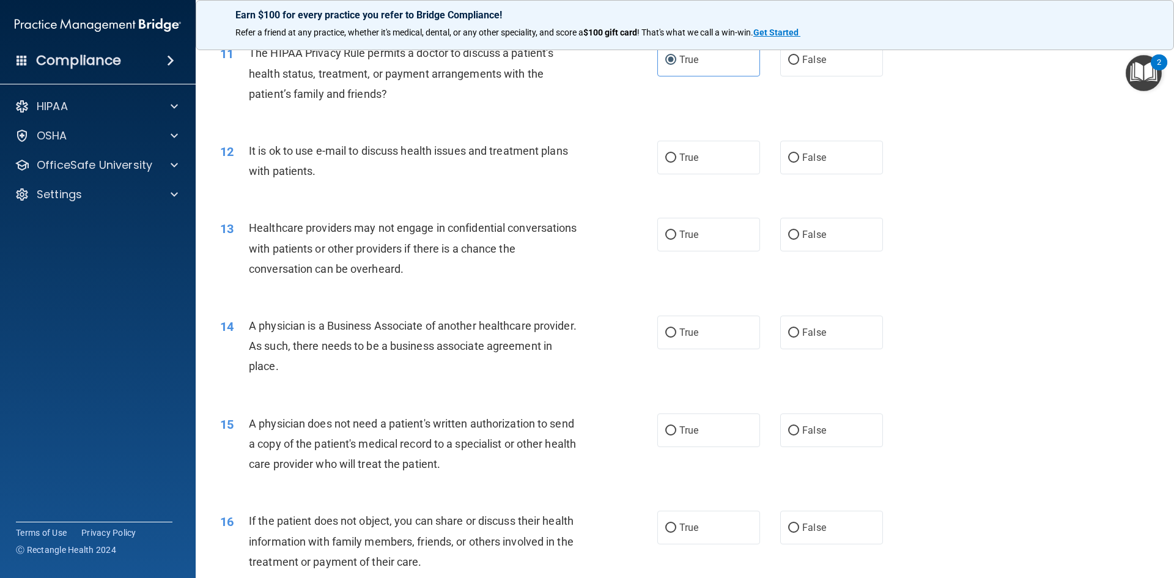
scroll to position [1039, 0]
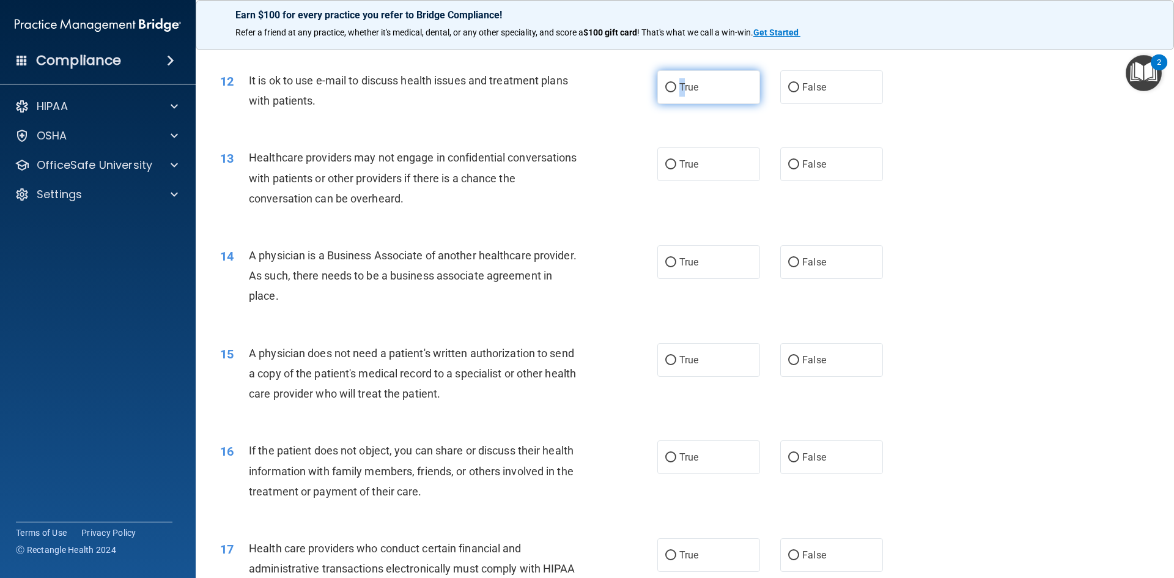
click at [680, 90] on span "True" at bounding box center [688, 87] width 19 height 12
click at [691, 100] on label "True" at bounding box center [708, 87] width 103 height 34
click at [676, 92] on input "True" at bounding box center [670, 87] width 11 height 9
radio input "true"
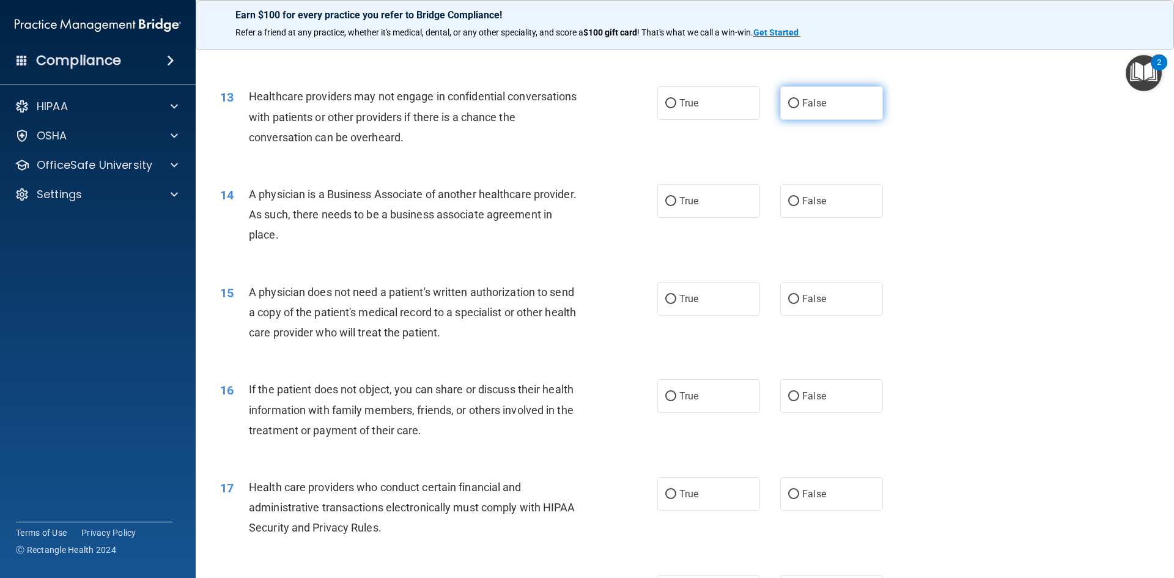
click at [819, 109] on label "False" at bounding box center [831, 103] width 103 height 34
click at [799, 108] on input "False" at bounding box center [793, 103] width 11 height 9
radio input "true"
click at [737, 110] on label "True" at bounding box center [708, 103] width 103 height 34
click at [676, 108] on input "True" at bounding box center [670, 103] width 11 height 9
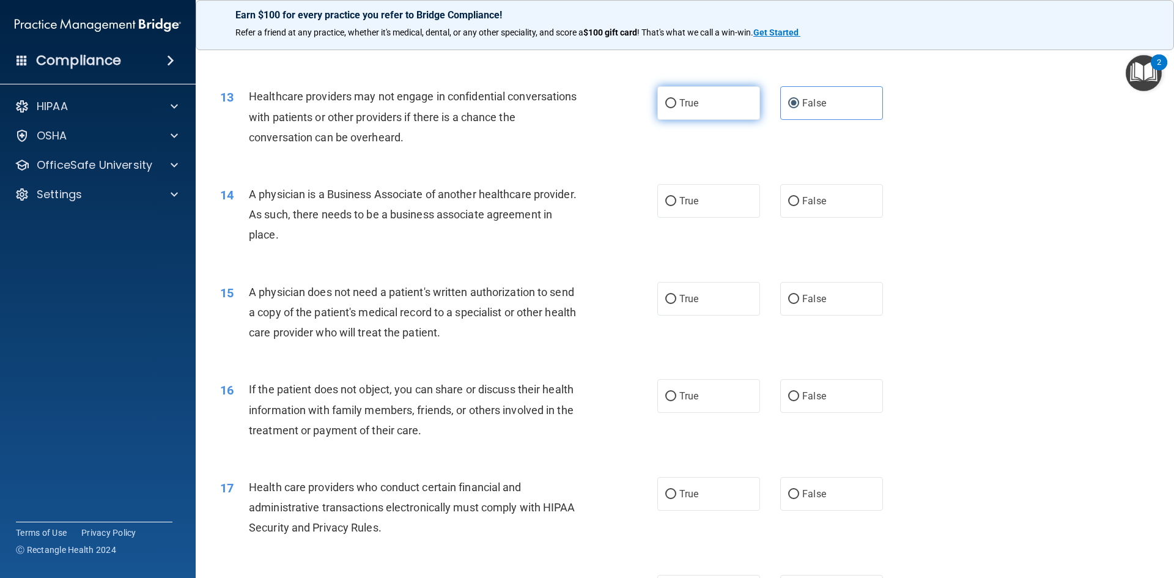
radio input "true"
radio input "false"
click at [657, 208] on label "True" at bounding box center [708, 201] width 103 height 34
click at [665, 206] on input "True" at bounding box center [670, 201] width 11 height 9
radio input "true"
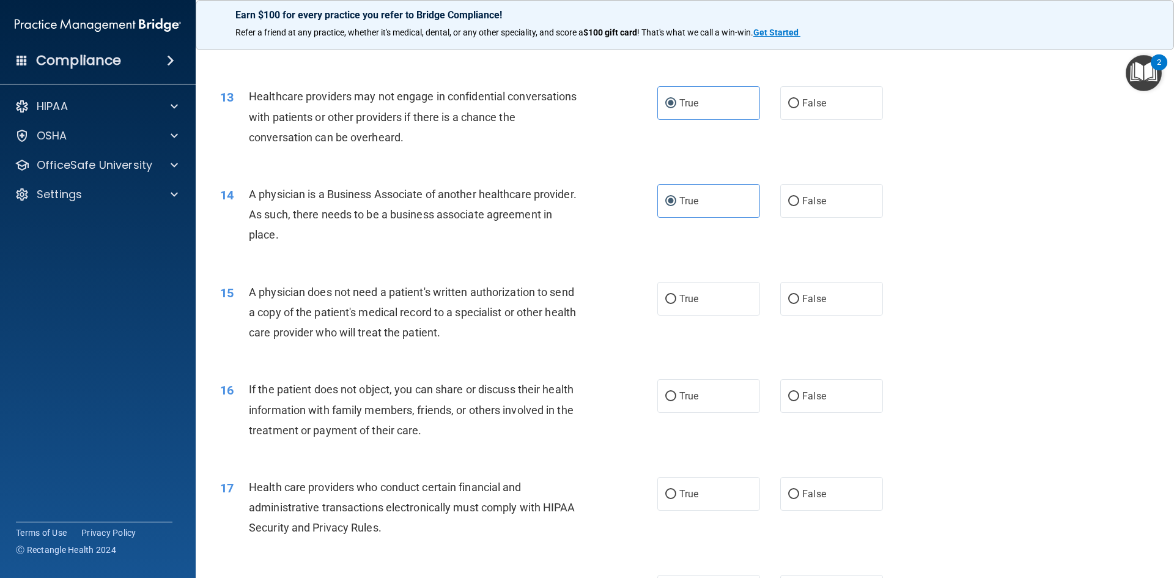
scroll to position [1162, 0]
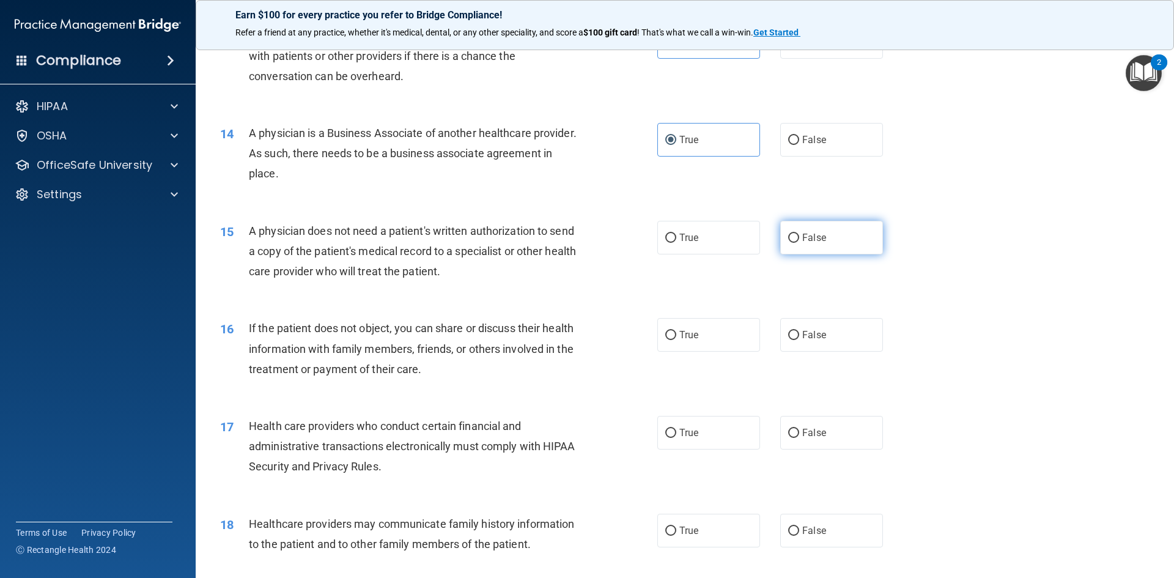
click at [815, 236] on span "False" at bounding box center [814, 238] width 24 height 12
click at [799, 236] on input "False" at bounding box center [793, 238] width 11 height 9
radio input "true"
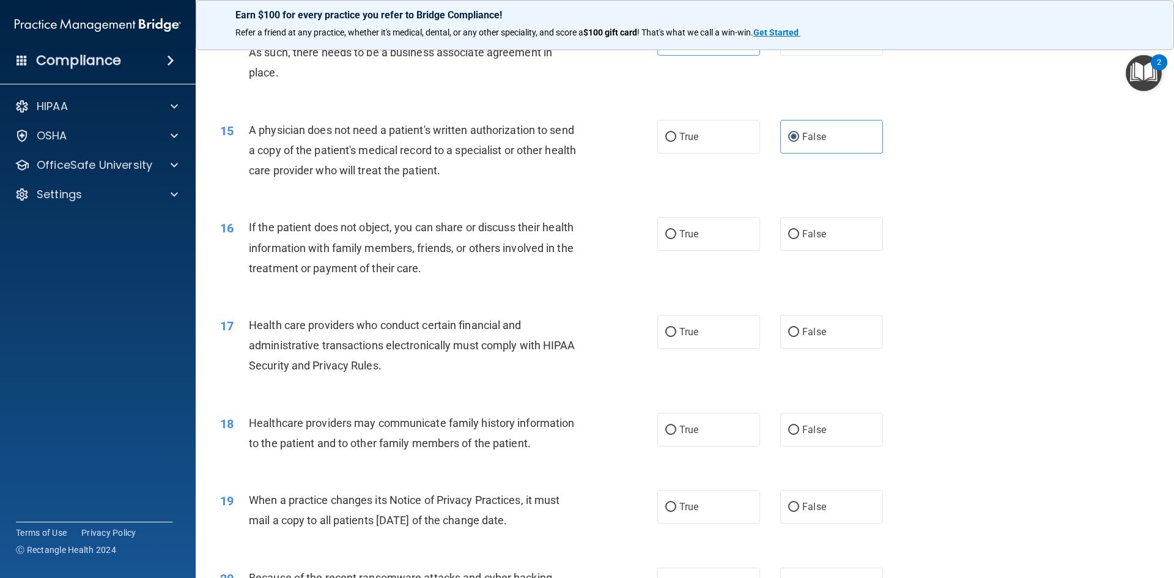
scroll to position [1284, 0]
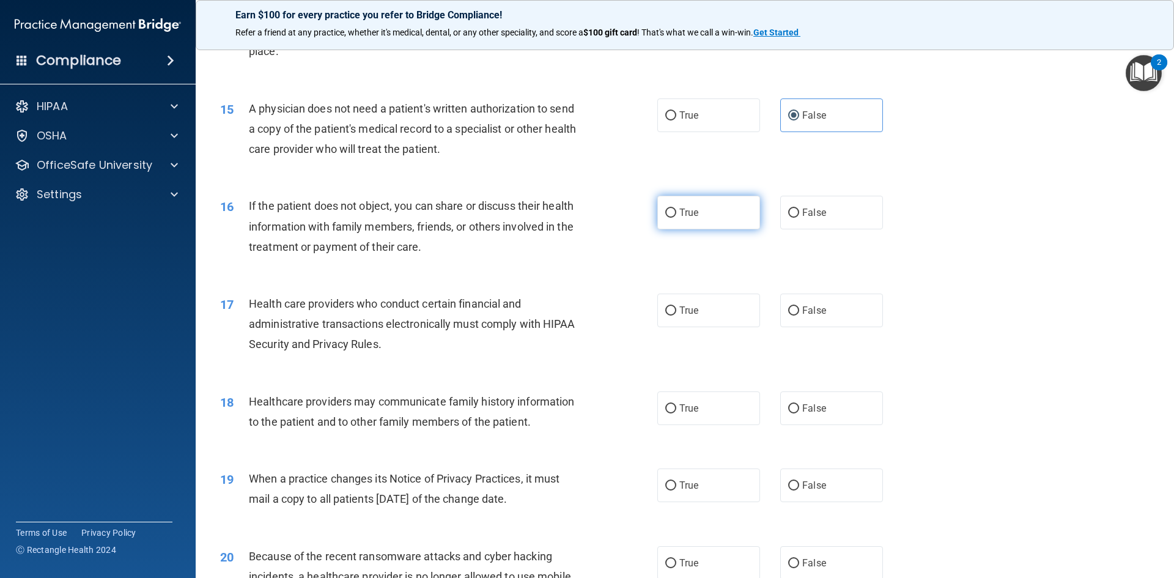
click at [726, 223] on label "True" at bounding box center [708, 213] width 103 height 34
click at [676, 218] on input "True" at bounding box center [670, 212] width 11 height 9
radio input "true"
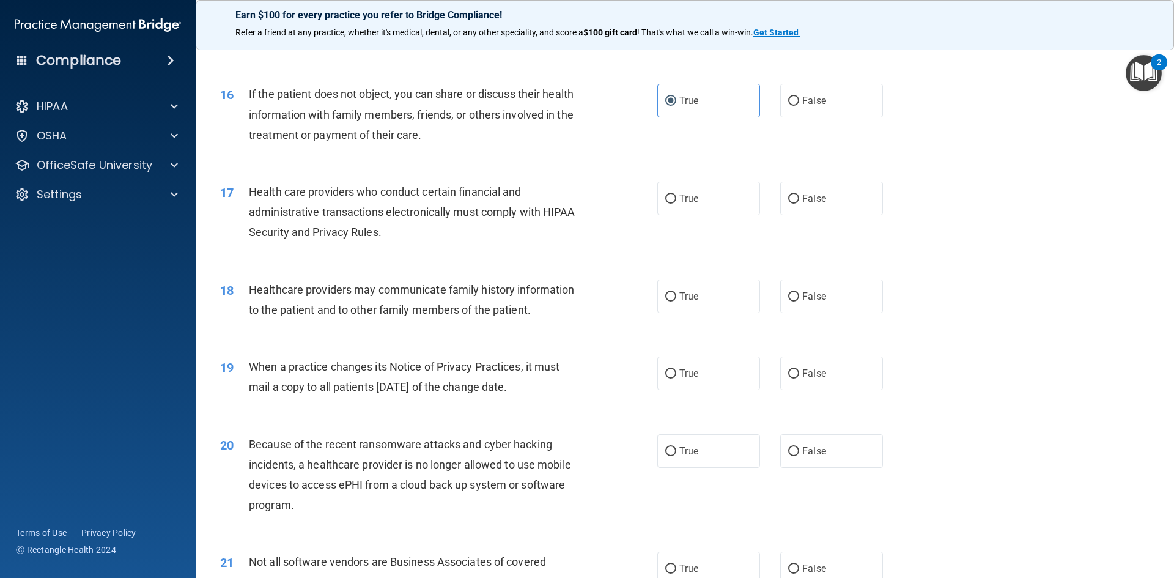
scroll to position [1406, 0]
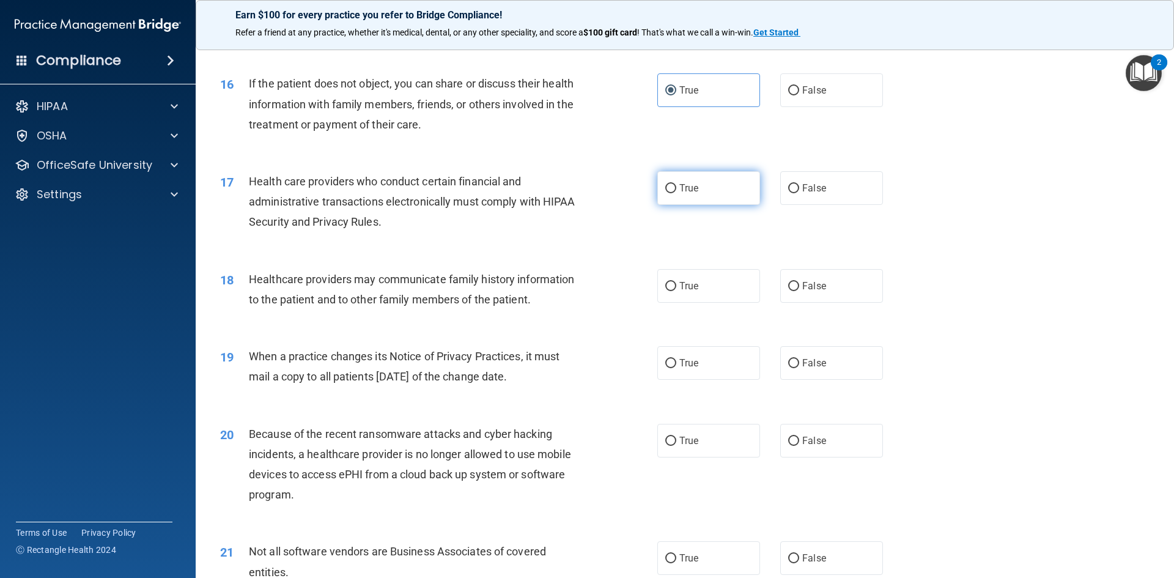
click at [665, 192] on input "True" at bounding box center [670, 188] width 11 height 9
radio input "true"
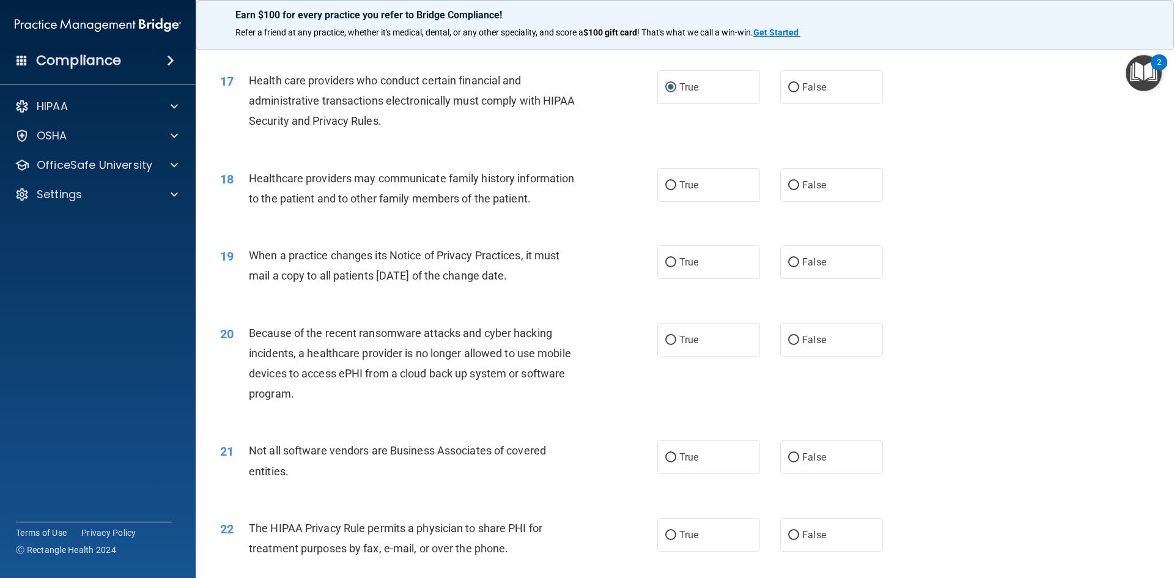
scroll to position [1528, 0]
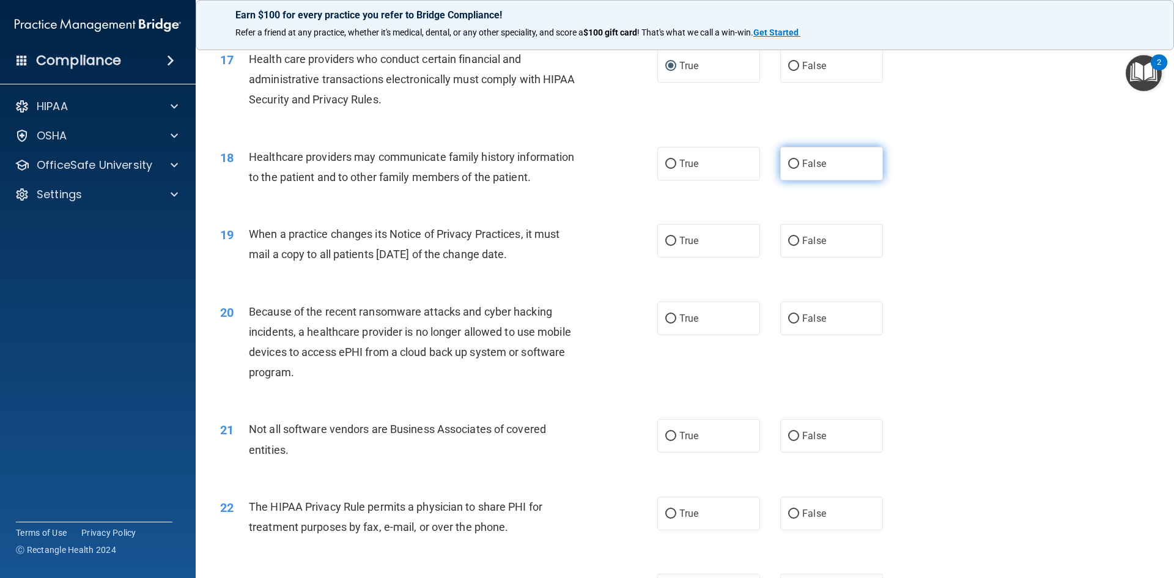
click at [826, 164] on label "False" at bounding box center [831, 164] width 103 height 34
click at [799, 164] on input "False" at bounding box center [793, 164] width 11 height 9
radio input "true"
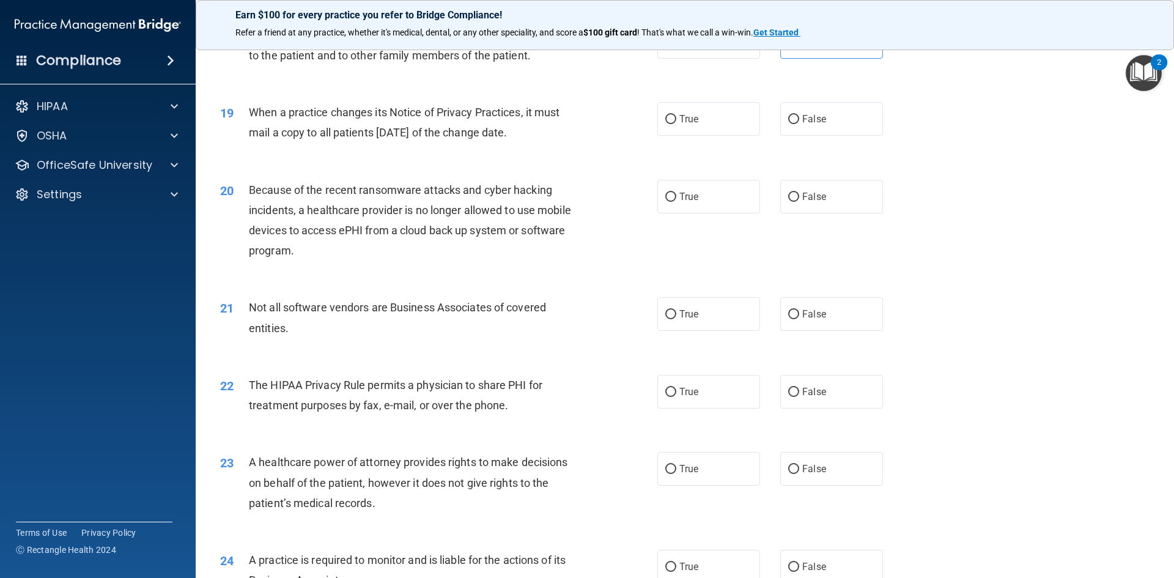
scroll to position [1651, 0]
click at [687, 133] on label "True" at bounding box center [708, 118] width 103 height 34
click at [676, 124] on input "True" at bounding box center [670, 118] width 11 height 9
radio input "true"
click at [727, 191] on label "True" at bounding box center [708, 196] width 103 height 34
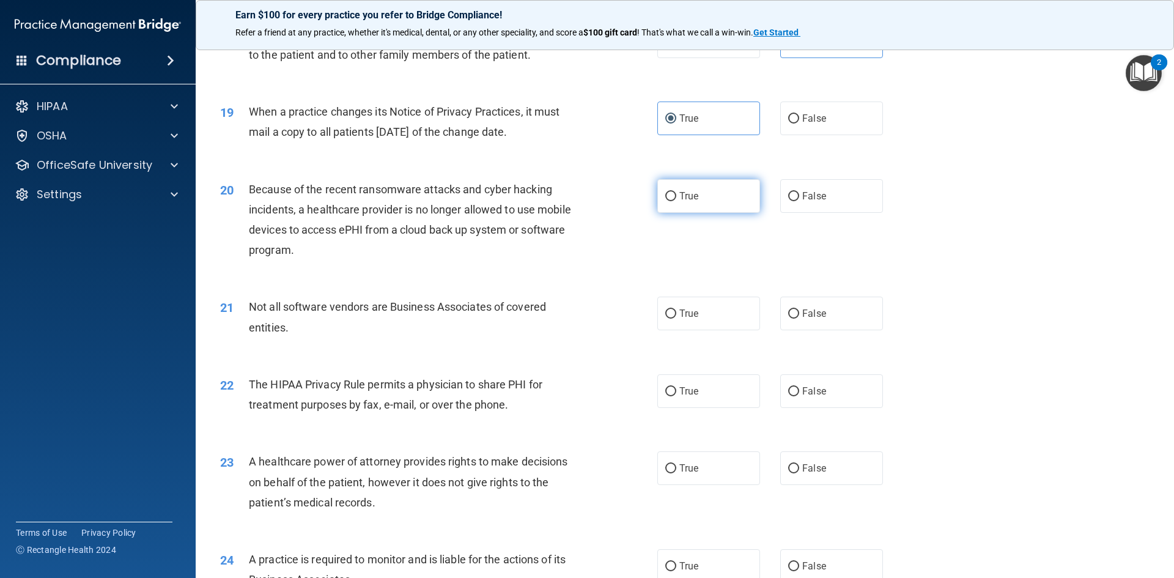
click at [676, 192] on input "True" at bounding box center [670, 196] width 11 height 9
radio input "true"
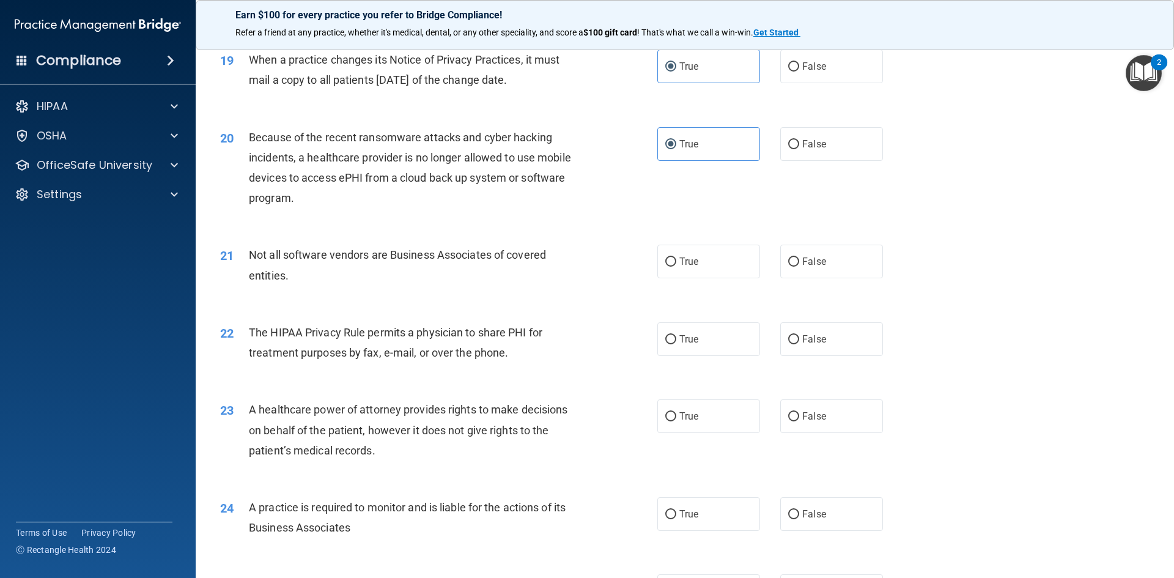
scroll to position [1773, 0]
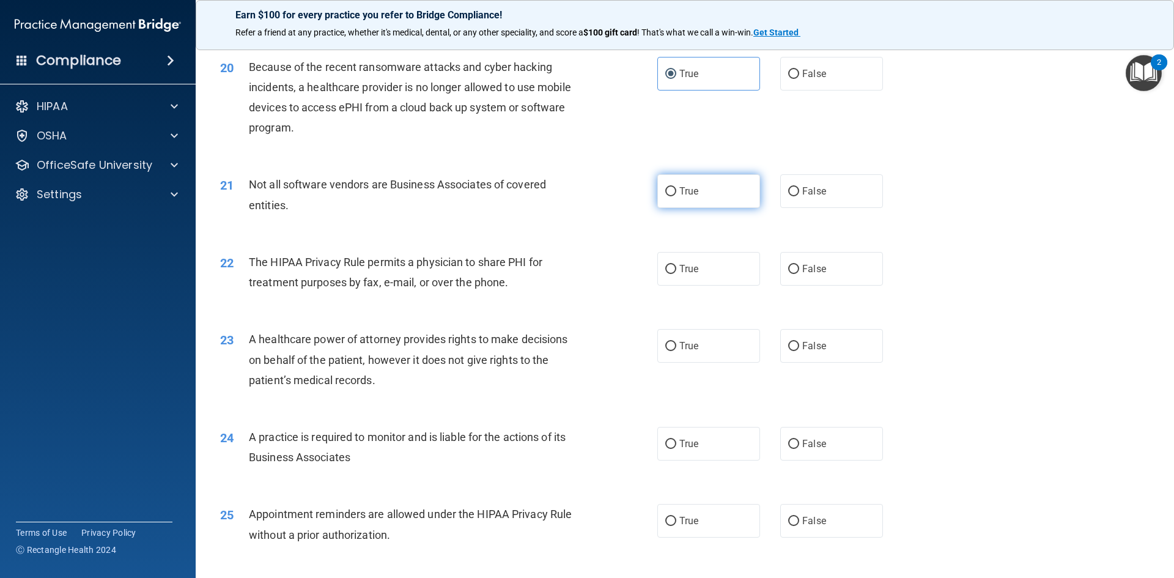
click at [720, 196] on label "True" at bounding box center [708, 191] width 103 height 34
click at [676, 196] on input "True" at bounding box center [670, 191] width 11 height 9
radio input "true"
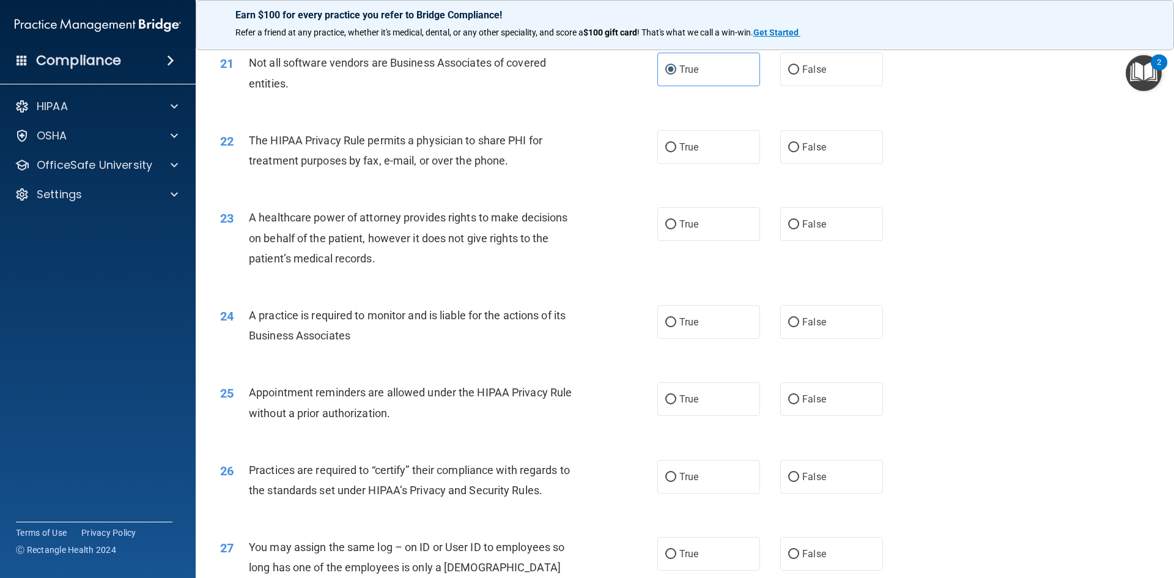
scroll to position [1895, 0]
click at [717, 157] on label "True" at bounding box center [708, 147] width 103 height 34
click at [676, 152] on input "True" at bounding box center [670, 146] width 11 height 9
radio input "true"
click at [780, 152] on label "False" at bounding box center [831, 147] width 103 height 34
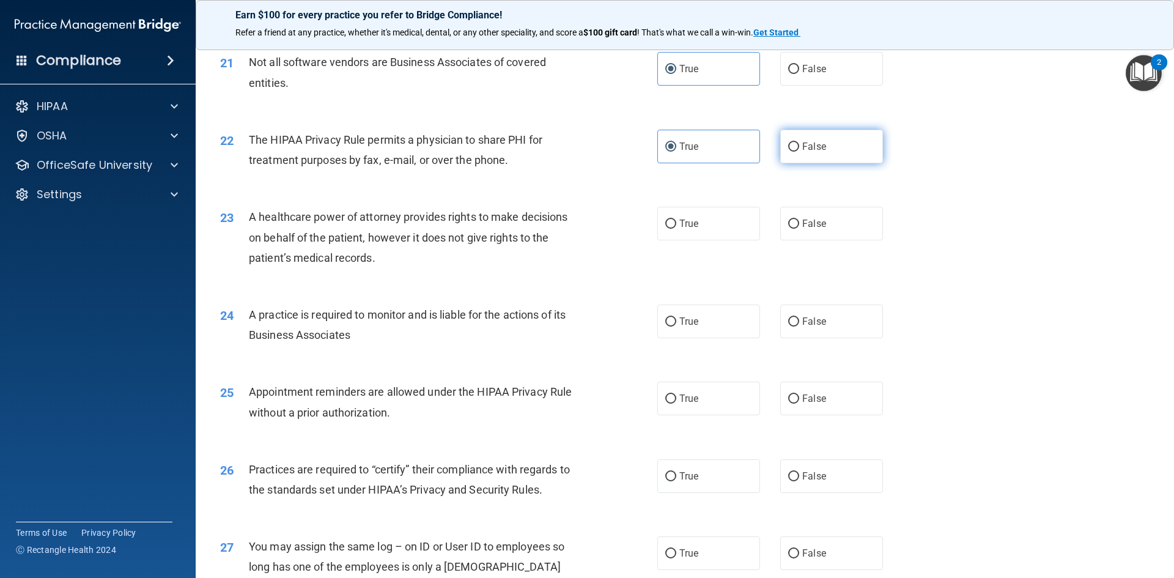
click at [788, 152] on input "False" at bounding box center [793, 146] width 11 height 9
radio input "true"
radio input "false"
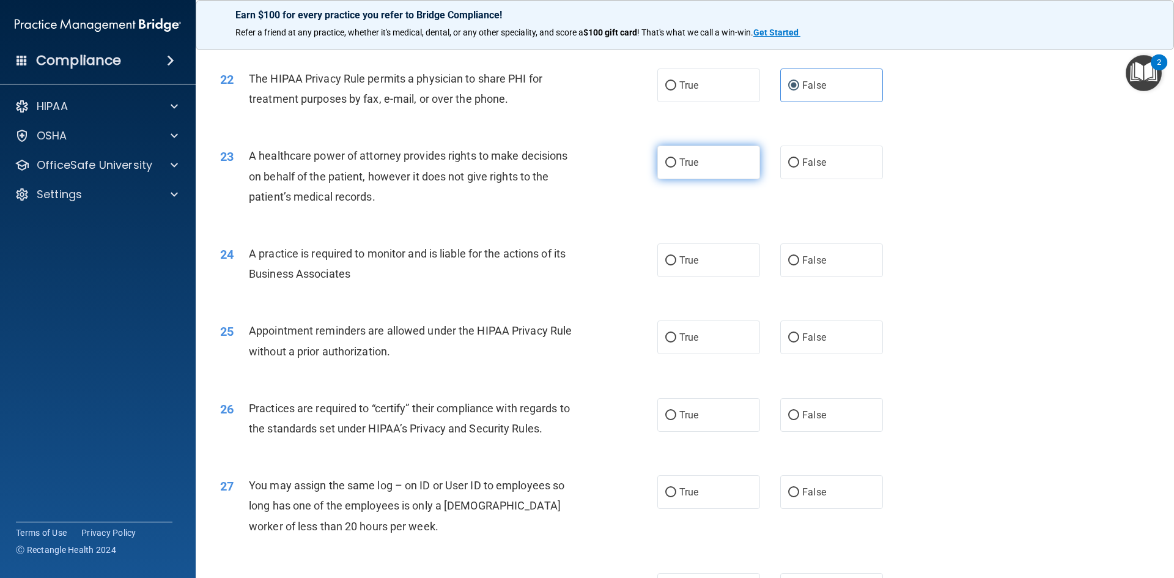
click at [715, 158] on label "True" at bounding box center [708, 163] width 103 height 34
click at [676, 158] on input "True" at bounding box center [670, 162] width 11 height 9
radio input "true"
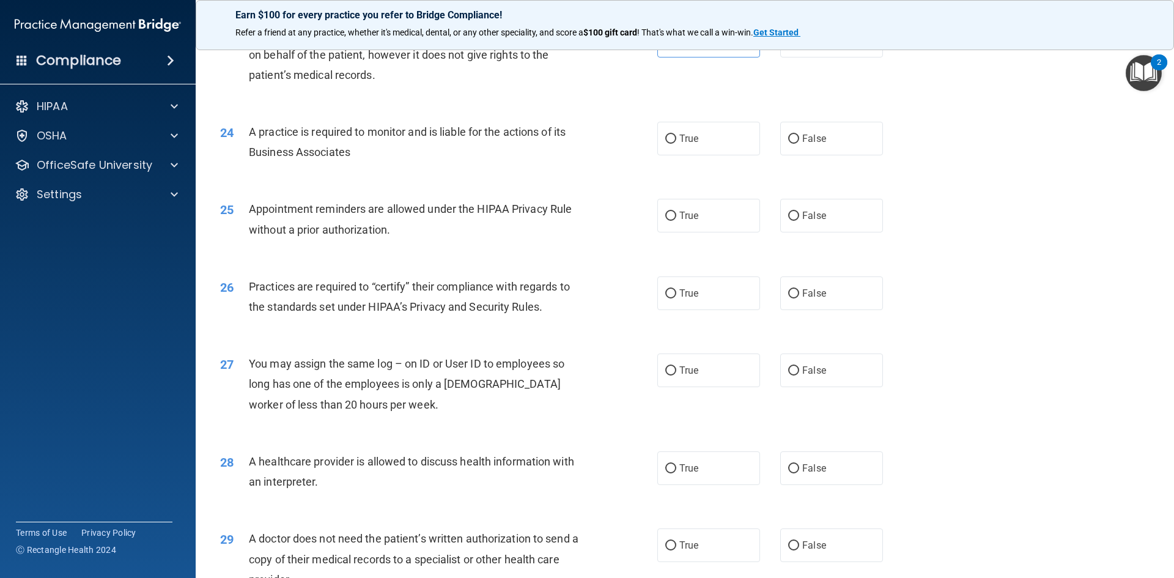
scroll to position [2079, 0]
click at [691, 139] on span "True" at bounding box center [688, 138] width 19 height 12
click at [676, 139] on input "True" at bounding box center [670, 138] width 11 height 9
radio input "true"
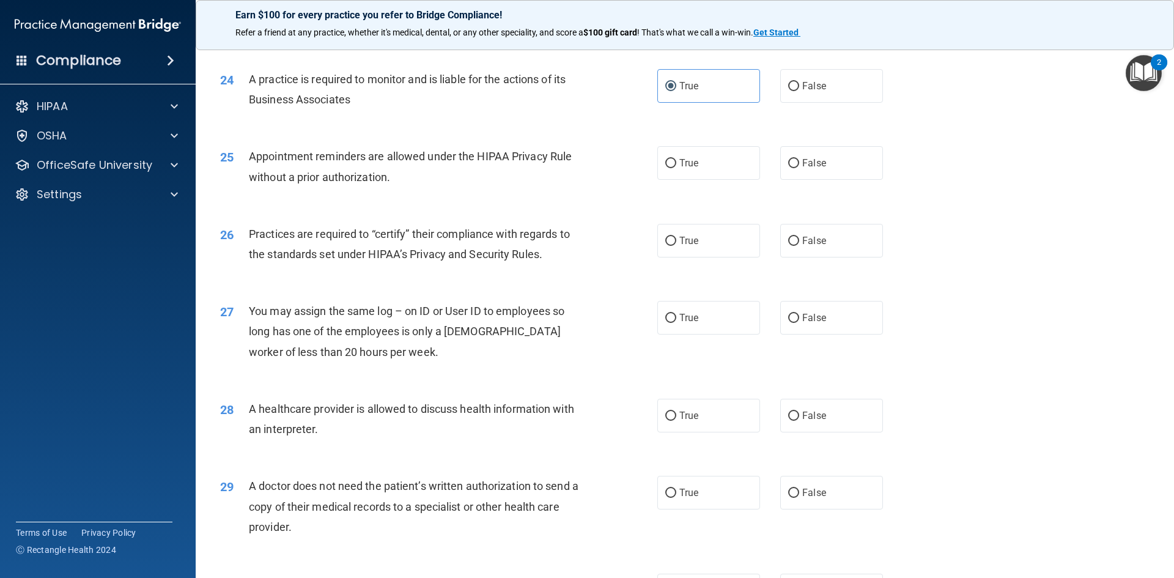
scroll to position [2201, 0]
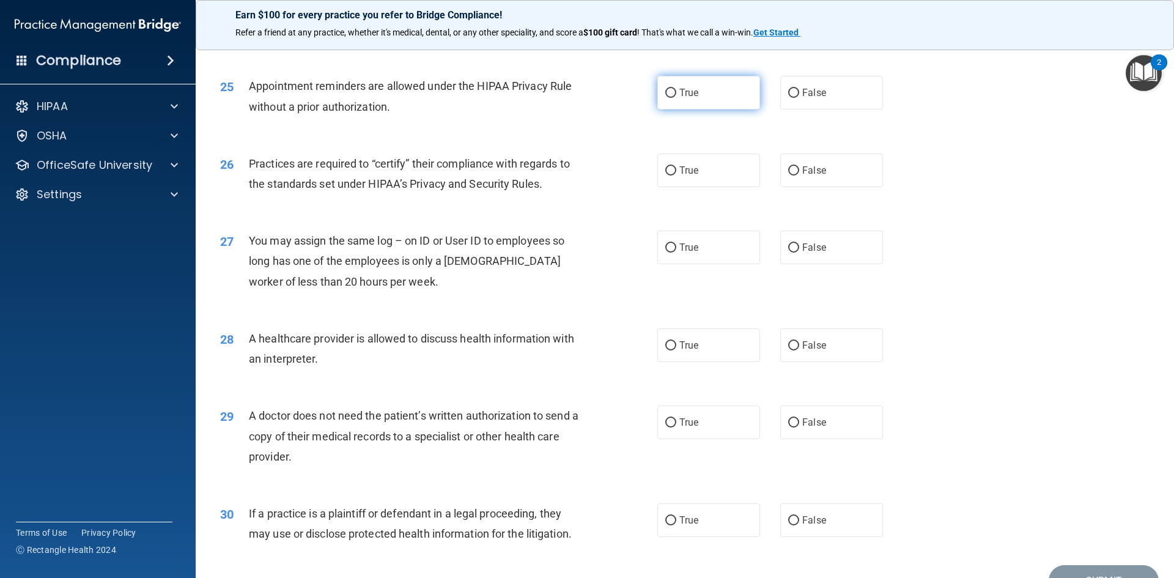
click at [720, 90] on label "True" at bounding box center [708, 93] width 103 height 34
click at [676, 90] on input "True" at bounding box center [670, 93] width 11 height 9
radio input "true"
click at [721, 165] on label "True" at bounding box center [708, 170] width 103 height 34
click at [676, 166] on input "True" at bounding box center [670, 170] width 11 height 9
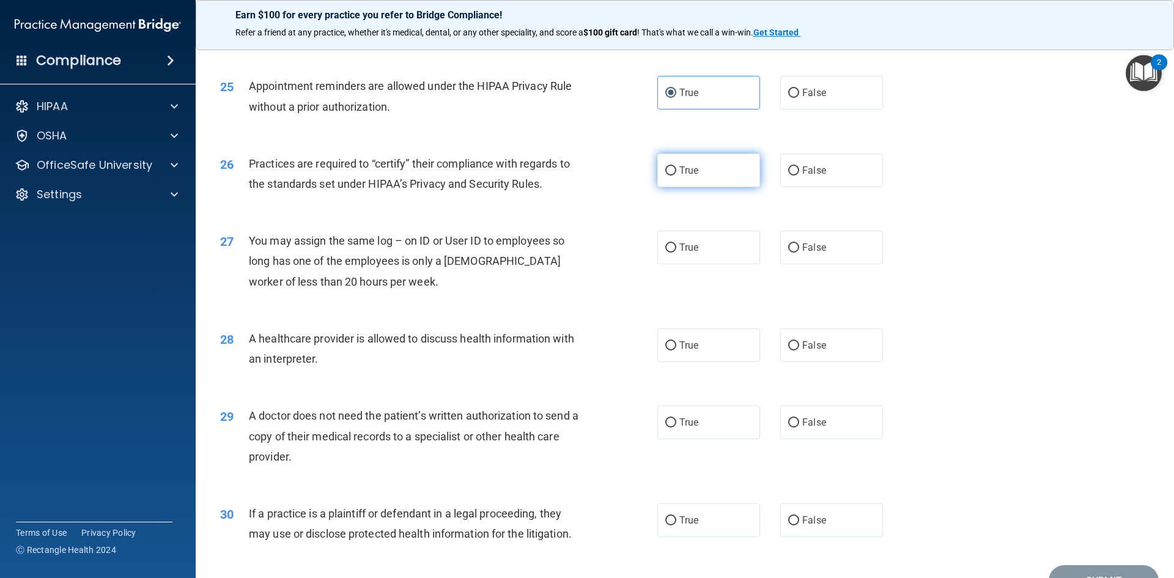
radio input "true"
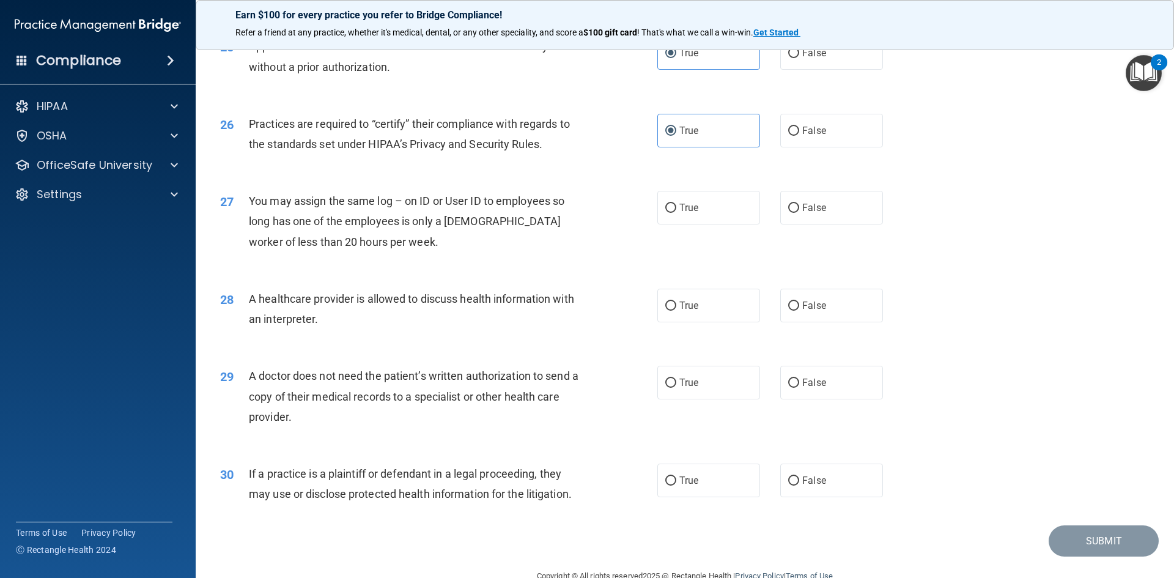
scroll to position [2262, 0]
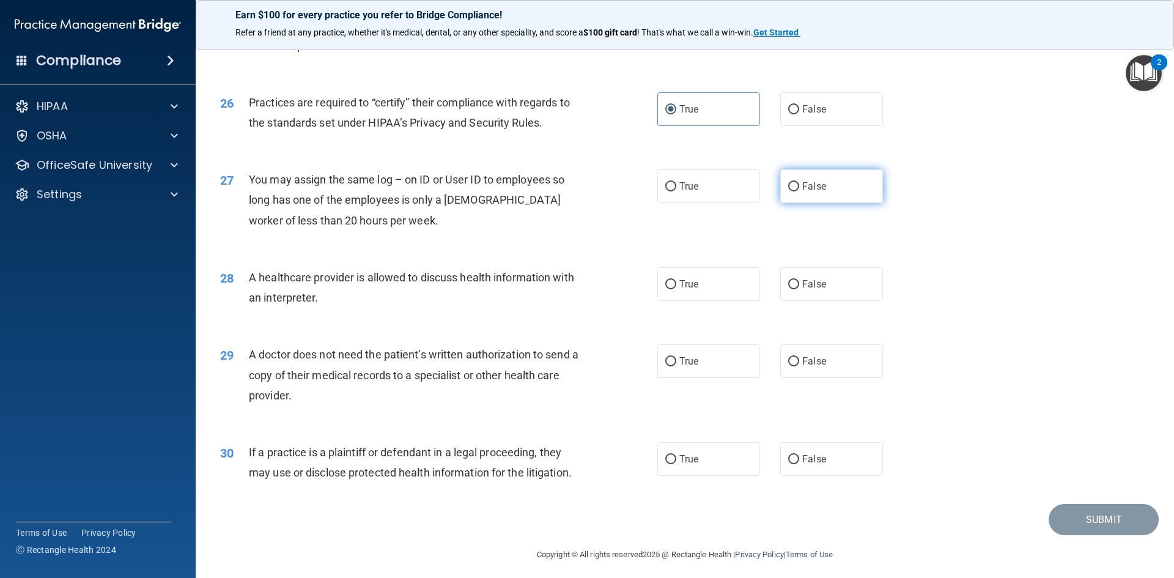
click at [786, 178] on label "False" at bounding box center [831, 186] width 103 height 34
click at [788, 182] on input "False" at bounding box center [793, 186] width 11 height 9
radio input "true"
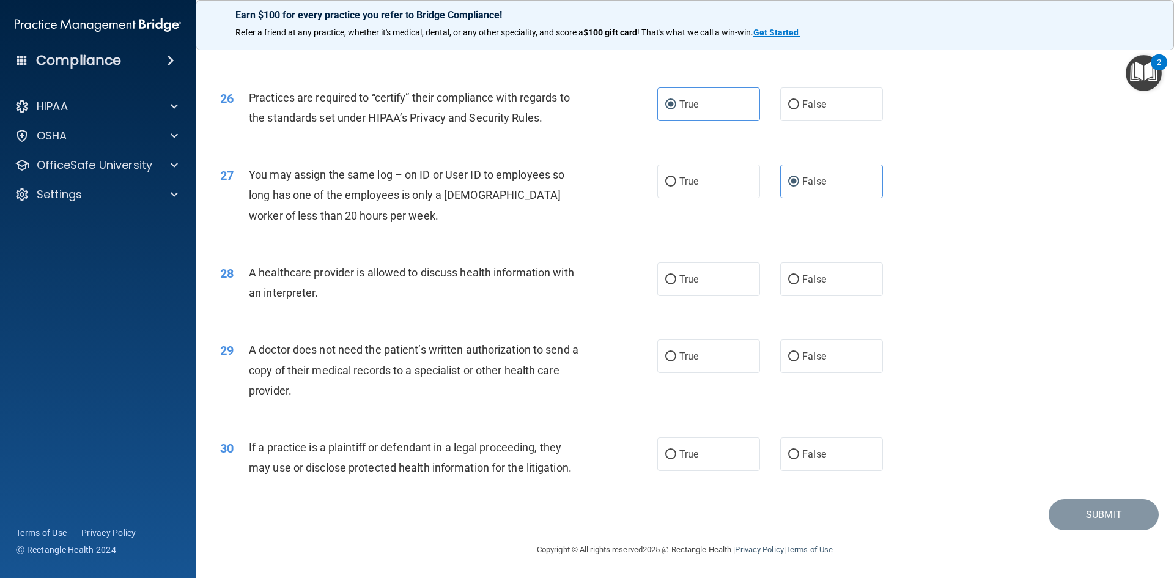
scroll to position [2268, 0]
click at [799, 286] on label "False" at bounding box center [831, 278] width 103 height 34
click at [799, 283] on input "False" at bounding box center [793, 278] width 11 height 9
radio input "true"
click at [798, 284] on label "False" at bounding box center [831, 278] width 103 height 34
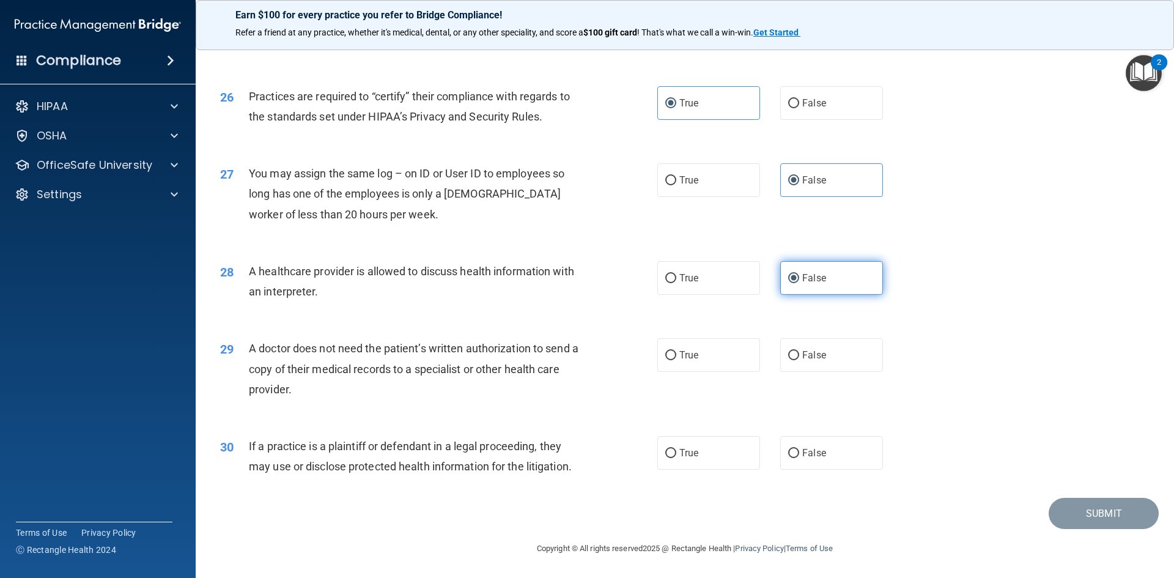
click at [798, 283] on input "False" at bounding box center [793, 278] width 11 height 9
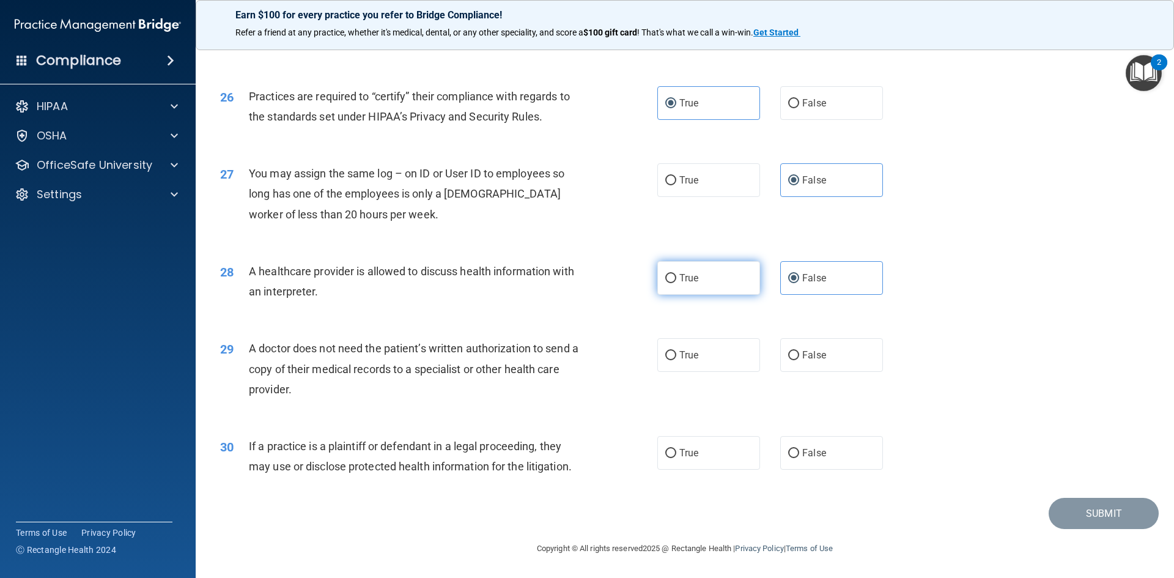
click at [746, 281] on label "True" at bounding box center [708, 278] width 103 height 34
click at [676, 281] on input "True" at bounding box center [670, 278] width 11 height 9
radio input "true"
radio input "false"
drag, startPoint x: 813, startPoint y: 364, endPoint x: 803, endPoint y: 364, distance: 9.8
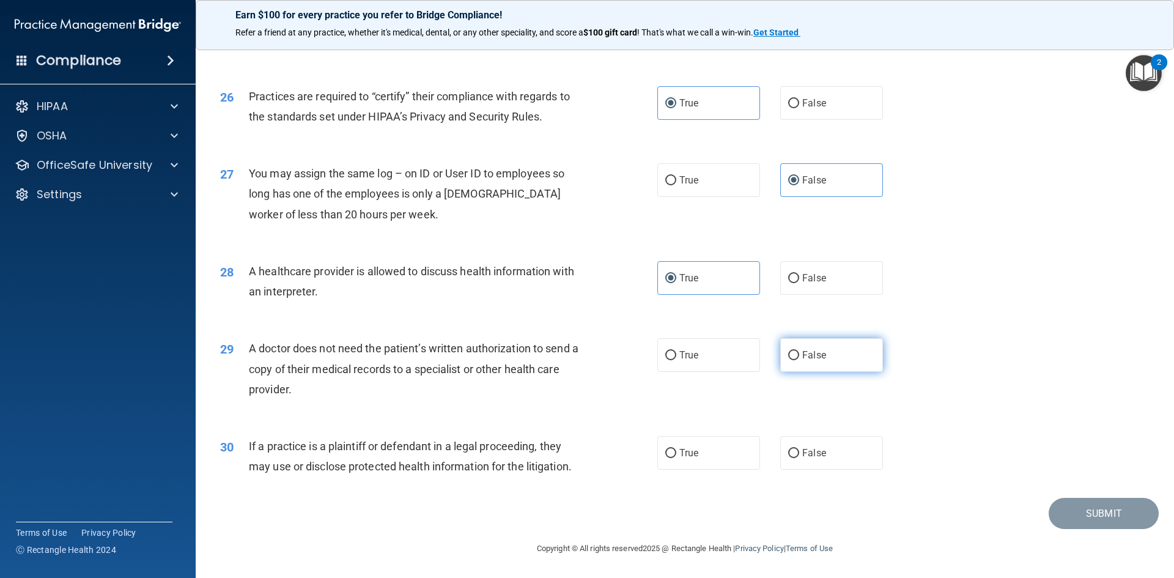
click at [813, 364] on label "False" at bounding box center [831, 355] width 103 height 34
click at [799, 360] on input "False" at bounding box center [793, 355] width 11 height 9
radio input "true"
click at [819, 463] on label "False" at bounding box center [831, 453] width 103 height 34
click at [799, 458] on input "False" at bounding box center [793, 453] width 11 height 9
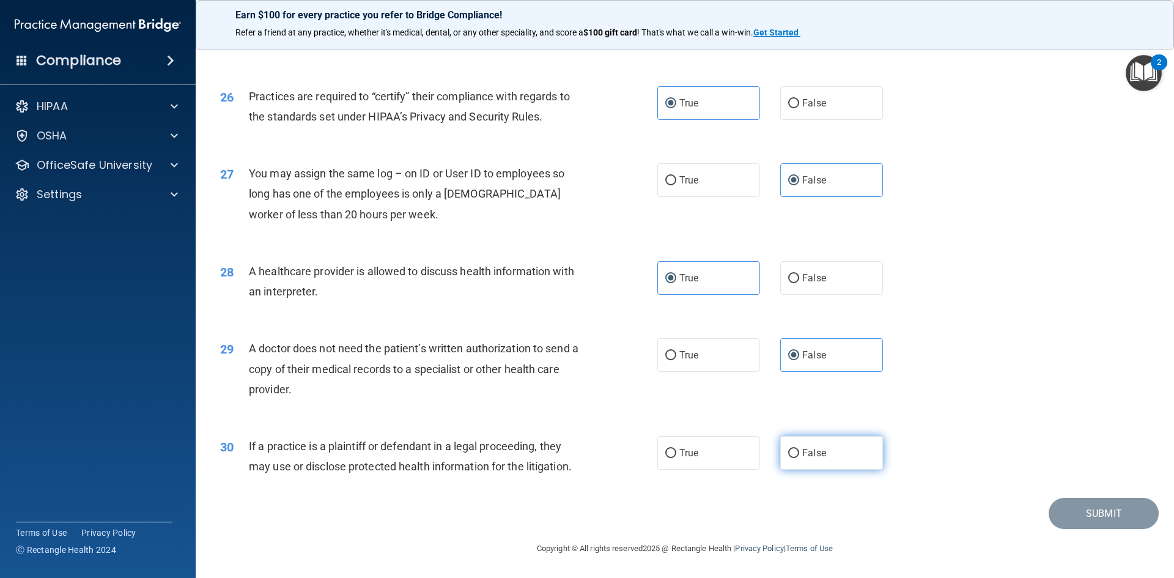
radio input "true"
click at [1074, 506] on button "Submit" at bounding box center [1104, 513] width 110 height 31
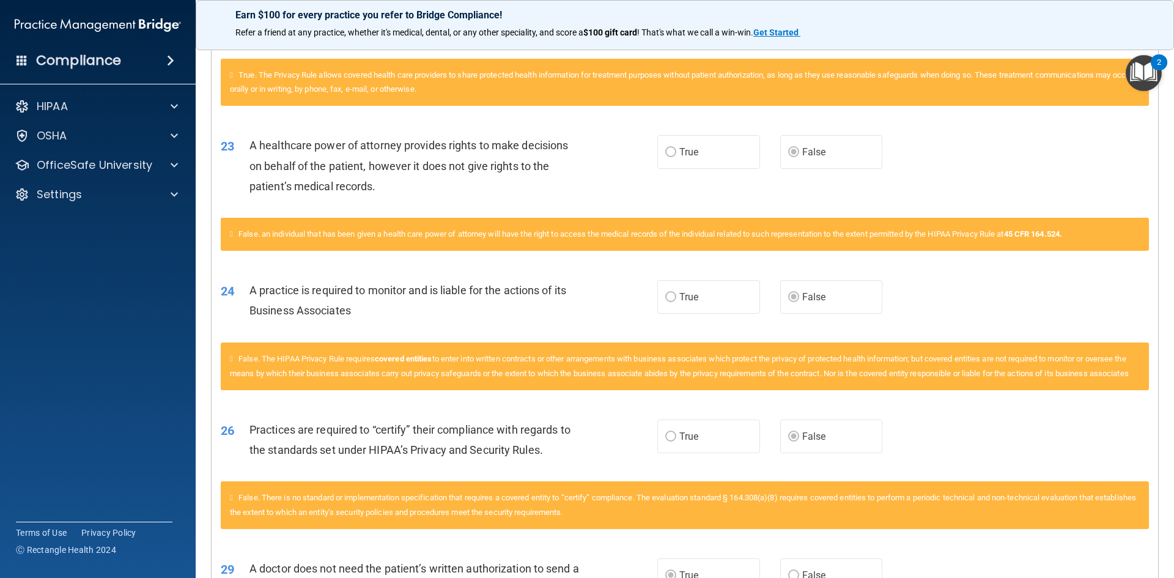
scroll to position [1760, 0]
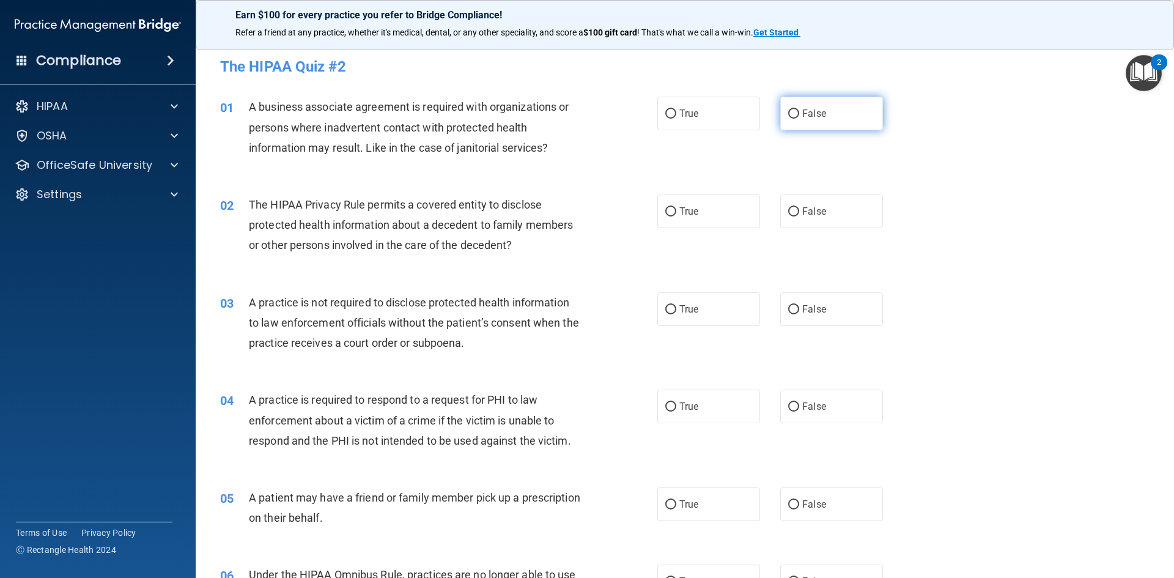
click at [792, 115] on input "False" at bounding box center [793, 113] width 11 height 9
radio input "true"
click at [717, 207] on label "True" at bounding box center [708, 211] width 103 height 34
click at [676, 207] on input "True" at bounding box center [670, 211] width 11 height 9
radio input "true"
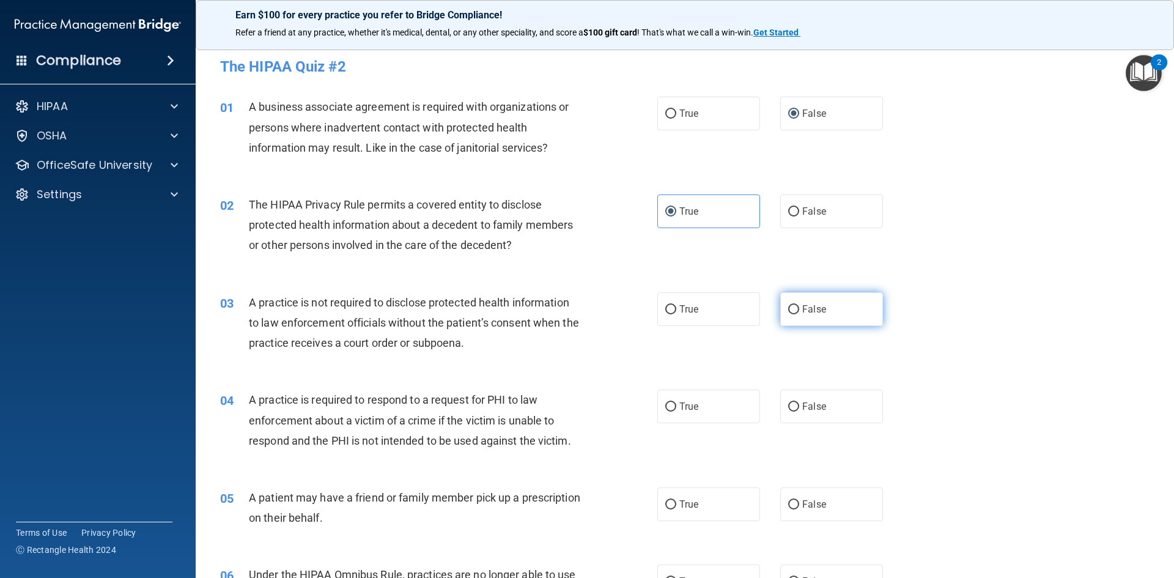
click at [810, 308] on span "False" at bounding box center [814, 309] width 24 height 12
click at [799, 308] on input "False" at bounding box center [793, 309] width 11 height 9
radio input "true"
click at [691, 415] on label "True" at bounding box center [708, 406] width 103 height 34
click at [676, 411] on input "True" at bounding box center [670, 406] width 11 height 9
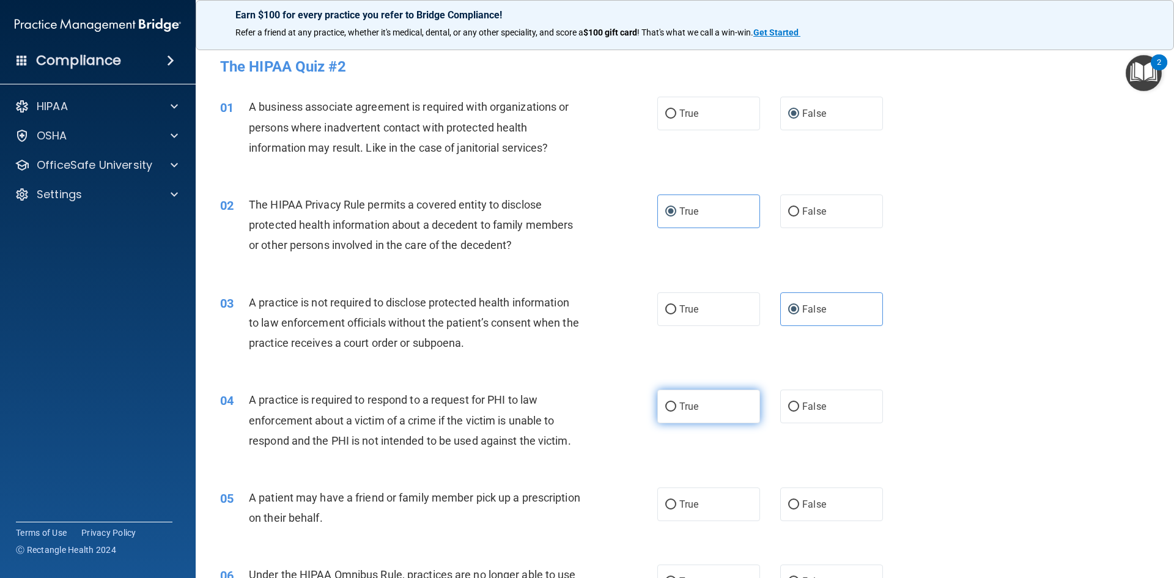
radio input "true"
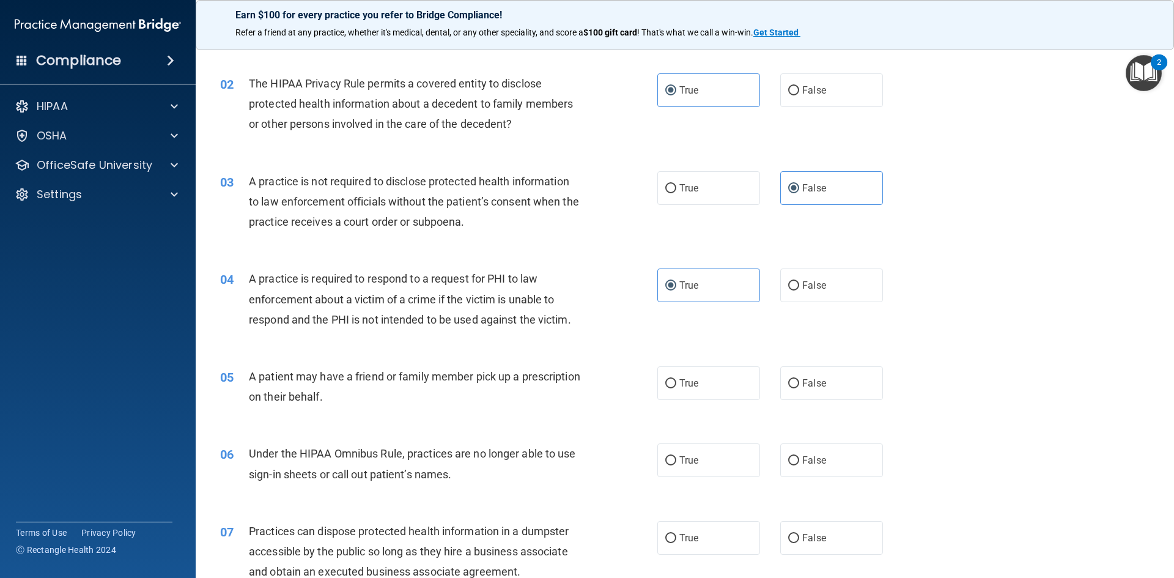
scroll to position [122, 0]
click at [700, 382] on label "True" at bounding box center [708, 382] width 103 height 34
click at [676, 382] on input "True" at bounding box center [670, 382] width 11 height 9
radio input "true"
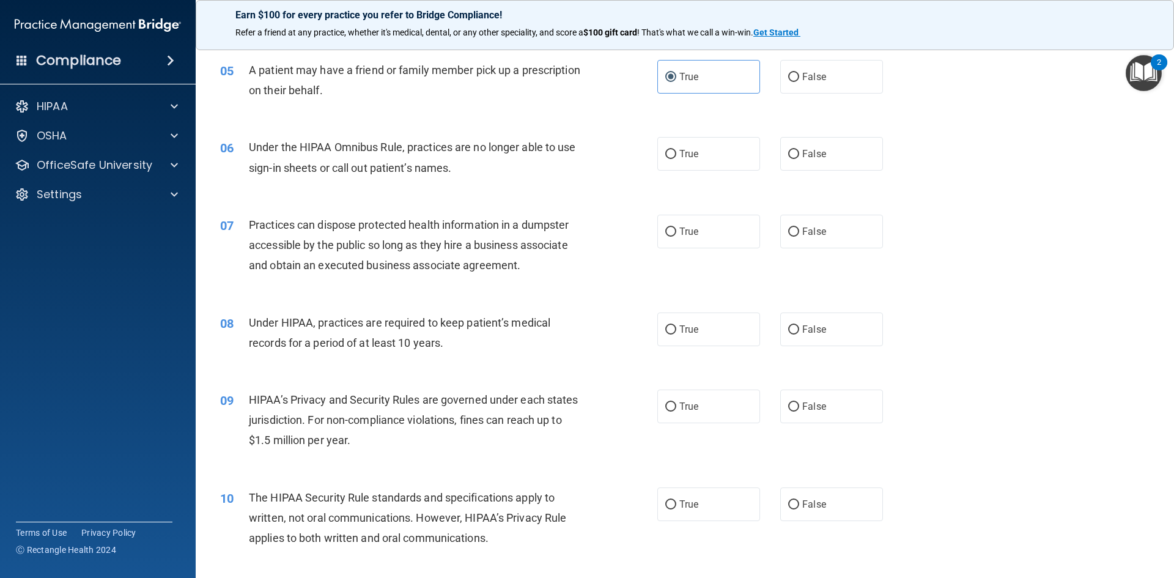
scroll to position [428, 0]
click at [802, 161] on label "False" at bounding box center [831, 153] width 103 height 34
click at [799, 158] on input "False" at bounding box center [793, 153] width 11 height 9
radio input "true"
click at [809, 228] on span "False" at bounding box center [814, 231] width 24 height 12
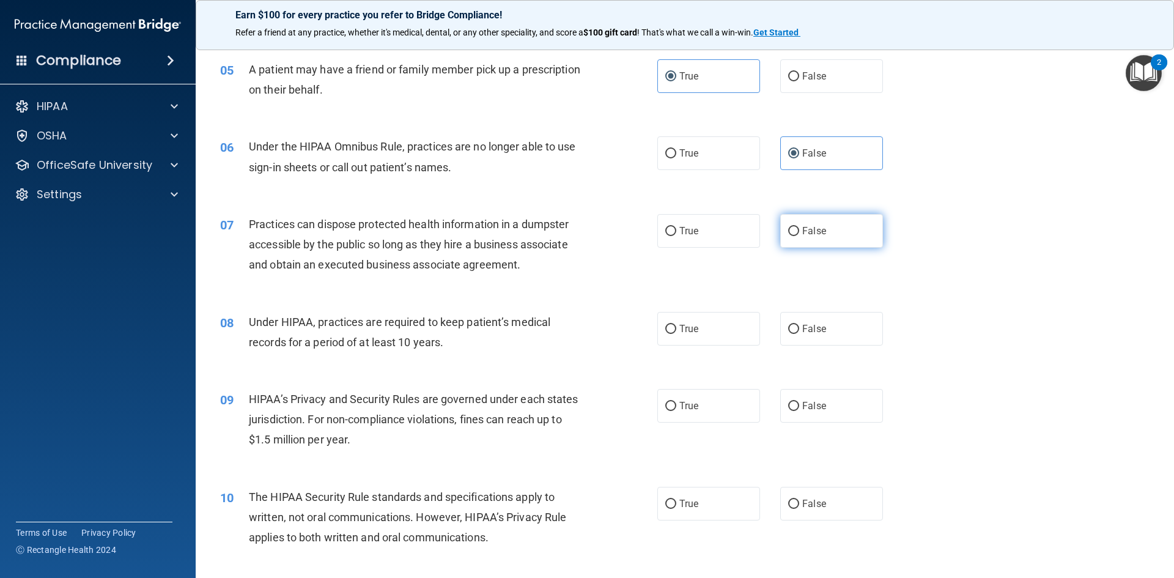
click at [799, 228] on input "False" at bounding box center [793, 231] width 11 height 9
radio input "true"
click at [817, 329] on span "False" at bounding box center [814, 329] width 24 height 12
click at [799, 329] on input "False" at bounding box center [793, 329] width 11 height 9
radio input "true"
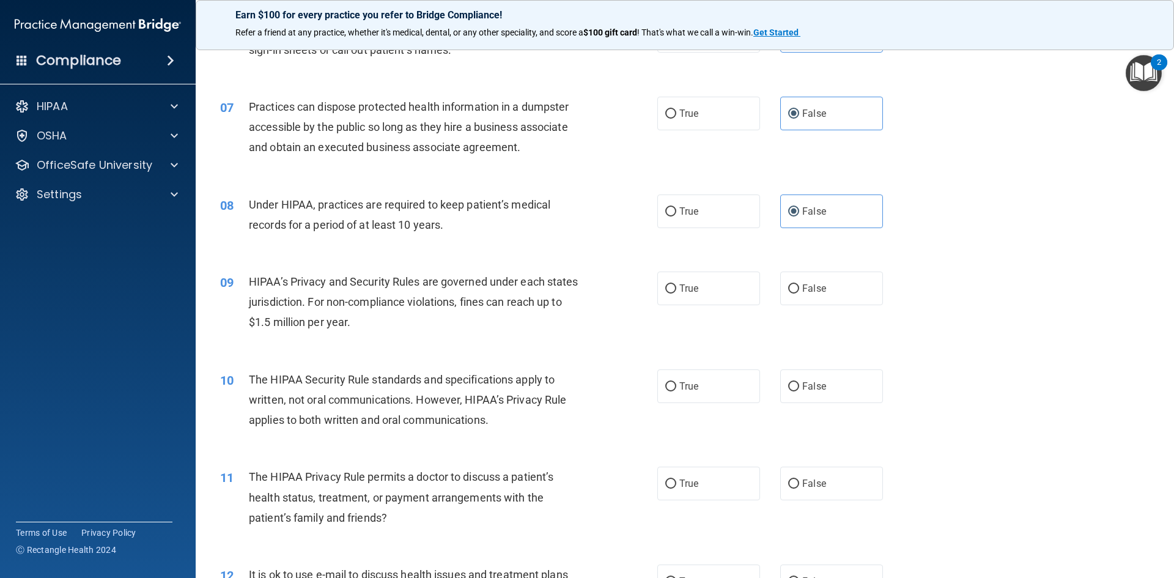
scroll to position [550, 0]
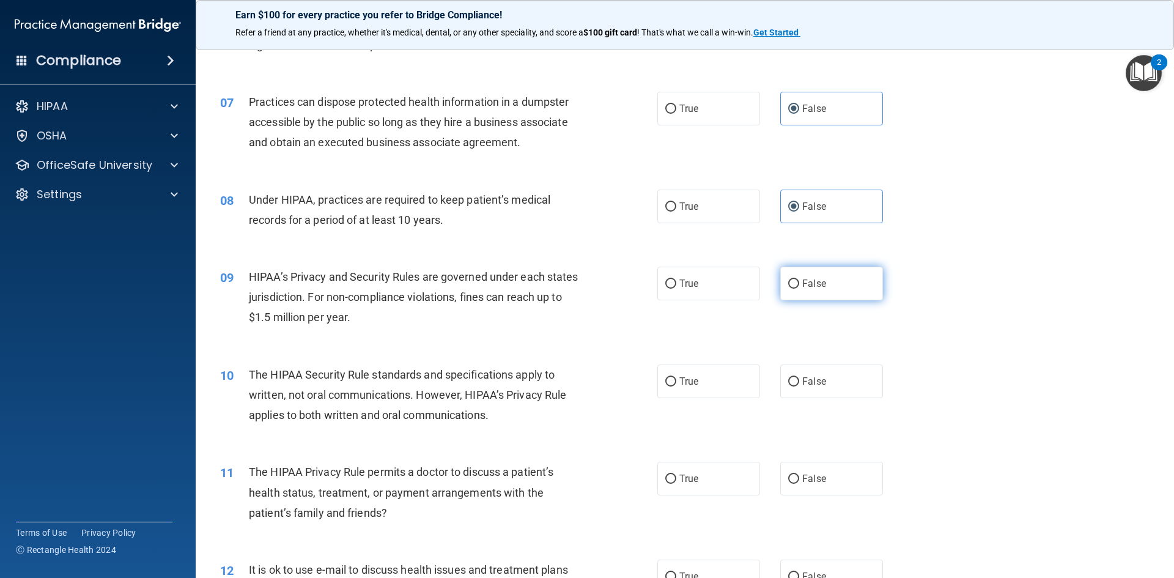
click at [800, 294] on label "False" at bounding box center [831, 284] width 103 height 34
click at [799, 289] on input "False" at bounding box center [793, 283] width 11 height 9
radio input "true"
click at [707, 376] on label "True" at bounding box center [708, 381] width 103 height 34
click at [676, 377] on input "True" at bounding box center [670, 381] width 11 height 9
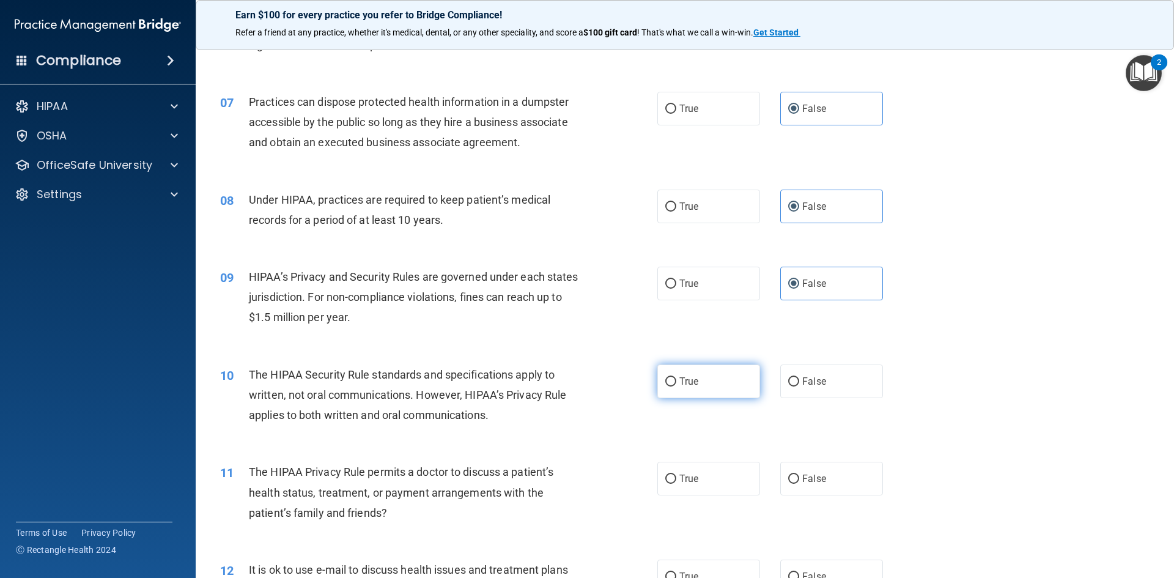
radio input "true"
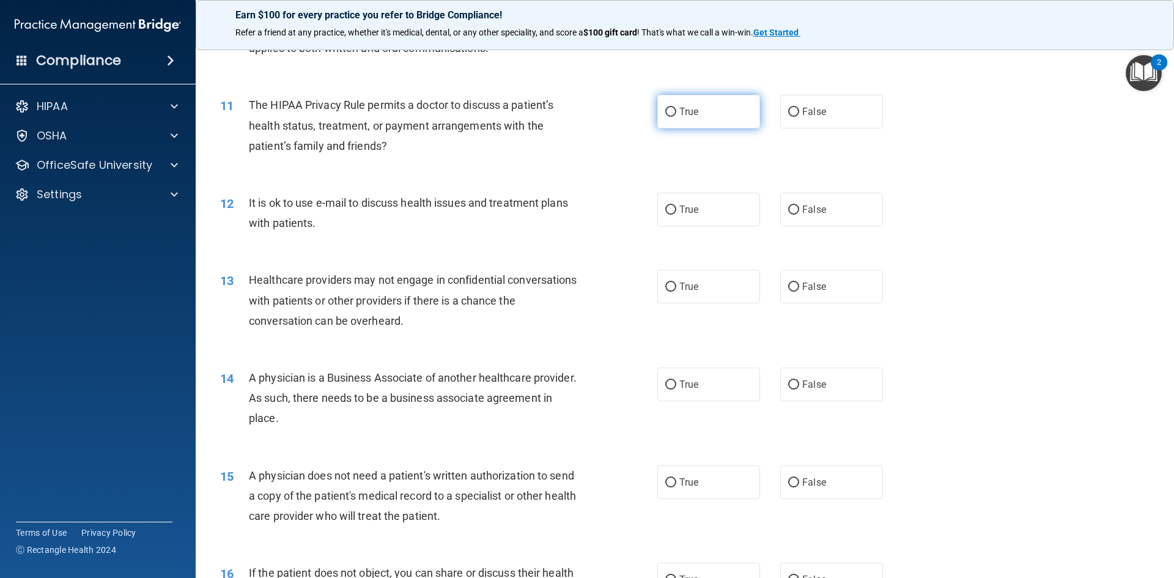
scroll to position [856, 0]
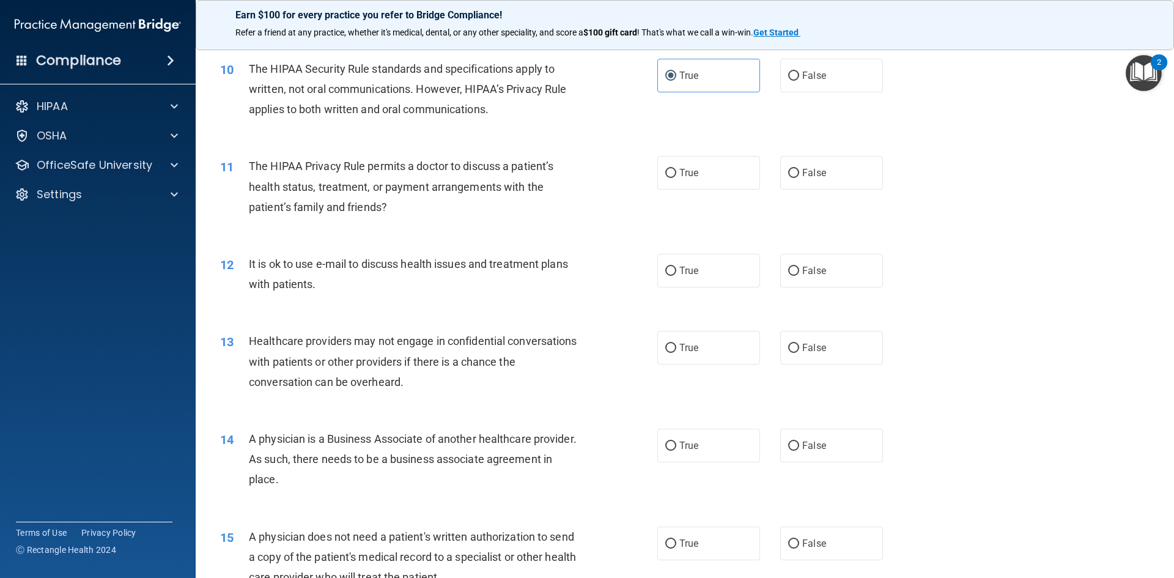
drag, startPoint x: 707, startPoint y: 172, endPoint x: 698, endPoint y: 246, distance: 74.5
click at [707, 173] on label "True" at bounding box center [708, 173] width 103 height 34
click at [676, 173] on input "True" at bounding box center [670, 173] width 11 height 9
radio input "true"
click at [706, 256] on label "True" at bounding box center [708, 271] width 103 height 34
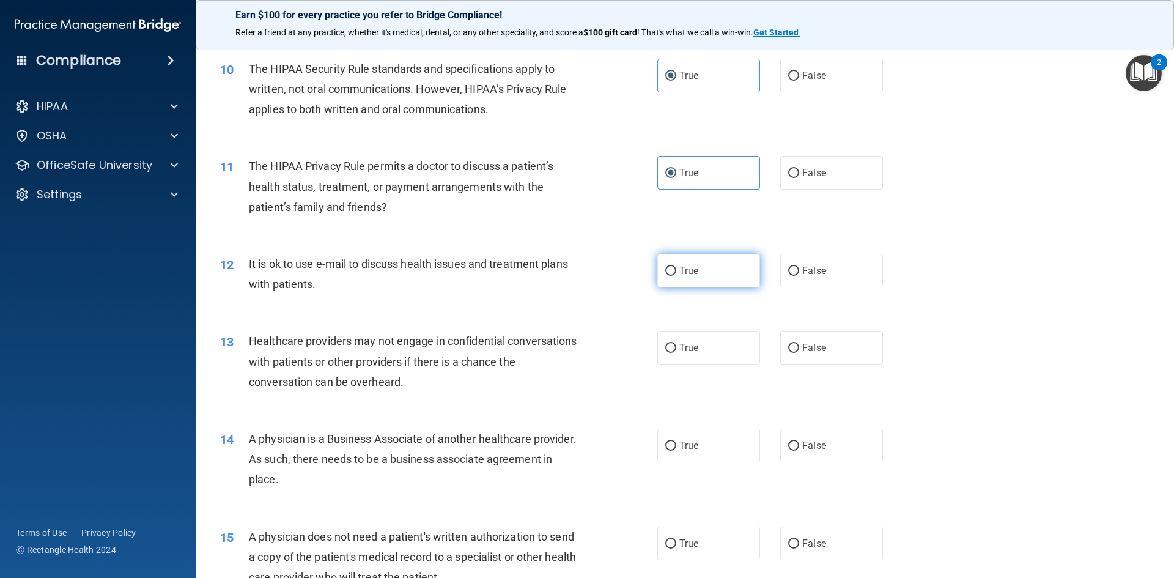
click at [676, 267] on input "True" at bounding box center [670, 271] width 11 height 9
radio input "true"
click at [809, 355] on label "False" at bounding box center [831, 348] width 103 height 34
click at [799, 353] on input "False" at bounding box center [793, 348] width 11 height 9
radio input "true"
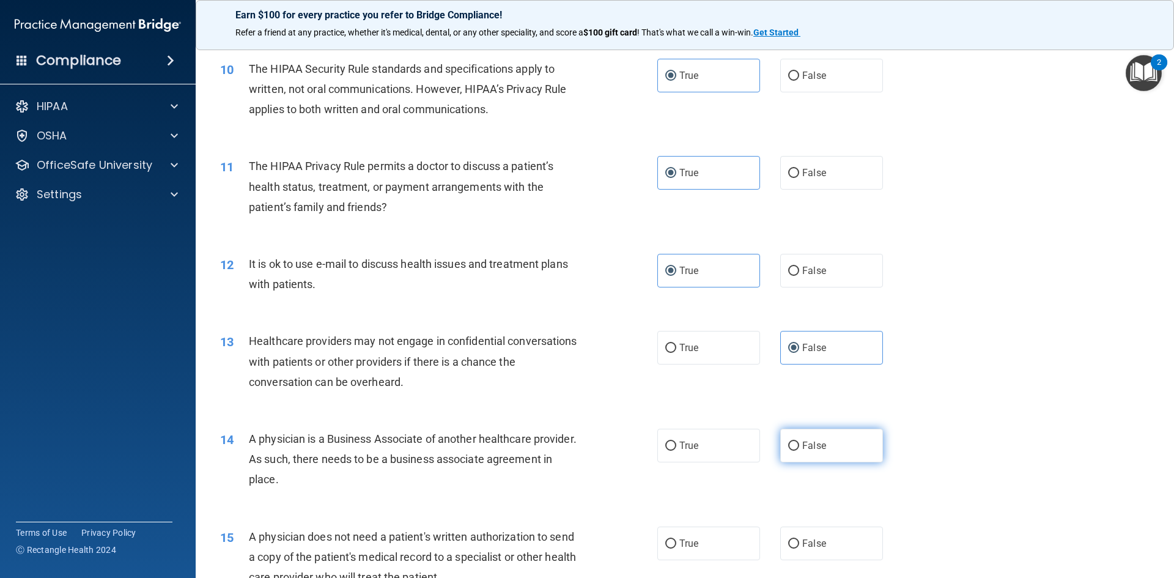
click at [805, 456] on label "False" at bounding box center [831, 446] width 103 height 34
click at [799, 451] on input "False" at bounding box center [793, 445] width 11 height 9
radio input "true"
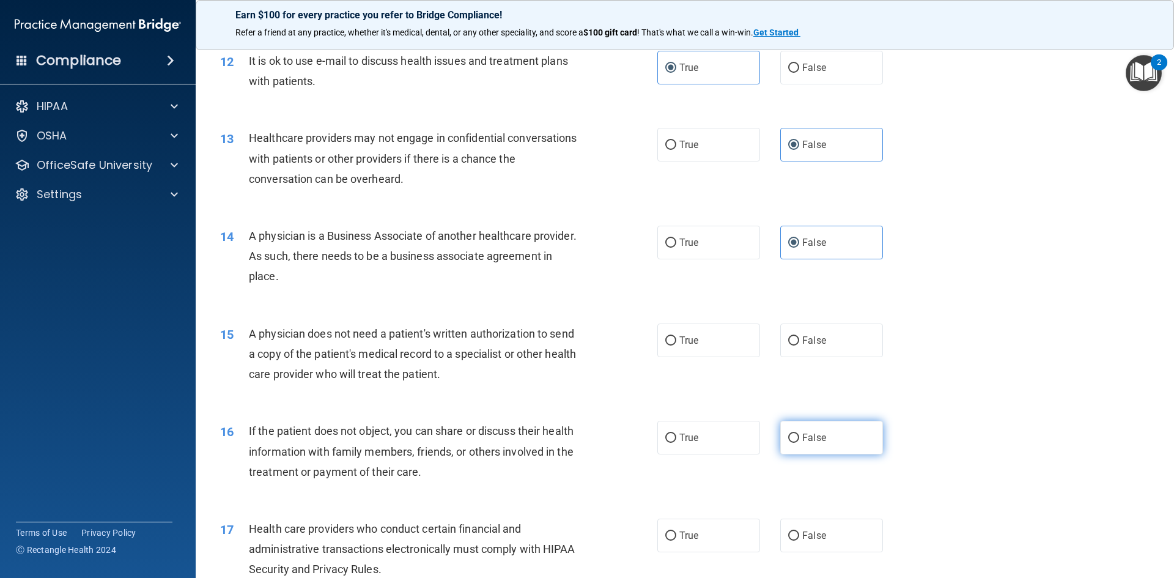
scroll to position [1101, 0]
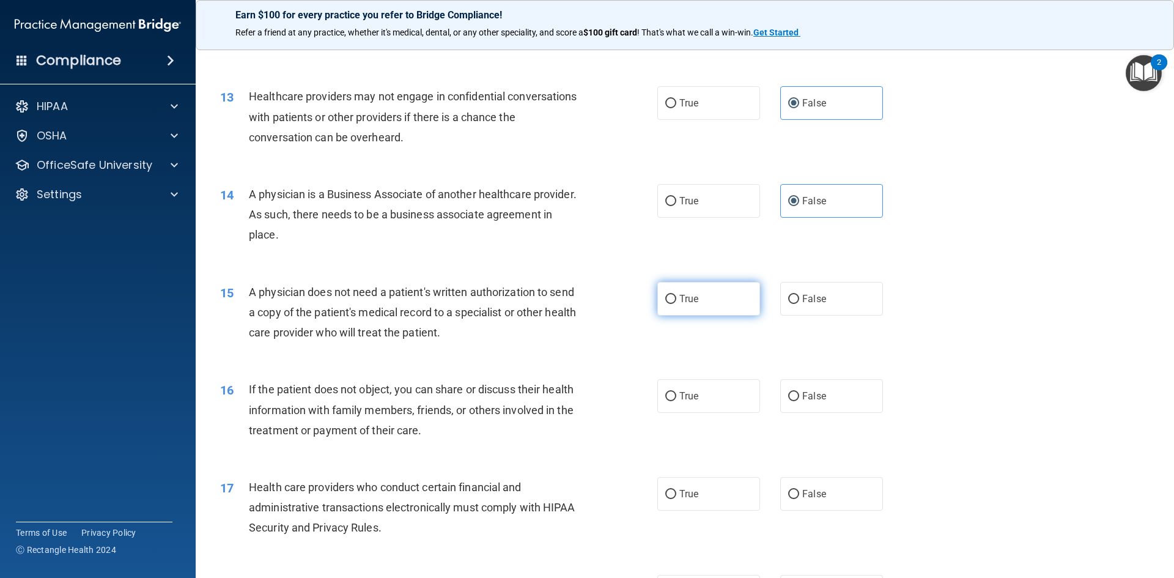
click at [731, 299] on label "True" at bounding box center [708, 299] width 103 height 34
click at [676, 299] on input "True" at bounding box center [670, 299] width 11 height 9
radio input "true"
click at [717, 390] on label "True" at bounding box center [708, 396] width 103 height 34
click at [676, 392] on input "True" at bounding box center [670, 396] width 11 height 9
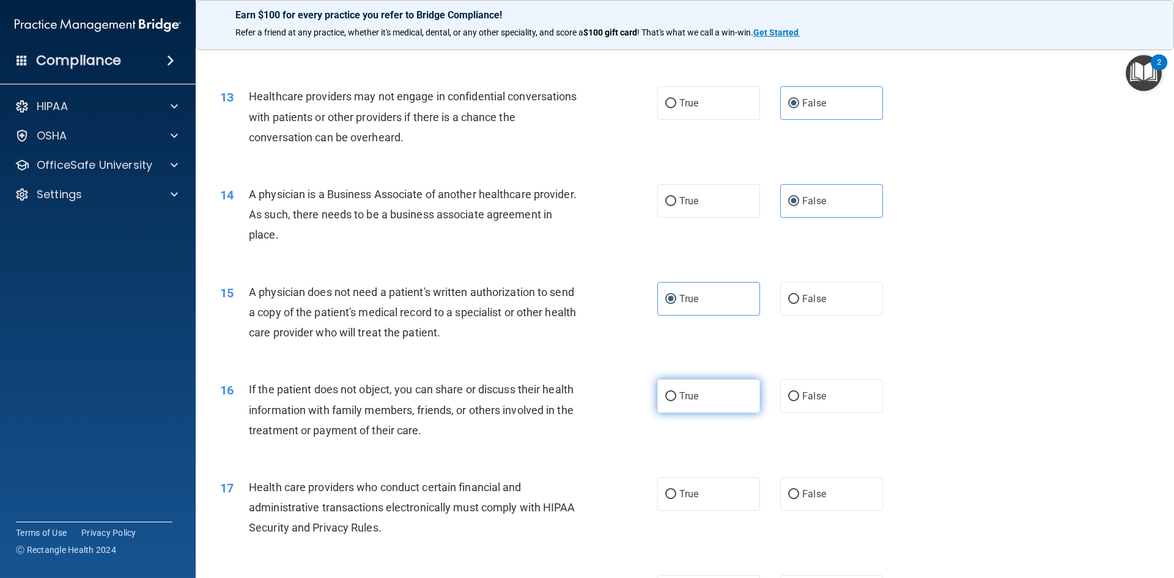
radio input "true"
click at [696, 483] on label "True" at bounding box center [708, 494] width 103 height 34
click at [676, 490] on input "True" at bounding box center [670, 494] width 11 height 9
radio input "true"
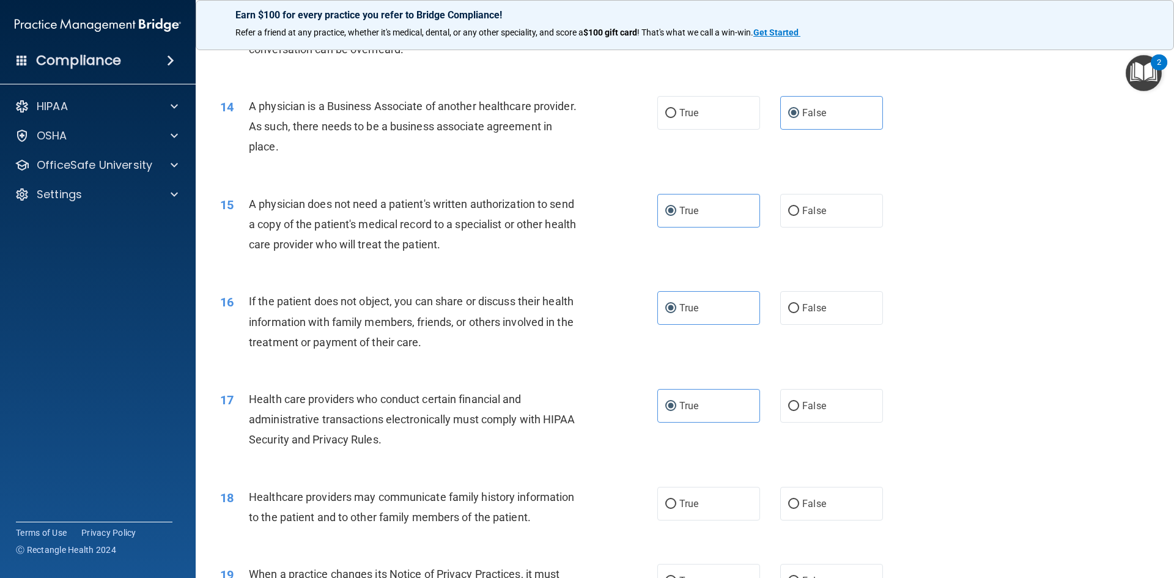
scroll to position [1345, 0]
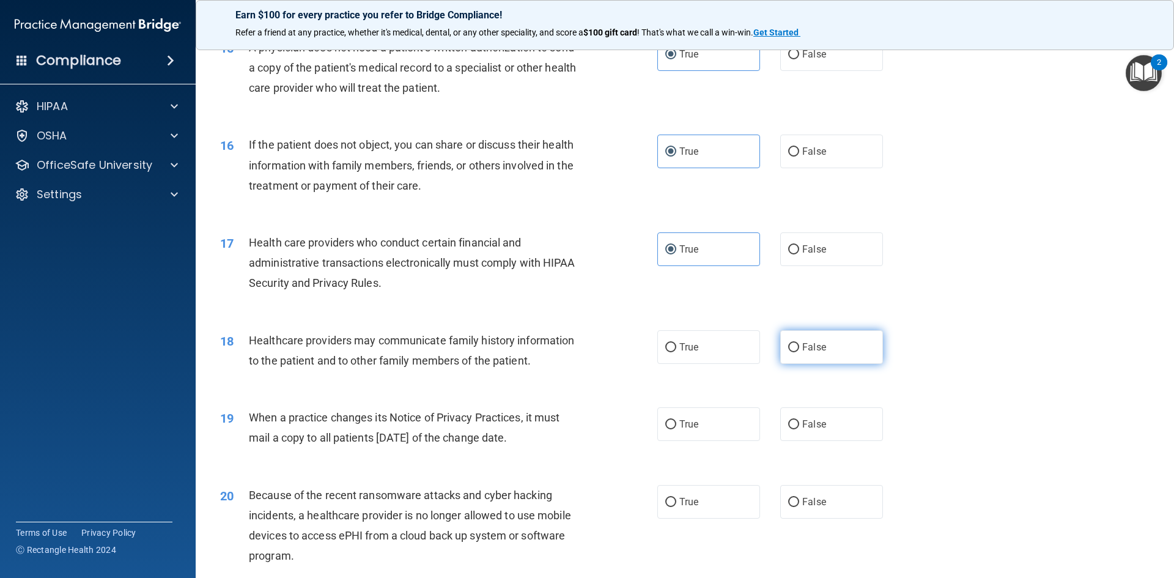
click at [806, 341] on label "False" at bounding box center [831, 347] width 103 height 34
click at [799, 343] on input "False" at bounding box center [793, 347] width 11 height 9
radio input "true"
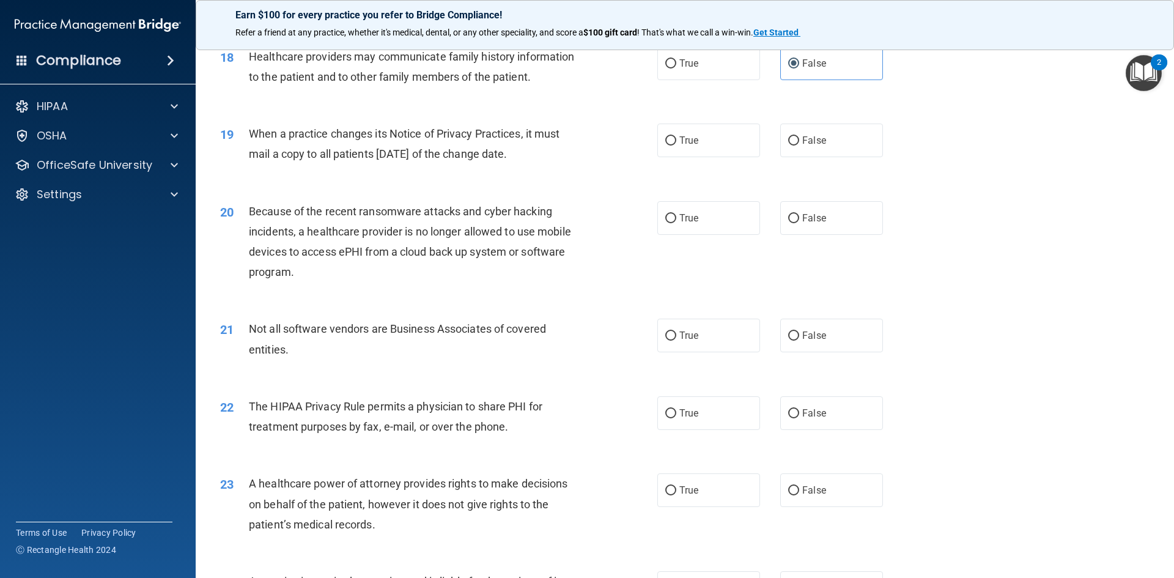
scroll to position [1651, 0]
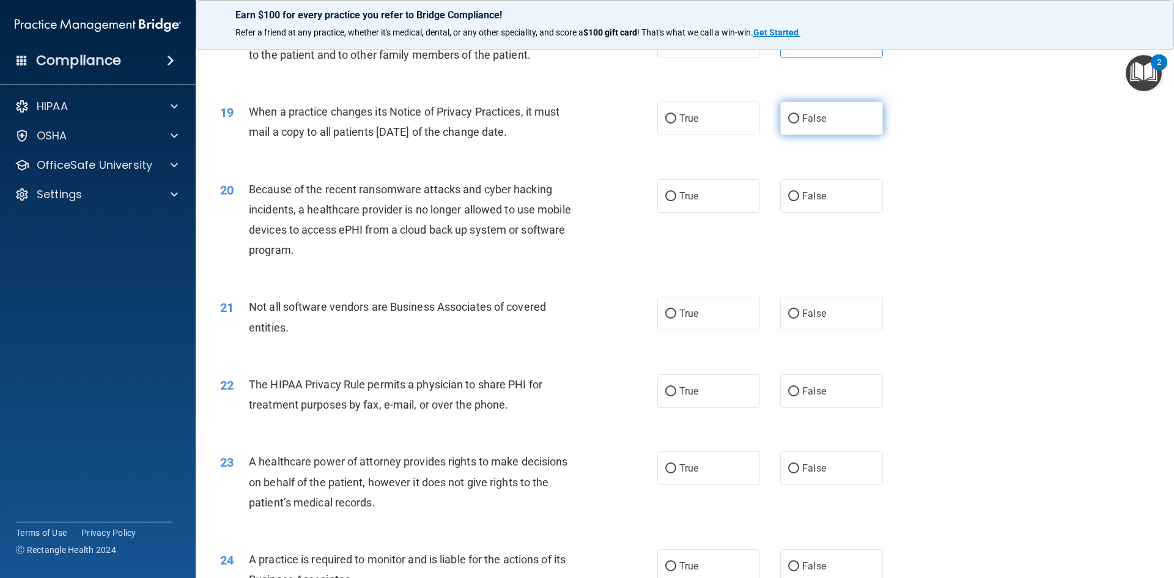
click at [833, 125] on label "False" at bounding box center [831, 118] width 103 height 34
click at [799, 124] on input "False" at bounding box center [793, 118] width 11 height 9
radio input "true"
drag, startPoint x: 822, startPoint y: 196, endPoint x: 794, endPoint y: 247, distance: 58.9
click at [822, 197] on label "False" at bounding box center [831, 196] width 103 height 34
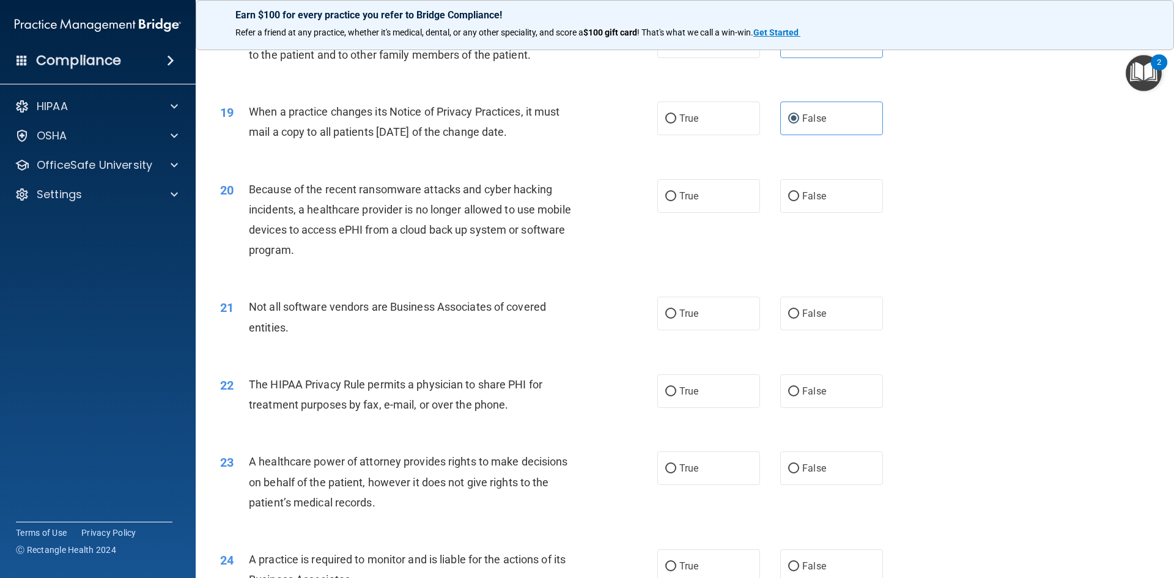
click at [799, 197] on input "False" at bounding box center [793, 196] width 11 height 9
radio input "true"
click at [726, 310] on label "True" at bounding box center [708, 314] width 103 height 34
click at [676, 310] on input "True" at bounding box center [670, 313] width 11 height 9
radio input "true"
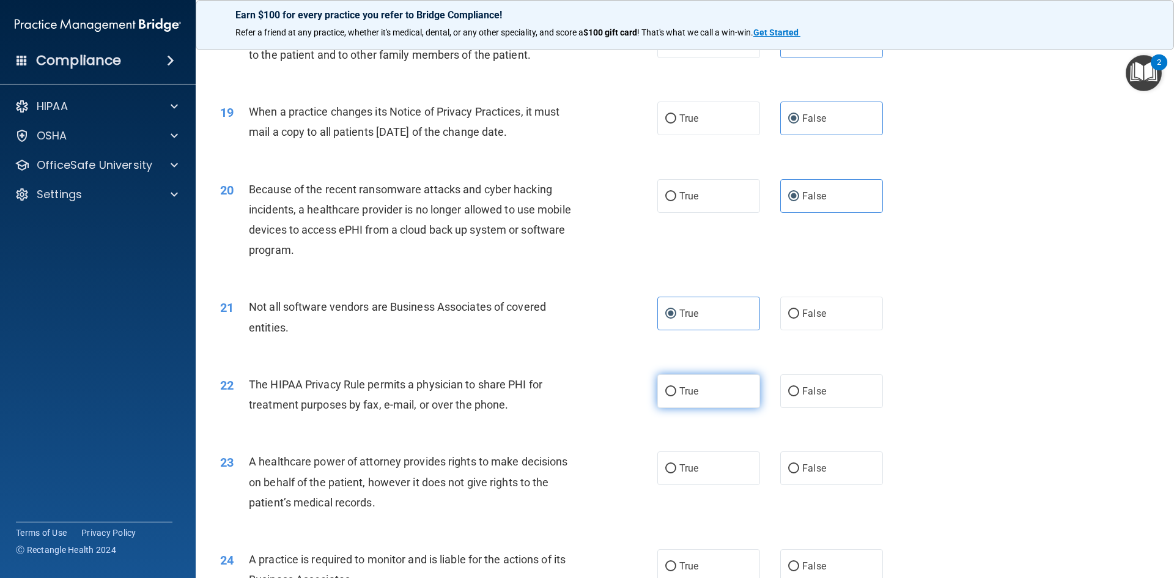
click at [712, 382] on label "True" at bounding box center [708, 391] width 103 height 34
click at [676, 387] on input "True" at bounding box center [670, 391] width 11 height 9
radio input "true"
click at [817, 474] on label "False" at bounding box center [831, 468] width 103 height 34
click at [799, 473] on input "False" at bounding box center [793, 468] width 11 height 9
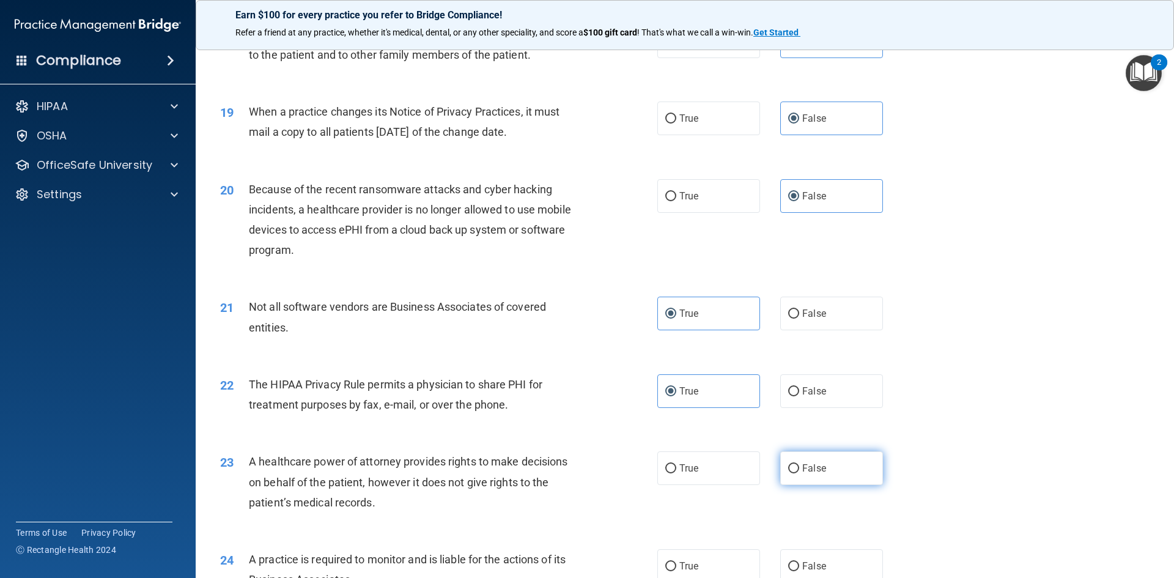
radio input "true"
click at [824, 563] on label "False" at bounding box center [831, 566] width 103 height 34
click at [799, 563] on input "False" at bounding box center [793, 566] width 11 height 9
radio input "true"
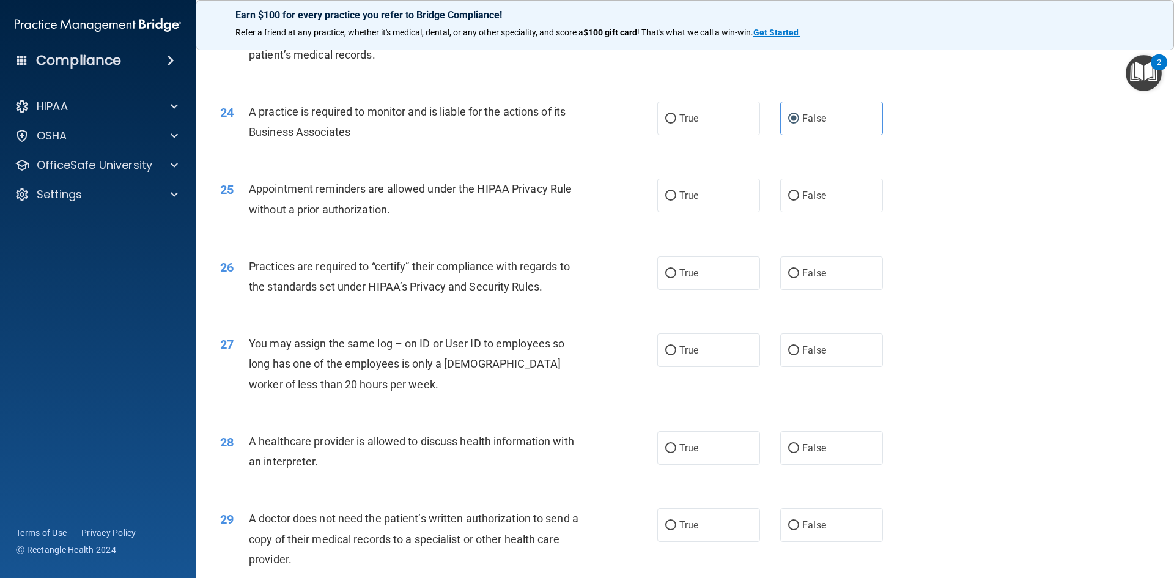
scroll to position [2140, 0]
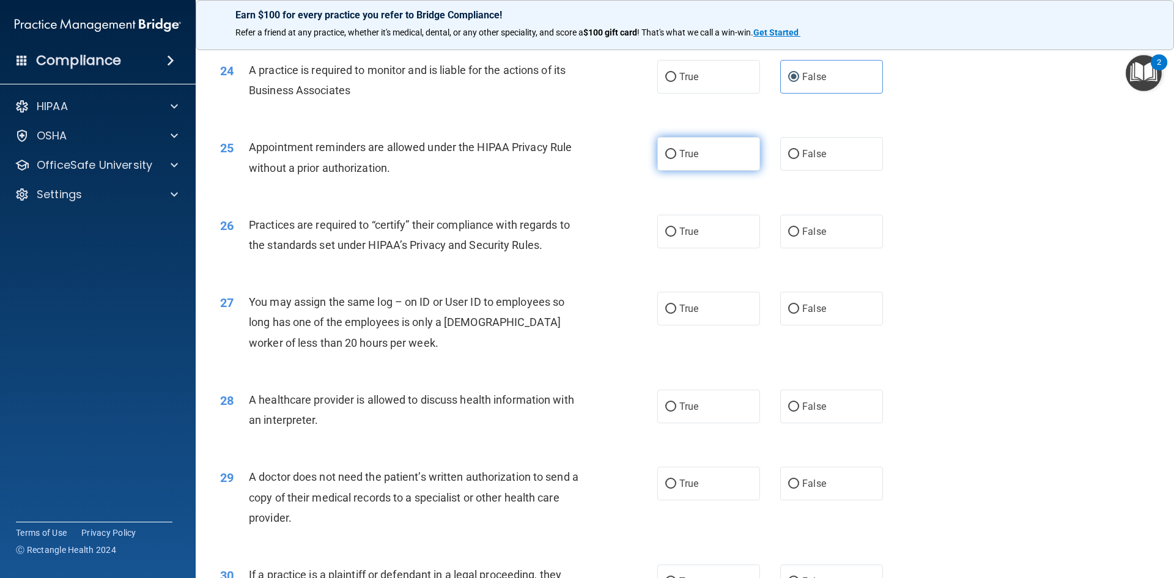
click at [731, 149] on label "True" at bounding box center [708, 154] width 103 height 34
click at [676, 150] on input "True" at bounding box center [670, 154] width 11 height 9
radio input "true"
drag, startPoint x: 826, startPoint y: 230, endPoint x: 825, endPoint y: 254, distance: 23.9
click at [825, 230] on label "False" at bounding box center [831, 232] width 103 height 34
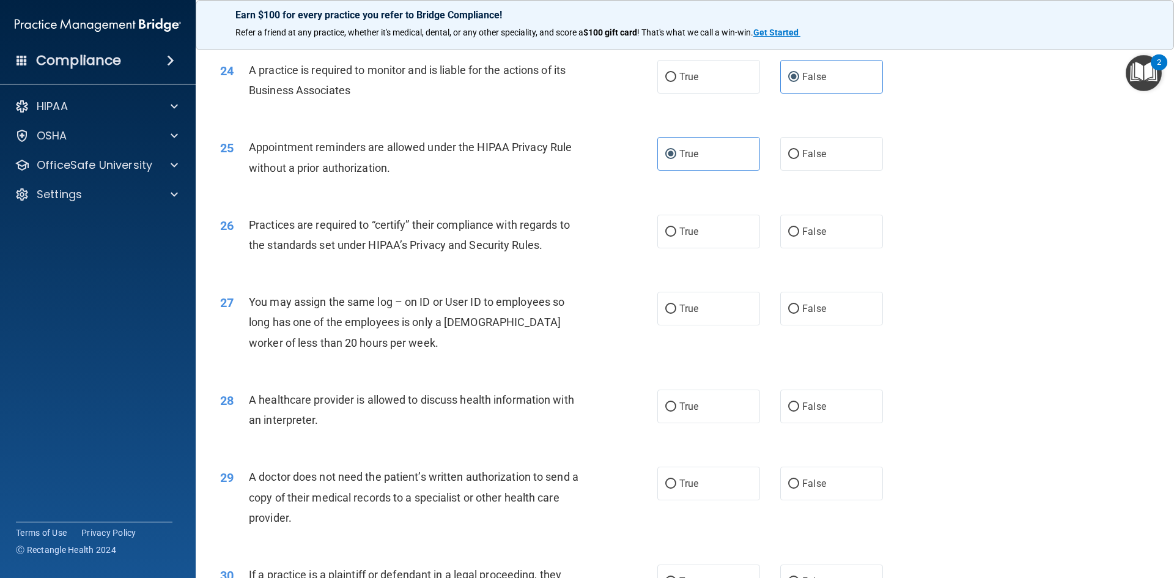
click at [799, 230] on input "False" at bounding box center [793, 231] width 11 height 9
radio input "true"
click at [825, 283] on div "27 You may assign the same log – on ID or User ID to employees so long has one …" at bounding box center [685, 325] width 948 height 98
click at [820, 308] on label "False" at bounding box center [831, 309] width 103 height 34
click at [799, 308] on input "False" at bounding box center [793, 308] width 11 height 9
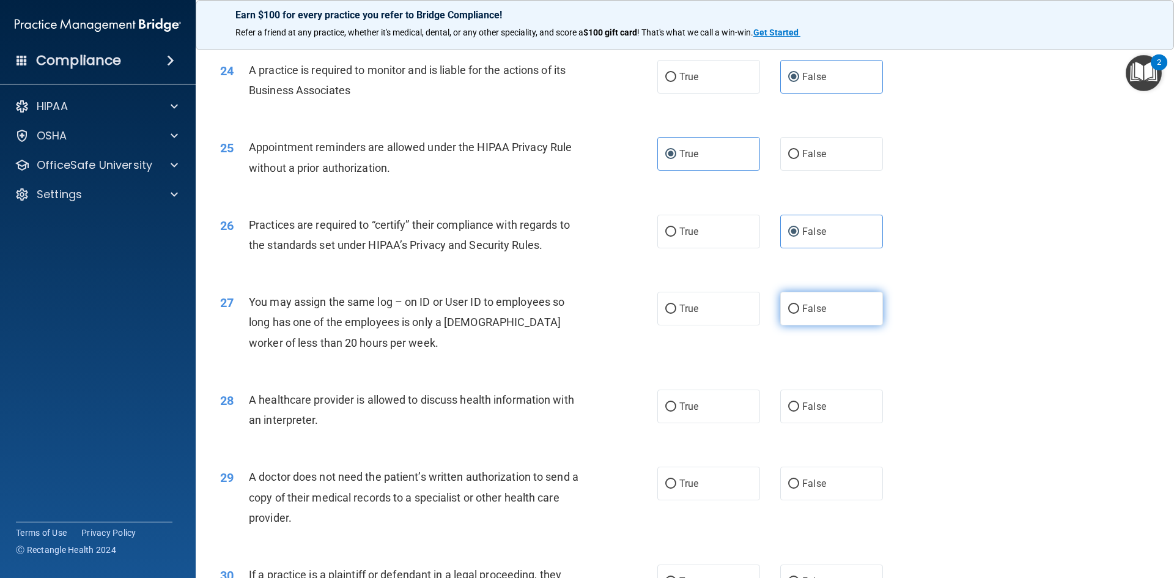
radio input "true"
click at [695, 394] on label "True" at bounding box center [708, 406] width 103 height 34
click at [676, 402] on input "True" at bounding box center [670, 406] width 11 height 9
radio input "true"
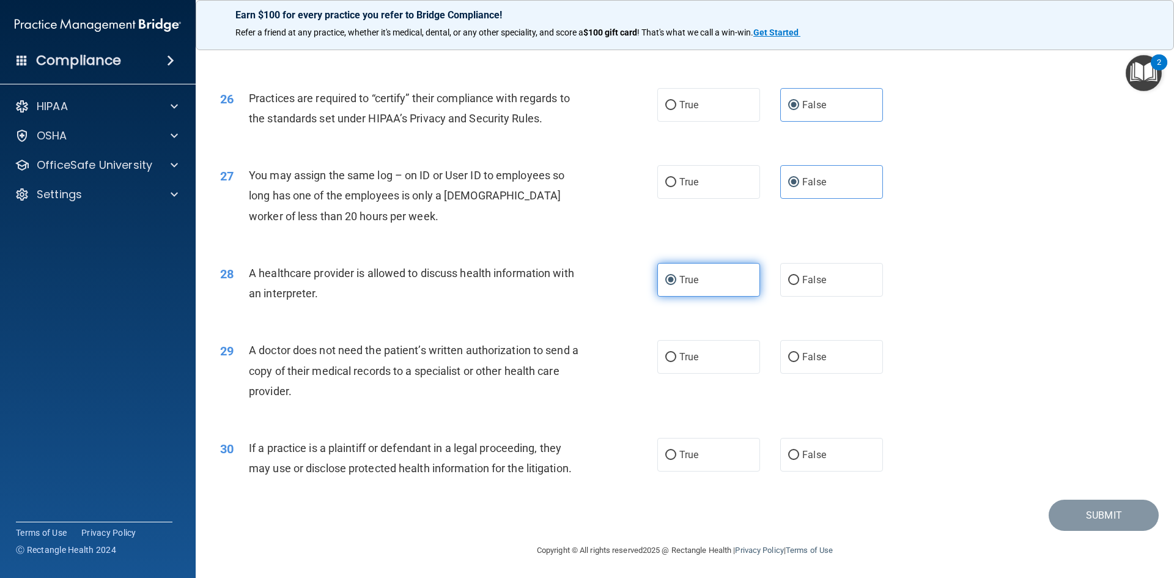
scroll to position [2268, 0]
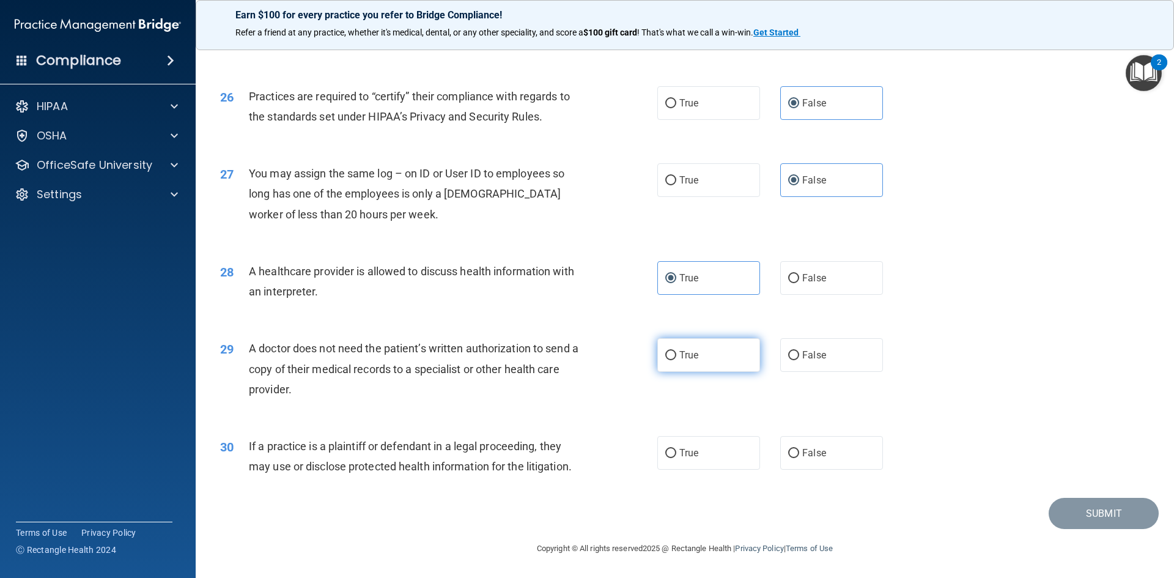
click at [718, 358] on label "True" at bounding box center [708, 355] width 103 height 34
click at [676, 358] on input "True" at bounding box center [670, 355] width 11 height 9
radio input "true"
drag, startPoint x: 712, startPoint y: 451, endPoint x: 731, endPoint y: 463, distance: 22.2
click at [711, 452] on label "True" at bounding box center [708, 453] width 103 height 34
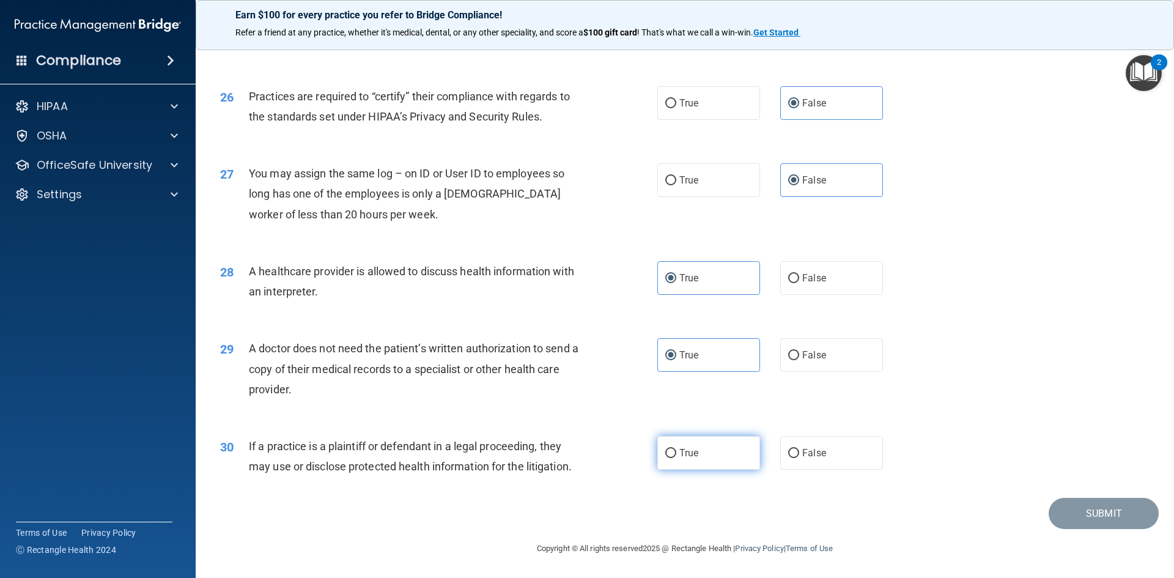
click at [676, 452] on input "True" at bounding box center [670, 453] width 11 height 9
radio input "true"
click at [1092, 513] on button "Submit" at bounding box center [1104, 513] width 110 height 31
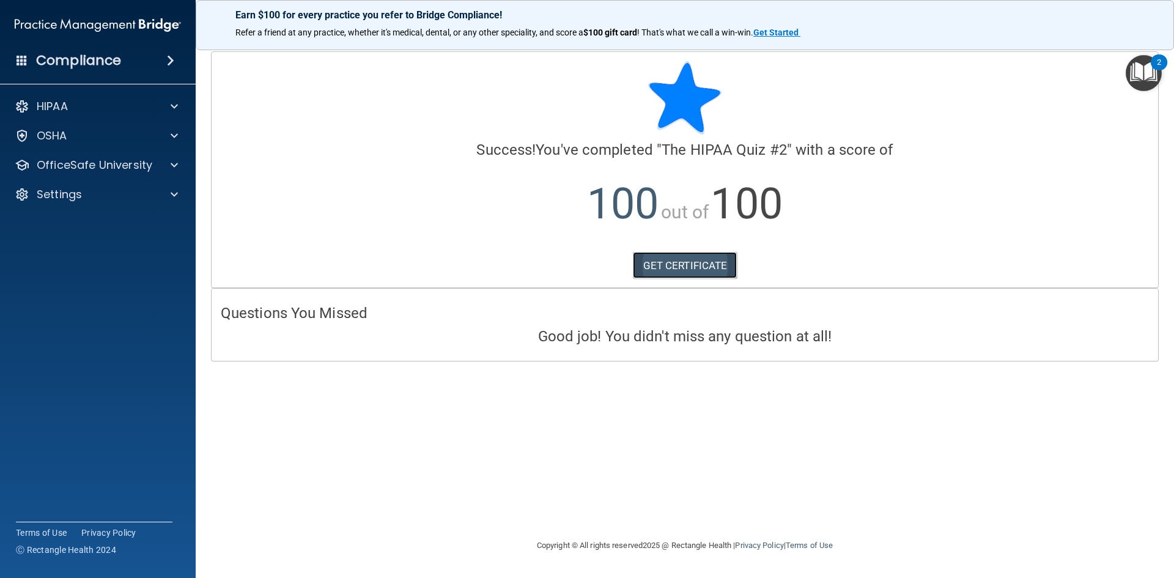
click at [685, 264] on link "GET CERTIFICATE" at bounding box center [685, 265] width 105 height 27
click at [68, 168] on p "OfficeSafe University" at bounding box center [95, 165] width 116 height 15
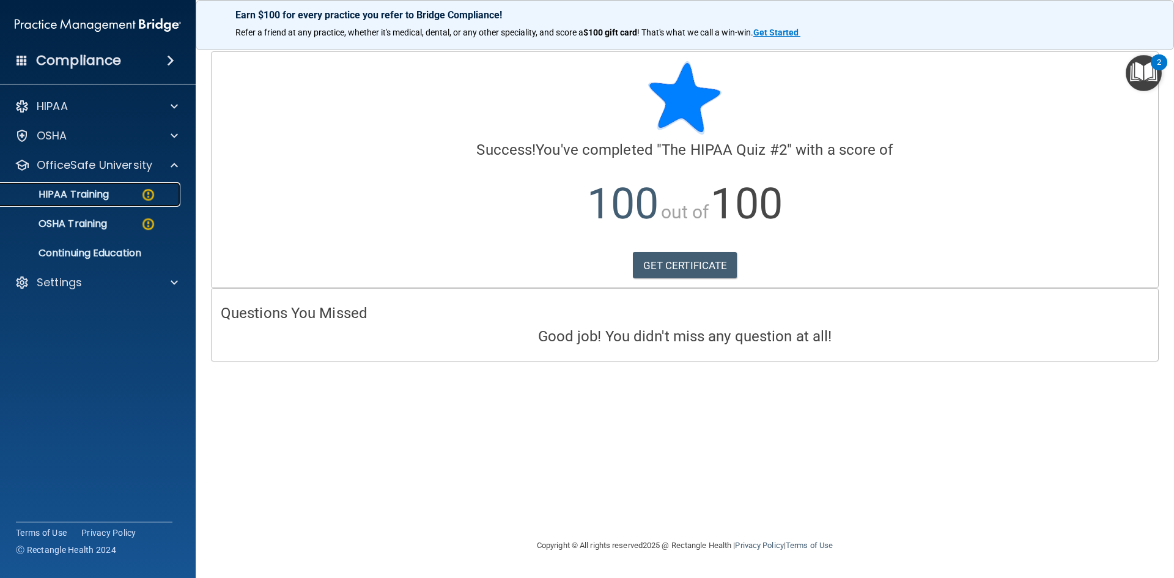
click at [89, 195] on p "HIPAA Training" at bounding box center [58, 194] width 101 height 12
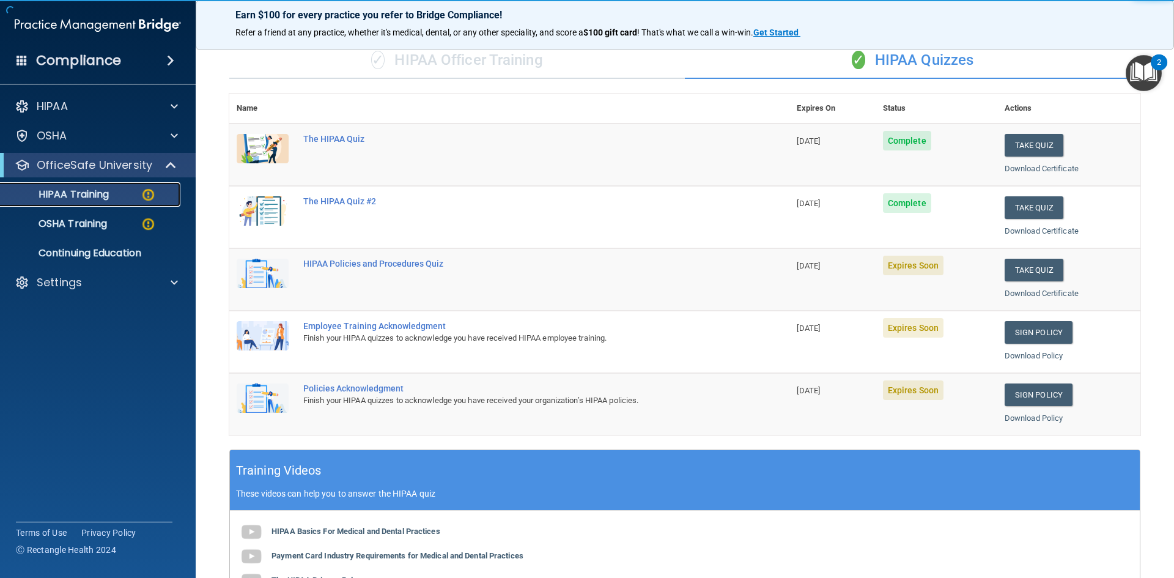
scroll to position [61, 0]
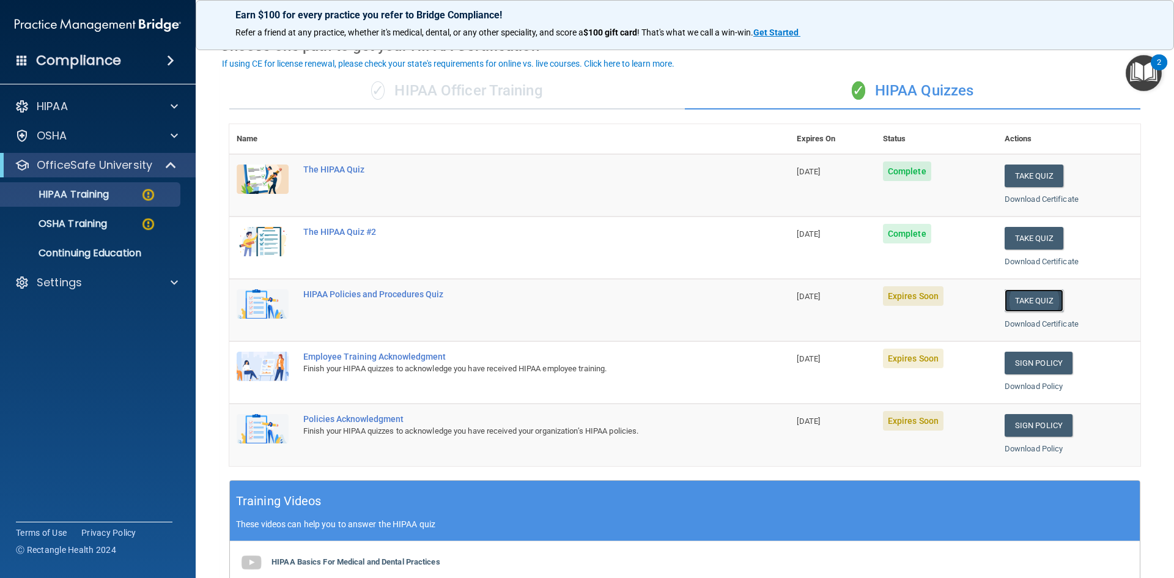
click at [1018, 298] on button "Take Quiz" at bounding box center [1034, 300] width 59 height 23
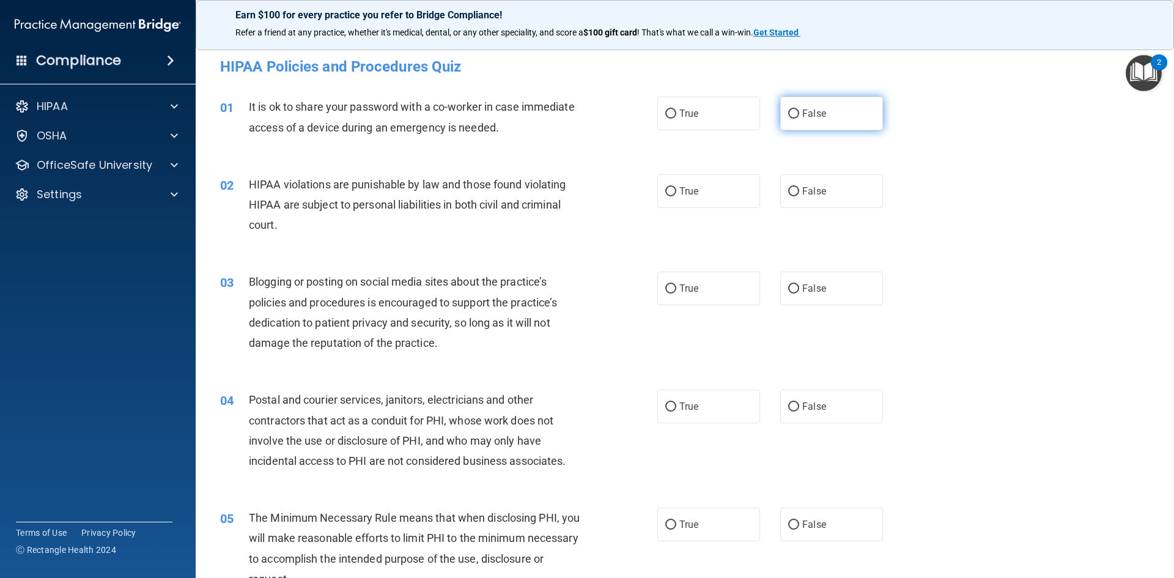
click at [820, 116] on label "False" at bounding box center [831, 114] width 103 height 34
click at [799, 116] on input "False" at bounding box center [793, 113] width 11 height 9
radio input "true"
click at [657, 197] on label "True" at bounding box center [708, 191] width 103 height 34
click at [665, 196] on input "True" at bounding box center [670, 191] width 11 height 9
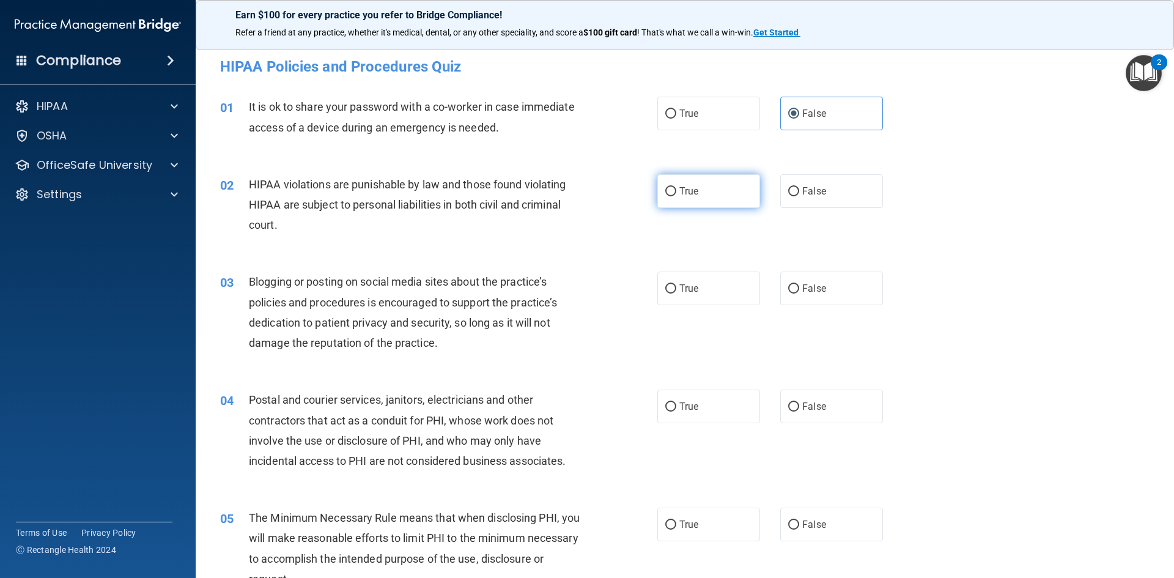
radio input "true"
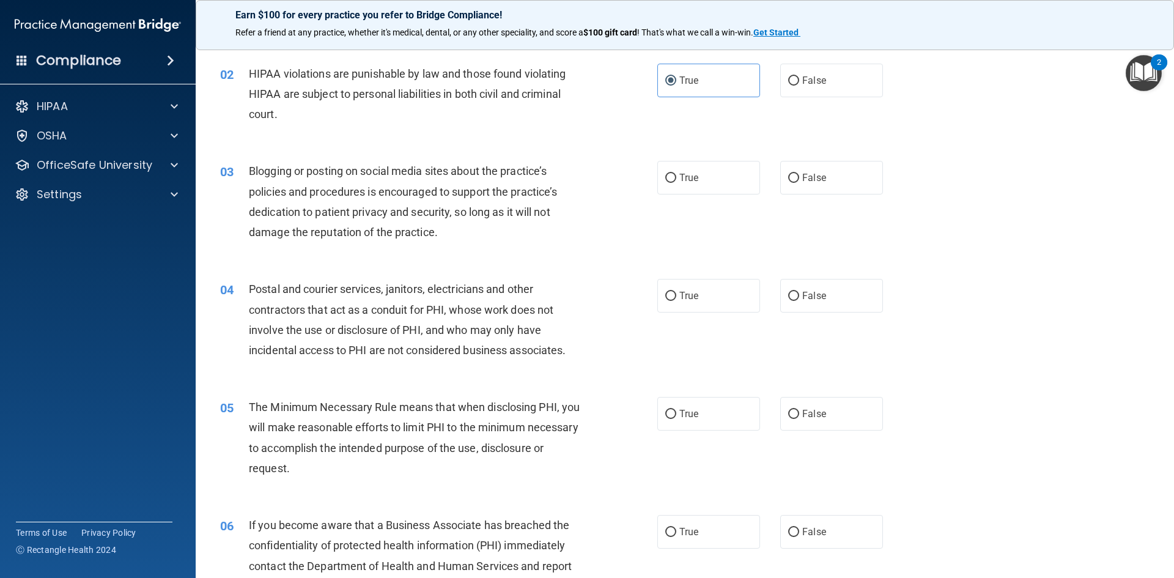
scroll to position [122, 0]
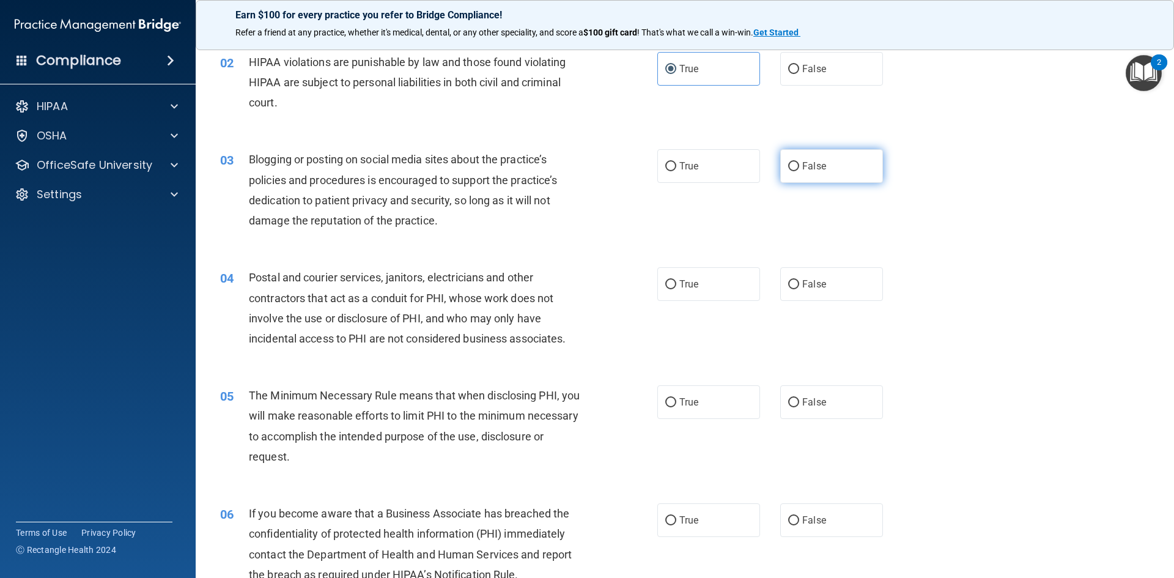
click at [795, 169] on label "False" at bounding box center [831, 166] width 103 height 34
click at [795, 169] on input "False" at bounding box center [793, 166] width 11 height 9
radio input "true"
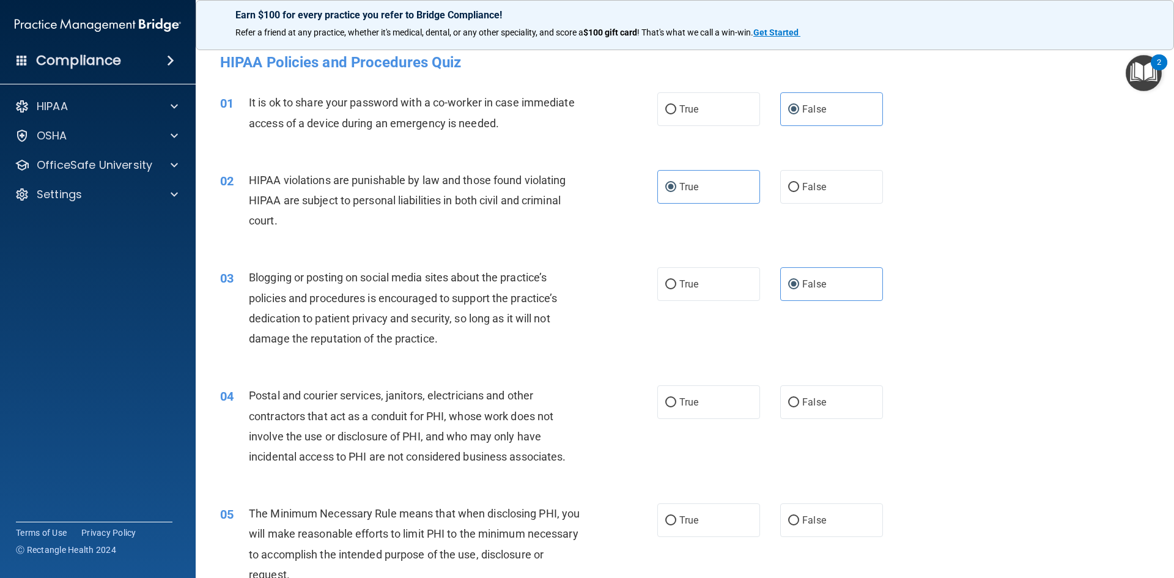
scroll to position [0, 0]
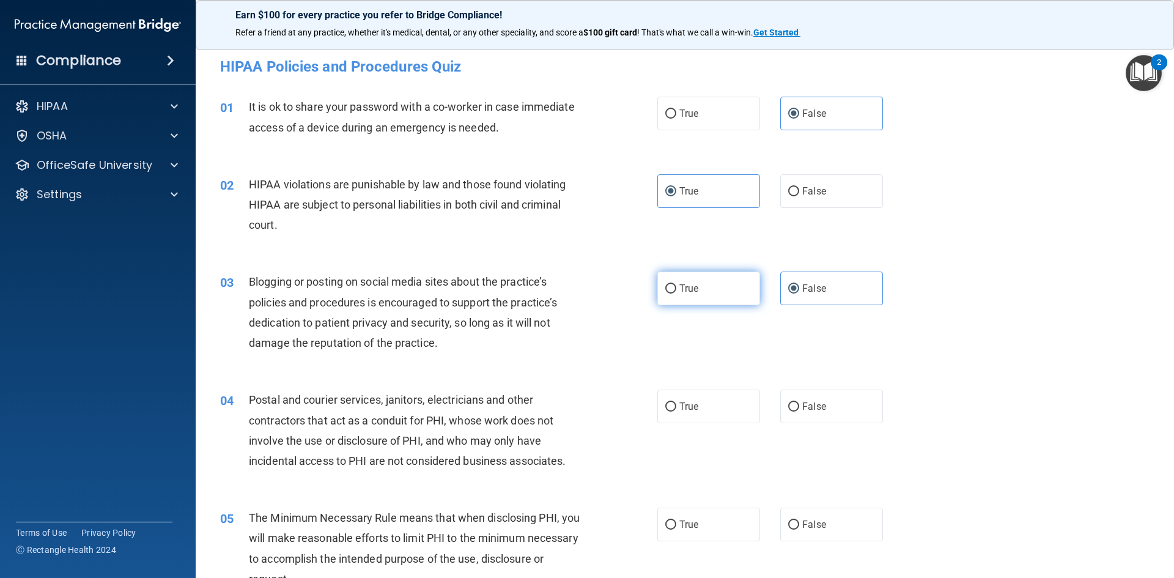
click at [719, 283] on label "True" at bounding box center [708, 288] width 103 height 34
click at [676, 284] on input "True" at bounding box center [670, 288] width 11 height 9
radio input "true"
radio input "false"
click at [682, 124] on label "True" at bounding box center [708, 114] width 103 height 34
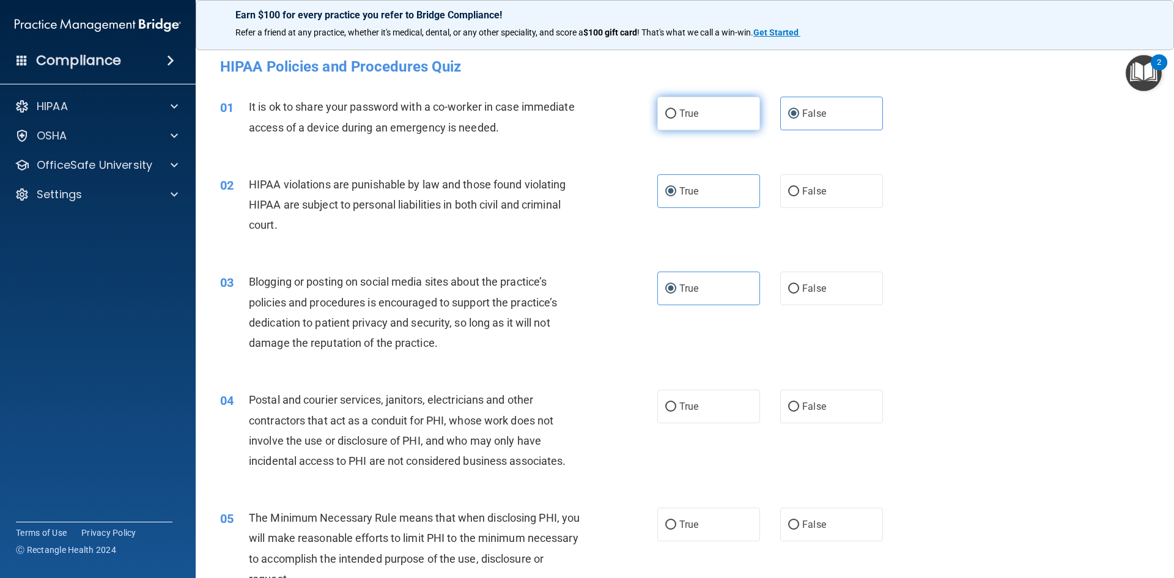
click at [676, 119] on input "True" at bounding box center [670, 113] width 11 height 9
radio input "true"
radio input "false"
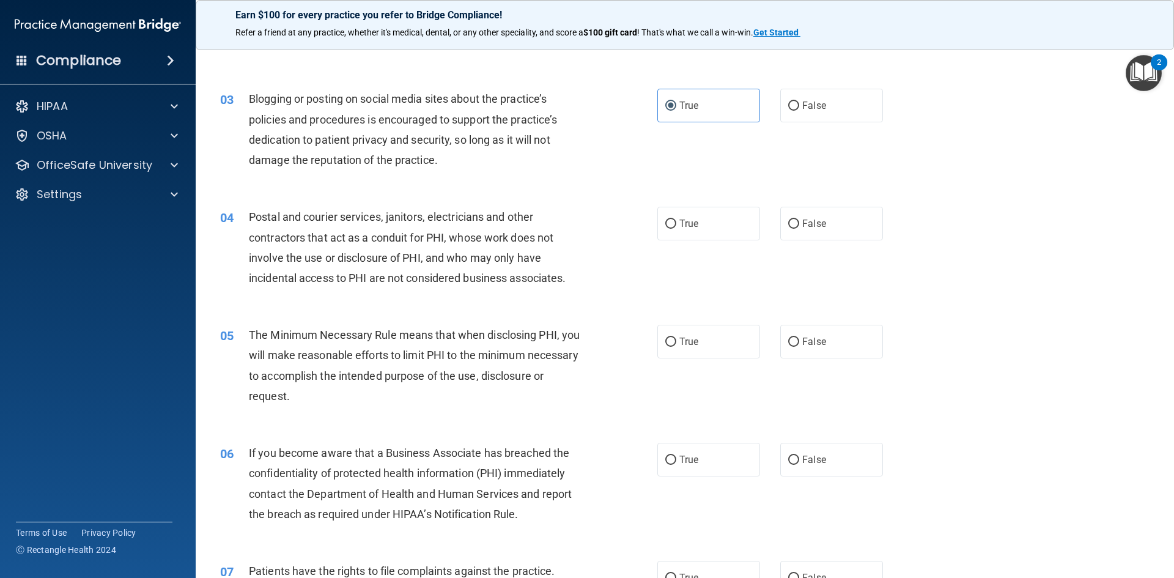
scroll to position [183, 0]
click at [685, 224] on span "True" at bounding box center [688, 223] width 19 height 12
click at [676, 224] on input "True" at bounding box center [670, 223] width 11 height 9
radio input "true"
click at [687, 332] on label "True" at bounding box center [708, 341] width 103 height 34
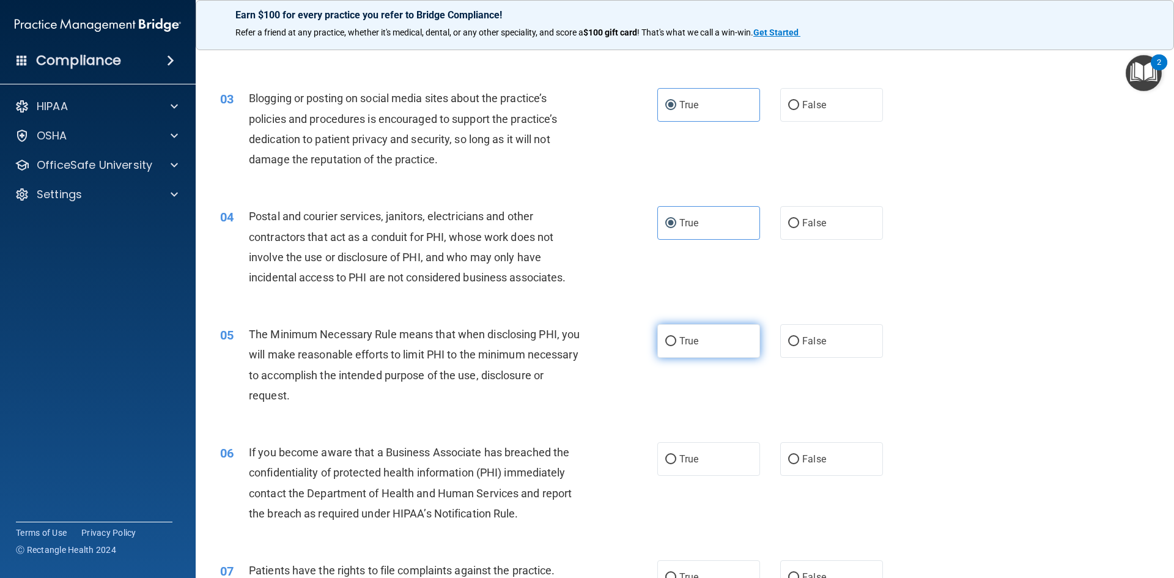
click at [676, 337] on input "True" at bounding box center [670, 341] width 11 height 9
radio input "true"
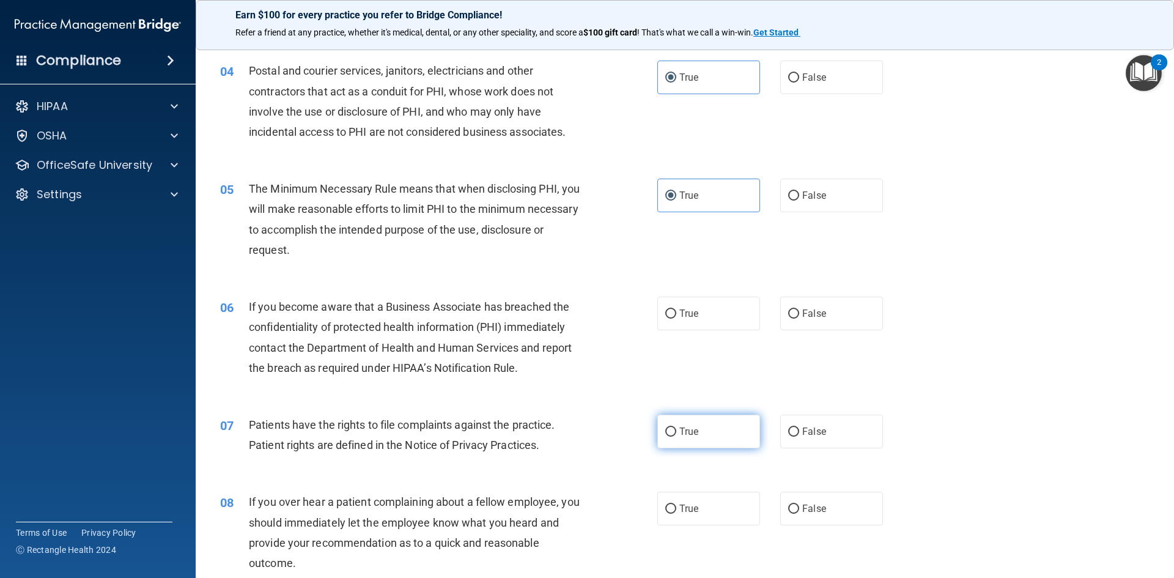
scroll to position [428, 0]
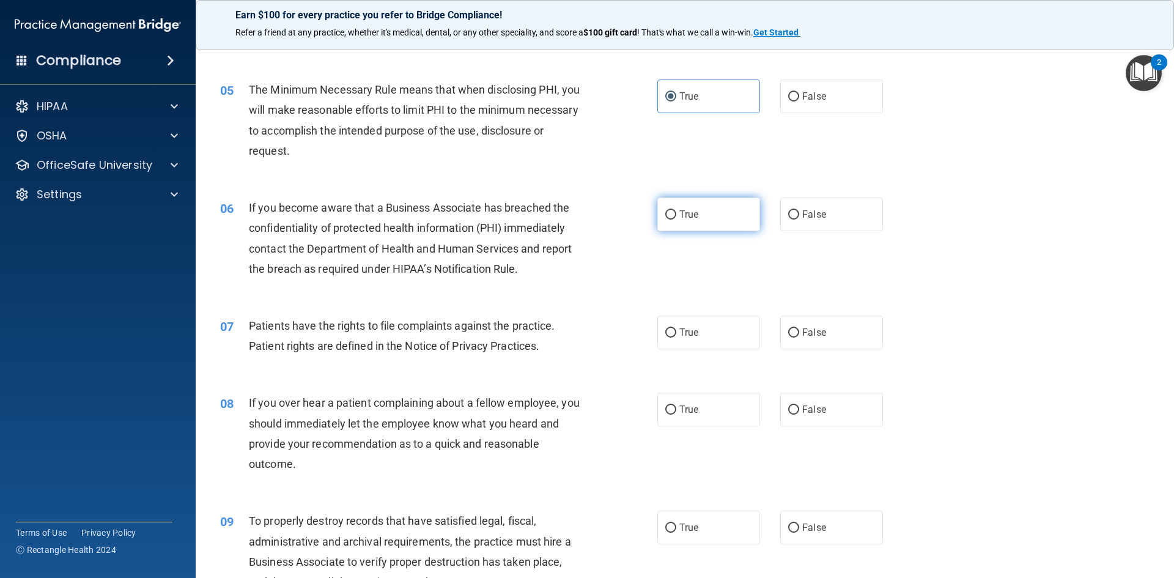
click at [684, 217] on span "True" at bounding box center [688, 214] width 19 height 12
click at [676, 217] on input "True" at bounding box center [670, 214] width 11 height 9
radio input "true"
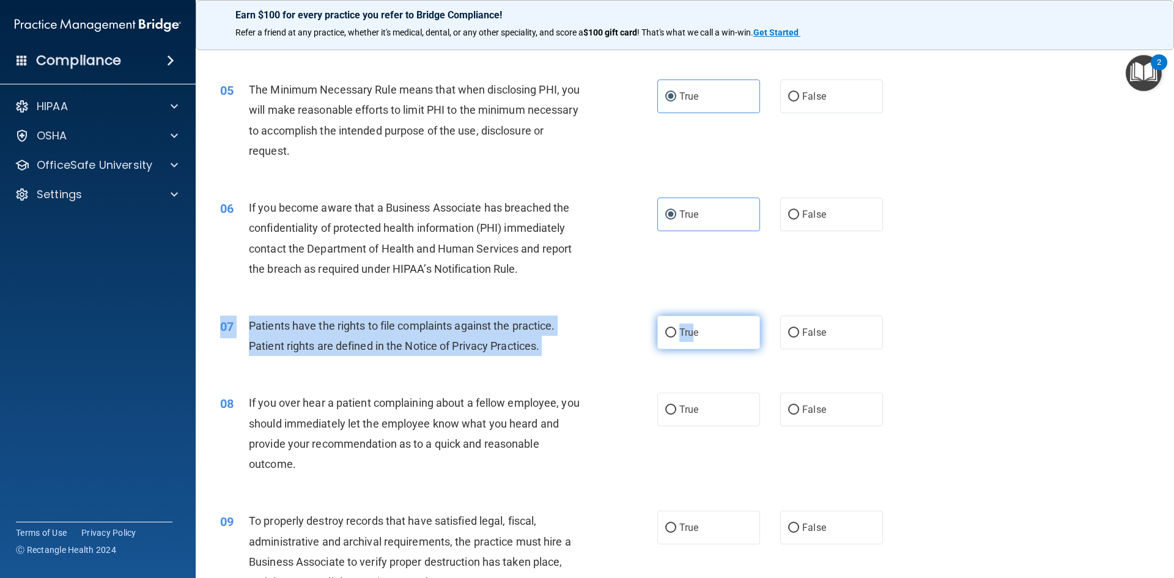
drag, startPoint x: 690, startPoint y: 317, endPoint x: 690, endPoint y: 338, distance: 21.4
click at [690, 317] on div "07 Patients have the rights to file complaints against the practice. Patient ri…" at bounding box center [685, 338] width 948 height 77
click at [689, 337] on span "True" at bounding box center [688, 332] width 19 height 12
click at [676, 337] on input "True" at bounding box center [670, 332] width 11 height 9
radio input "true"
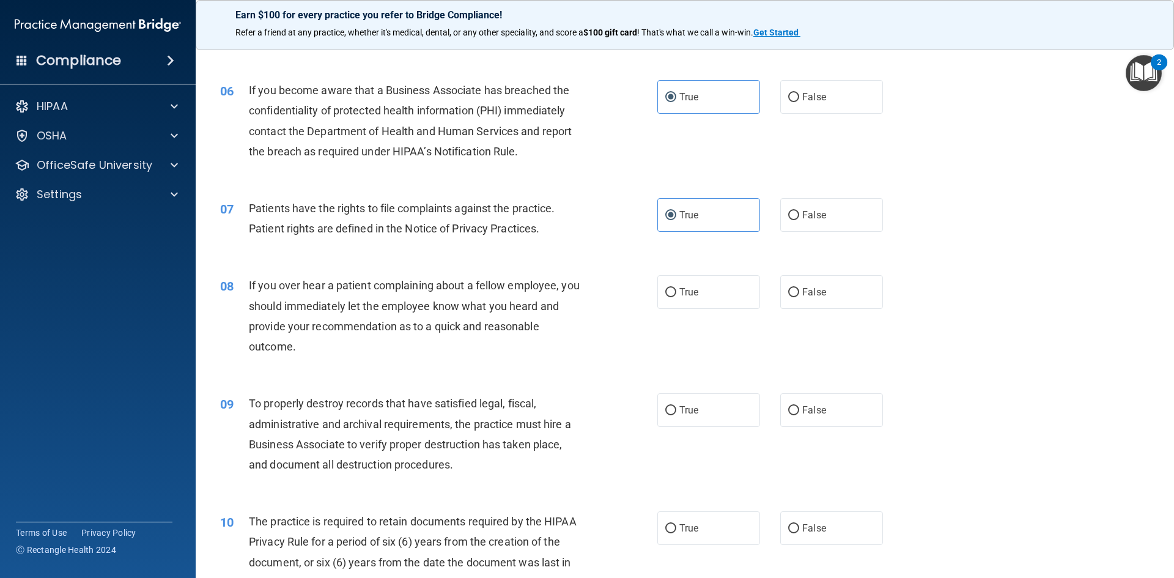
scroll to position [611, 0]
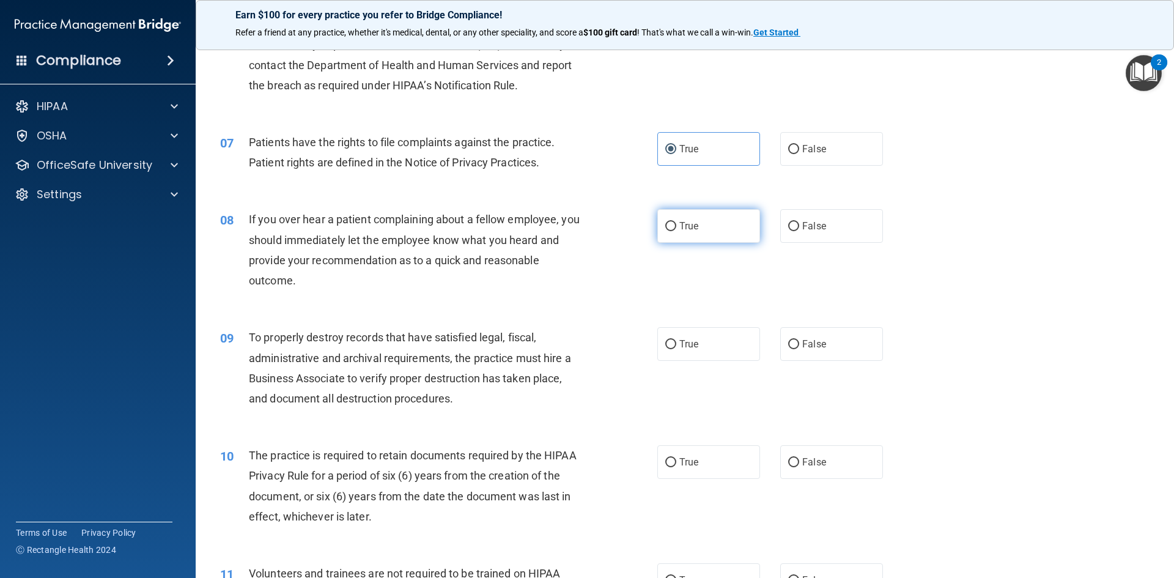
click at [673, 212] on label "True" at bounding box center [708, 226] width 103 height 34
click at [673, 222] on input "True" at bounding box center [670, 226] width 11 height 9
radio input "true"
click at [697, 341] on label "True" at bounding box center [708, 344] width 103 height 34
click at [676, 341] on input "True" at bounding box center [670, 344] width 11 height 9
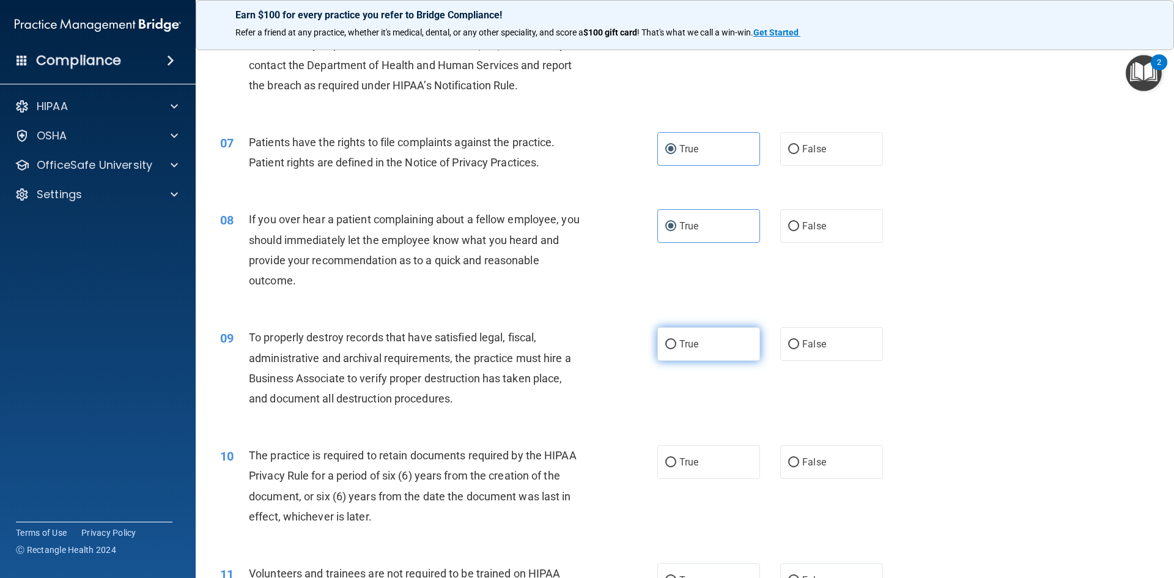
radio input "true"
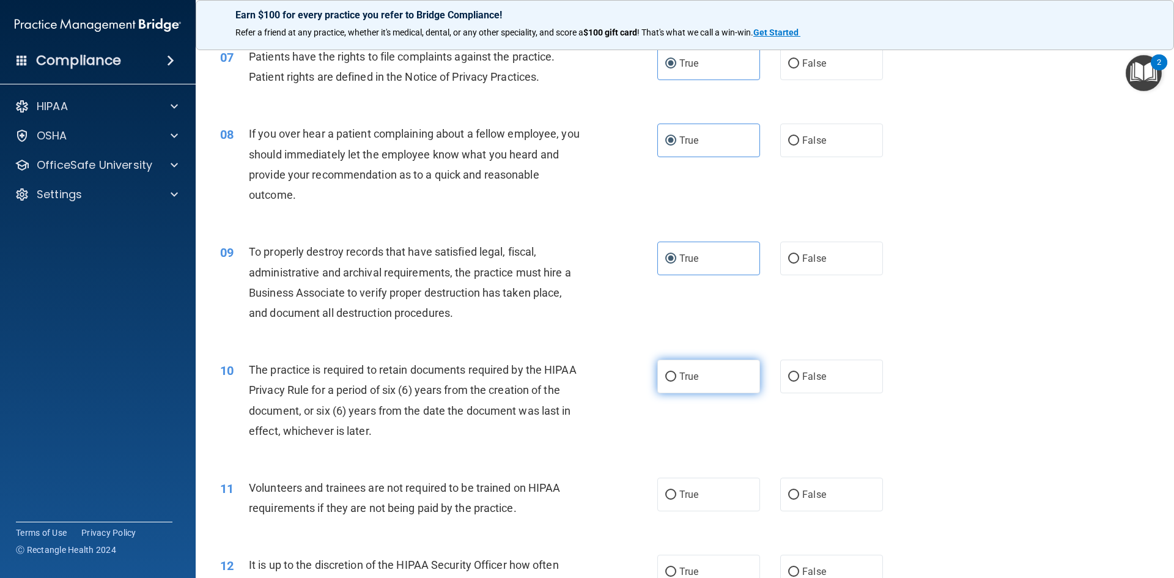
scroll to position [795, 0]
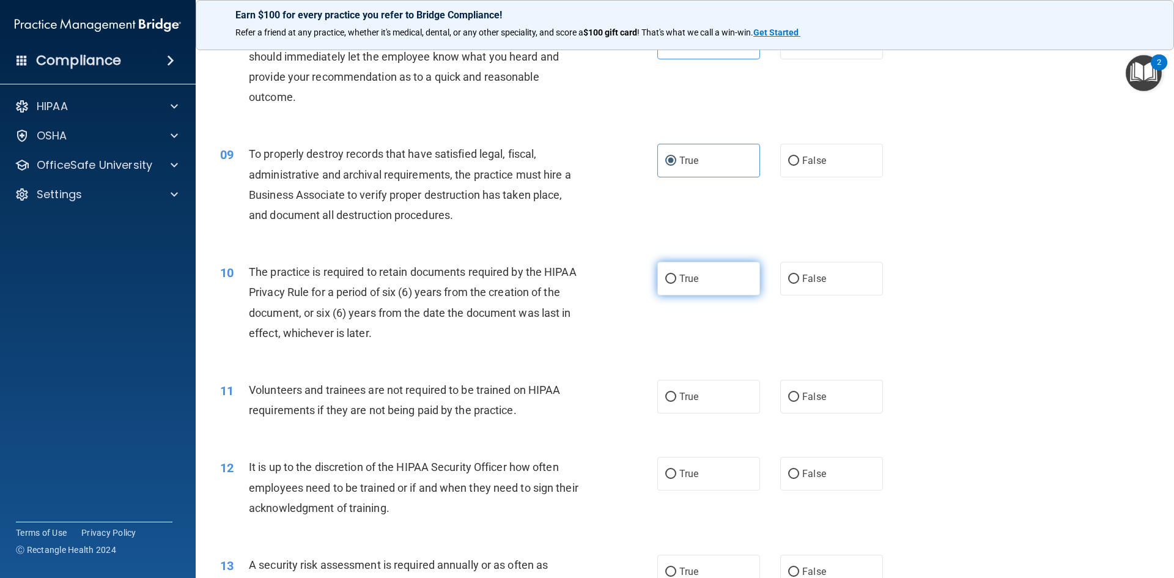
click at [686, 271] on label "True" at bounding box center [708, 279] width 103 height 34
click at [676, 275] on input "True" at bounding box center [670, 279] width 11 height 9
radio input "true"
click at [687, 402] on label "True" at bounding box center [708, 397] width 103 height 34
click at [676, 402] on input "True" at bounding box center [670, 397] width 11 height 9
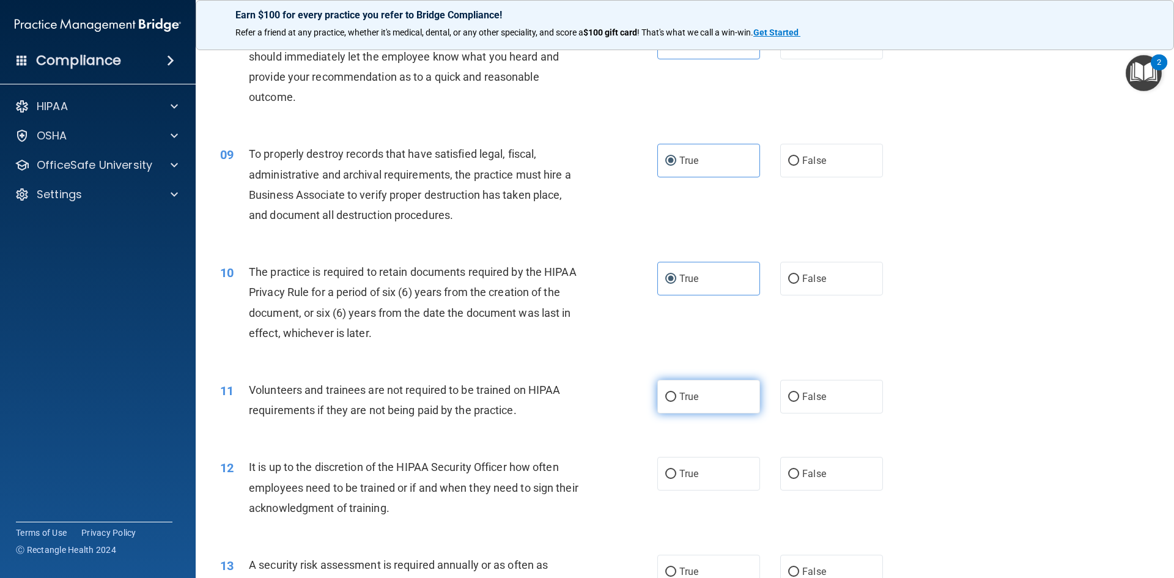
radio input "true"
click at [694, 456] on div "12 It is up to the discretion of the HIPAA Security Officer how often employees…" at bounding box center [685, 490] width 948 height 98
click at [693, 474] on span "True" at bounding box center [688, 474] width 19 height 12
click at [676, 474] on input "True" at bounding box center [670, 474] width 11 height 9
radio input "true"
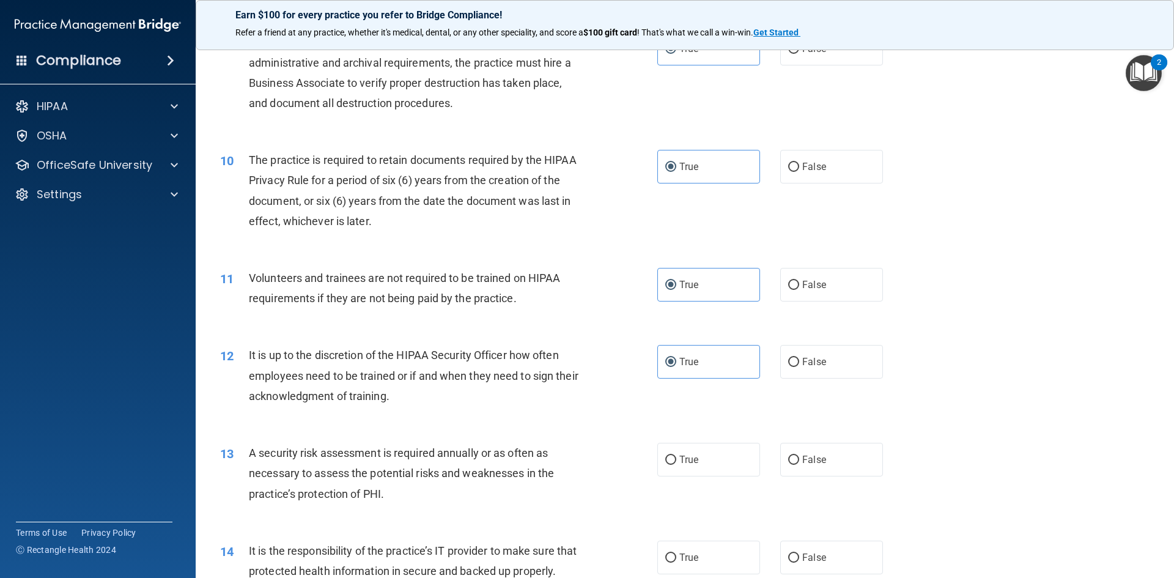
scroll to position [1039, 0]
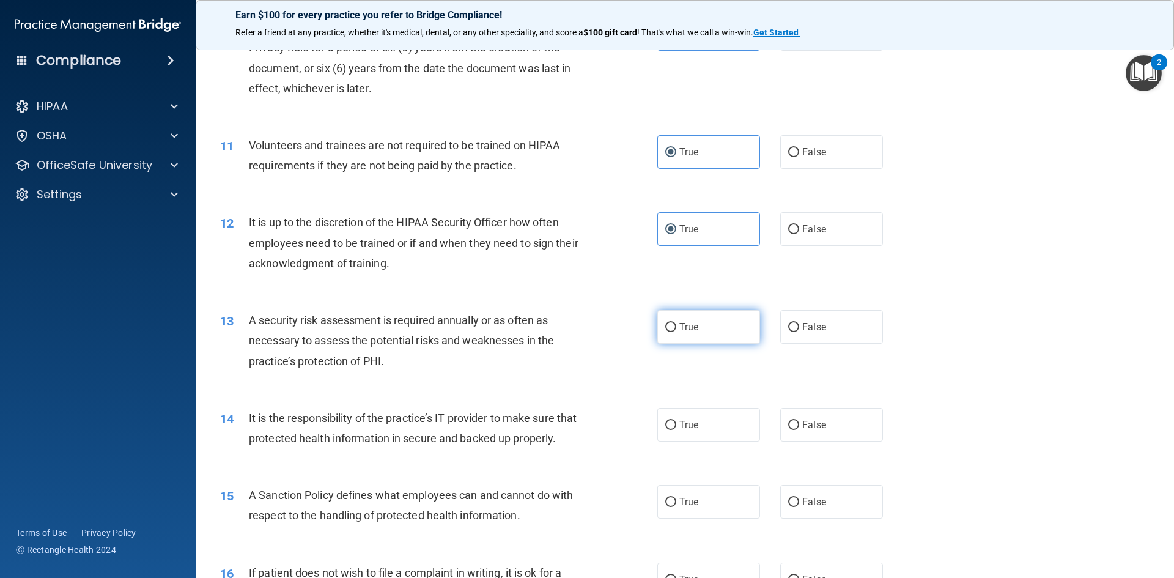
click at [689, 330] on span "True" at bounding box center [688, 327] width 19 height 12
click at [676, 330] on input "True" at bounding box center [670, 327] width 11 height 9
radio input "true"
click at [688, 431] on label "True" at bounding box center [708, 425] width 103 height 34
click at [676, 430] on input "True" at bounding box center [670, 425] width 11 height 9
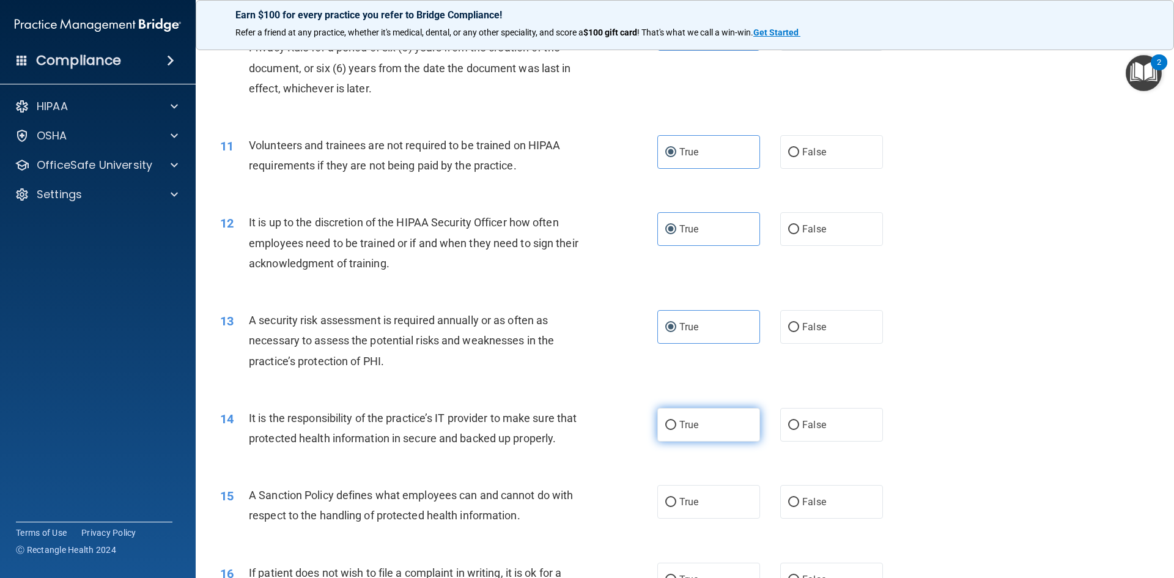
radio input "true"
click at [679, 507] on span "True" at bounding box center [688, 502] width 19 height 12
click at [676, 507] on input "True" at bounding box center [670, 502] width 11 height 9
radio input "true"
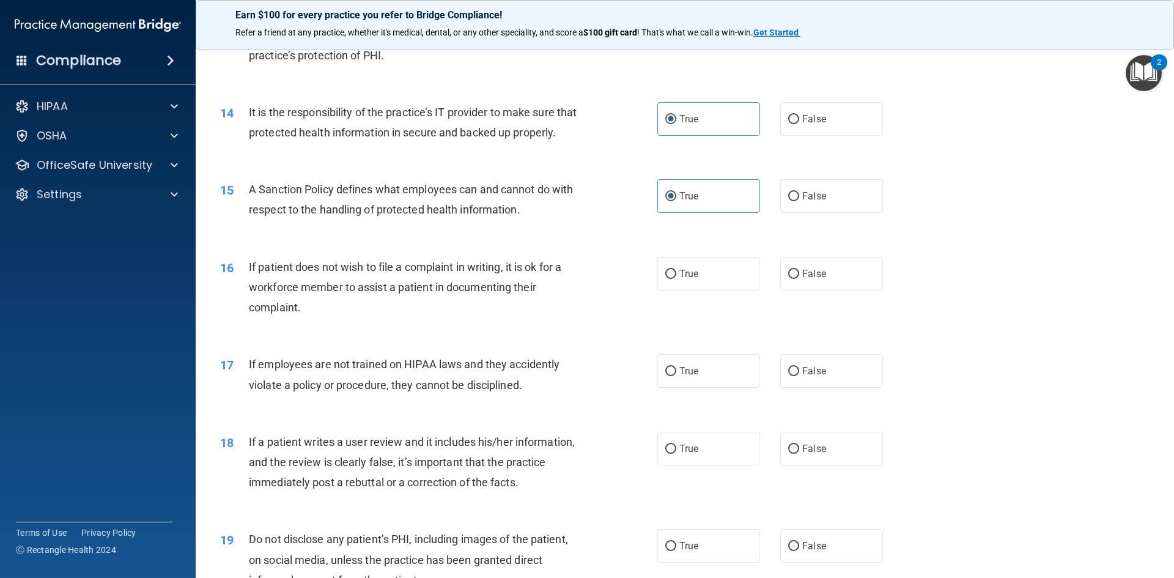
scroll to position [1528, 0]
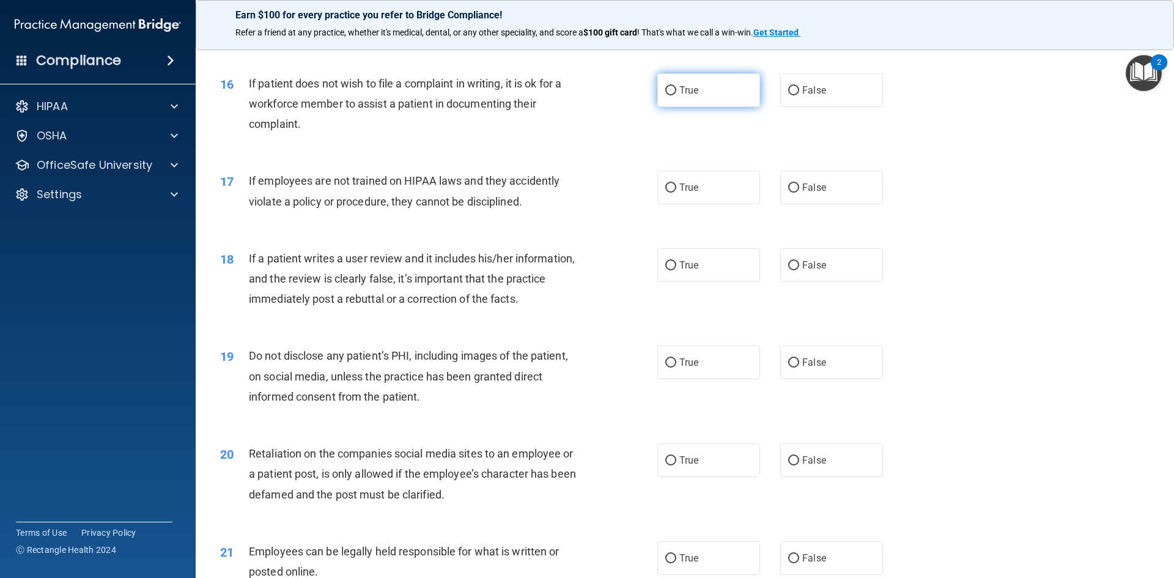
click at [671, 107] on label "True" at bounding box center [708, 90] width 103 height 34
click at [671, 95] on input "True" at bounding box center [670, 90] width 11 height 9
radio input "true"
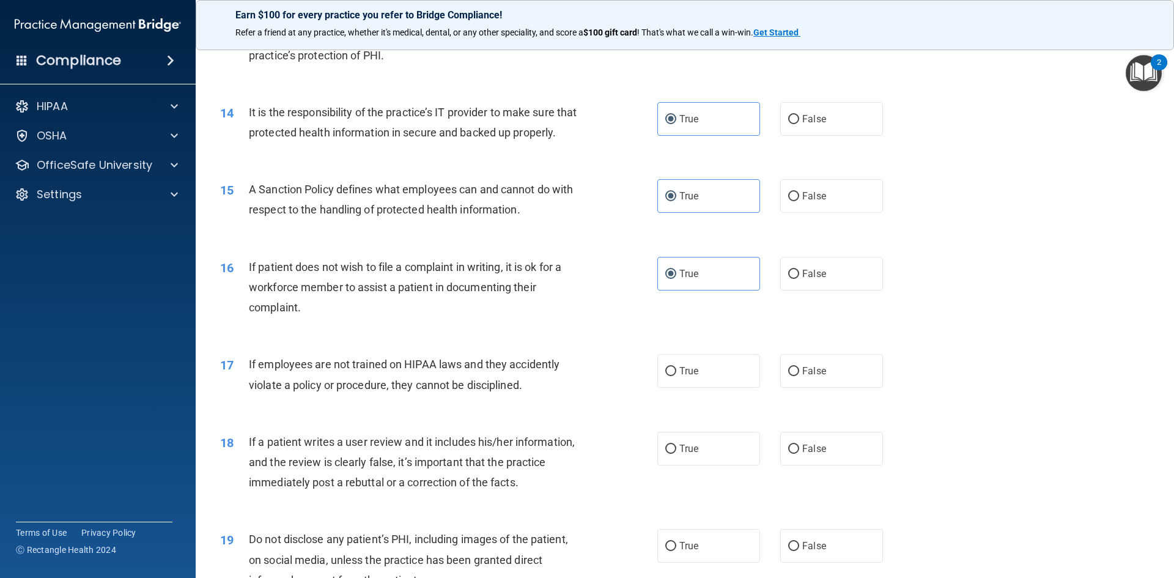
scroll to position [1590, 0]
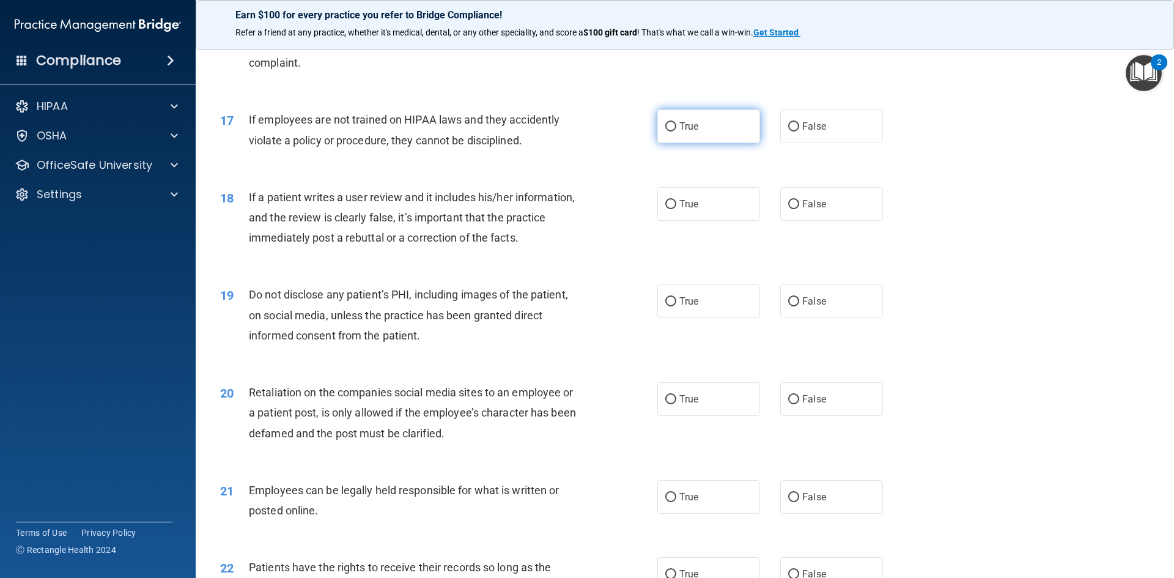
click at [674, 143] on label "True" at bounding box center [708, 126] width 103 height 34
click at [674, 131] on input "True" at bounding box center [670, 126] width 11 height 9
radio input "true"
click at [674, 218] on label "True" at bounding box center [708, 204] width 103 height 34
click at [674, 209] on input "True" at bounding box center [670, 204] width 11 height 9
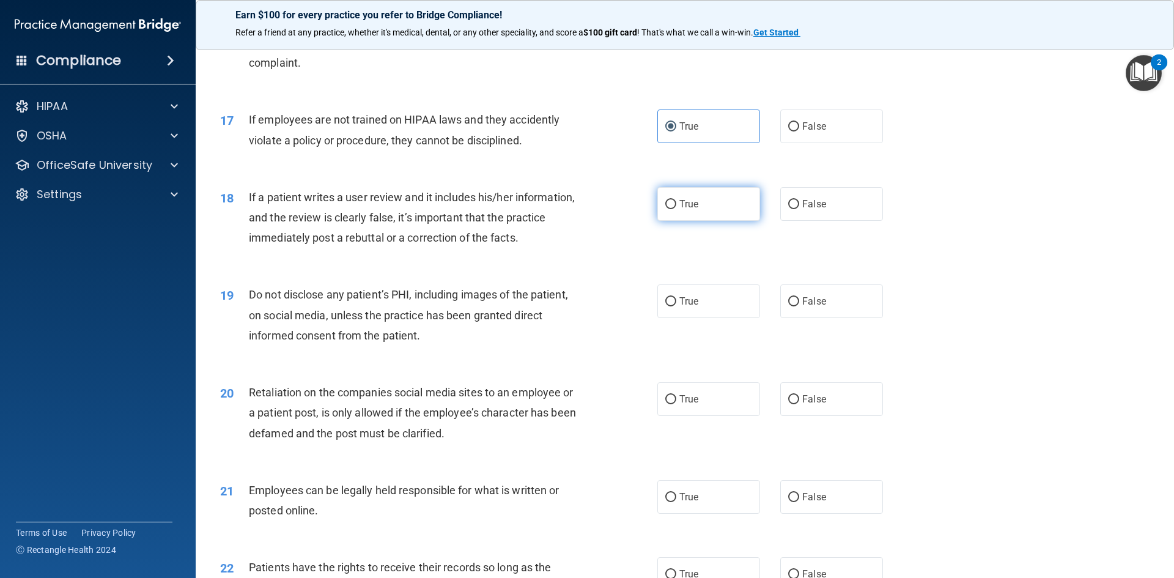
radio input "true"
click at [666, 315] on label "True" at bounding box center [708, 301] width 103 height 34
click at [666, 306] on input "True" at bounding box center [670, 301] width 11 height 9
radio input "true"
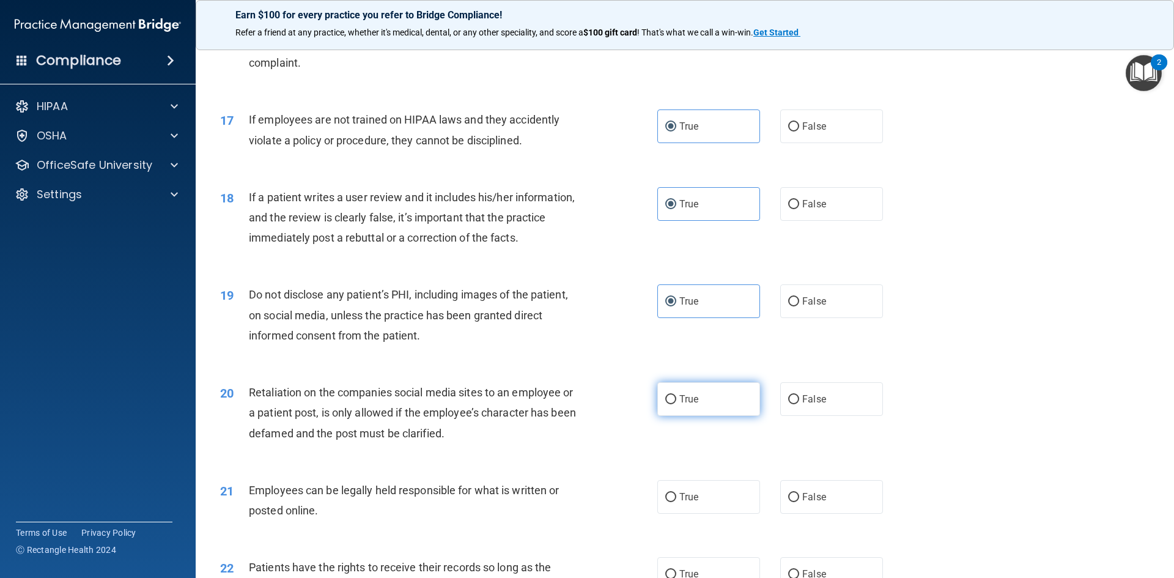
click at [679, 405] on span "True" at bounding box center [688, 399] width 19 height 12
click at [676, 404] on input "True" at bounding box center [670, 399] width 11 height 9
radio input "true"
click at [680, 503] on span "True" at bounding box center [688, 497] width 19 height 12
click at [676, 502] on input "True" at bounding box center [670, 497] width 11 height 9
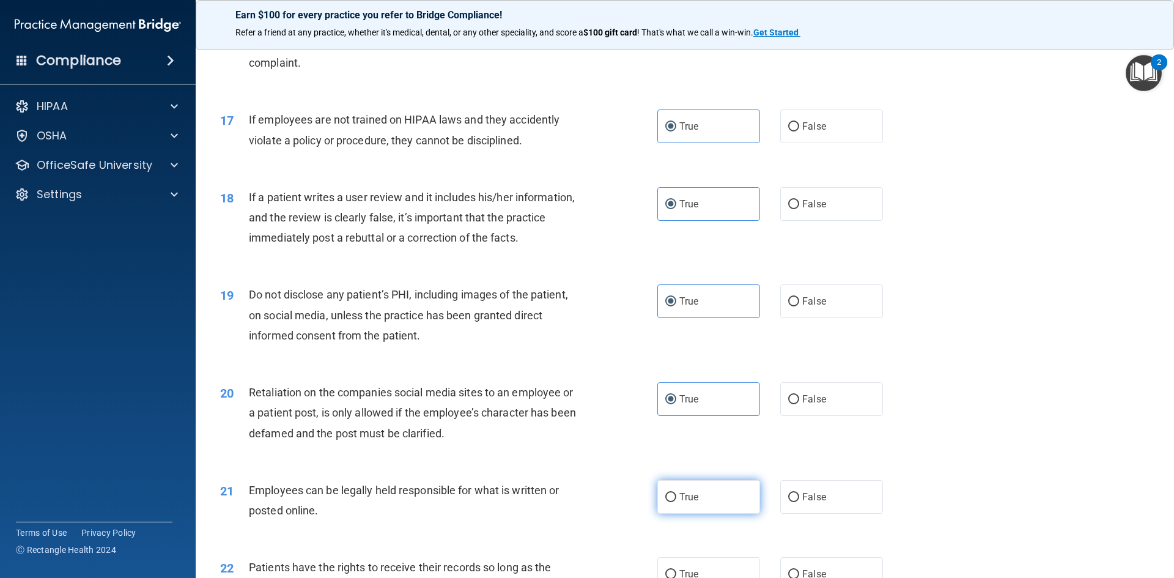
radio input "true"
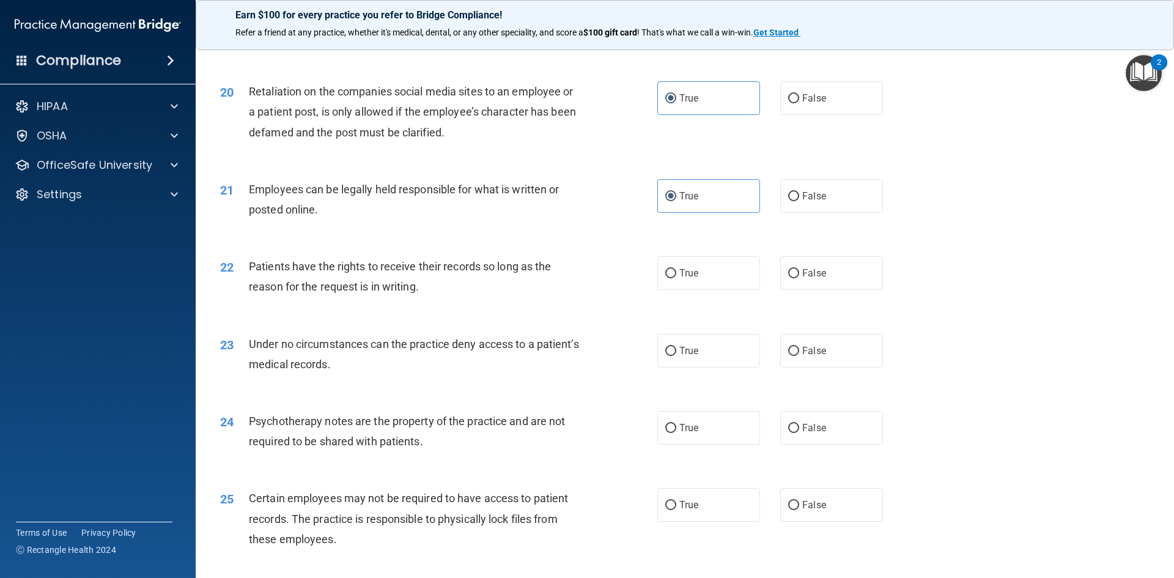
scroll to position [1895, 0]
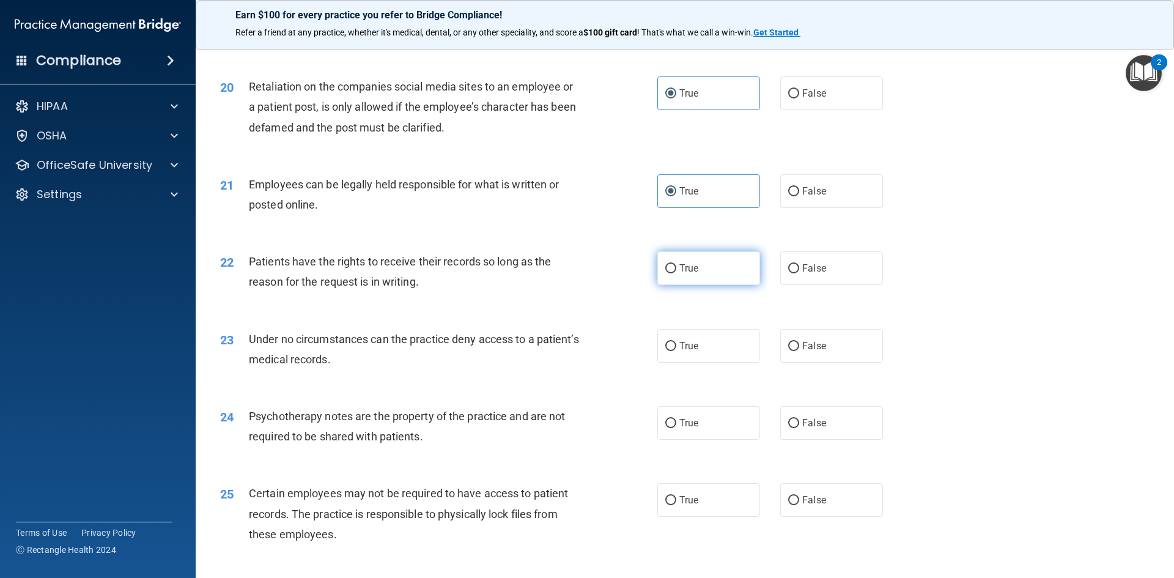
click at [665, 278] on label "True" at bounding box center [708, 268] width 103 height 34
click at [665, 273] on input "True" at bounding box center [670, 268] width 11 height 9
radio input "true"
drag, startPoint x: 695, startPoint y: 362, endPoint x: 681, endPoint y: 407, distance: 47.4
click at [695, 363] on label "True" at bounding box center [708, 346] width 103 height 34
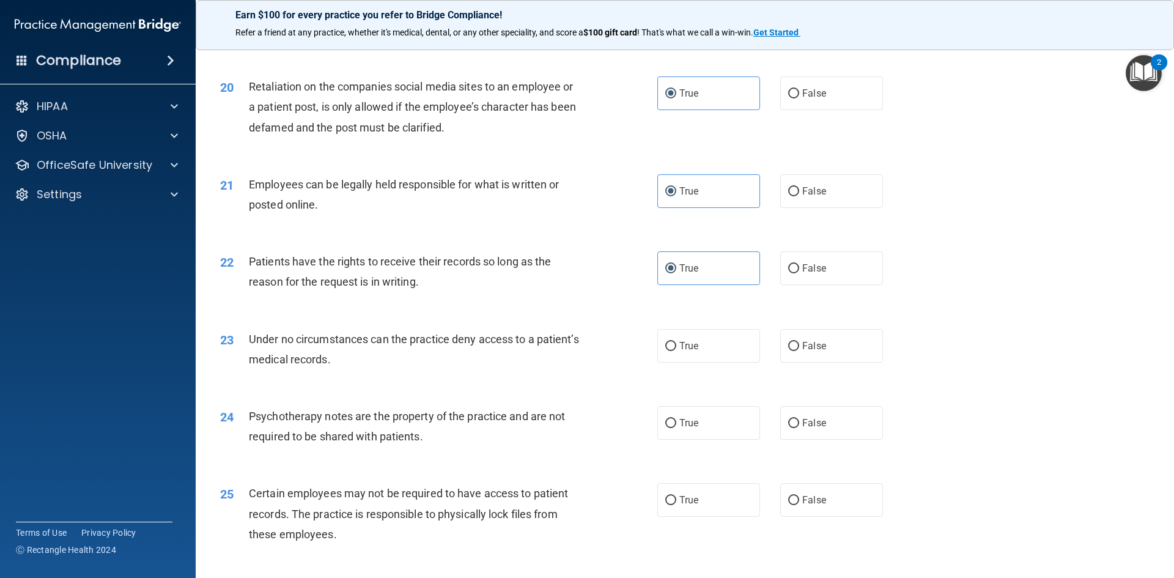
click at [676, 351] on input "True" at bounding box center [670, 346] width 11 height 9
radio input "true"
click at [679, 433] on label "True" at bounding box center [708, 423] width 103 height 34
click at [676, 428] on input "True" at bounding box center [670, 423] width 11 height 9
radio input "true"
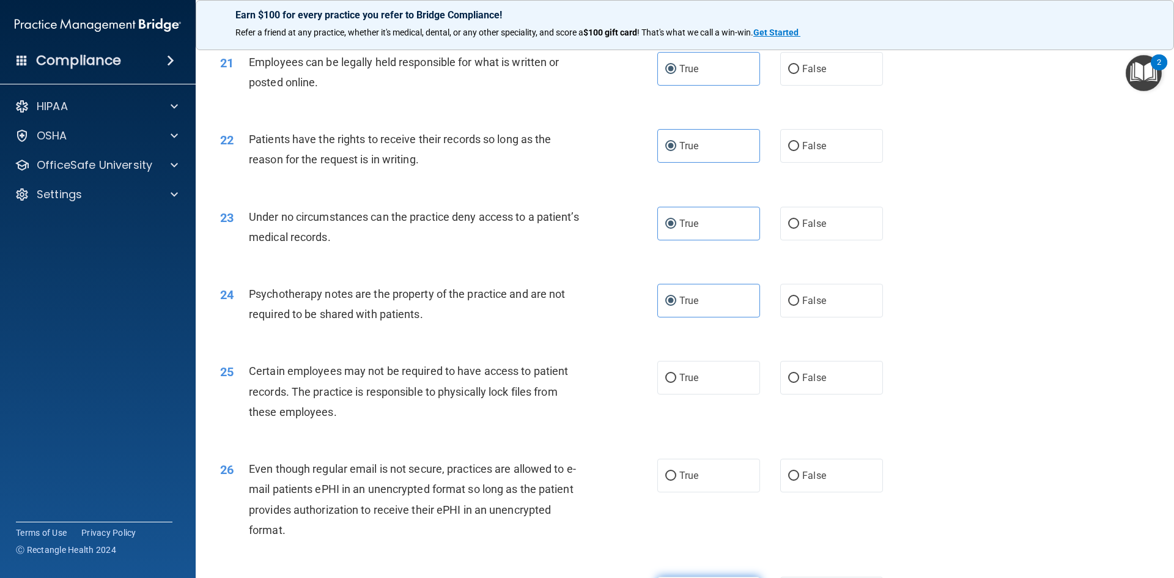
scroll to position [2201, 0]
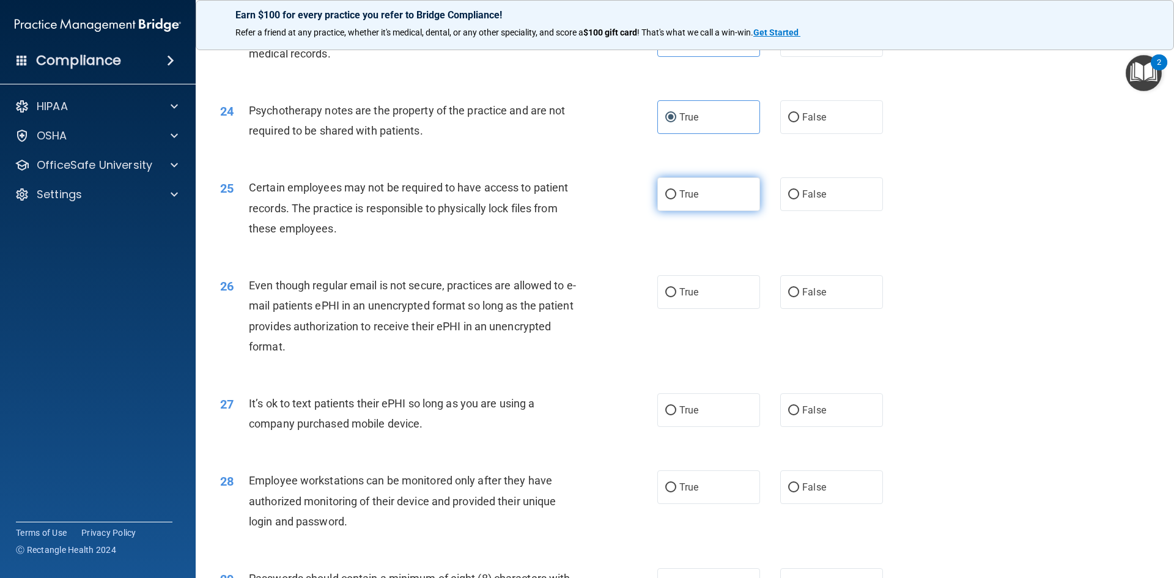
click at [680, 206] on label "True" at bounding box center [708, 194] width 103 height 34
click at [676, 199] on input "True" at bounding box center [670, 194] width 11 height 9
radio input "true"
click at [668, 309] on label "True" at bounding box center [708, 292] width 103 height 34
click at [668, 297] on input "True" at bounding box center [670, 292] width 11 height 9
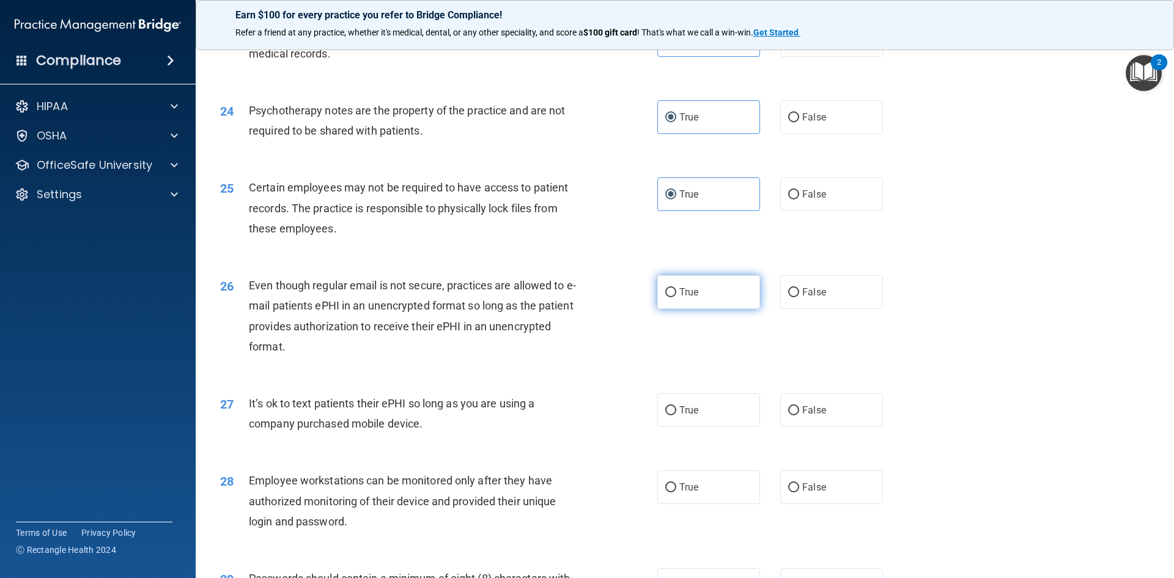
radio input "true"
click at [682, 416] on span "True" at bounding box center [688, 410] width 19 height 12
click at [676, 415] on input "True" at bounding box center [670, 410] width 11 height 9
radio input "true"
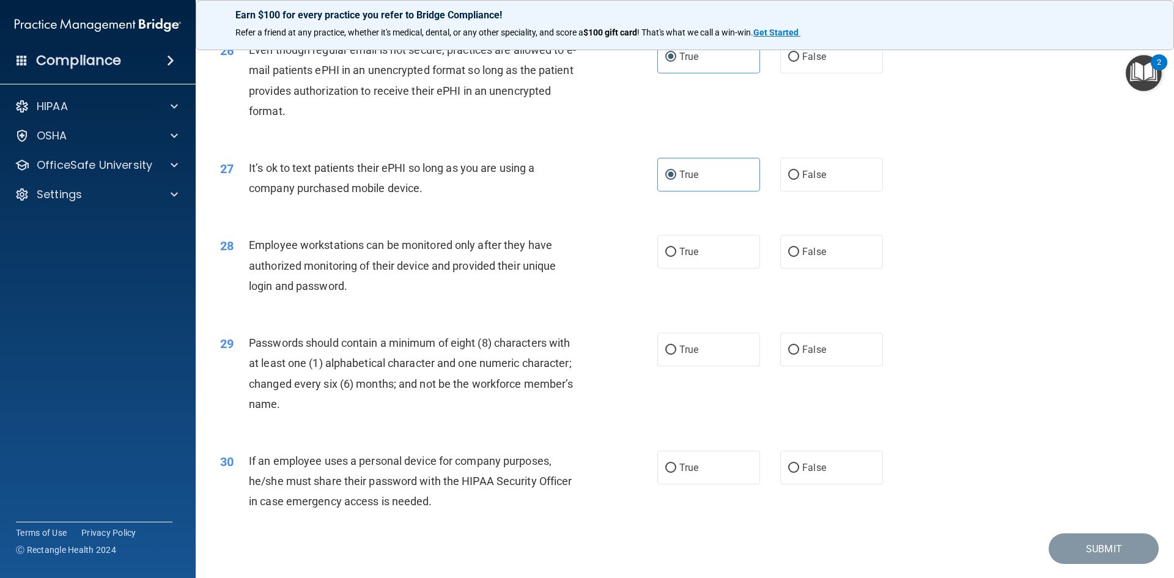
scroll to position [2446, 0]
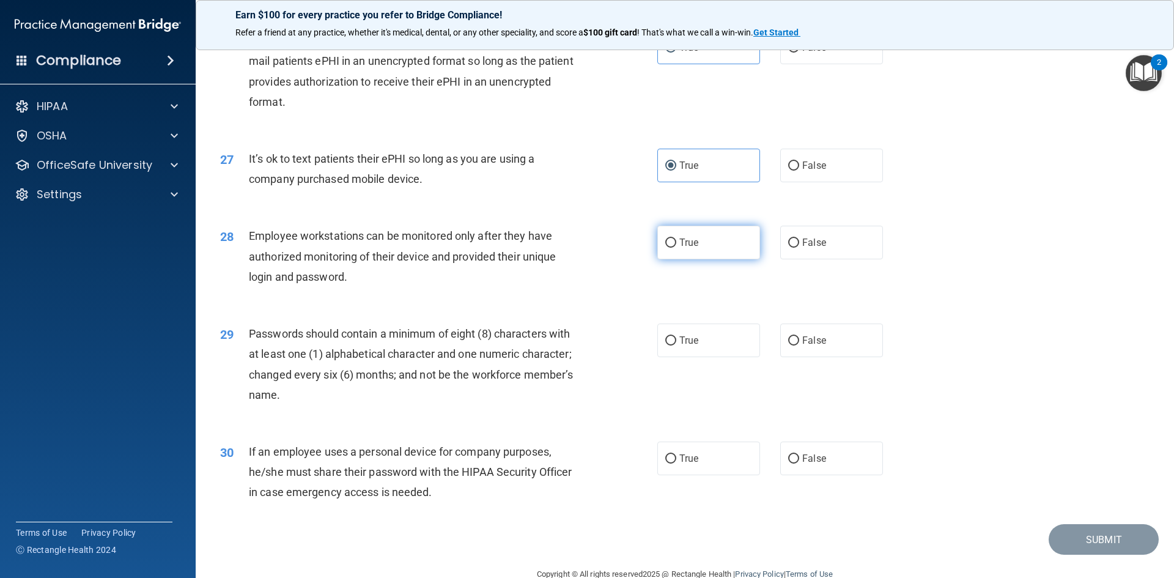
click at [690, 248] on span "True" at bounding box center [688, 243] width 19 height 12
click at [676, 248] on input "True" at bounding box center [670, 242] width 11 height 9
radio input "true"
click at [699, 357] on label "True" at bounding box center [708, 340] width 103 height 34
click at [676, 345] on input "True" at bounding box center [670, 340] width 11 height 9
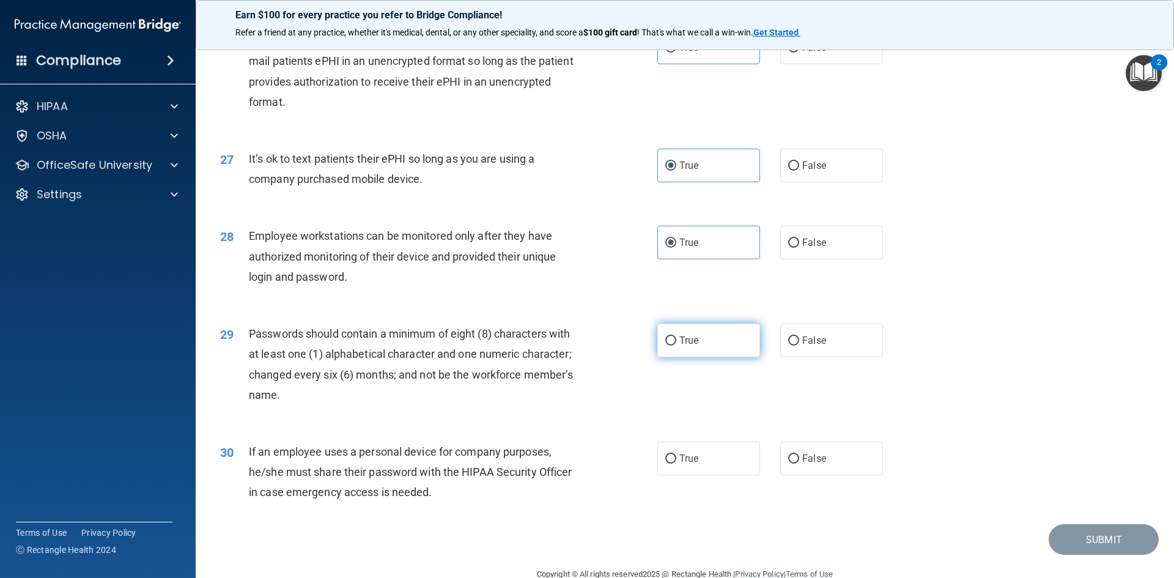
radio input "true"
click at [681, 475] on label "True" at bounding box center [708, 458] width 103 height 34
click at [676, 463] on input "True" at bounding box center [670, 458] width 11 height 9
radio input "true"
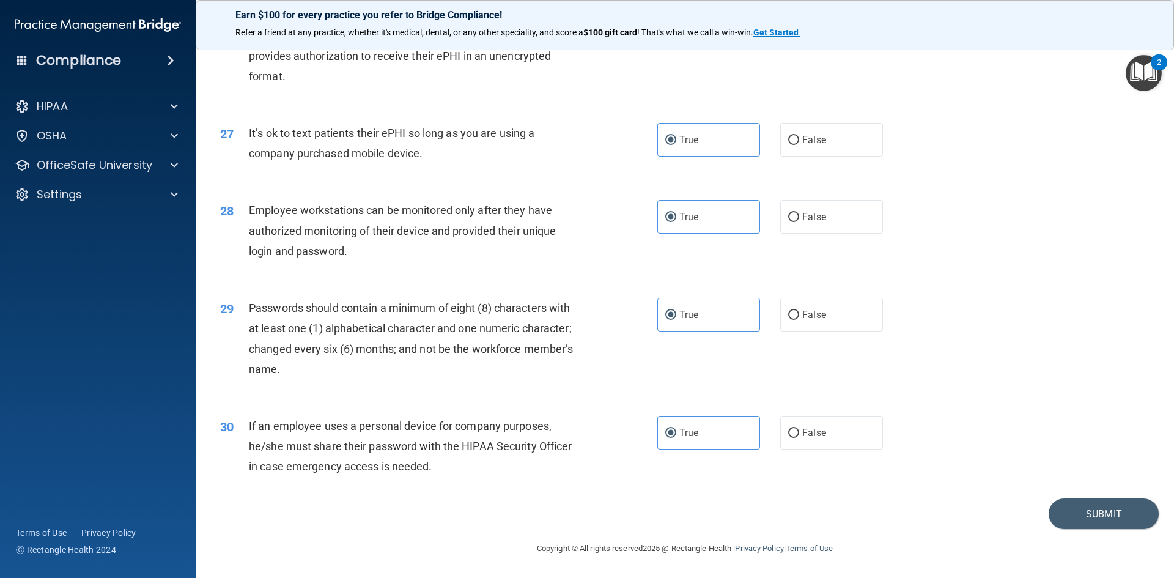
scroll to position [2491, 0]
click at [1094, 515] on button "Submit" at bounding box center [1104, 513] width 110 height 31
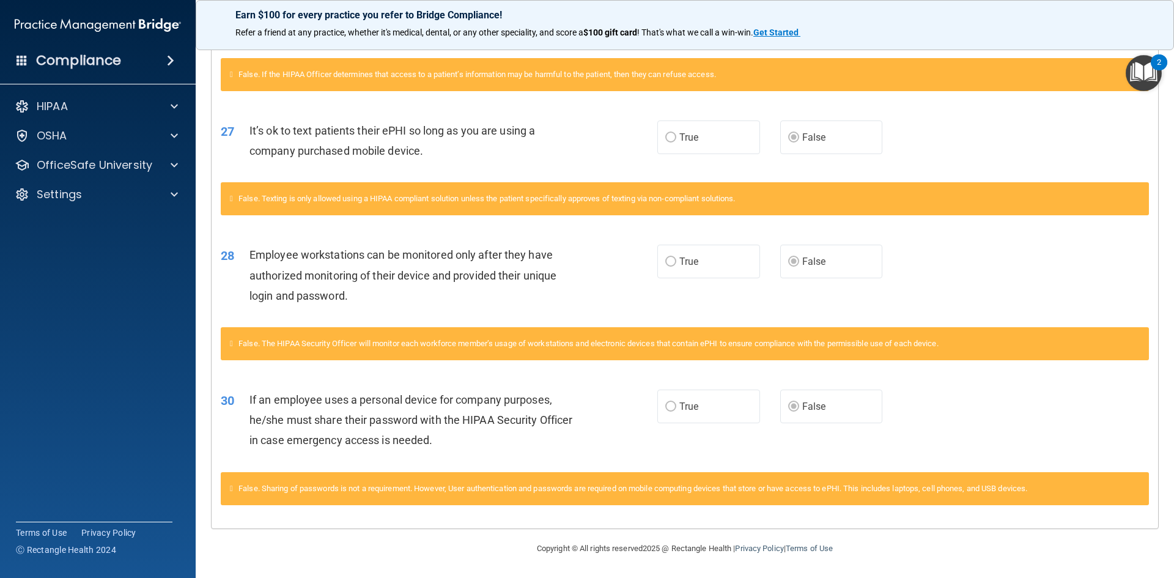
scroll to position [2208, 0]
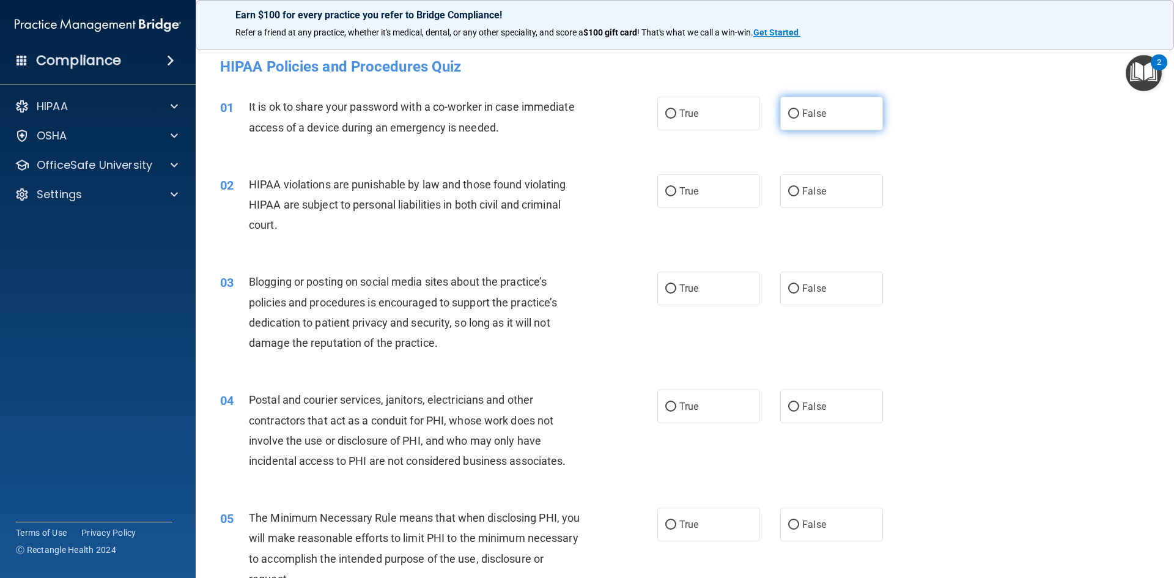
click at [837, 105] on label "False" at bounding box center [831, 114] width 103 height 34
click at [799, 109] on input "False" at bounding box center [793, 113] width 11 height 9
radio input "true"
click at [690, 197] on label "True" at bounding box center [708, 191] width 103 height 34
click at [676, 196] on input "True" at bounding box center [670, 191] width 11 height 9
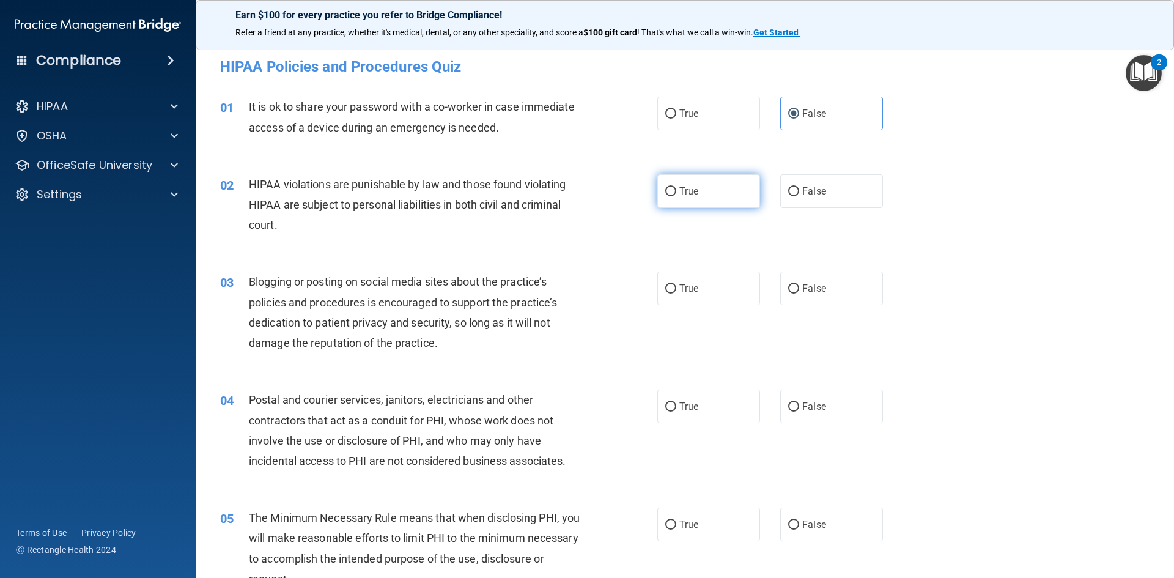
radio input "true"
click at [805, 284] on span "False" at bounding box center [814, 288] width 24 height 12
click at [799, 284] on input "False" at bounding box center [793, 288] width 11 height 9
radio input "true"
click at [696, 413] on label "True" at bounding box center [708, 406] width 103 height 34
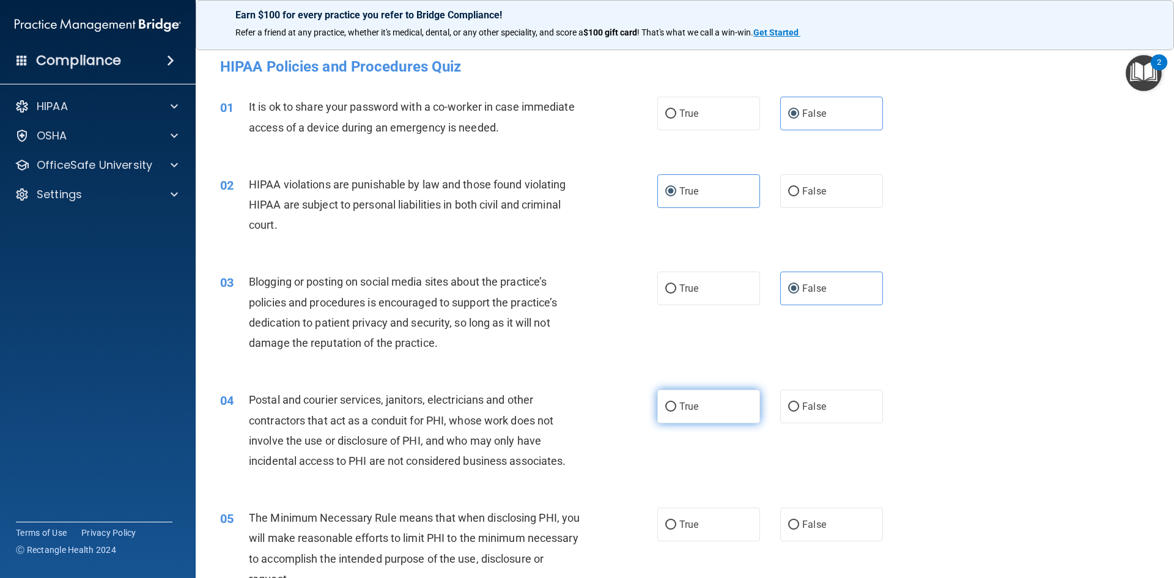
click at [676, 411] on input "True" at bounding box center [670, 406] width 11 height 9
radio input "true"
drag, startPoint x: 686, startPoint y: 512, endPoint x: 688, endPoint y: 521, distance: 8.8
click at [686, 520] on label "True" at bounding box center [708, 524] width 103 height 34
click at [676, 520] on input "True" at bounding box center [670, 524] width 11 height 9
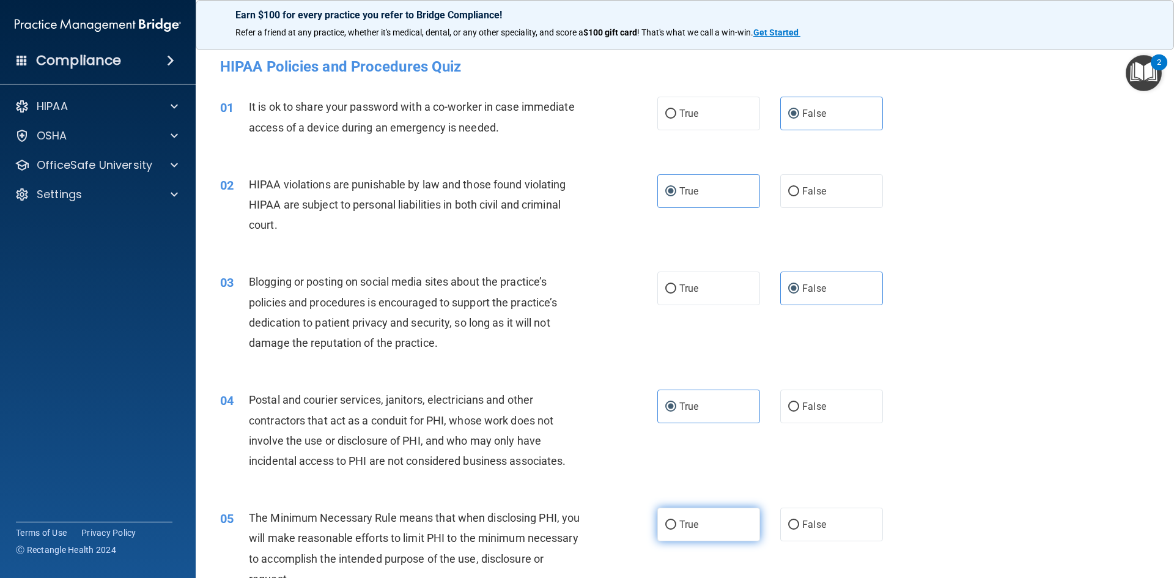
radio input "true"
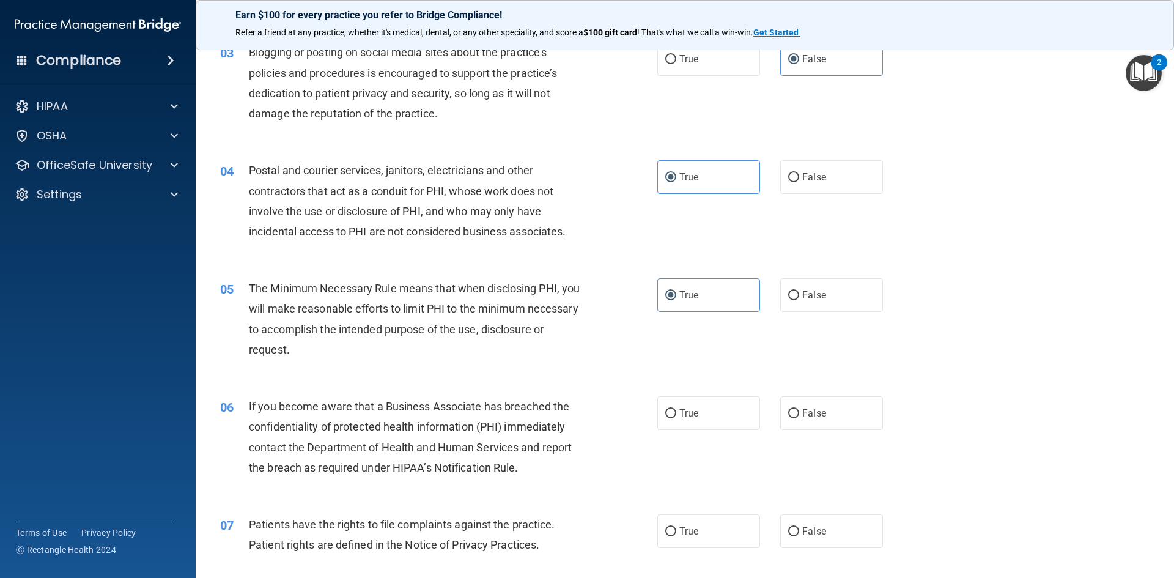
scroll to position [245, 0]
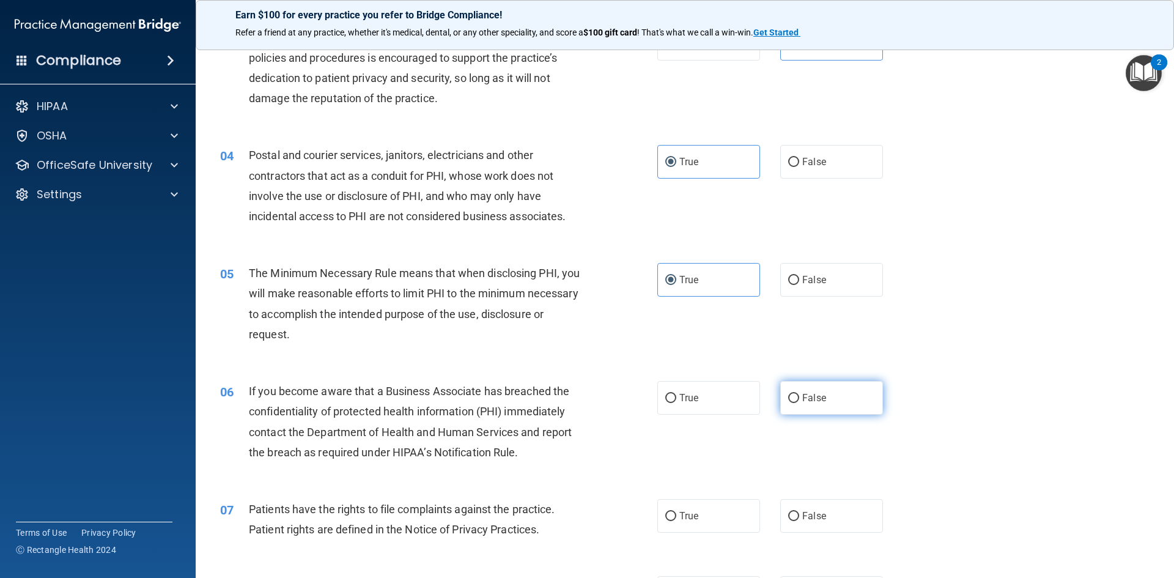
click at [813, 392] on span "False" at bounding box center [814, 398] width 24 height 12
click at [799, 394] on input "False" at bounding box center [793, 398] width 11 height 9
radio input "true"
click at [669, 509] on label "True" at bounding box center [708, 516] width 103 height 34
click at [669, 512] on input "True" at bounding box center [670, 516] width 11 height 9
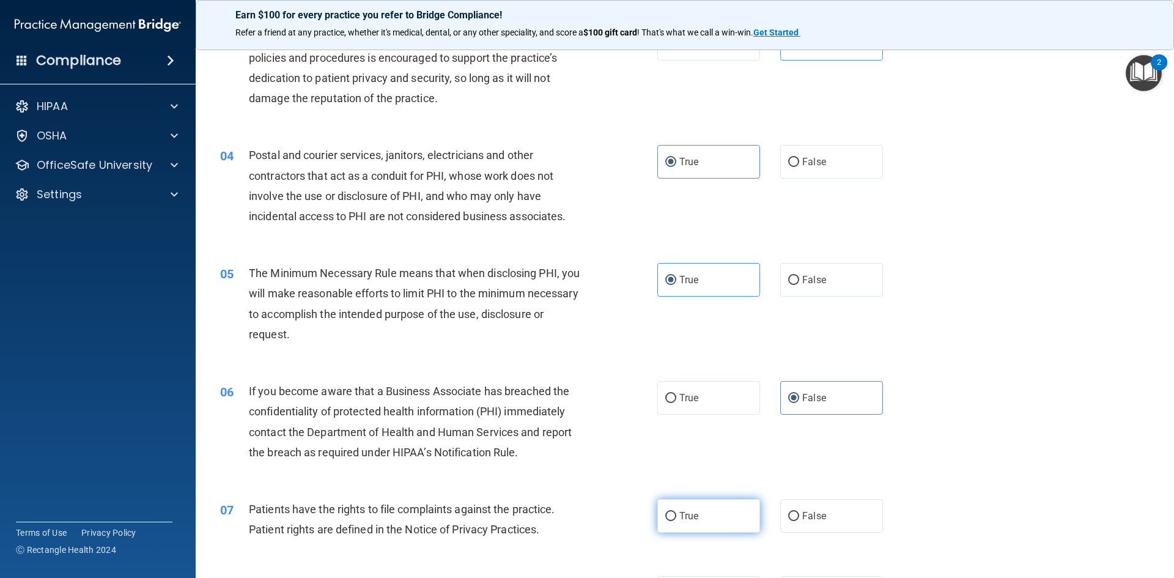
radio input "true"
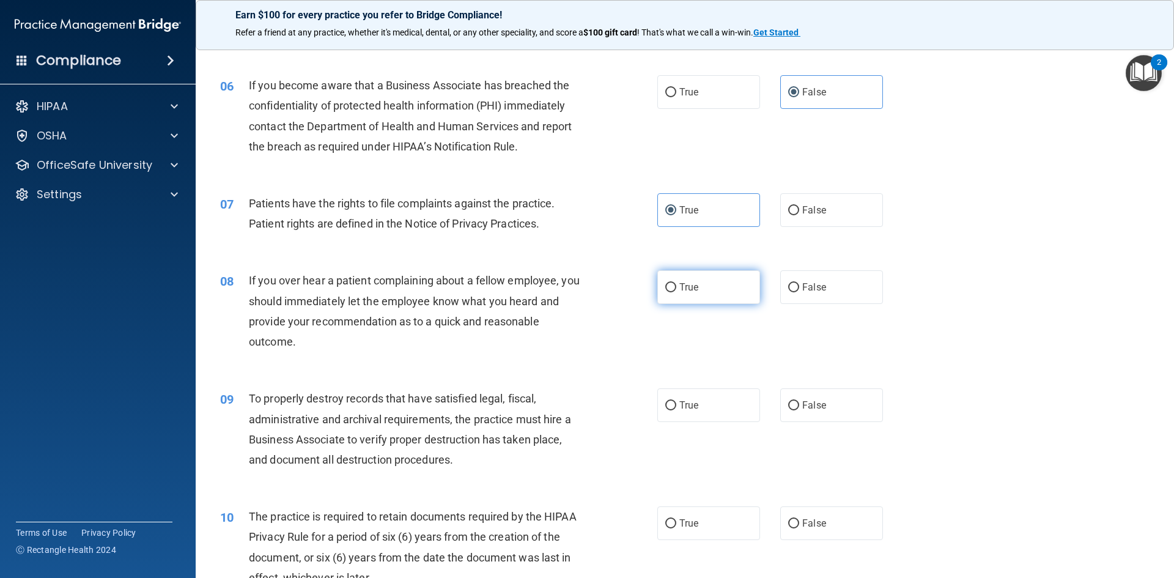
scroll to position [611, 0]
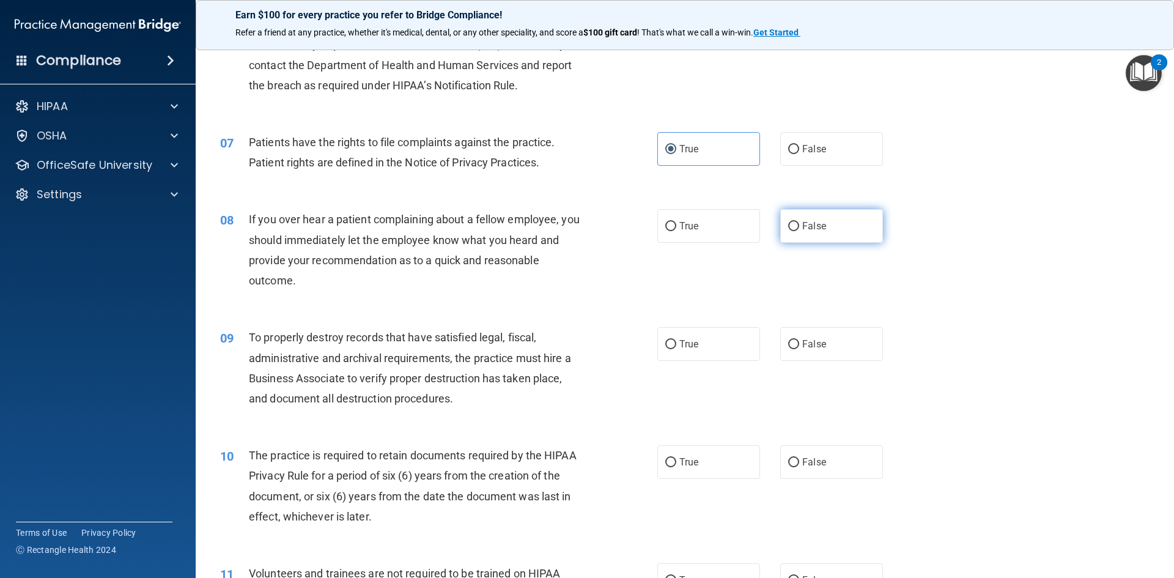
click at [809, 234] on label "False" at bounding box center [831, 226] width 103 height 34
click at [799, 231] on input "False" at bounding box center [793, 226] width 11 height 9
radio input "true"
click at [816, 344] on span "False" at bounding box center [814, 344] width 24 height 12
click at [799, 344] on input "False" at bounding box center [793, 344] width 11 height 9
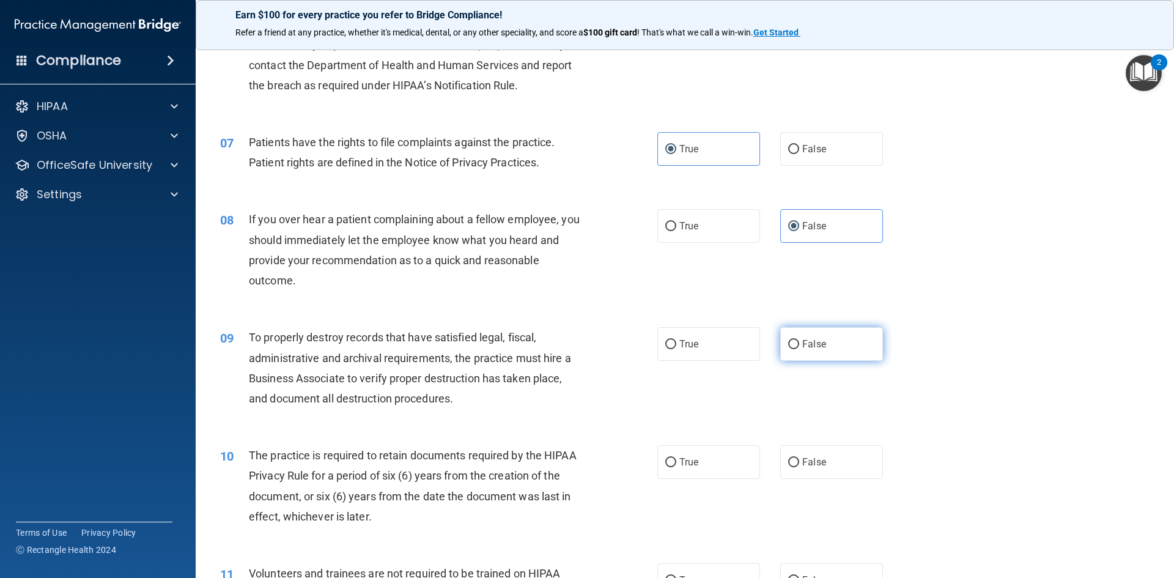
radio input "true"
drag, startPoint x: 669, startPoint y: 476, endPoint x: 676, endPoint y: 473, distance: 7.4
click at [669, 476] on label "True" at bounding box center [708, 462] width 103 height 34
click at [669, 467] on input "True" at bounding box center [670, 462] width 11 height 9
radio input "true"
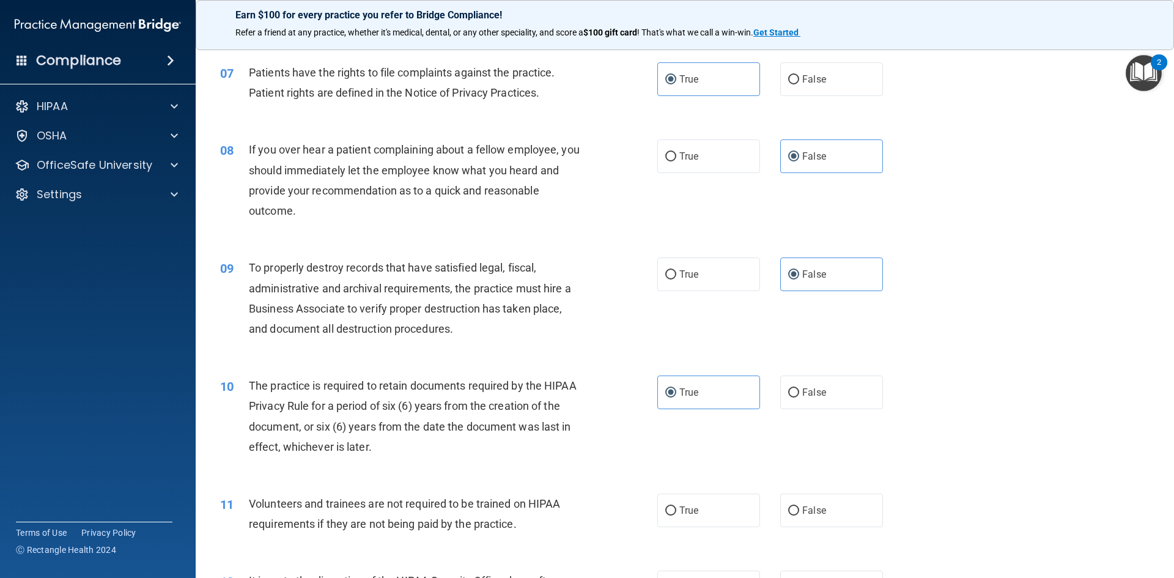
scroll to position [856, 0]
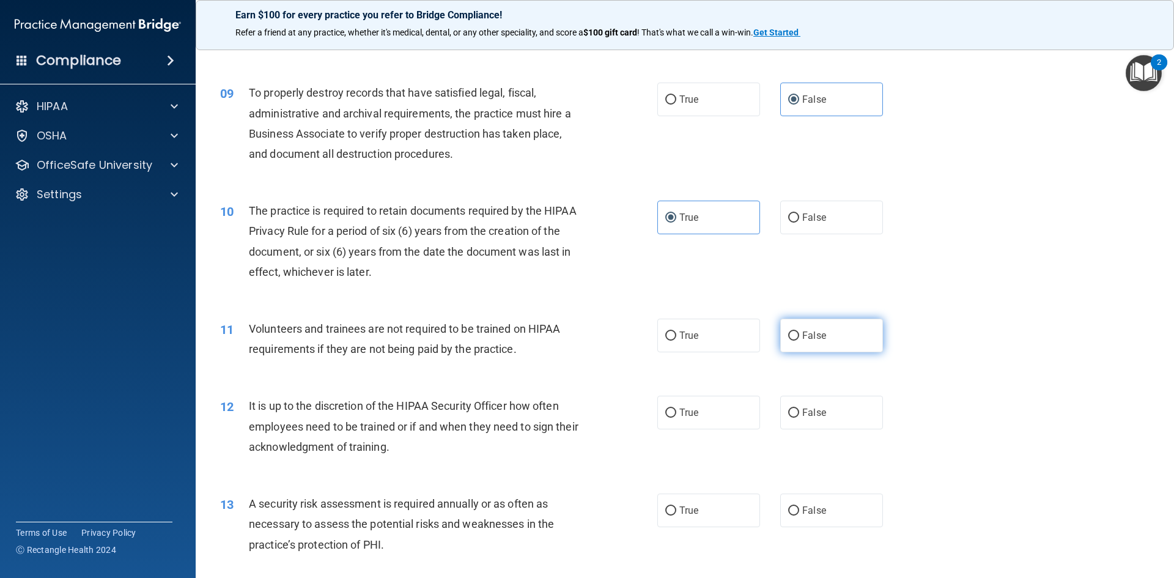
click at [812, 347] on label "False" at bounding box center [831, 336] width 103 height 34
click at [799, 341] on input "False" at bounding box center [793, 335] width 11 height 9
radio input "true"
click at [813, 410] on span "False" at bounding box center [814, 413] width 24 height 12
click at [799, 410] on input "False" at bounding box center [793, 412] width 11 height 9
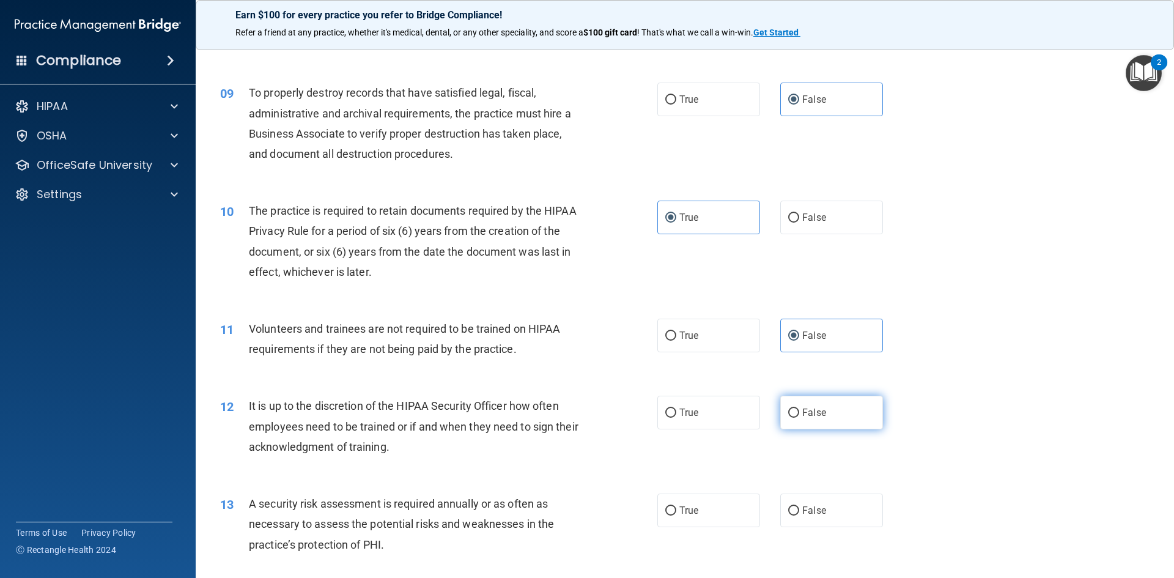
radio input "true"
click at [706, 504] on label "True" at bounding box center [708, 510] width 103 height 34
click at [676, 506] on input "True" at bounding box center [670, 510] width 11 height 9
radio input "true"
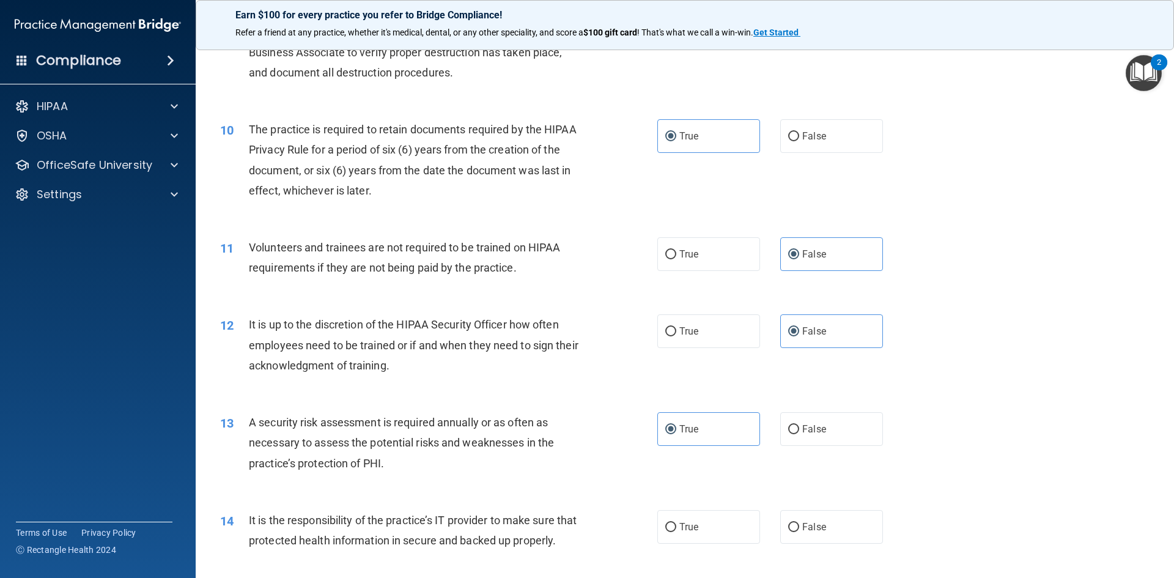
scroll to position [1101, 0]
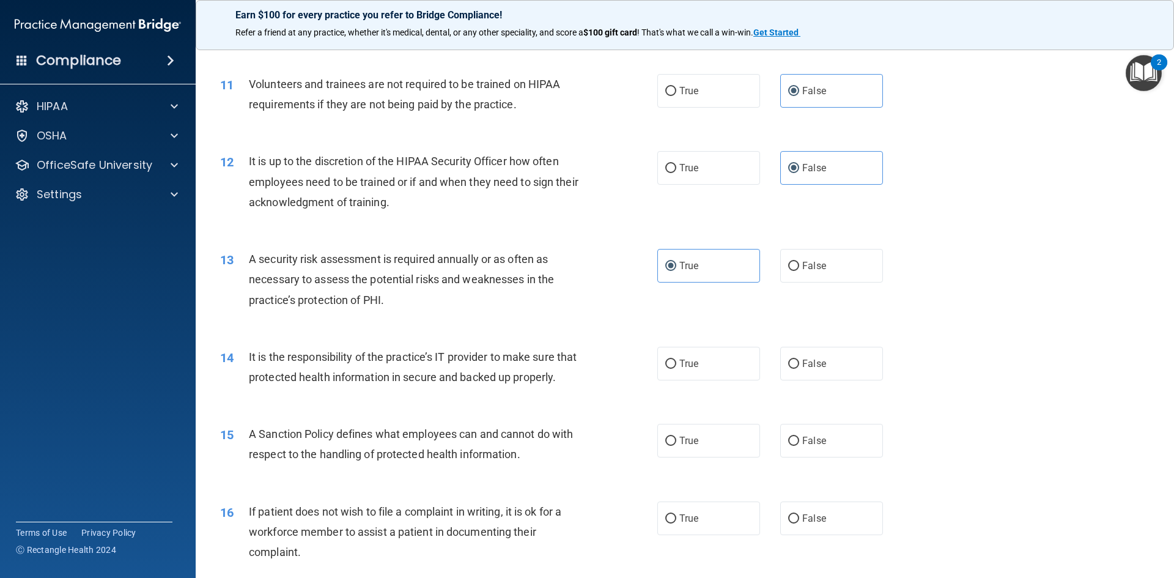
drag, startPoint x: 788, startPoint y: 365, endPoint x: 789, endPoint y: 384, distance: 19.0
click at [788, 365] on input "False" at bounding box center [793, 364] width 11 height 9
radio input "true"
click at [802, 446] on span "False" at bounding box center [814, 441] width 24 height 12
click at [799, 446] on input "False" at bounding box center [793, 441] width 11 height 9
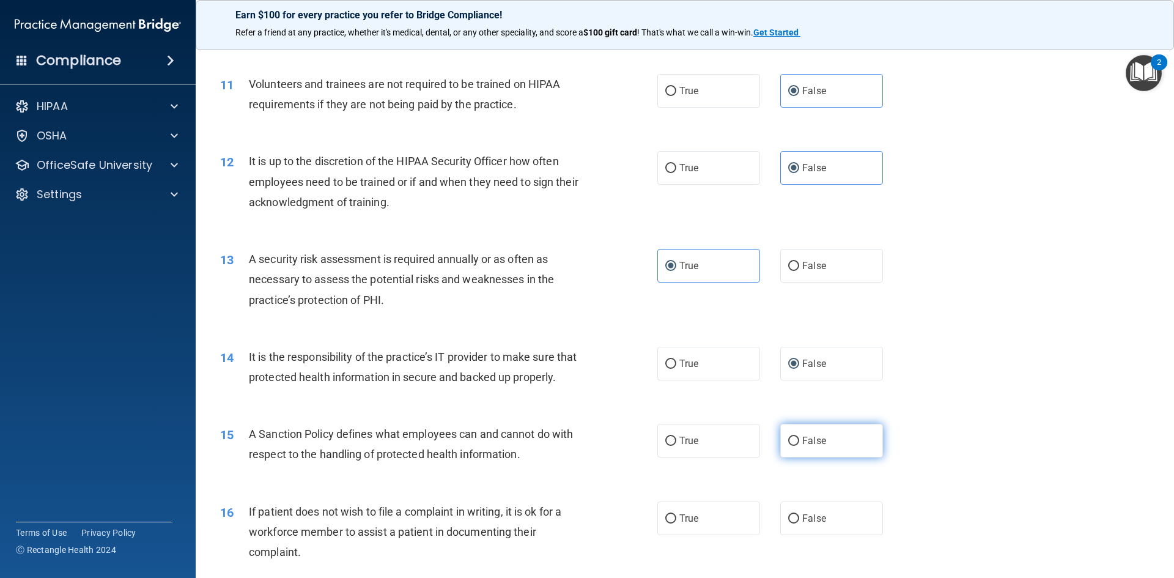
radio input "true"
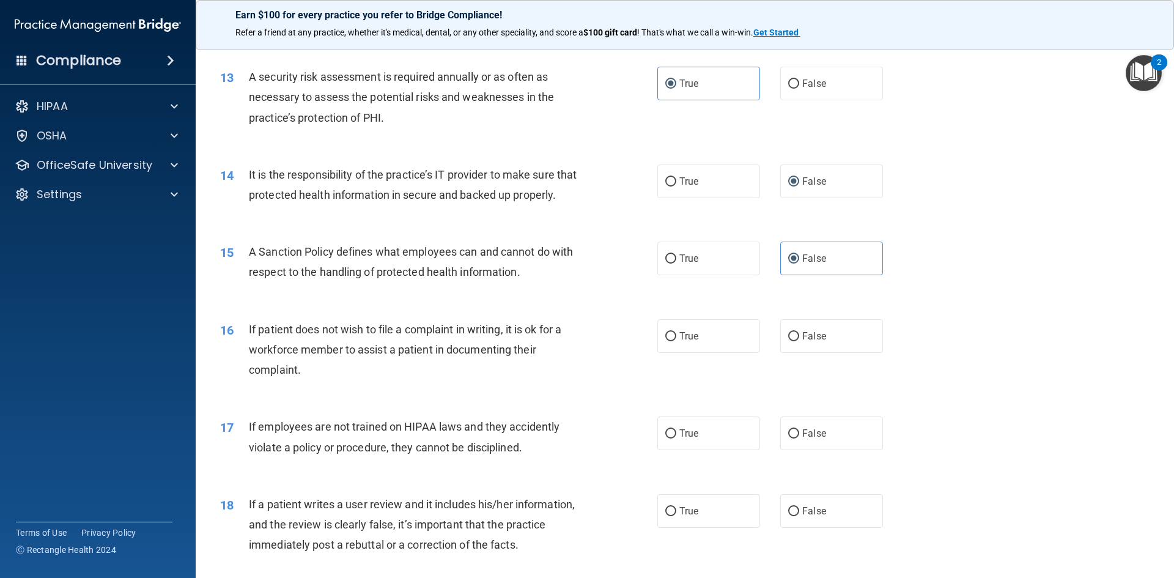
scroll to position [1284, 0]
click at [723, 352] on label "True" at bounding box center [708, 335] width 103 height 34
click at [676, 340] on input "True" at bounding box center [670, 335] width 11 height 9
radio input "true"
click at [825, 448] on label "False" at bounding box center [831, 432] width 103 height 34
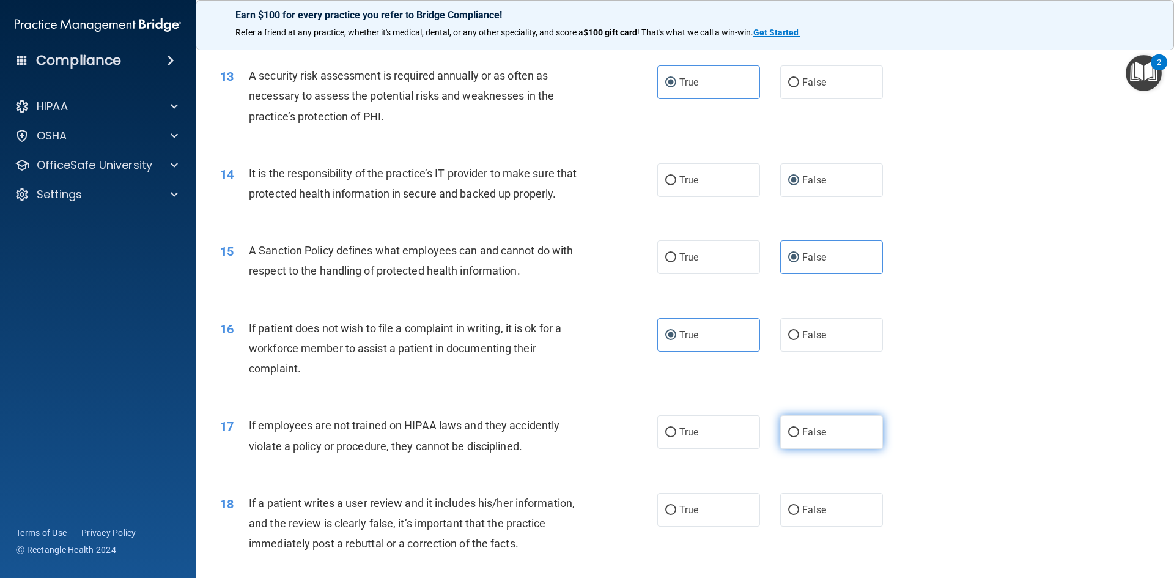
click at [799, 437] on input "False" at bounding box center [793, 432] width 11 height 9
radio input "true"
click at [818, 513] on div "18 If a patient writes a user review and it includes his/her information, and t…" at bounding box center [685, 527] width 948 height 98
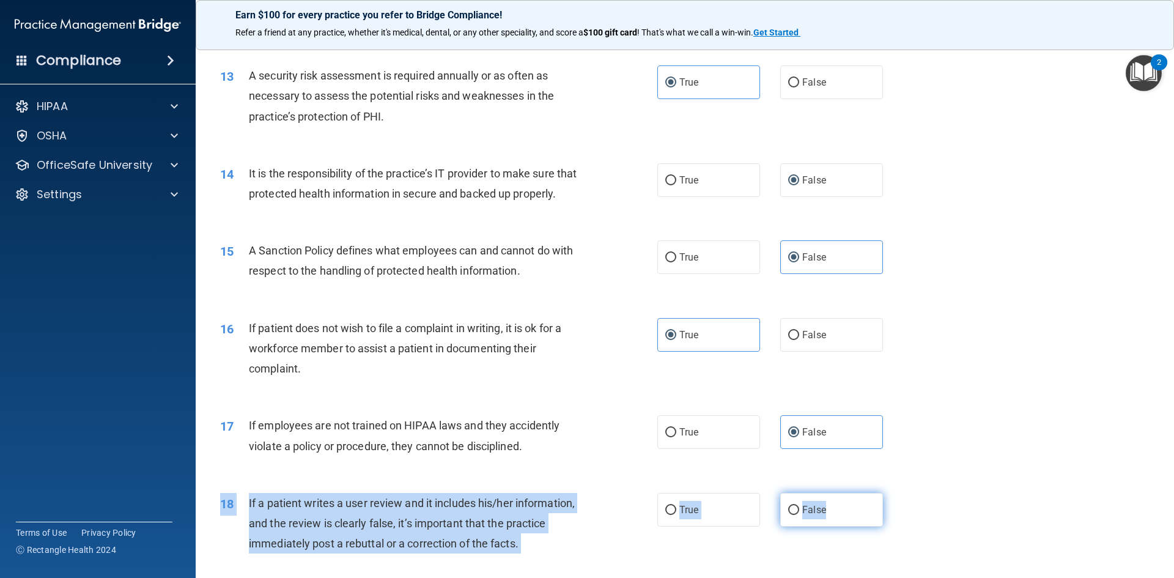
click at [816, 515] on span "False" at bounding box center [814, 510] width 24 height 12
click at [799, 515] on input "False" at bounding box center [793, 510] width 11 height 9
radio input "true"
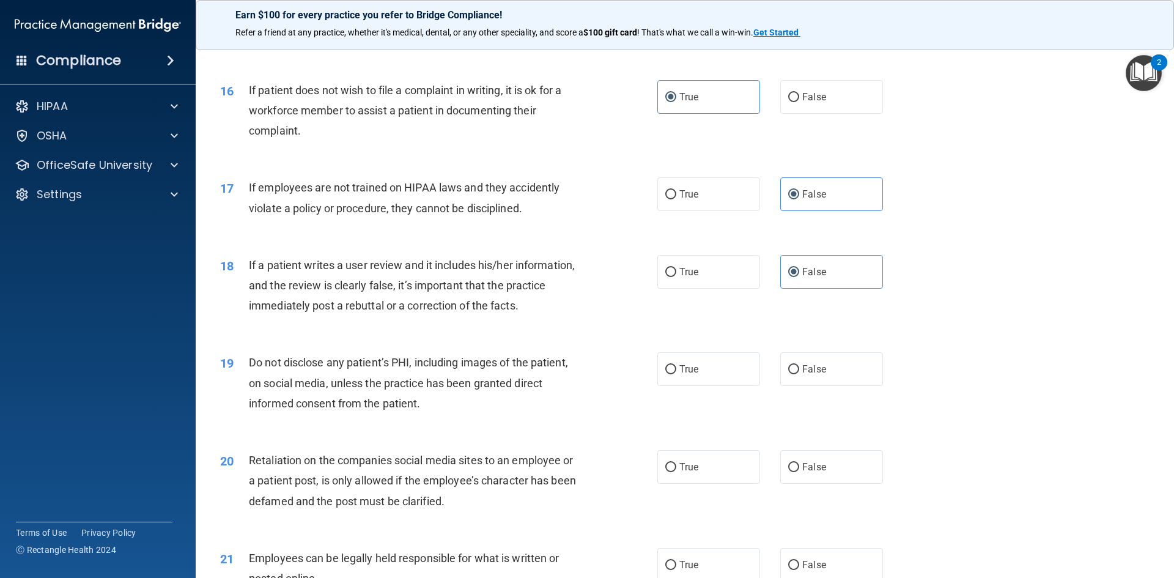
scroll to position [1528, 0]
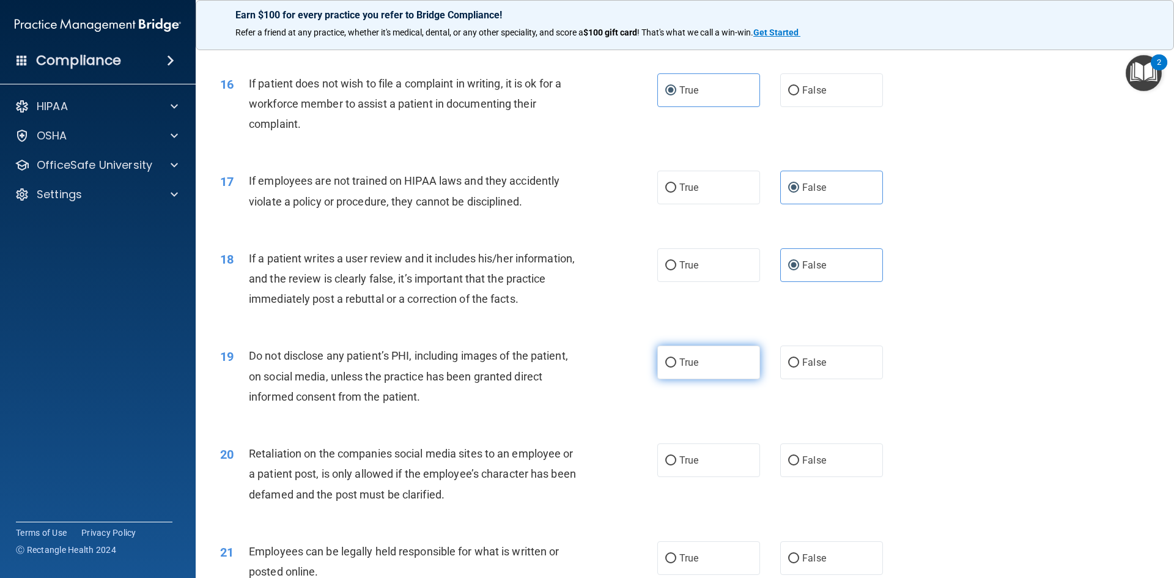
click at [716, 374] on label "True" at bounding box center [708, 362] width 103 height 34
click at [676, 367] on input "True" at bounding box center [670, 362] width 11 height 9
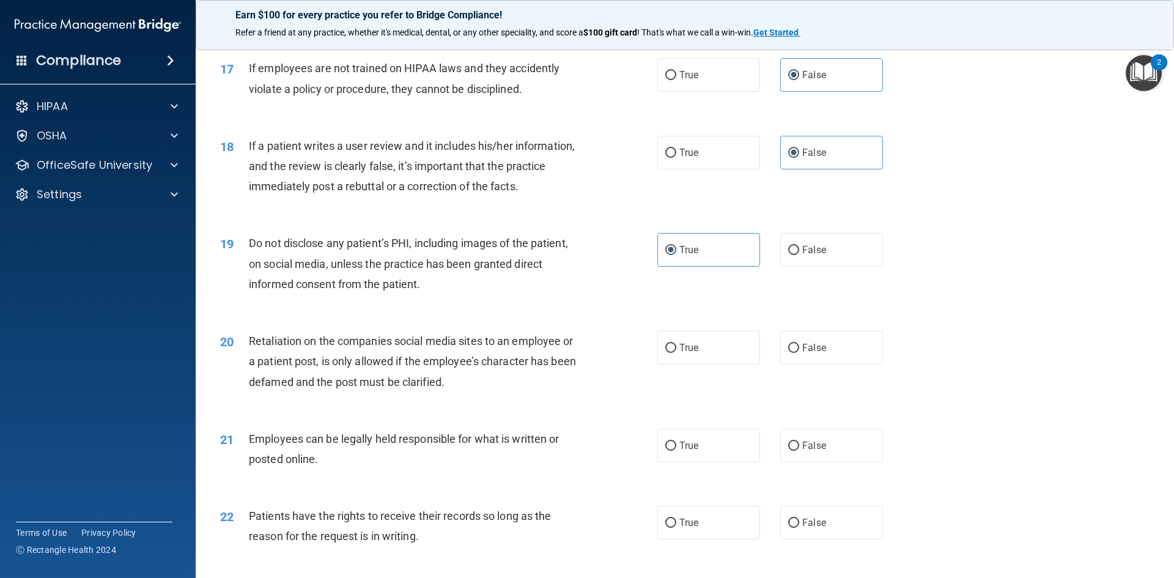
scroll to position [1651, 0]
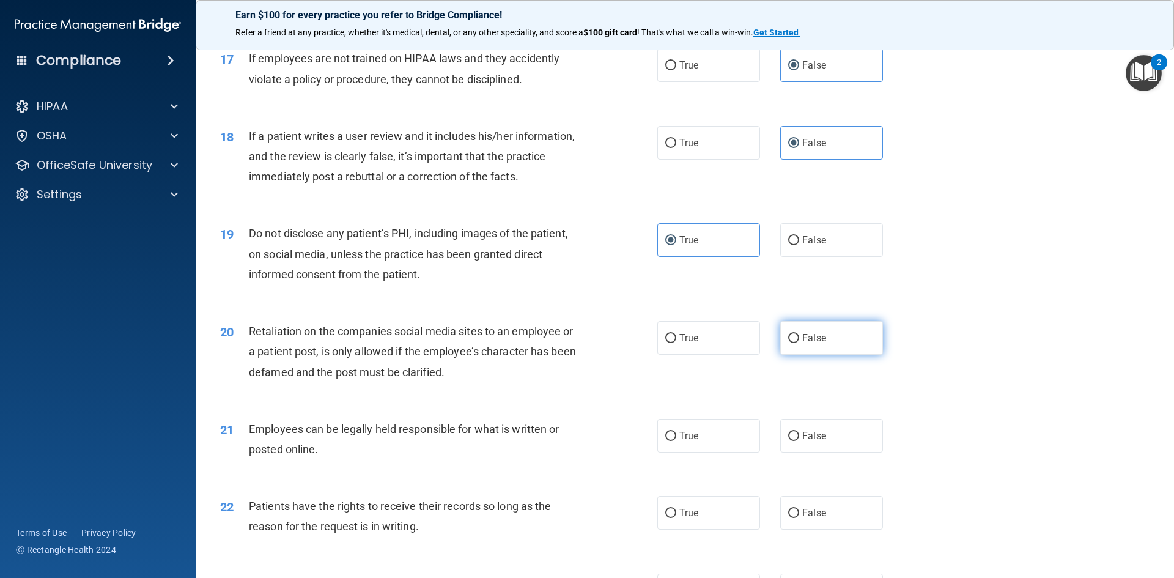
click at [809, 355] on label "False" at bounding box center [831, 338] width 103 height 34
click at [799, 343] on input "False" at bounding box center [793, 338] width 11 height 9
click at [721, 451] on label "True" at bounding box center [708, 436] width 103 height 34
click at [676, 441] on input "True" at bounding box center [670, 436] width 11 height 9
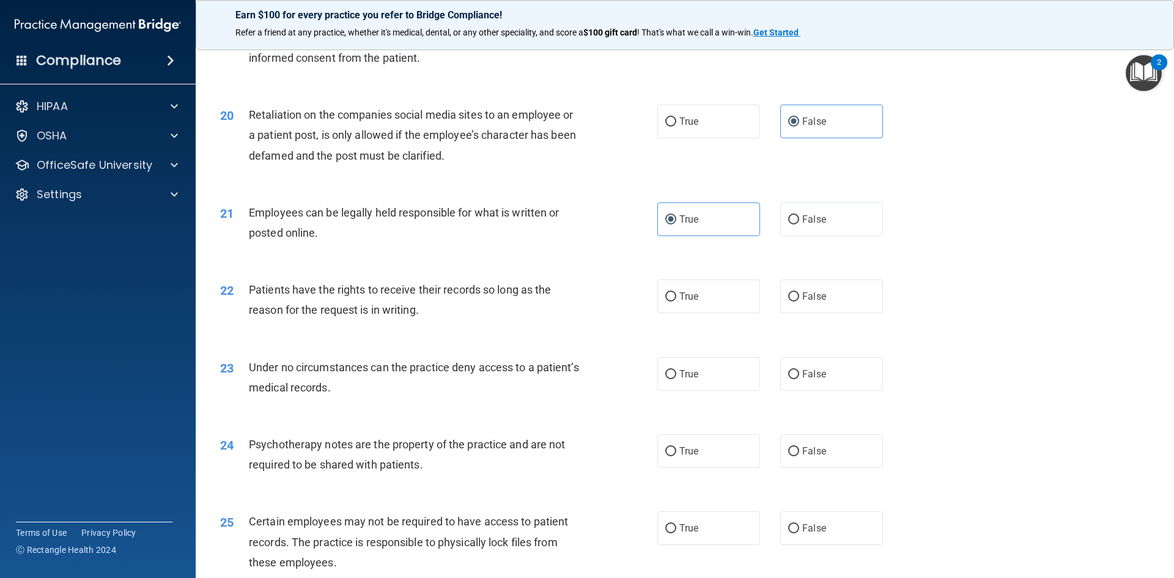
scroll to position [1895, 0]
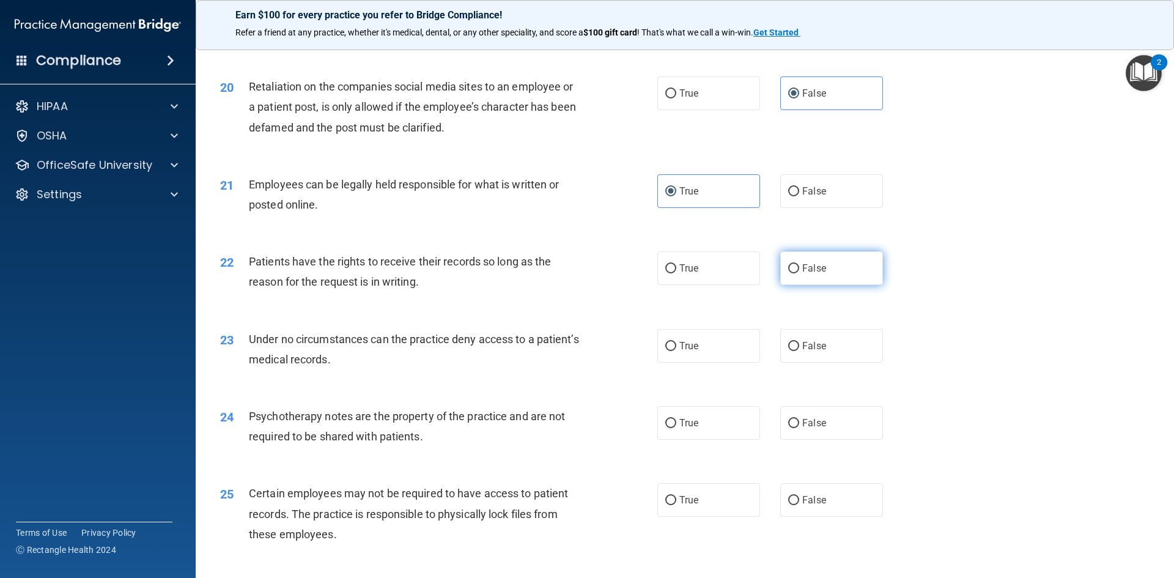
click at [809, 285] on label "False" at bounding box center [831, 268] width 103 height 34
click at [799, 273] on input "False" at bounding box center [793, 268] width 11 height 9
click at [816, 352] on span "False" at bounding box center [814, 346] width 24 height 12
click at [799, 351] on input "False" at bounding box center [793, 346] width 11 height 9
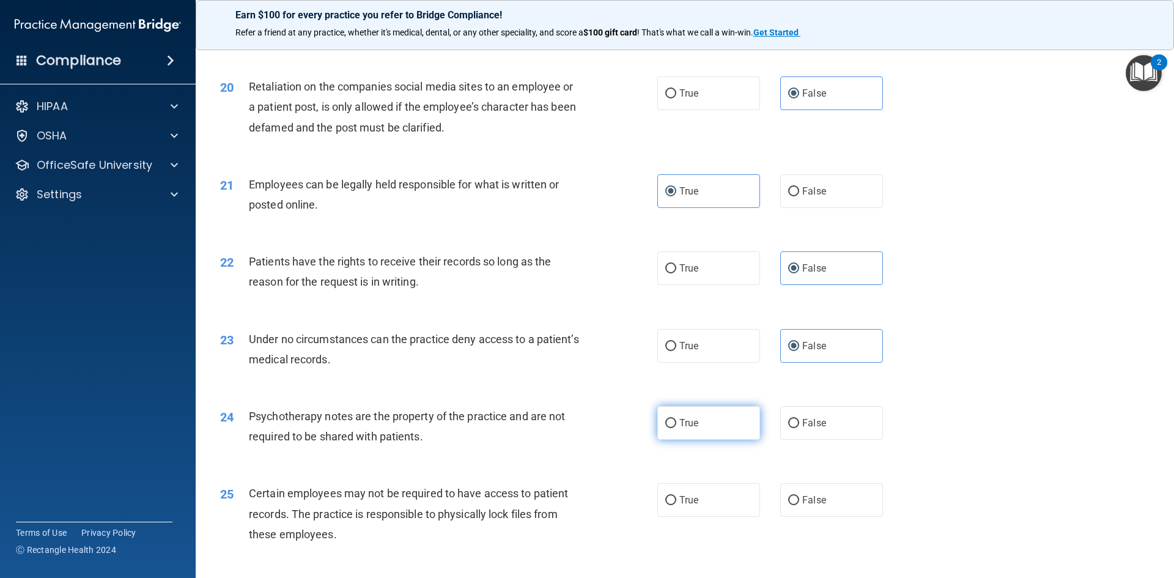
click at [723, 440] on label "True" at bounding box center [708, 423] width 103 height 34
click at [676, 428] on input "True" at bounding box center [670, 423] width 11 height 9
click at [694, 513] on label "True" at bounding box center [708, 500] width 103 height 34
click at [676, 505] on input "True" at bounding box center [670, 500] width 11 height 9
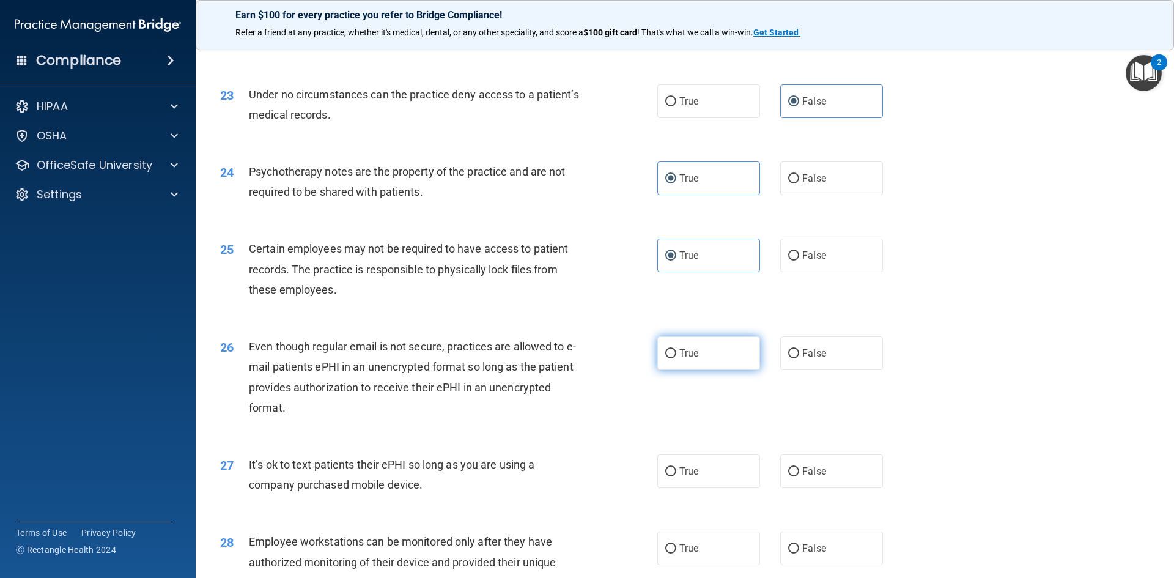
click at [686, 366] on label "True" at bounding box center [708, 353] width 103 height 34
click at [676, 358] on input "True" at bounding box center [670, 353] width 11 height 9
click at [807, 488] on label "False" at bounding box center [831, 471] width 103 height 34
click at [799, 476] on input "False" at bounding box center [793, 471] width 11 height 9
click at [811, 559] on label "False" at bounding box center [831, 548] width 103 height 34
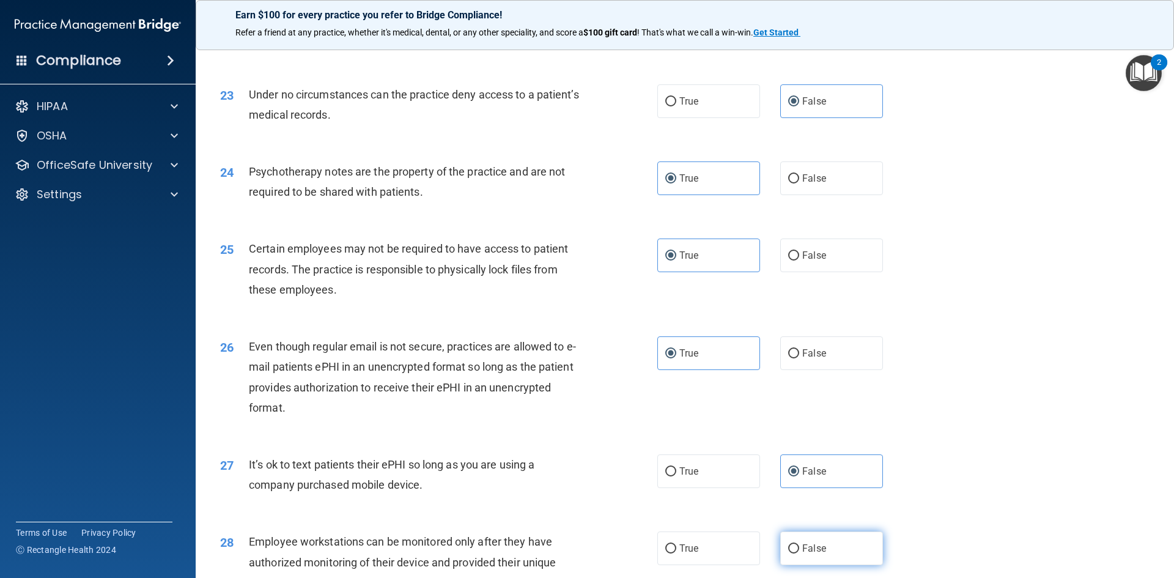
click at [799, 553] on input "False" at bounding box center [793, 548] width 11 height 9
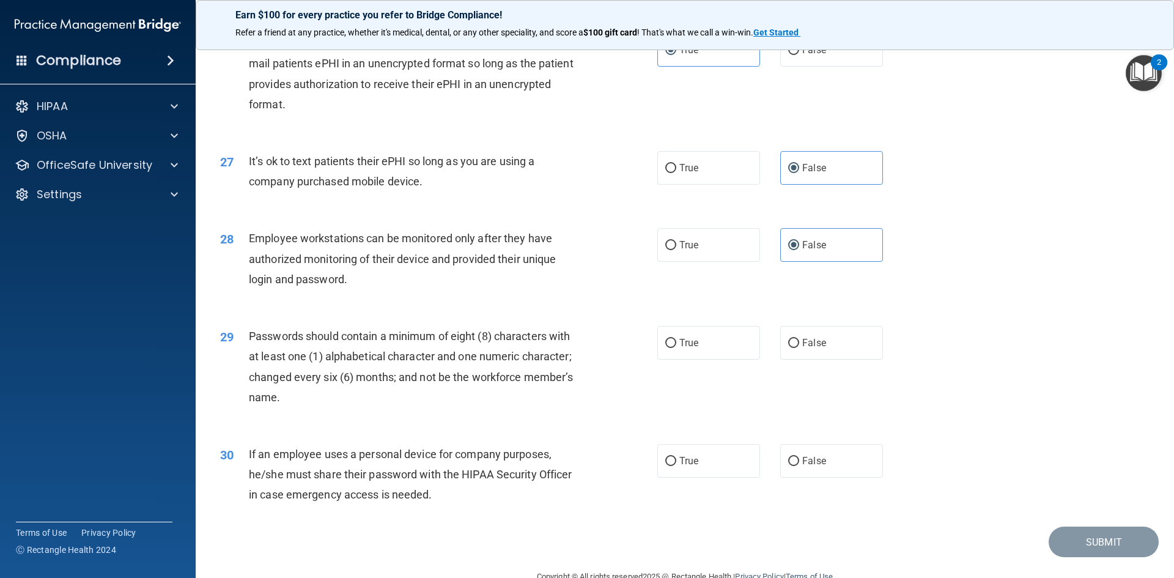
scroll to position [2446, 0]
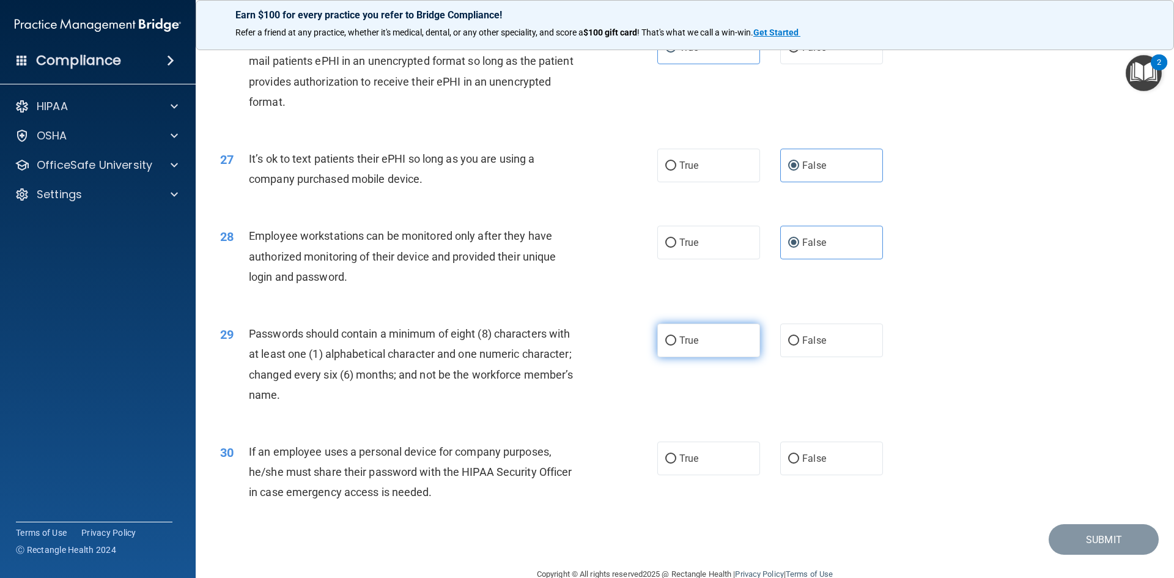
click at [726, 357] on label "True" at bounding box center [708, 340] width 103 height 34
click at [676, 345] on input "True" at bounding box center [670, 340] width 11 height 9
click at [816, 470] on label "False" at bounding box center [831, 458] width 103 height 34
click at [799, 463] on input "False" at bounding box center [793, 458] width 11 height 9
click at [1079, 555] on button "Submit" at bounding box center [1104, 539] width 110 height 31
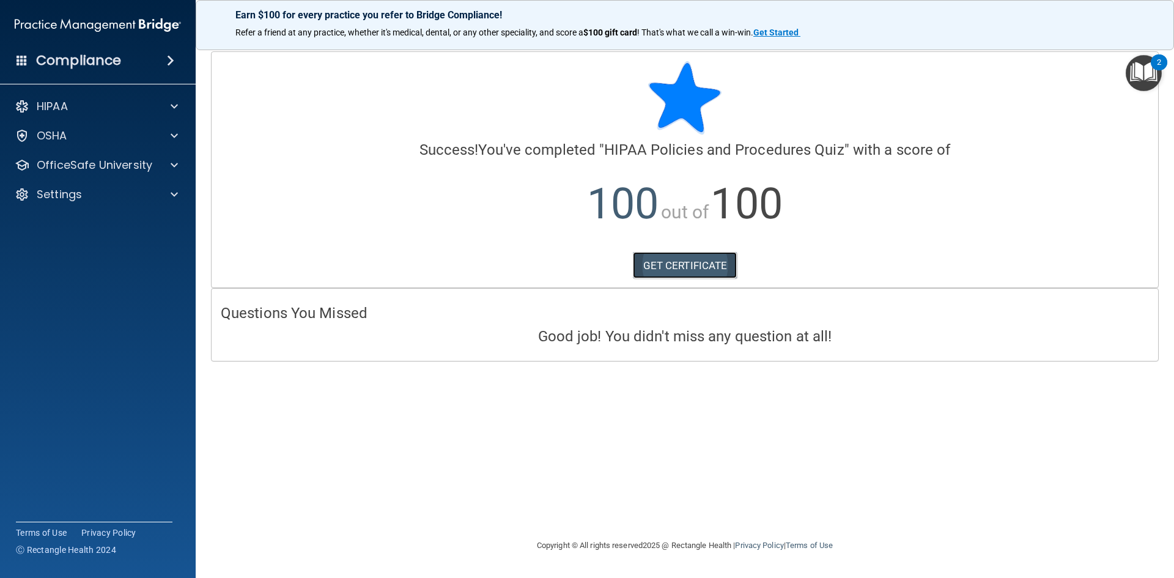
click at [657, 270] on link "GET CERTIFICATE" at bounding box center [685, 265] width 105 height 27
click at [59, 171] on p "OfficeSafe University" at bounding box center [95, 165] width 116 height 15
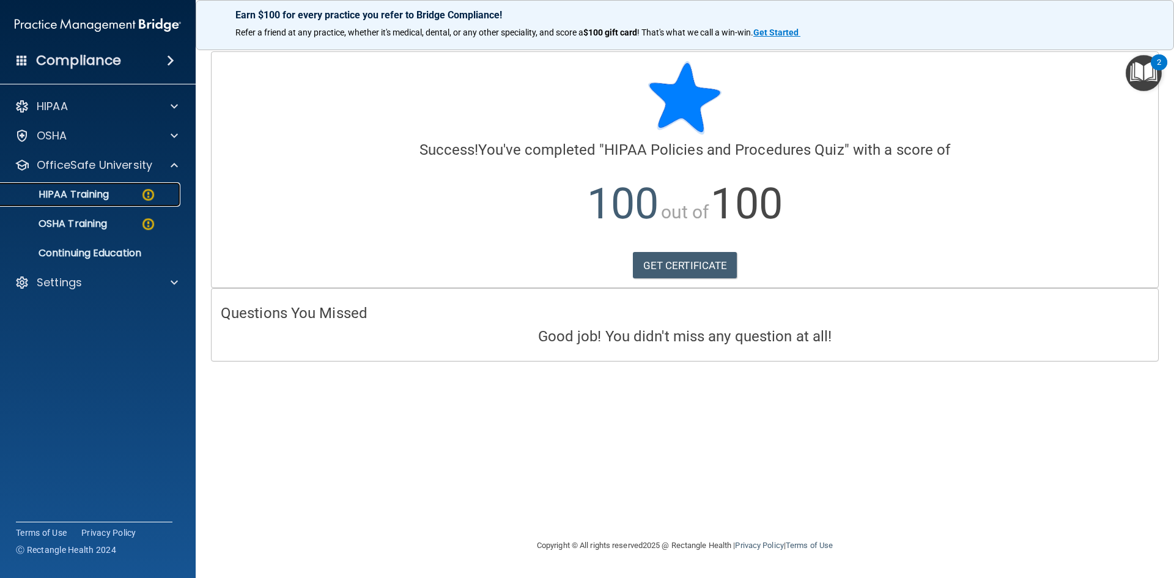
click at [90, 193] on p "HIPAA Training" at bounding box center [58, 194] width 101 height 12
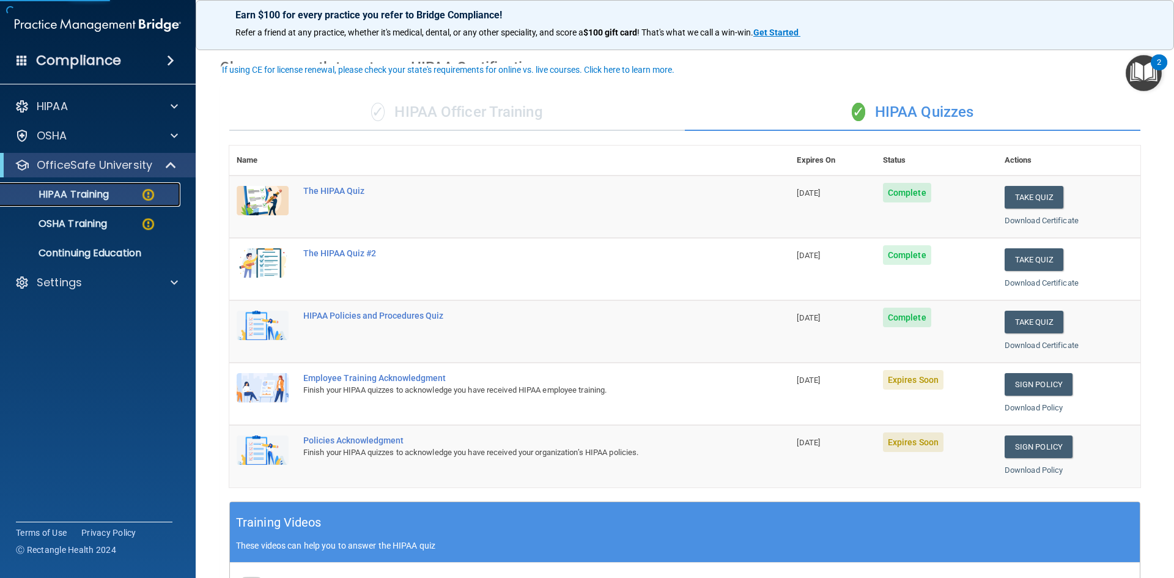
scroll to position [183, 0]
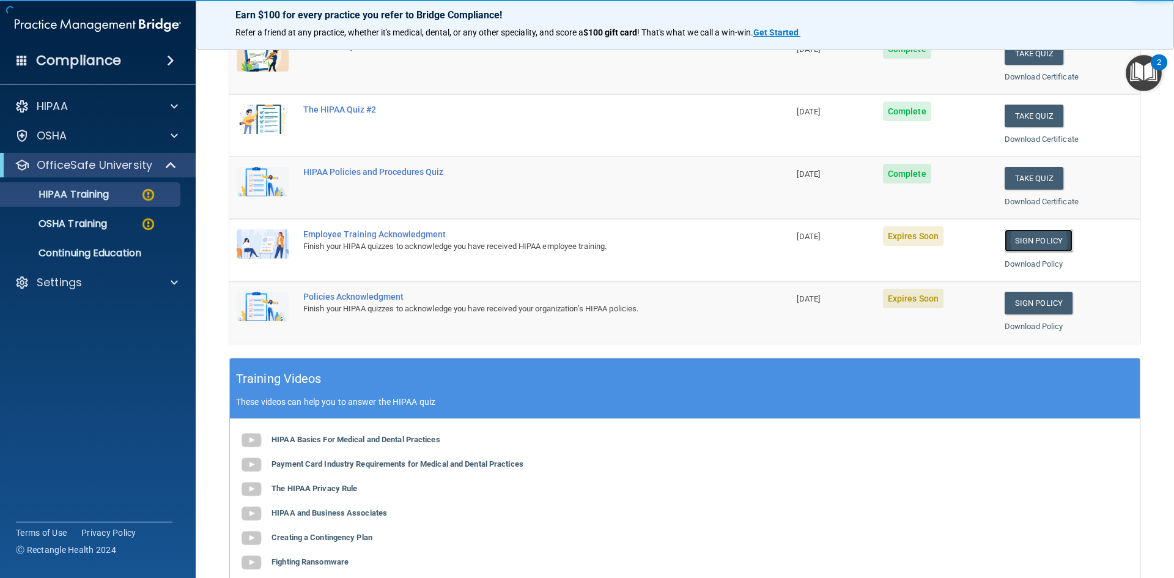
click at [1027, 243] on link "Sign Policy" at bounding box center [1039, 240] width 68 height 23
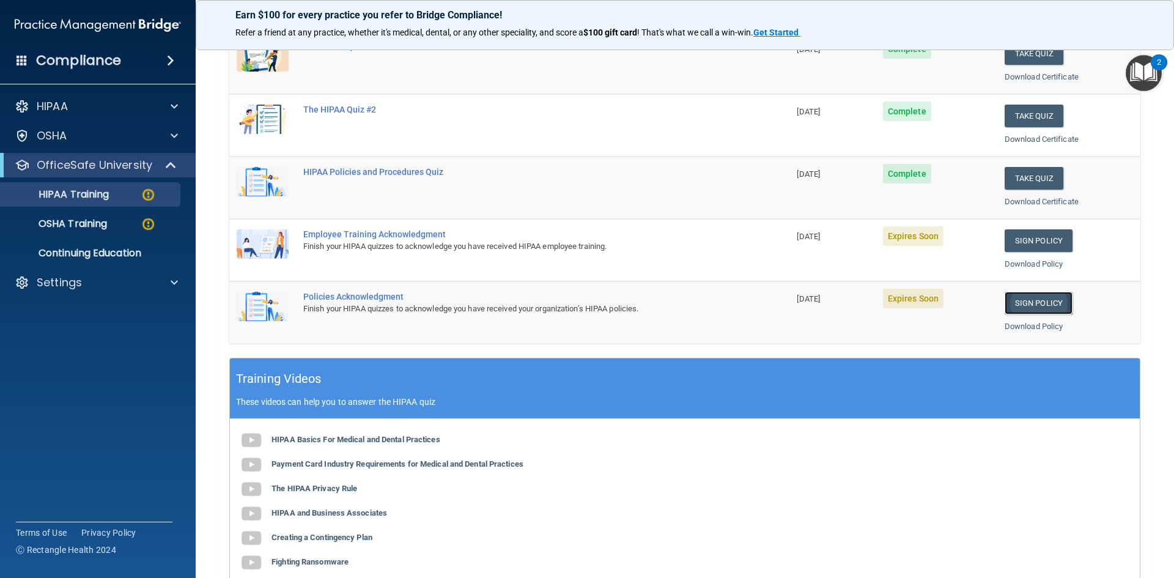
click at [1016, 302] on link "Sign Policy" at bounding box center [1039, 303] width 68 height 23
click at [1005, 292] on link "Sign Policy" at bounding box center [1039, 303] width 68 height 23
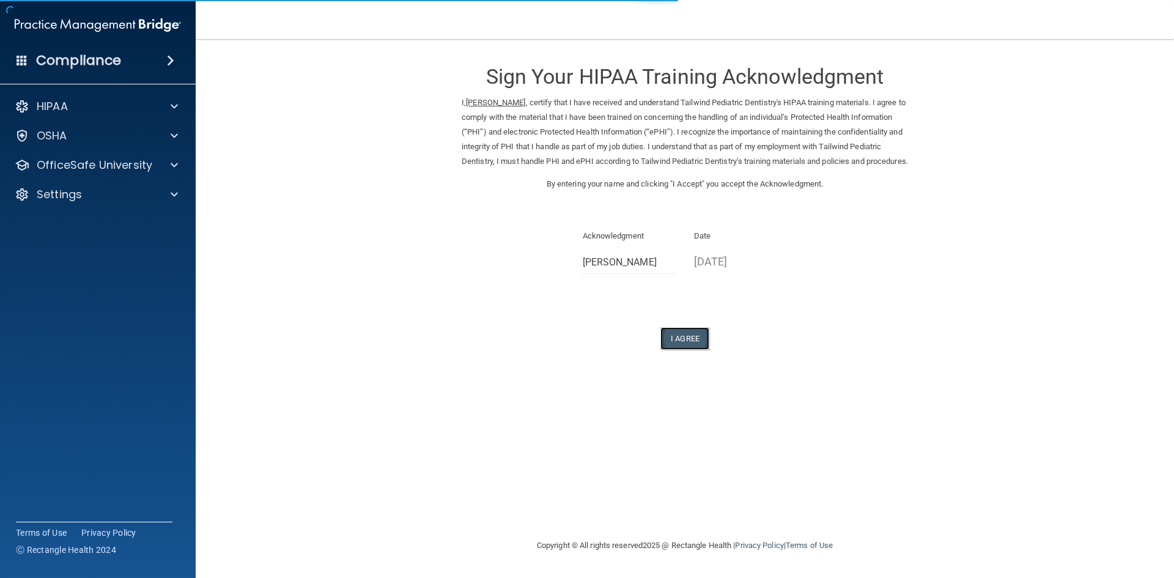
click at [691, 350] on button "I Agree" at bounding box center [684, 338] width 49 height 23
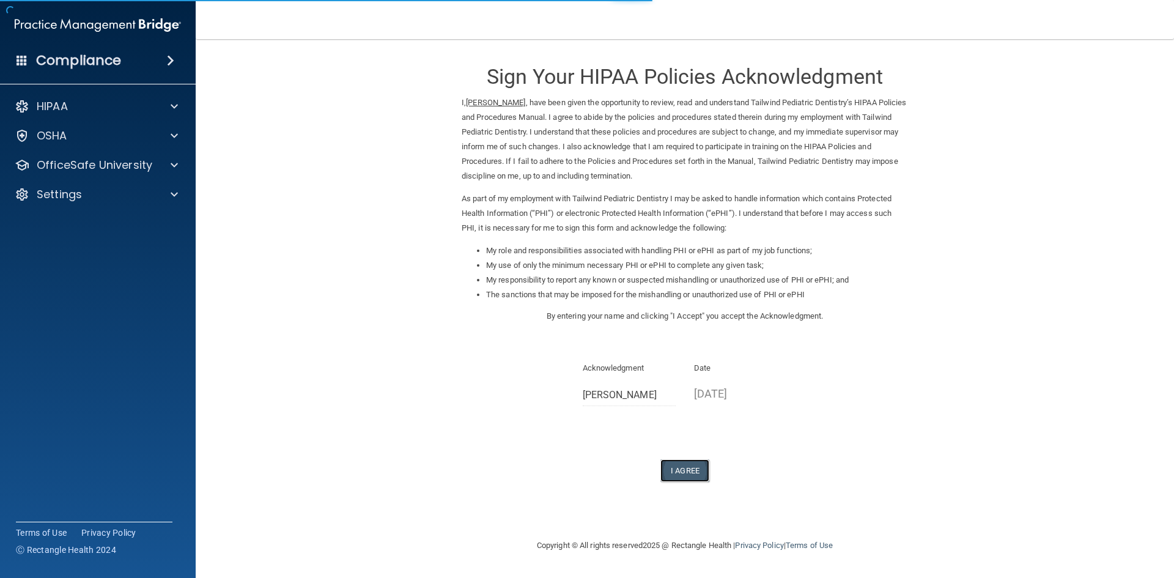
click at [676, 470] on button "I Agree" at bounding box center [684, 470] width 49 height 23
click at [672, 479] on button "I Agree" at bounding box center [684, 470] width 49 height 23
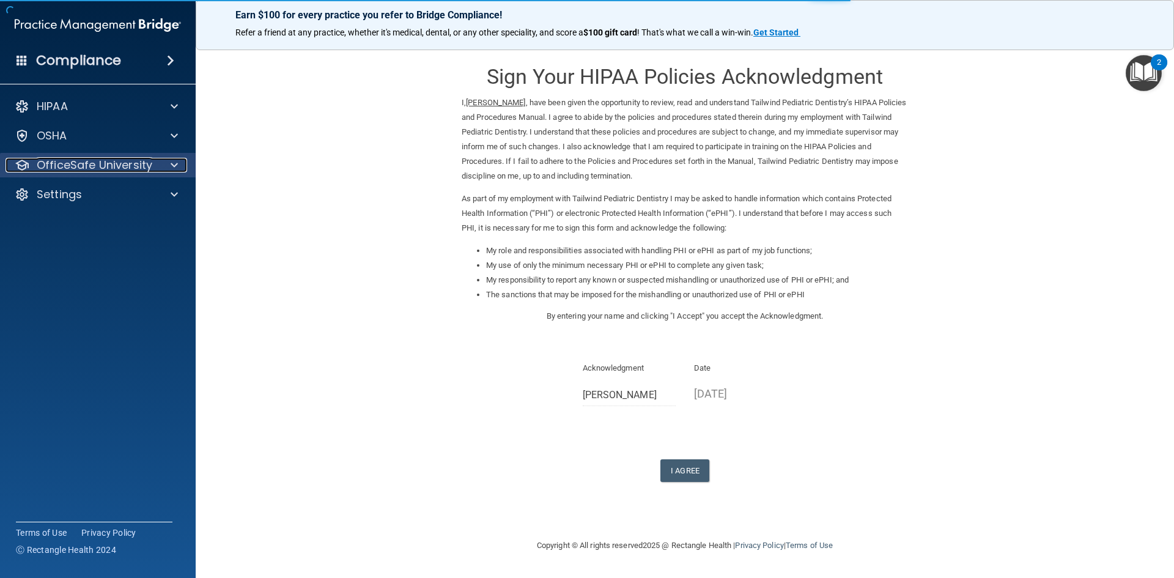
click at [83, 169] on p "OfficeSafe University" at bounding box center [95, 165] width 116 height 15
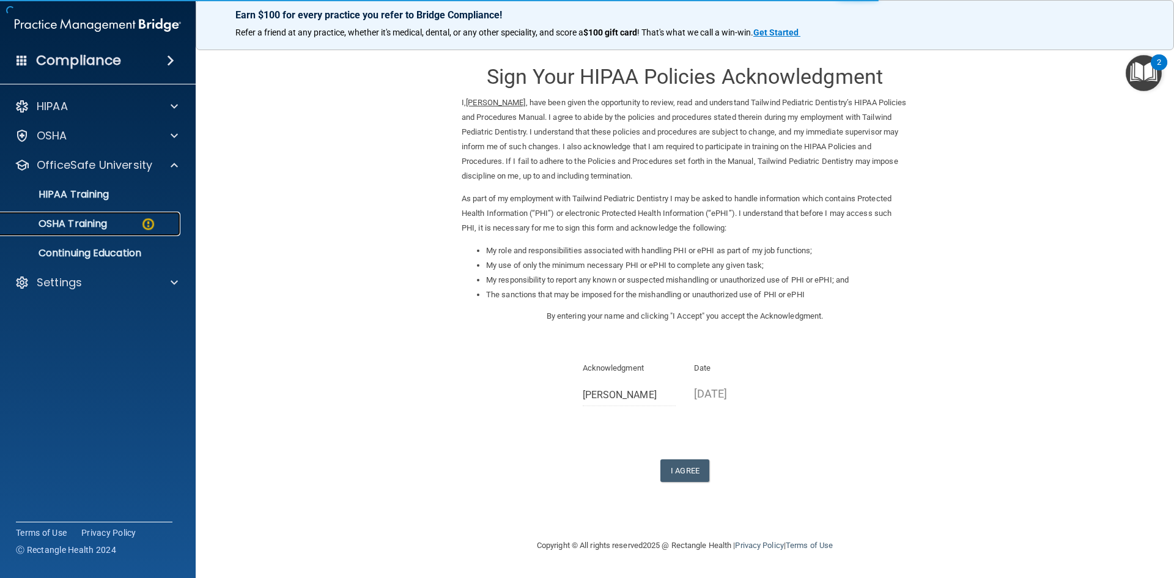
click at [97, 223] on p "OSHA Training" at bounding box center [57, 224] width 99 height 12
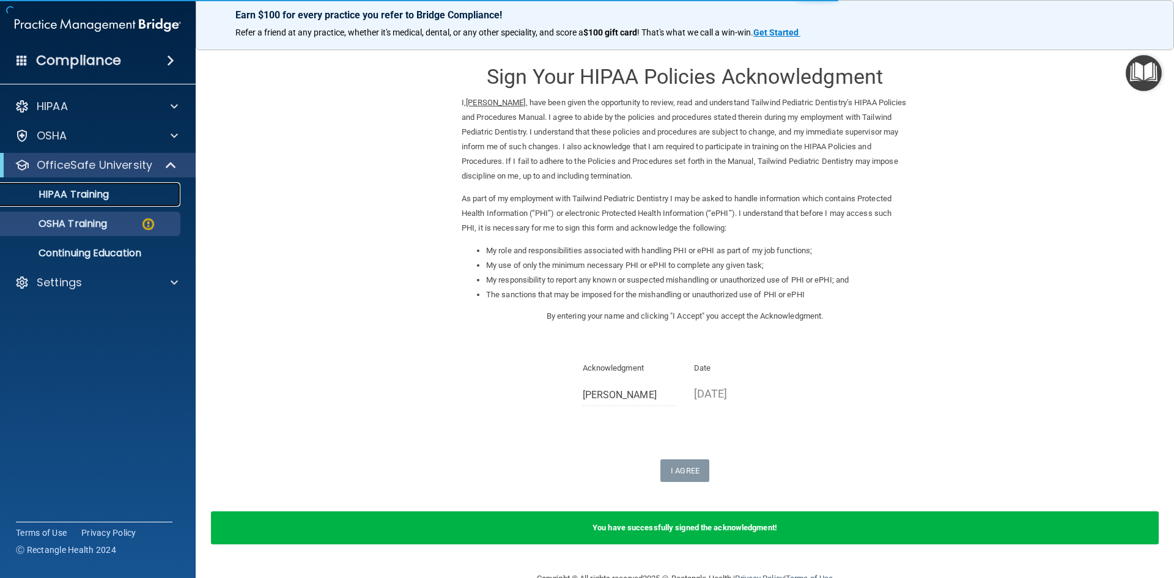
click at [87, 200] on p "HIPAA Training" at bounding box center [58, 194] width 101 height 12
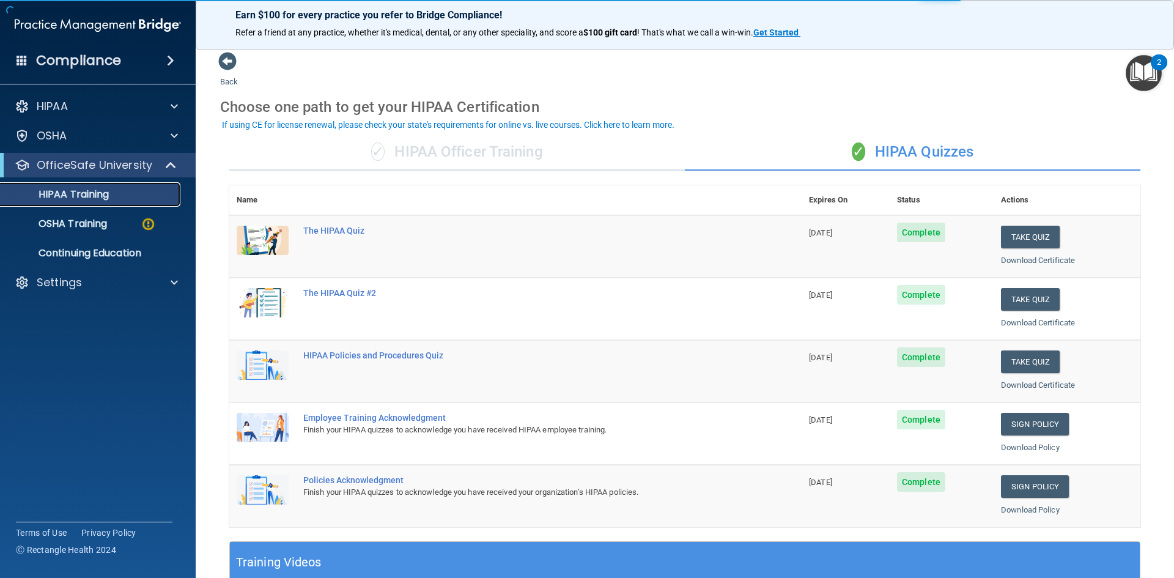
click at [89, 200] on p "HIPAA Training" at bounding box center [58, 194] width 101 height 12
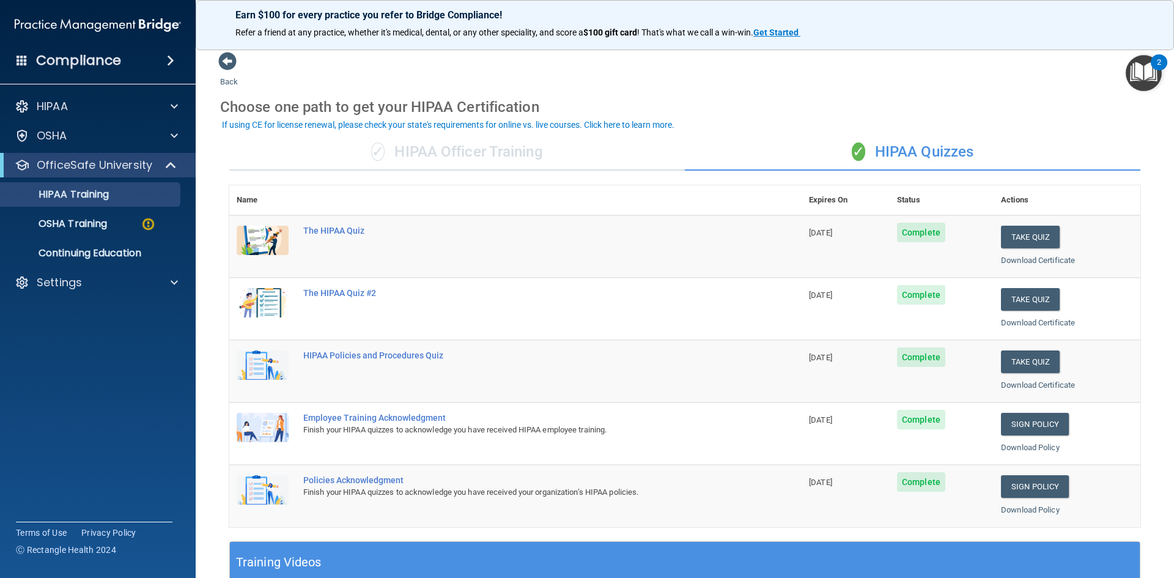
click at [533, 150] on div "✓ HIPAA Officer Training" at bounding box center [456, 152] width 455 height 37
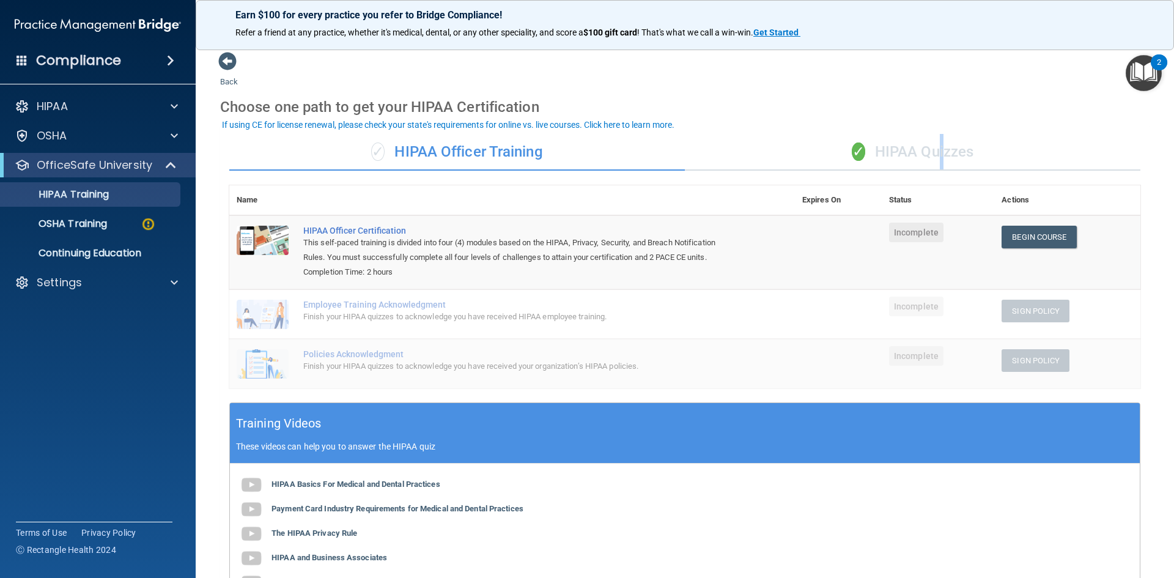
click at [935, 153] on div "✓ HIPAA Quizzes" at bounding box center [912, 152] width 455 height 37
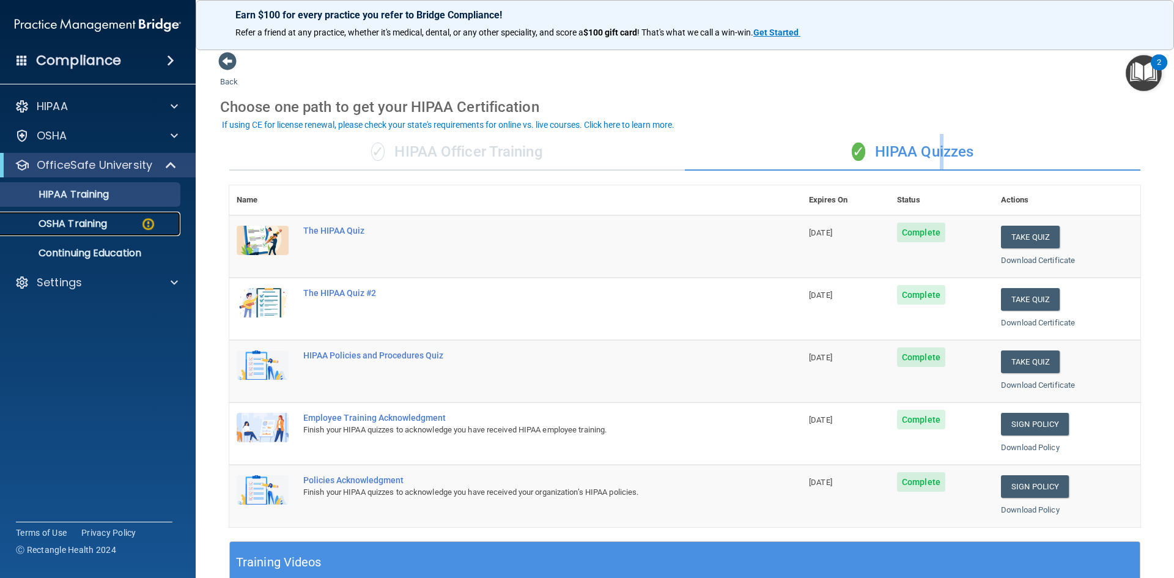
click at [93, 227] on p "OSHA Training" at bounding box center [57, 224] width 99 height 12
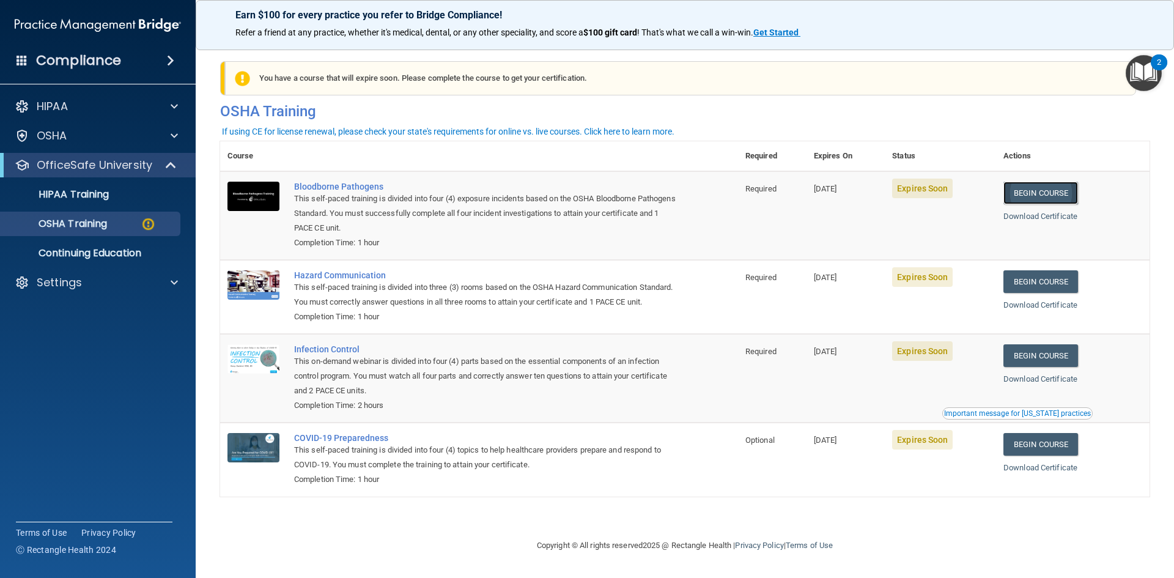
click at [1045, 197] on link "Begin Course" at bounding box center [1040, 193] width 75 height 23
click at [79, 218] on p "OSHA Training" at bounding box center [57, 224] width 99 height 12
click at [89, 220] on p "OSHA Training" at bounding box center [57, 224] width 99 height 12
click at [1036, 193] on link "Begin Course" at bounding box center [1040, 193] width 75 height 23
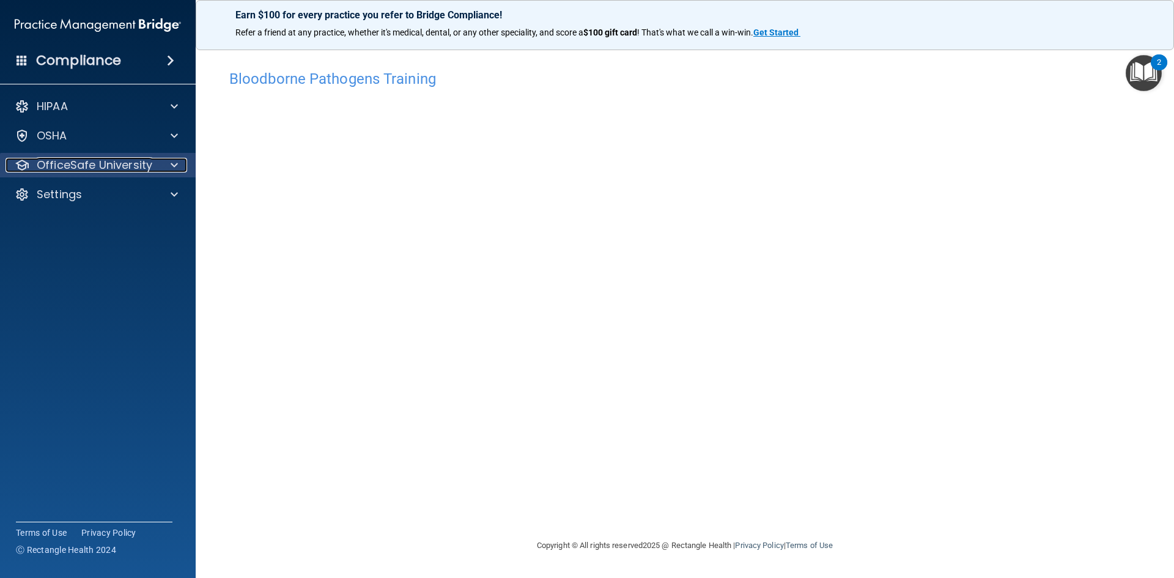
click at [100, 164] on p "OfficeSafe University" at bounding box center [95, 165] width 116 height 15
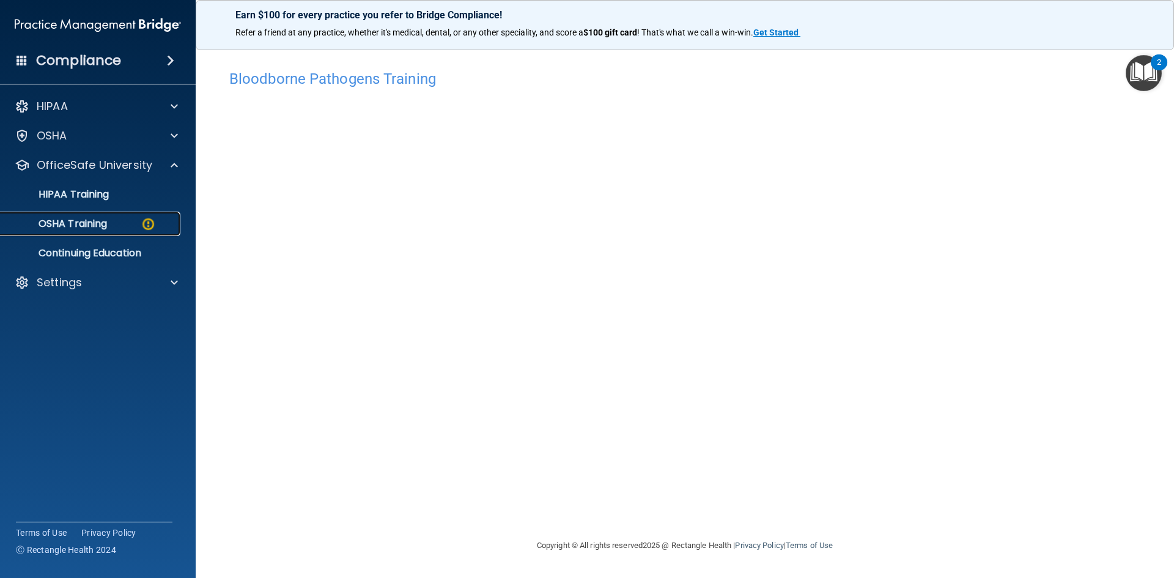
click at [113, 226] on div "OSHA Training" at bounding box center [91, 224] width 167 height 12
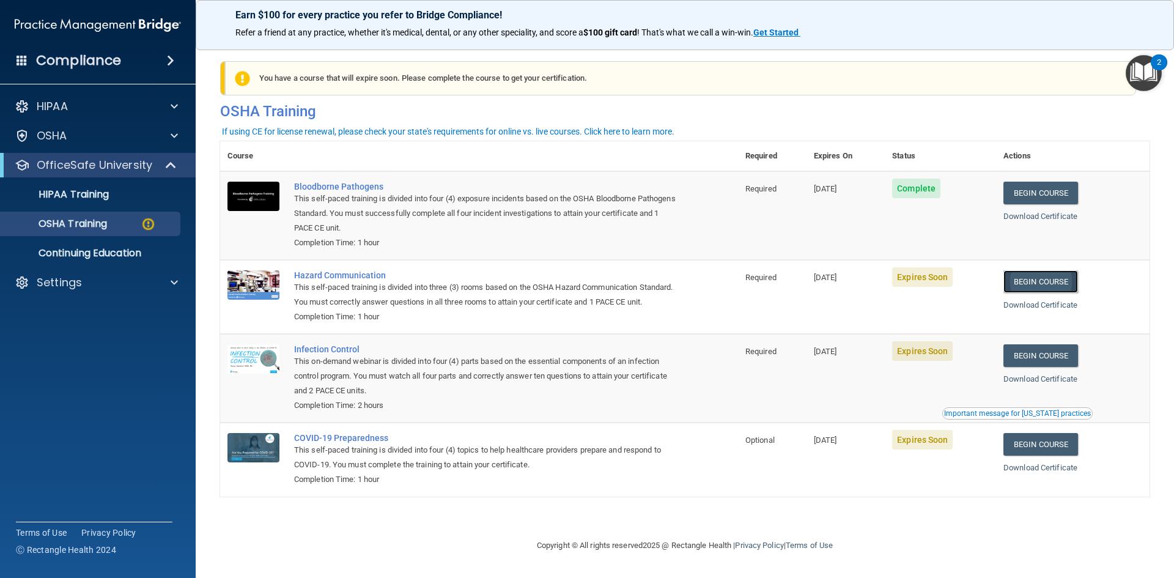
click at [1038, 284] on link "Begin Course" at bounding box center [1040, 281] width 75 height 23
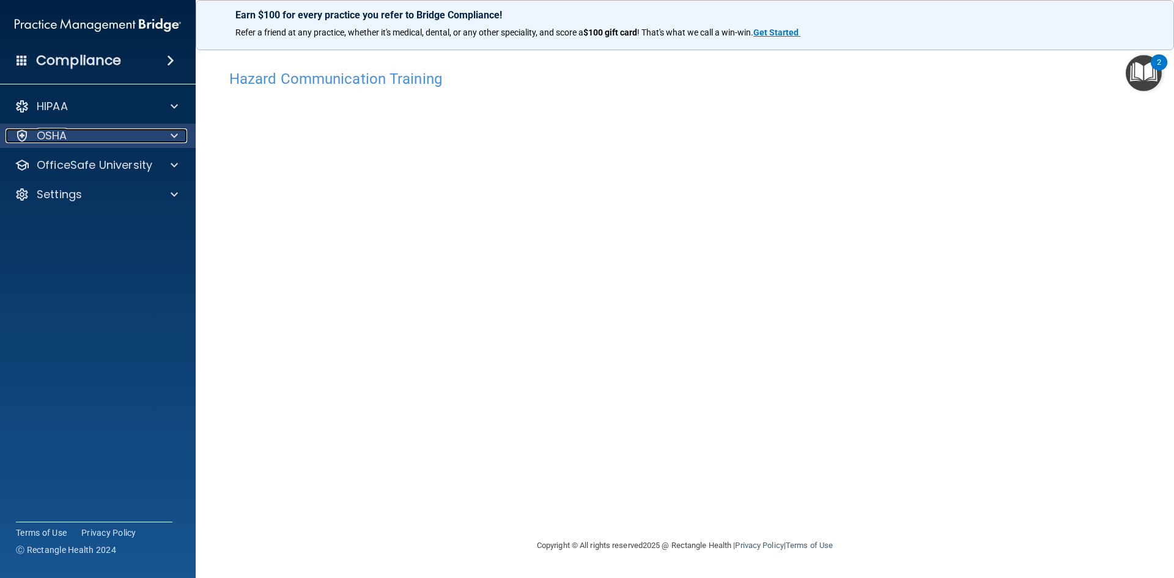
click at [92, 141] on div "OSHA" at bounding box center [82, 135] width 152 height 15
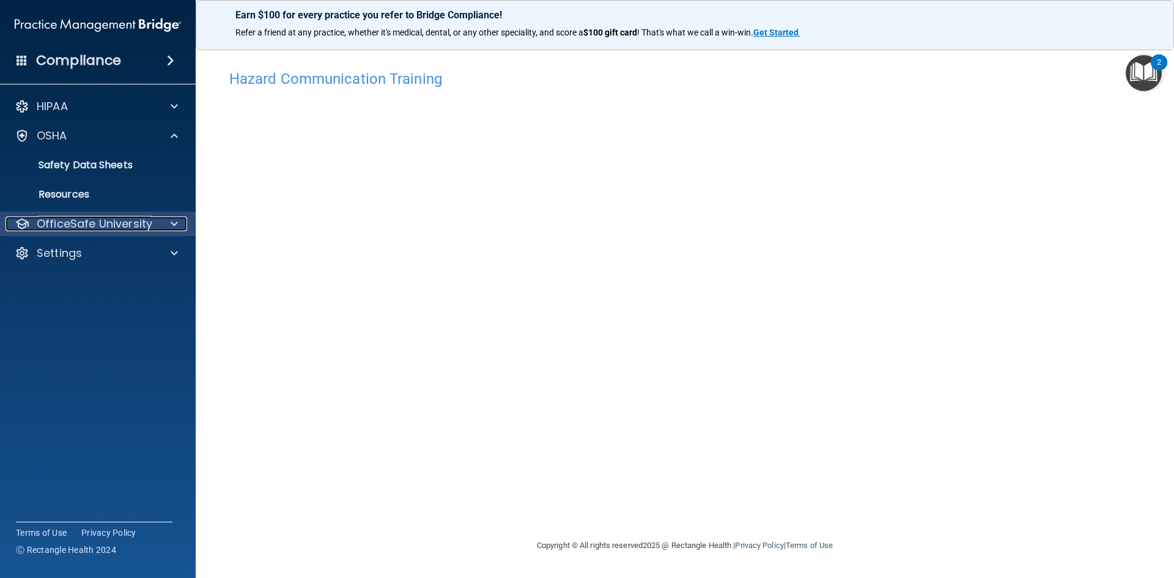
click at [105, 225] on p "OfficeSafe University" at bounding box center [95, 223] width 116 height 15
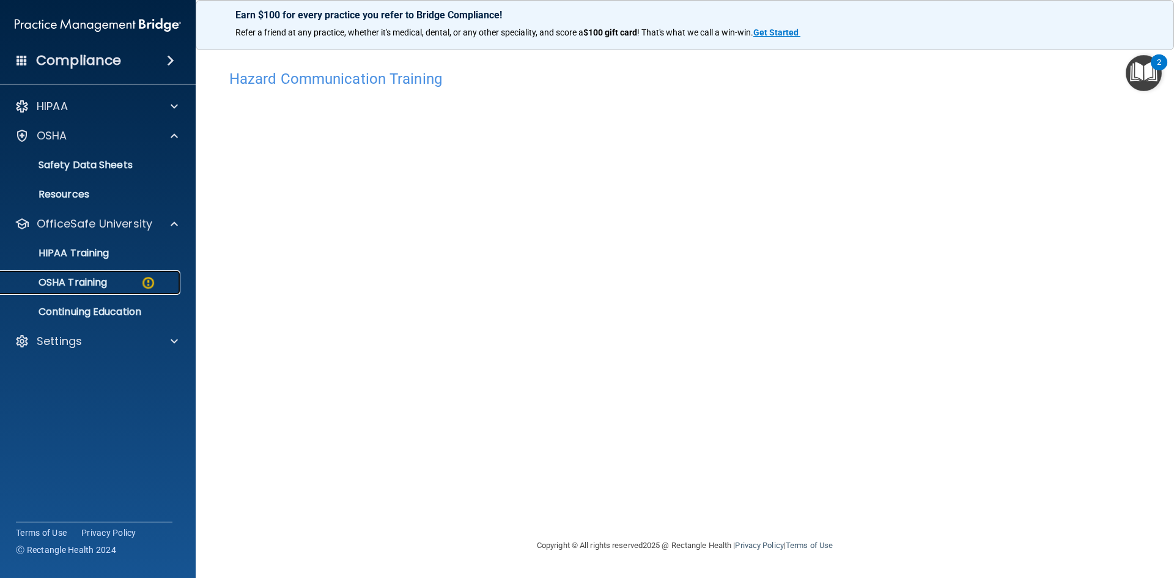
click at [106, 283] on p "OSHA Training" at bounding box center [57, 282] width 99 height 12
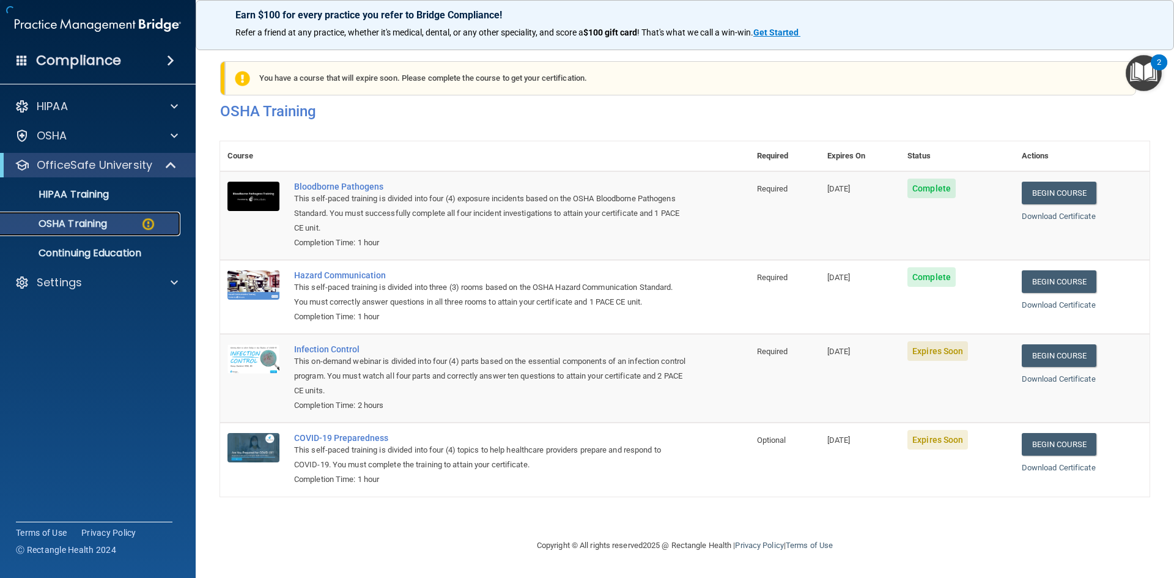
click at [130, 231] on link "OSHA Training" at bounding box center [84, 224] width 193 height 24
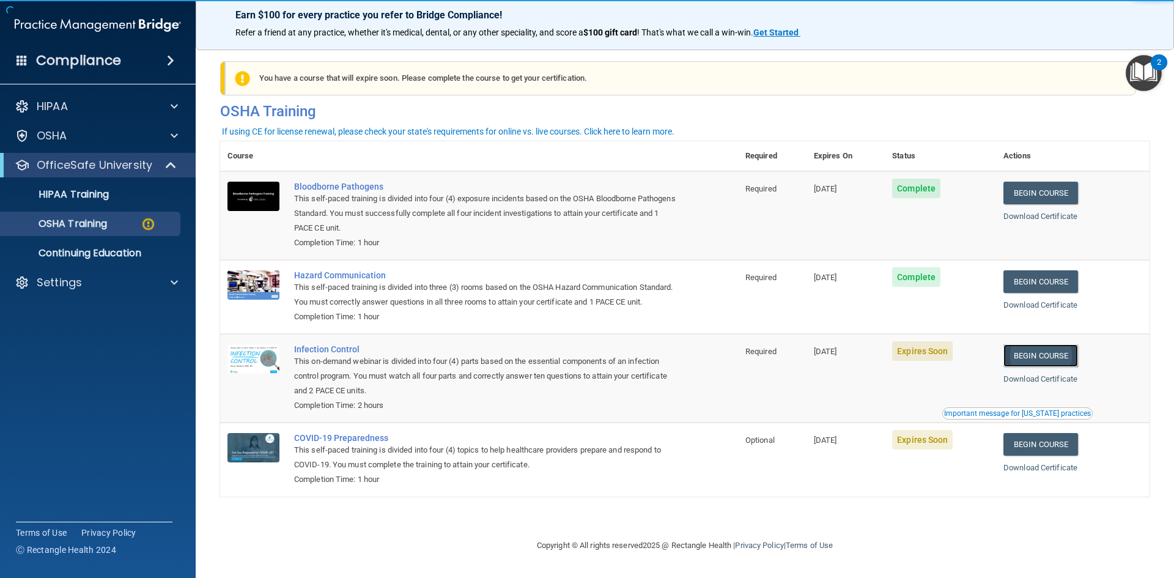
click at [1047, 367] on link "Begin Course" at bounding box center [1040, 355] width 75 height 23
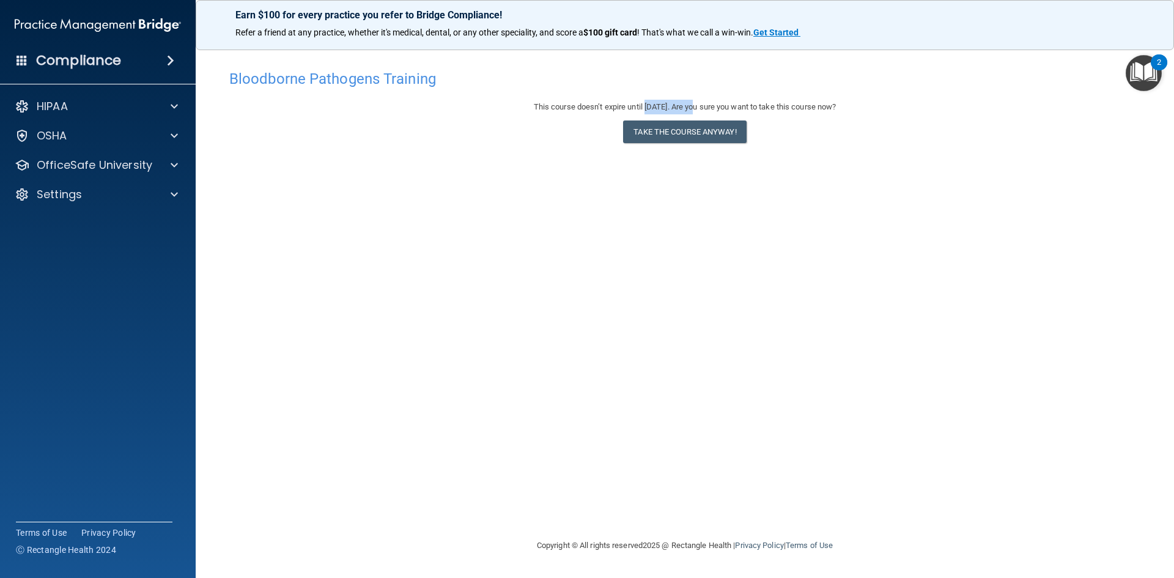
drag, startPoint x: 634, startPoint y: 105, endPoint x: 688, endPoint y: 104, distance: 54.4
click at [688, 104] on div "This course doesn’t expire until 09/10/2026. Are you sure you want to take this…" at bounding box center [684, 107] width 911 height 15
click at [90, 167] on p "OfficeSafe University" at bounding box center [95, 165] width 116 height 15
click at [97, 227] on p "OSHA Training" at bounding box center [57, 224] width 99 height 12
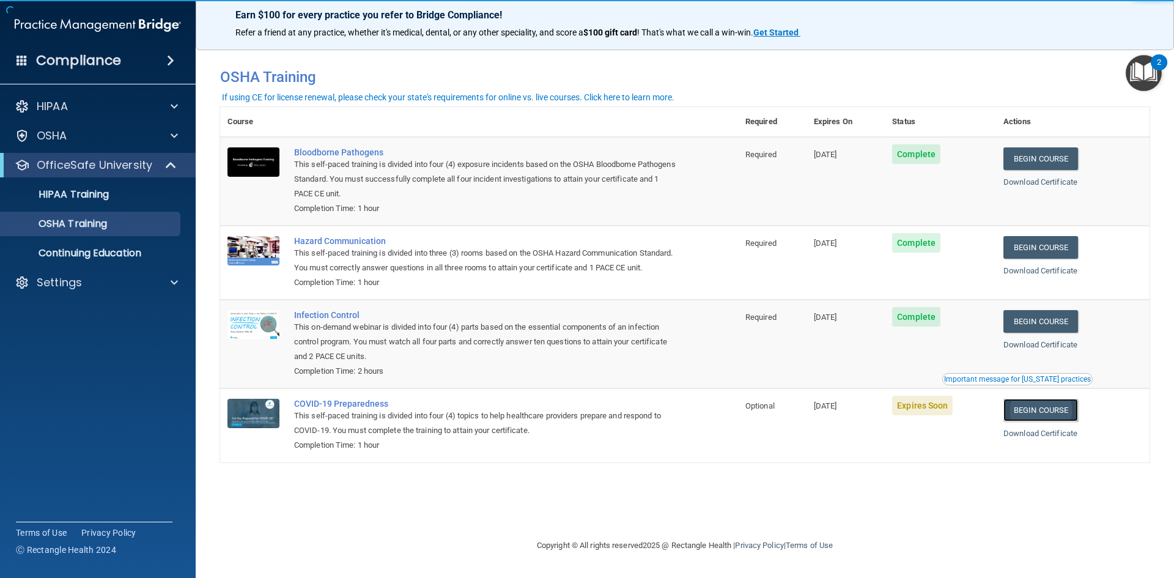
click at [1036, 421] on link "Begin Course" at bounding box center [1040, 410] width 75 height 23
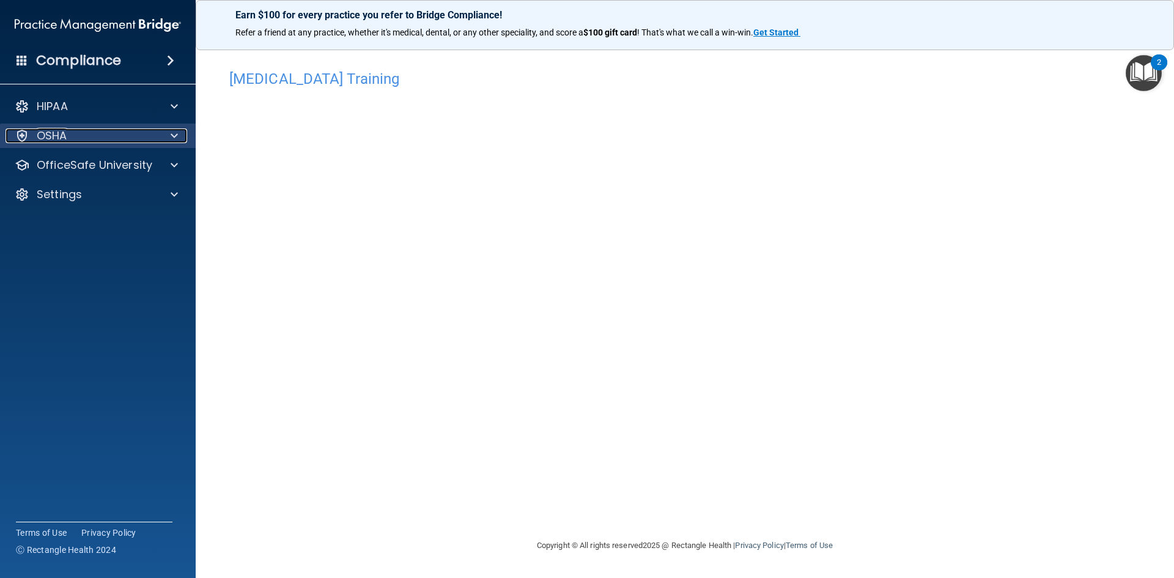
click at [59, 139] on p "OSHA" at bounding box center [52, 135] width 31 height 15
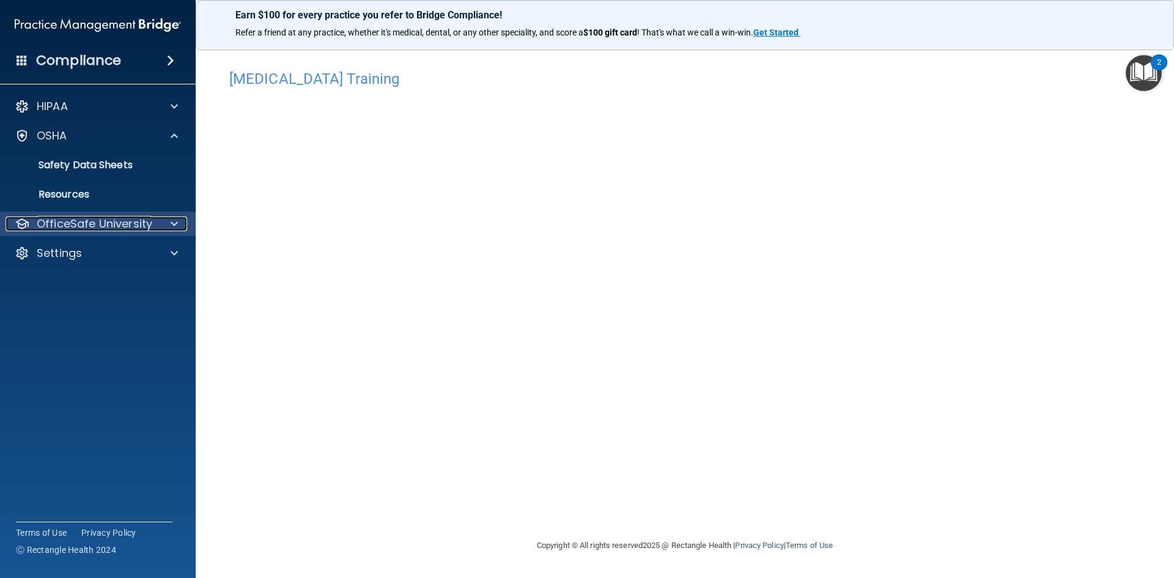
click at [103, 224] on p "OfficeSafe University" at bounding box center [95, 223] width 116 height 15
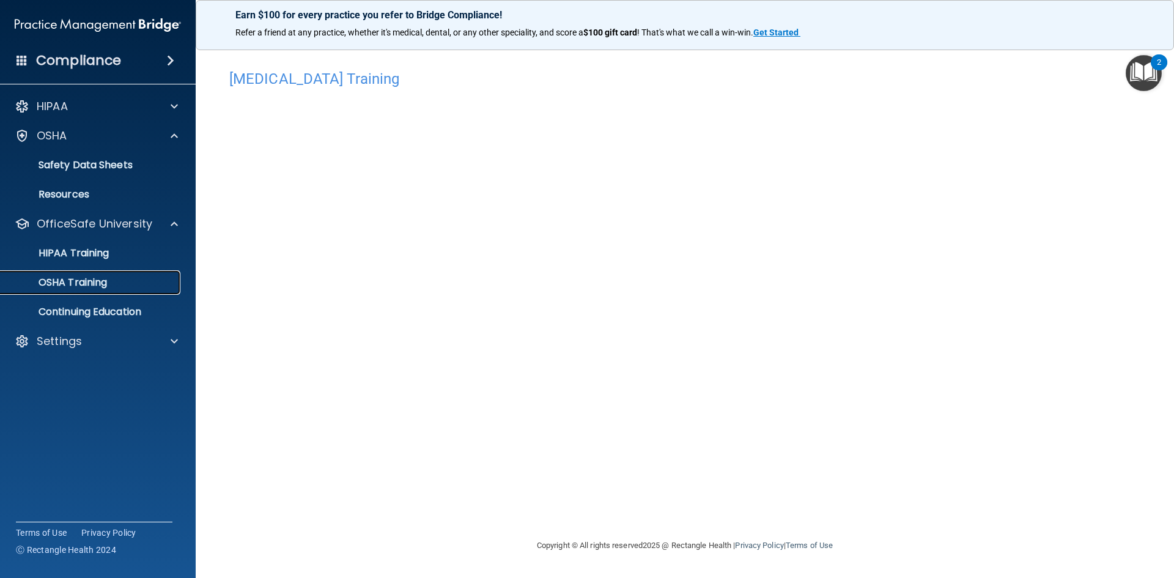
click at [105, 279] on p "OSHA Training" at bounding box center [57, 282] width 99 height 12
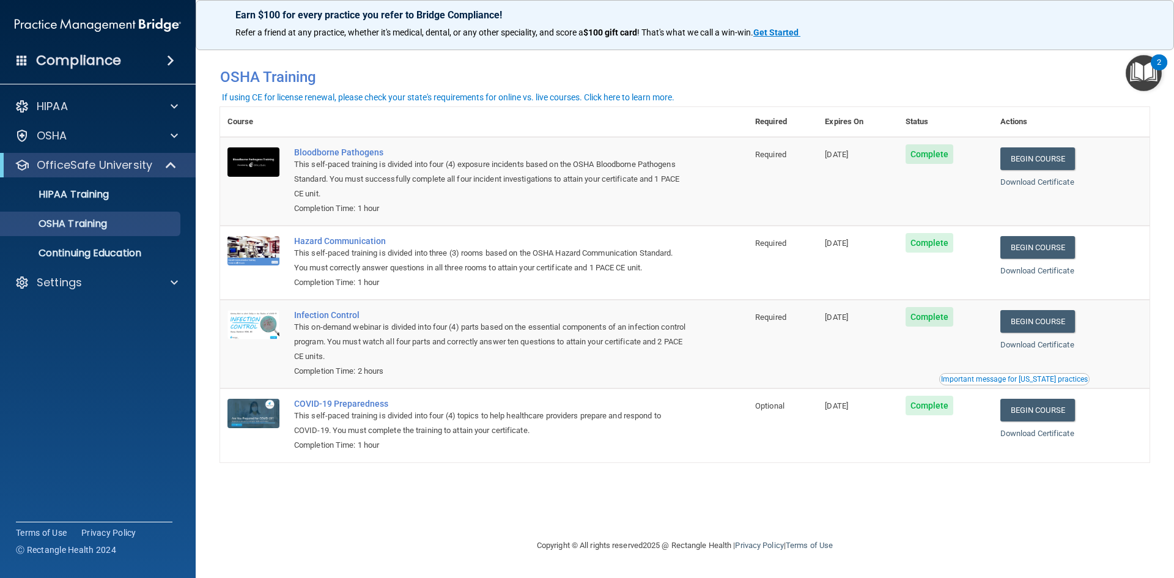
click at [81, 65] on h4 "Compliance" at bounding box center [78, 60] width 85 height 17
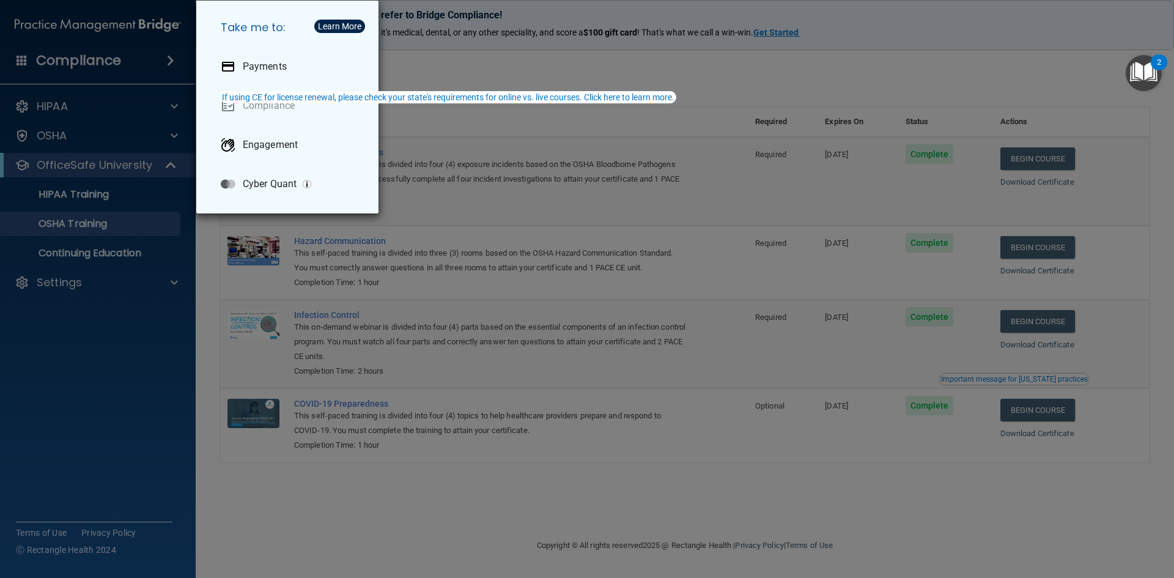
click at [254, 26] on h5 "Take me to:" at bounding box center [290, 27] width 158 height 34
click at [40, 84] on div "Take me to: Payments Compliance Engagement Cyber Quant" at bounding box center [587, 289] width 1174 height 578
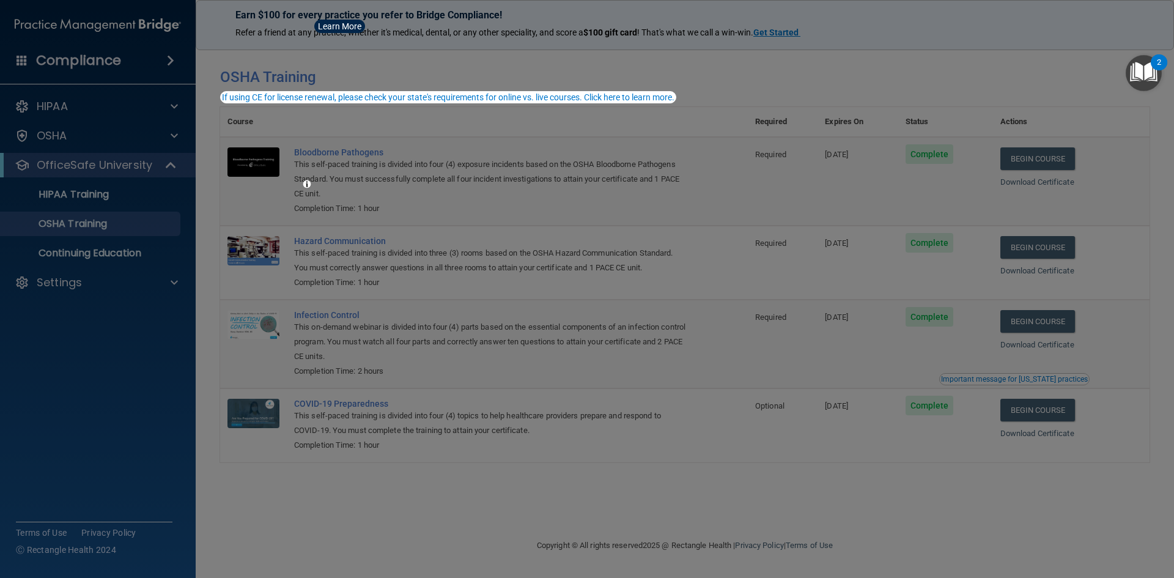
click at [43, 113] on div "Take me to: Payments Compliance Engagement Cyber Quant" at bounding box center [587, 289] width 1174 height 578
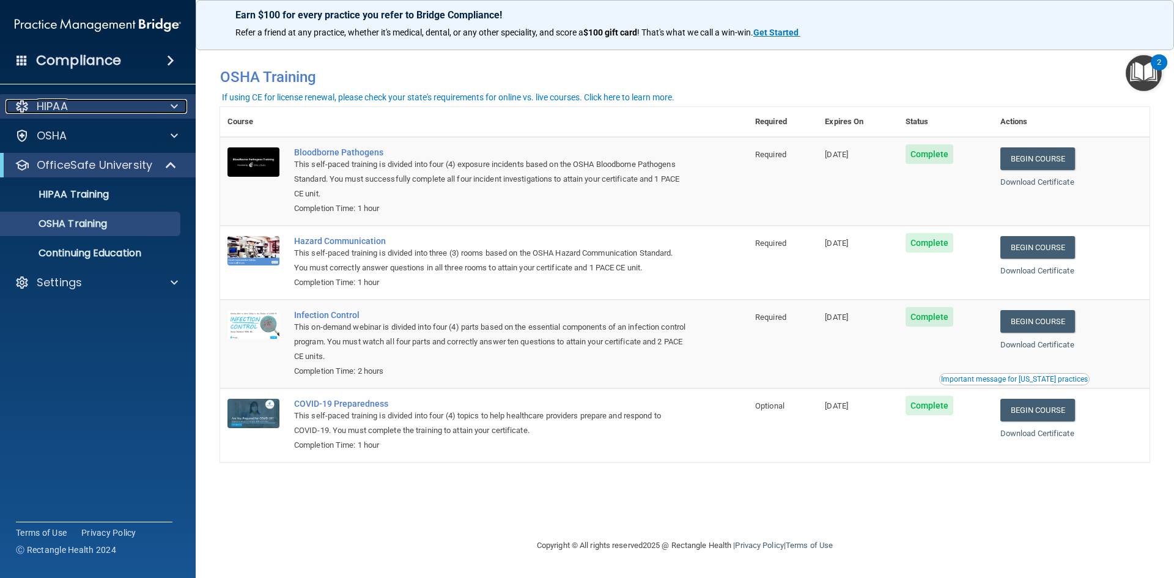
click at [47, 109] on p "HIPAA" at bounding box center [52, 106] width 31 height 15
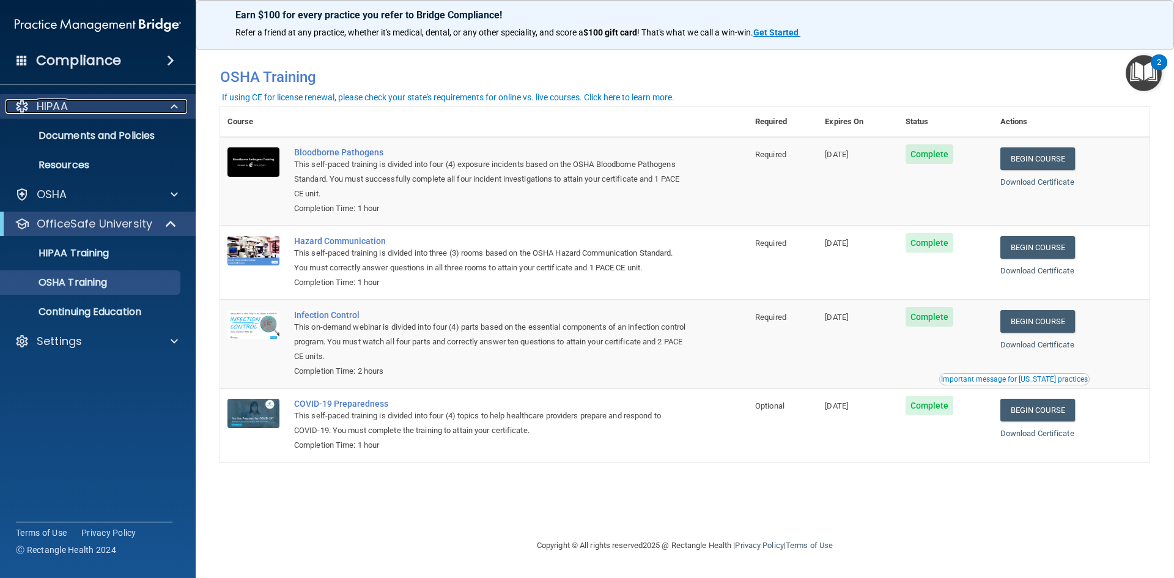
click at [56, 110] on p "HIPAA" at bounding box center [52, 106] width 31 height 15
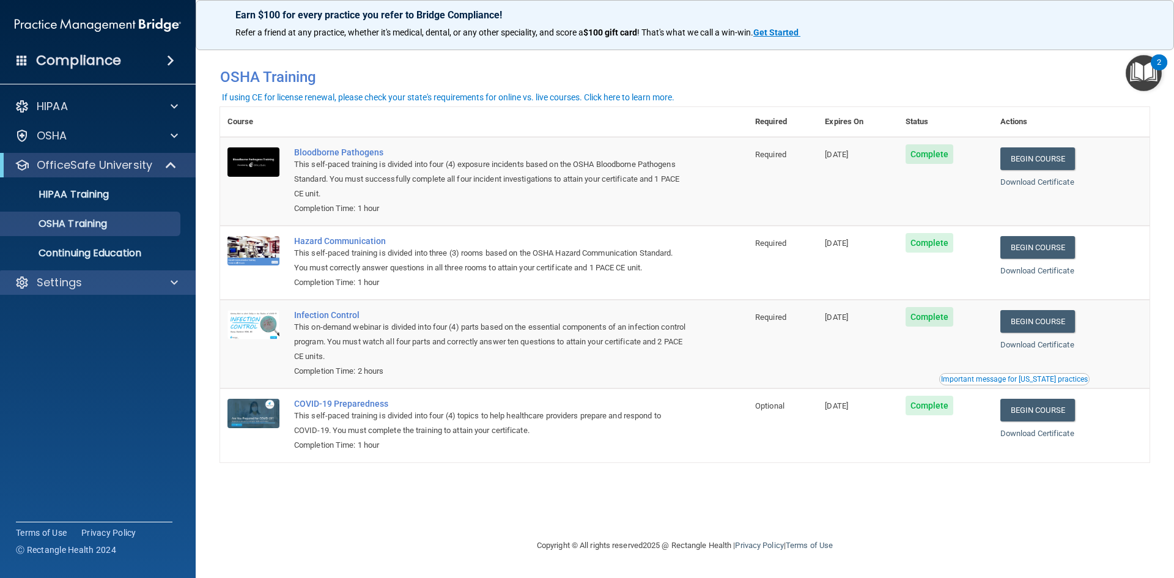
click at [73, 290] on div "Settings" at bounding box center [98, 282] width 196 height 24
click at [88, 284] on div "Settings" at bounding box center [82, 282] width 152 height 15
click at [79, 308] on p "My Account" at bounding box center [91, 312] width 167 height 12
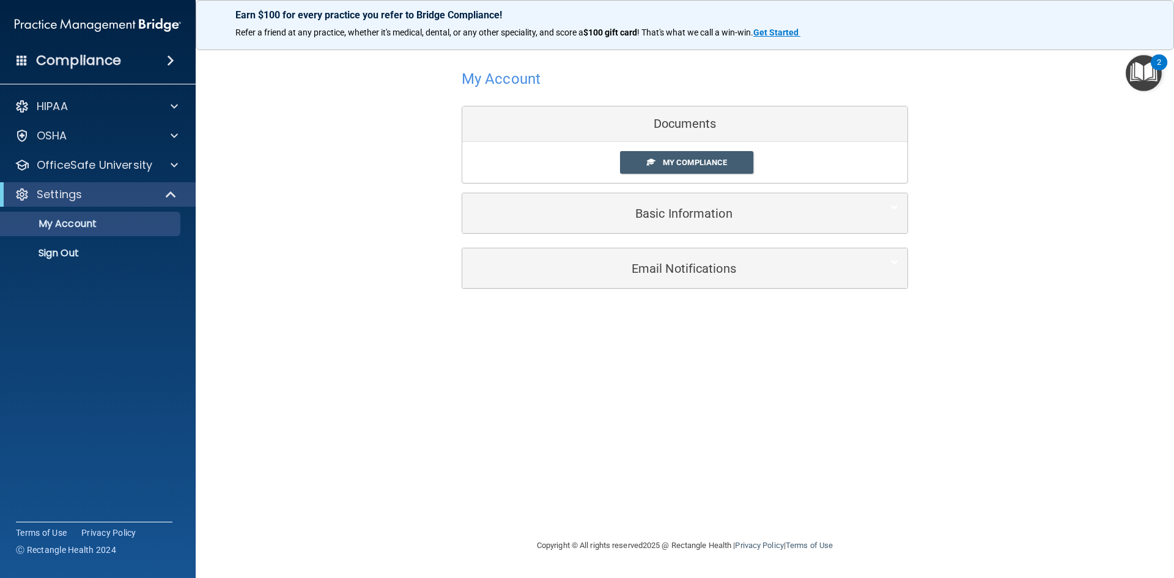
drag, startPoint x: 353, startPoint y: 287, endPoint x: 360, endPoint y: 279, distance: 10.0
click at [358, 282] on div "My Account Documents My Compliance My Compliance My BAA Basic Information Full …" at bounding box center [684, 176] width 929 height 251
